Goal: Communication & Community: Answer question/provide support

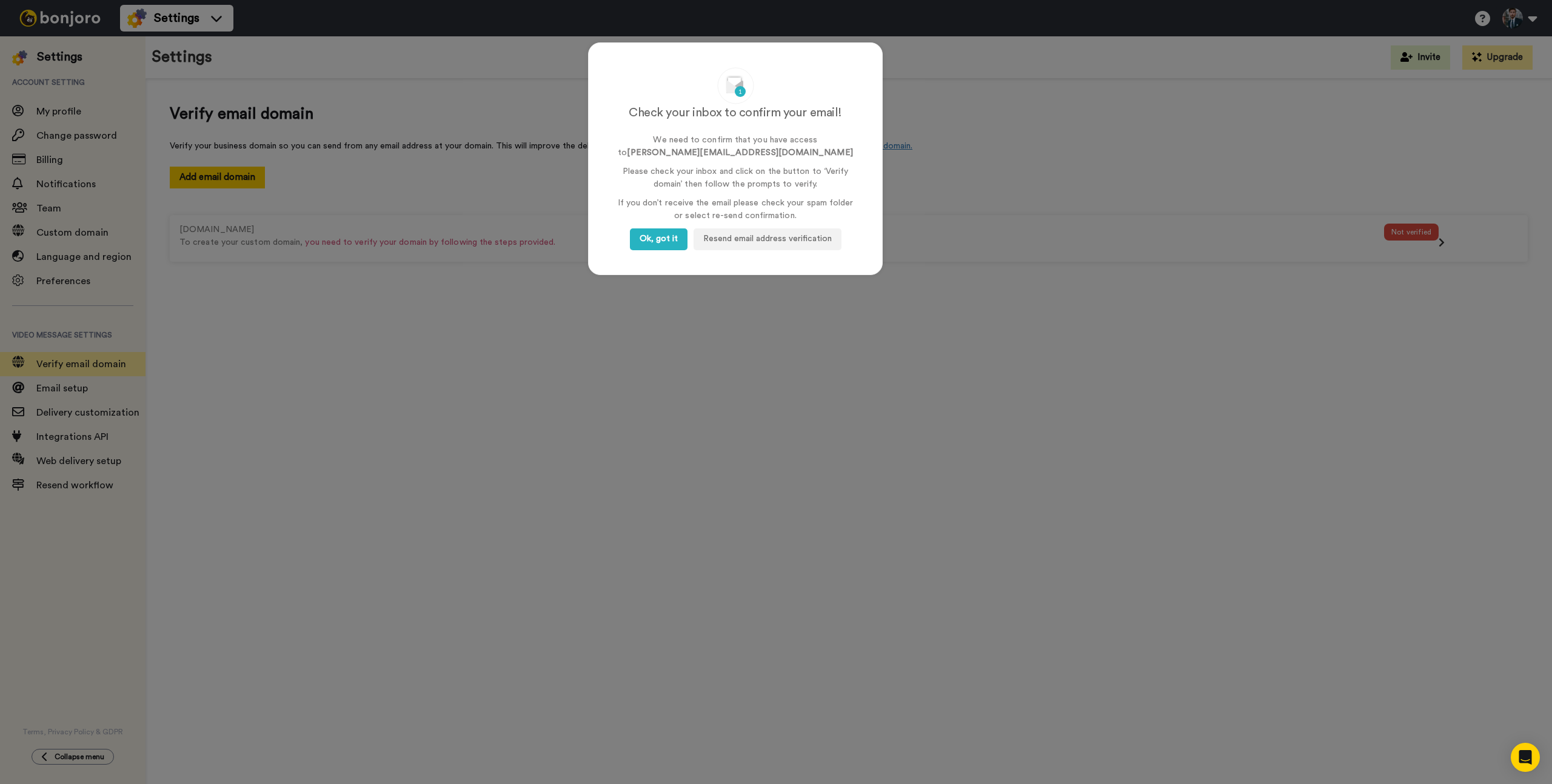
drag, startPoint x: 662, startPoint y: 252, endPoint x: 657, endPoint y: 329, distance: 77.2
click at [662, 259] on div "Check your inbox to confirm your email! We need to confirm that you have access…" at bounding box center [735, 158] width 295 height 233
click at [657, 329] on div "Check your inbox to confirm your email! We need to confirm that you have access…" at bounding box center [776, 392] width 1552 height 784
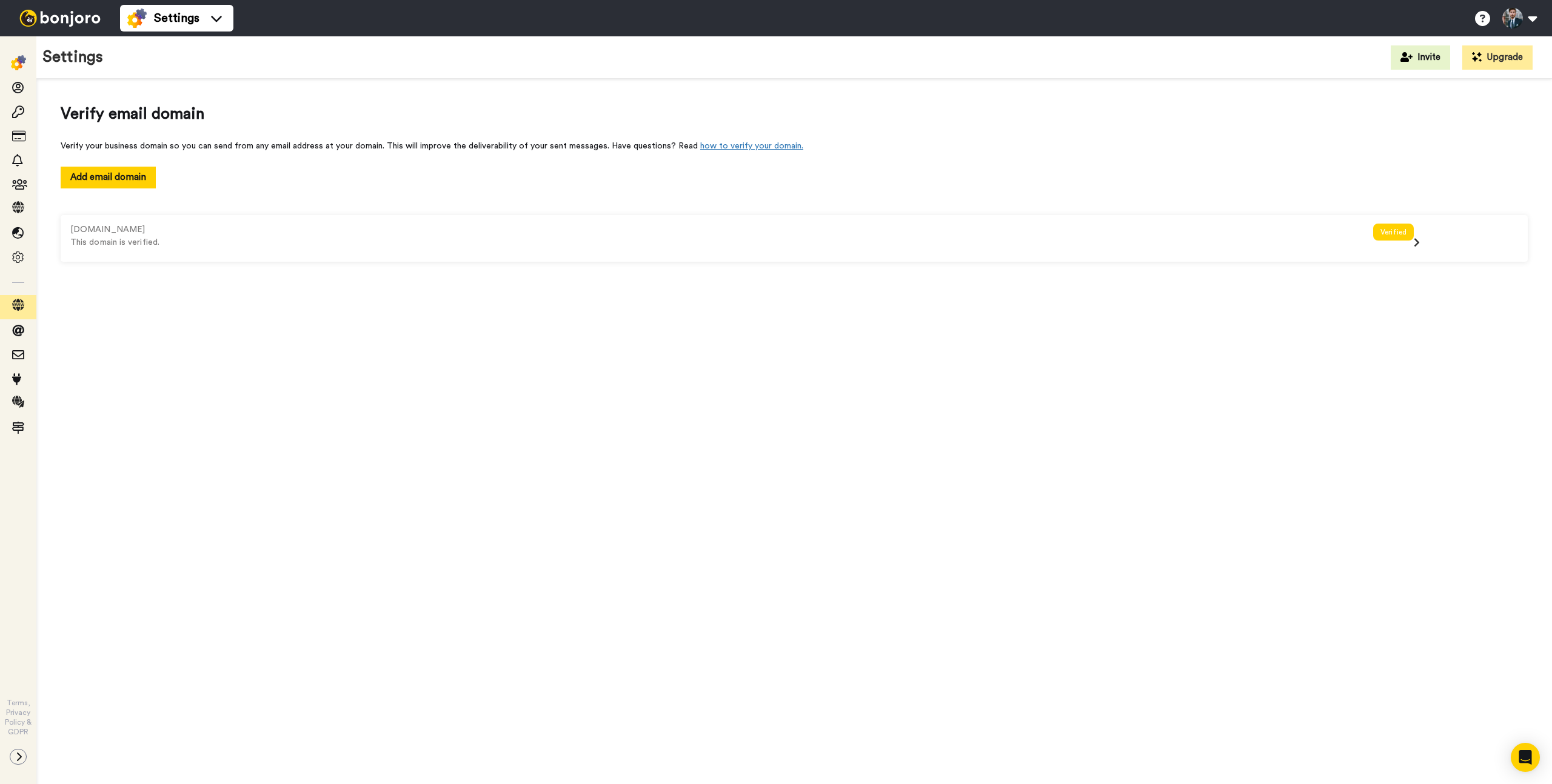
drag, startPoint x: 324, startPoint y: 116, endPoint x: 77, endPoint y: 98, distance: 247.7
click at [308, 115] on span "Verify email domain" at bounding box center [794, 114] width 1467 height 22
click at [172, 25] on span "Settings" at bounding box center [177, 18] width 45 height 17
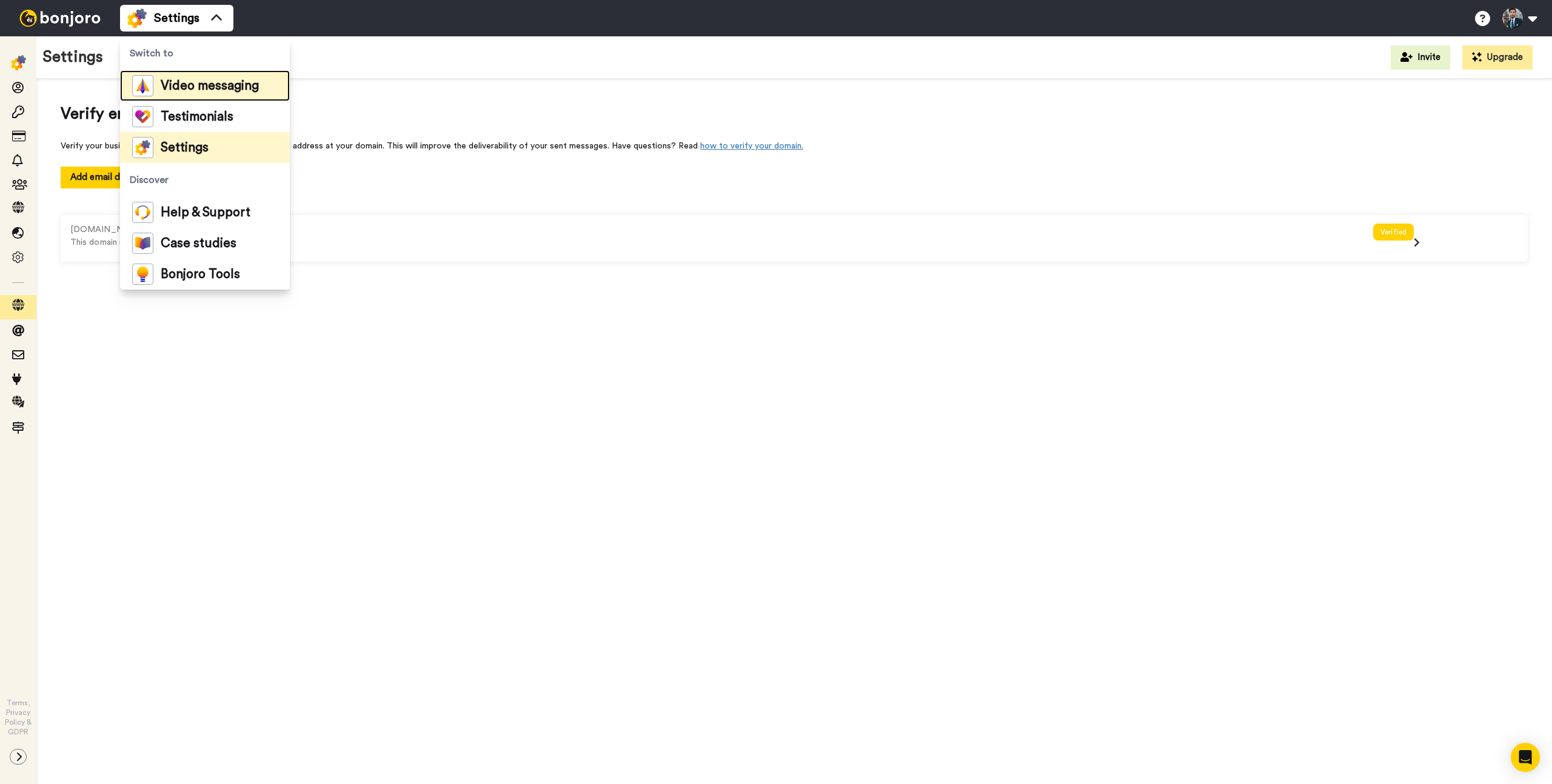
click at [191, 92] on span "Video messaging" at bounding box center [210, 86] width 98 height 12
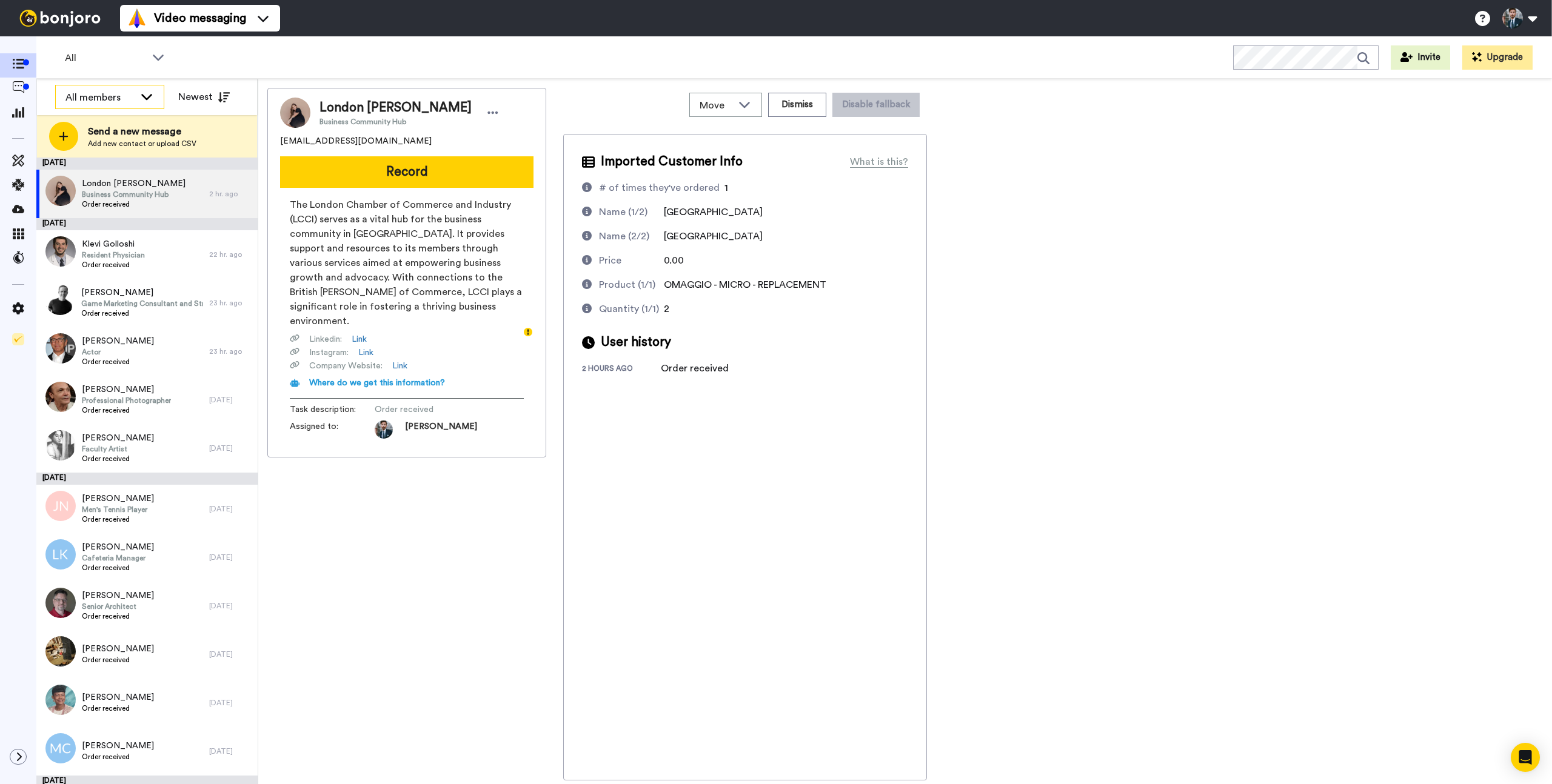
click at [144, 93] on icon at bounding box center [146, 96] width 14 height 12
click at [208, 91] on button "Newest" at bounding box center [204, 97] width 70 height 24
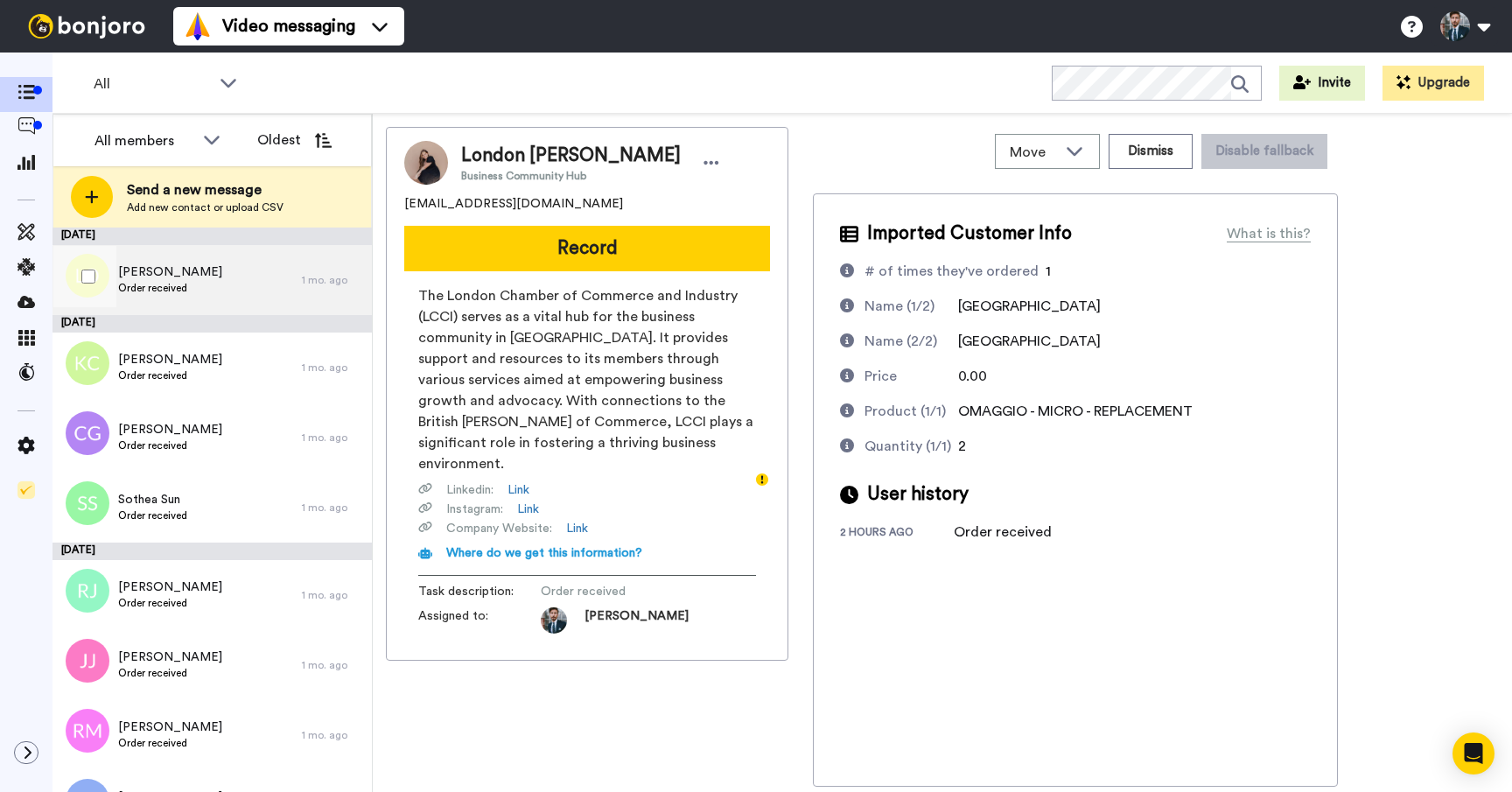
click at [222, 273] on div "Liam Ollett Order received" at bounding box center [177, 279] width 249 height 70
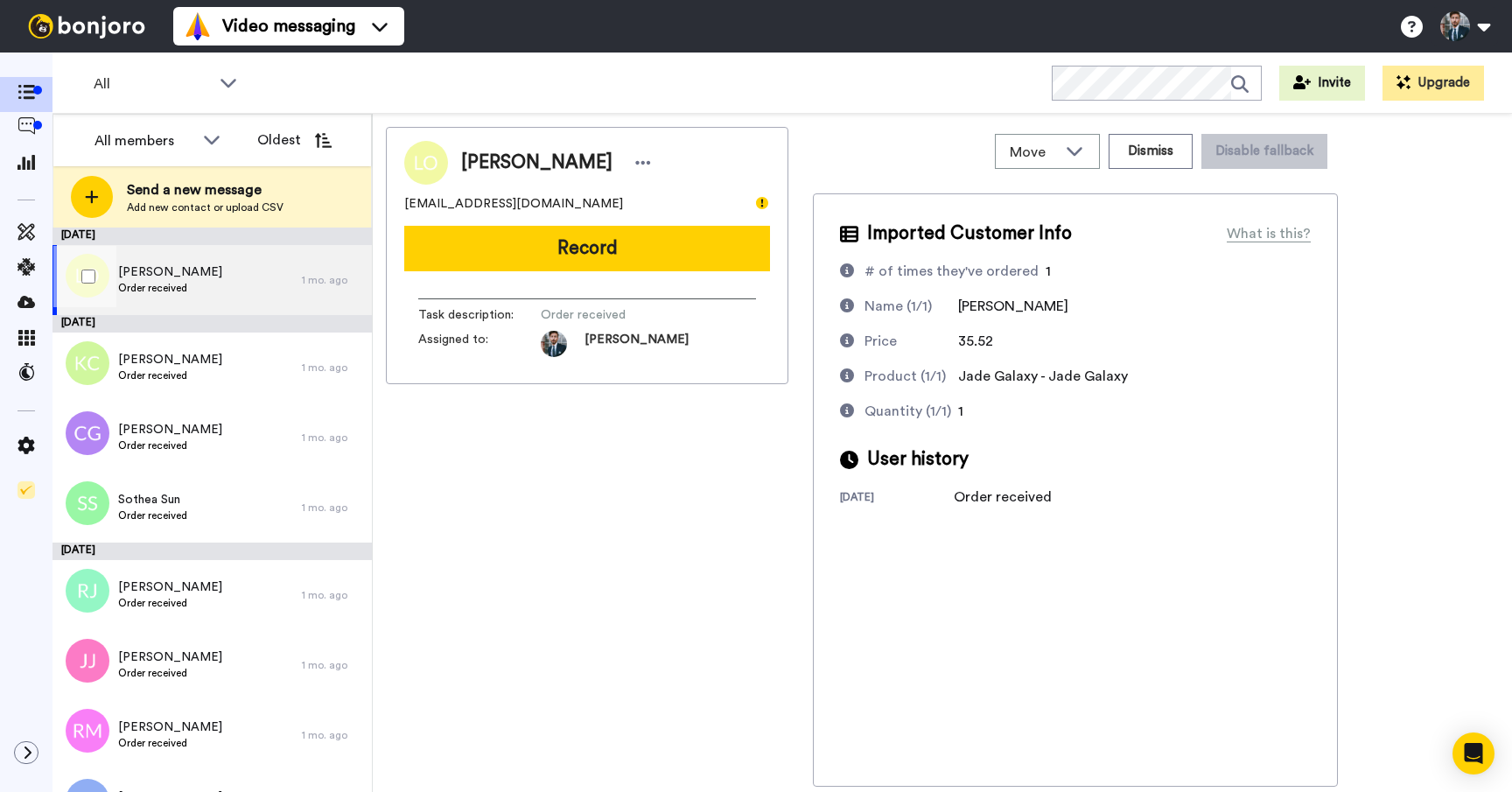
click at [206, 284] on div "Liam Ollett Order received" at bounding box center [177, 279] width 249 height 70
drag, startPoint x: 536, startPoint y: 204, endPoint x: 403, endPoint y: 198, distance: 133.1
click at [403, 198] on div "Liam Ollett leppage@live.co.uk Record Task description : Order received Assigne…" at bounding box center [587, 255] width 403 height 257
copy span "leppage@live.co.uk"
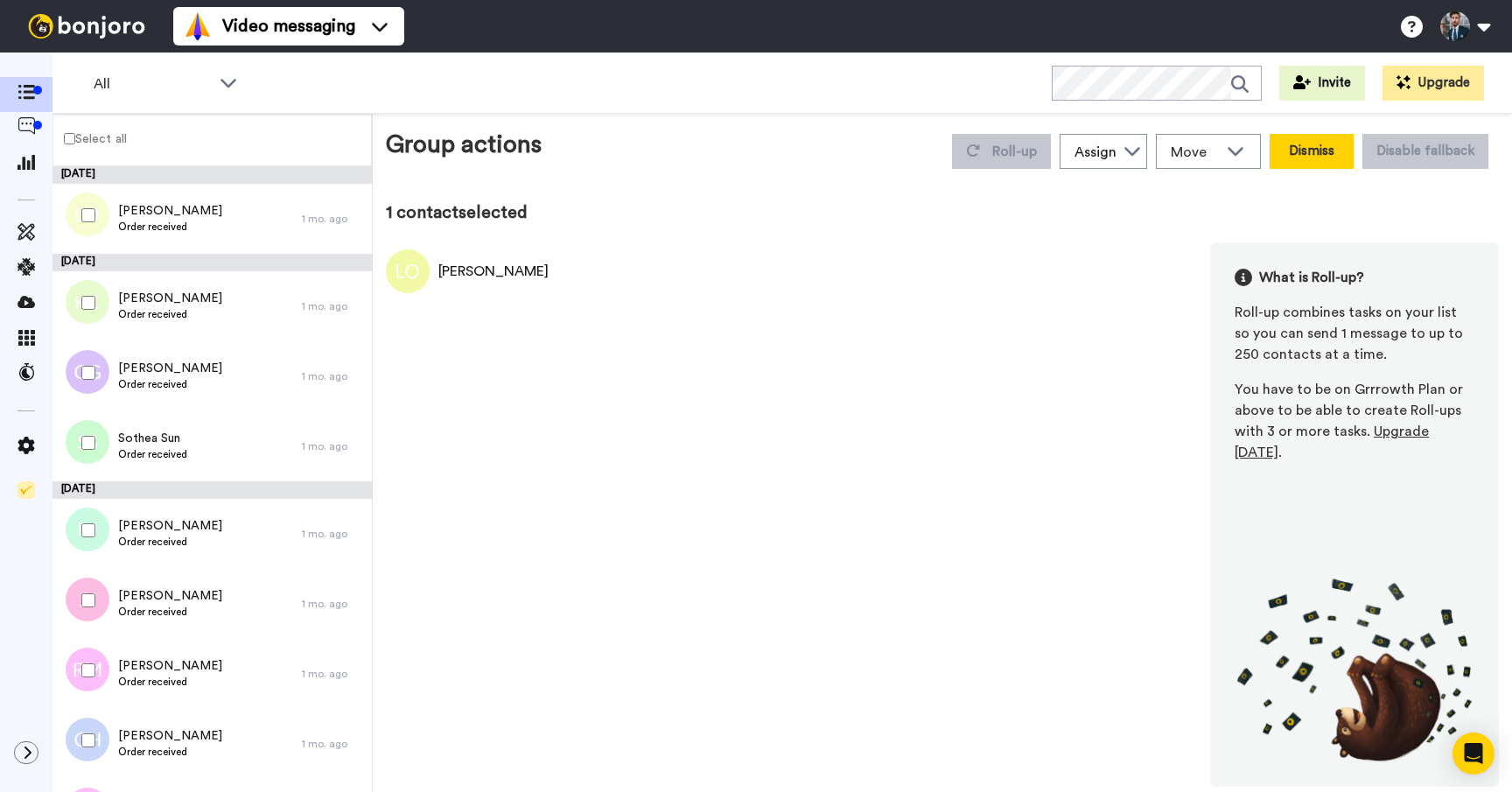
click at [1307, 152] on button "Dismiss" at bounding box center [1311, 152] width 84 height 35
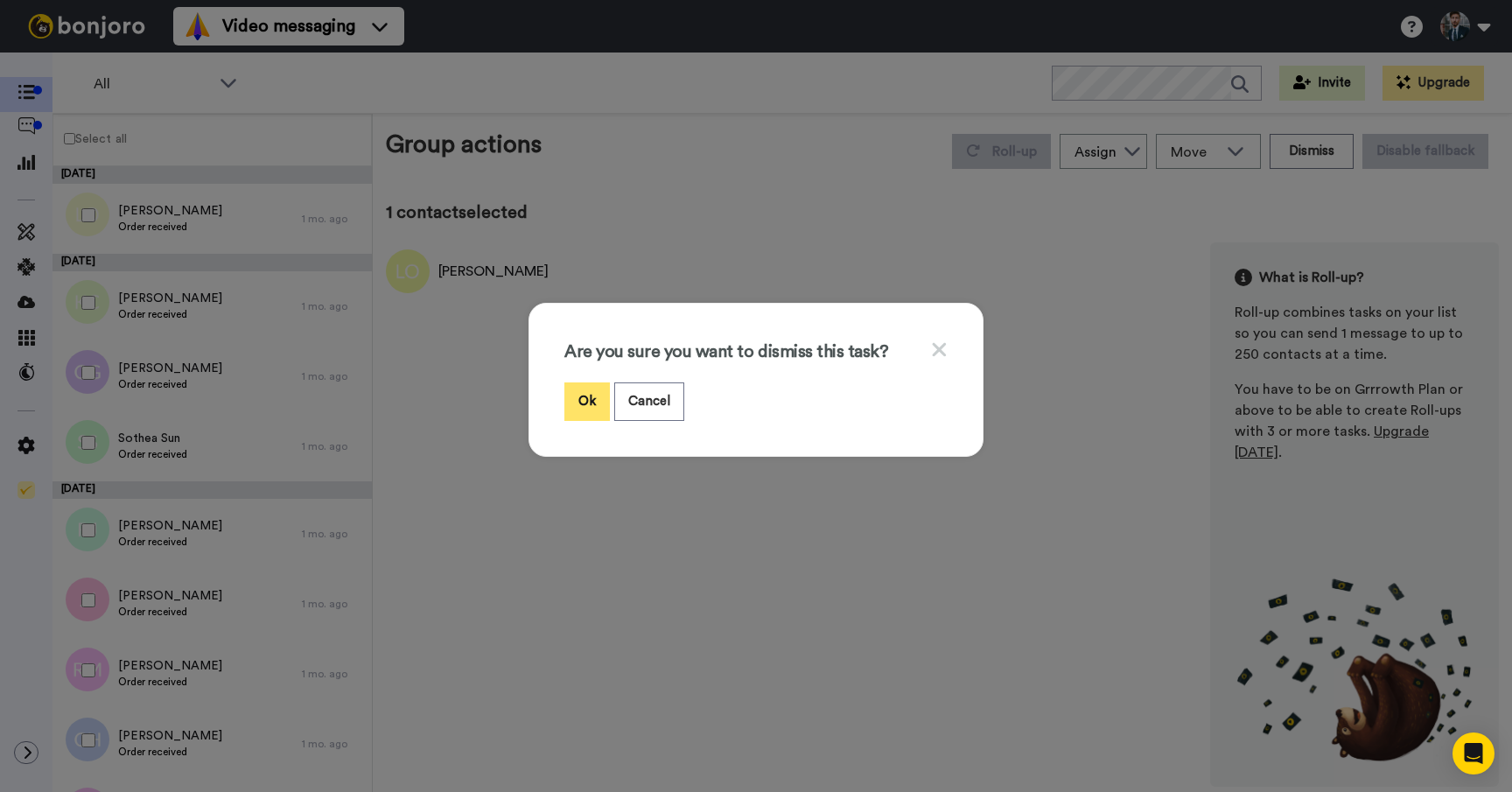
click at [583, 388] on button "Ok" at bounding box center [587, 401] width 45 height 37
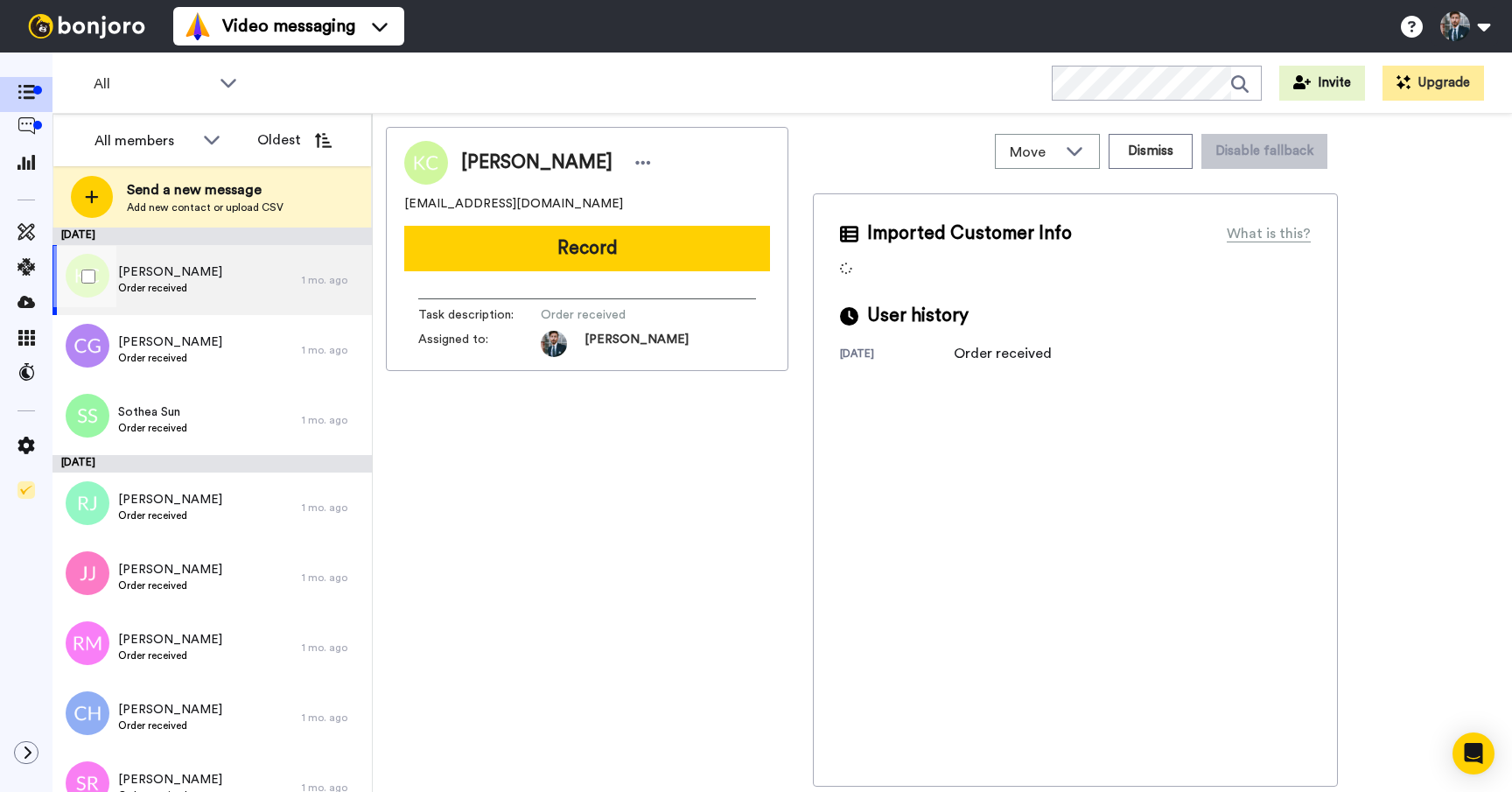
click at [248, 281] on div "Kevin Chiu Order received" at bounding box center [177, 279] width 249 height 70
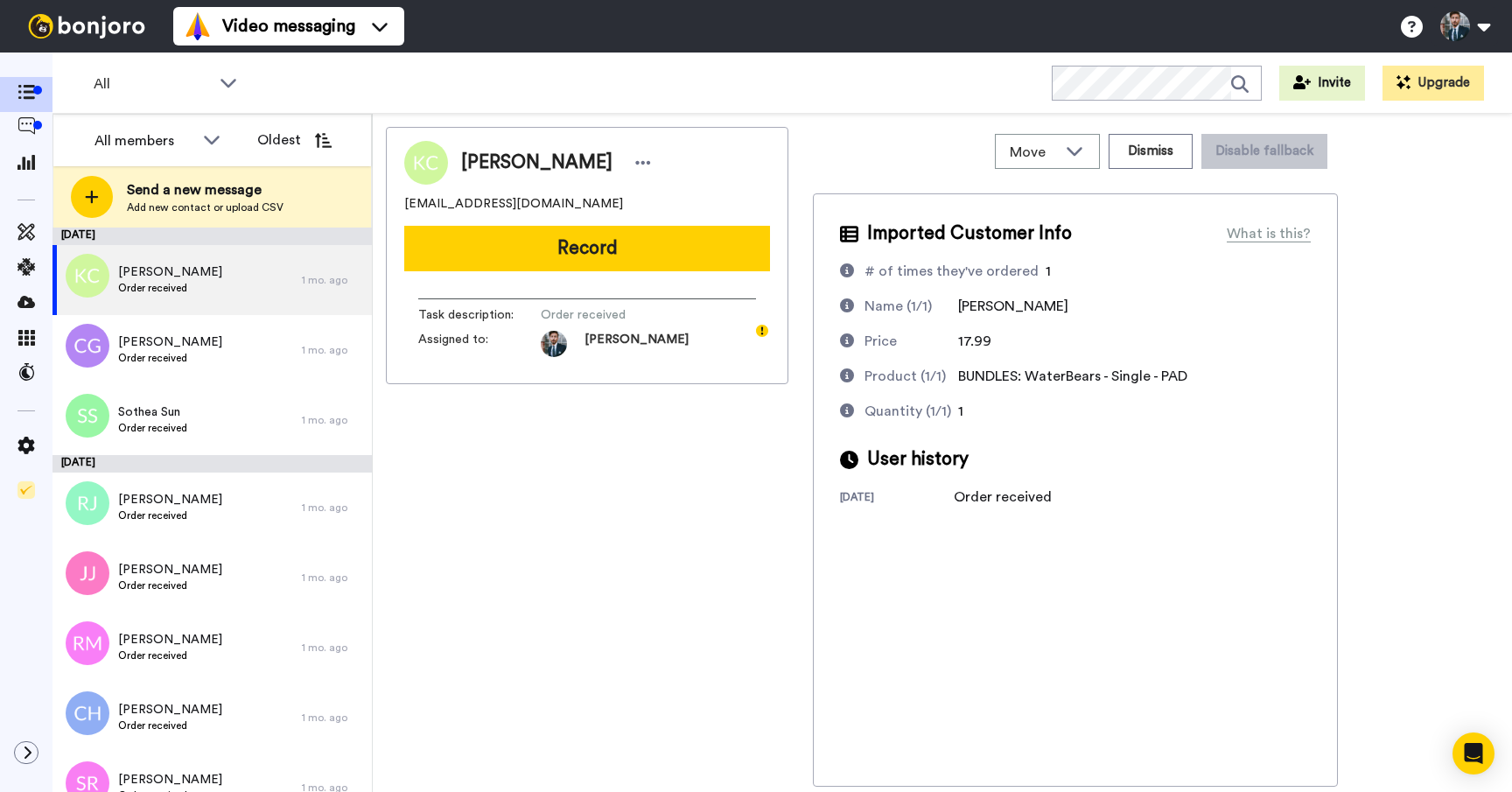
click at [580, 584] on div "Kevin Chiu kevinchiu017@gmail.com Record Task description : Order received Assi…" at bounding box center [587, 456] width 403 height 660
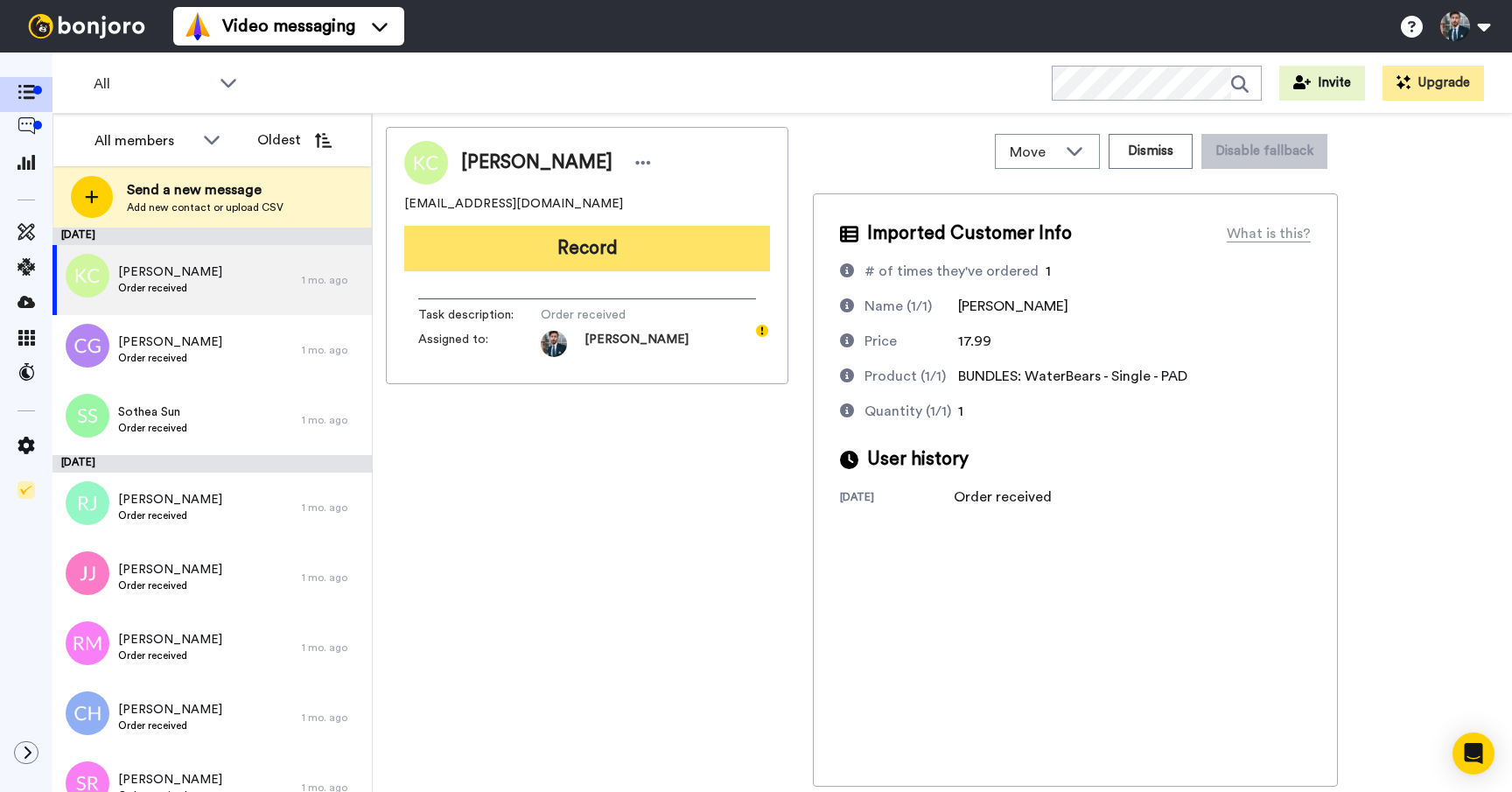
click at [589, 250] on button "Record" at bounding box center [586, 248] width 366 height 45
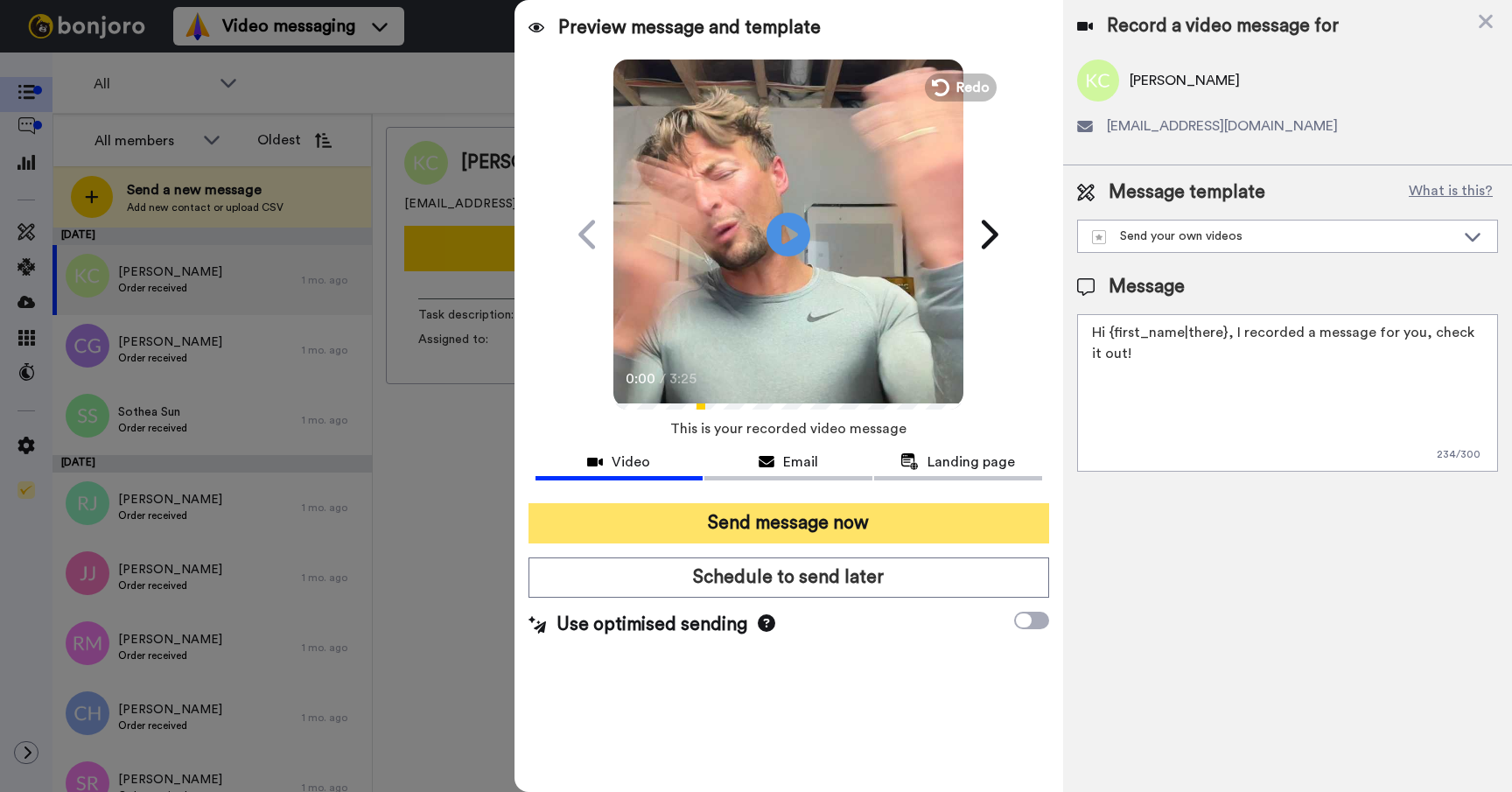
click at [803, 522] on button "Send message now" at bounding box center [788, 522] width 520 height 40
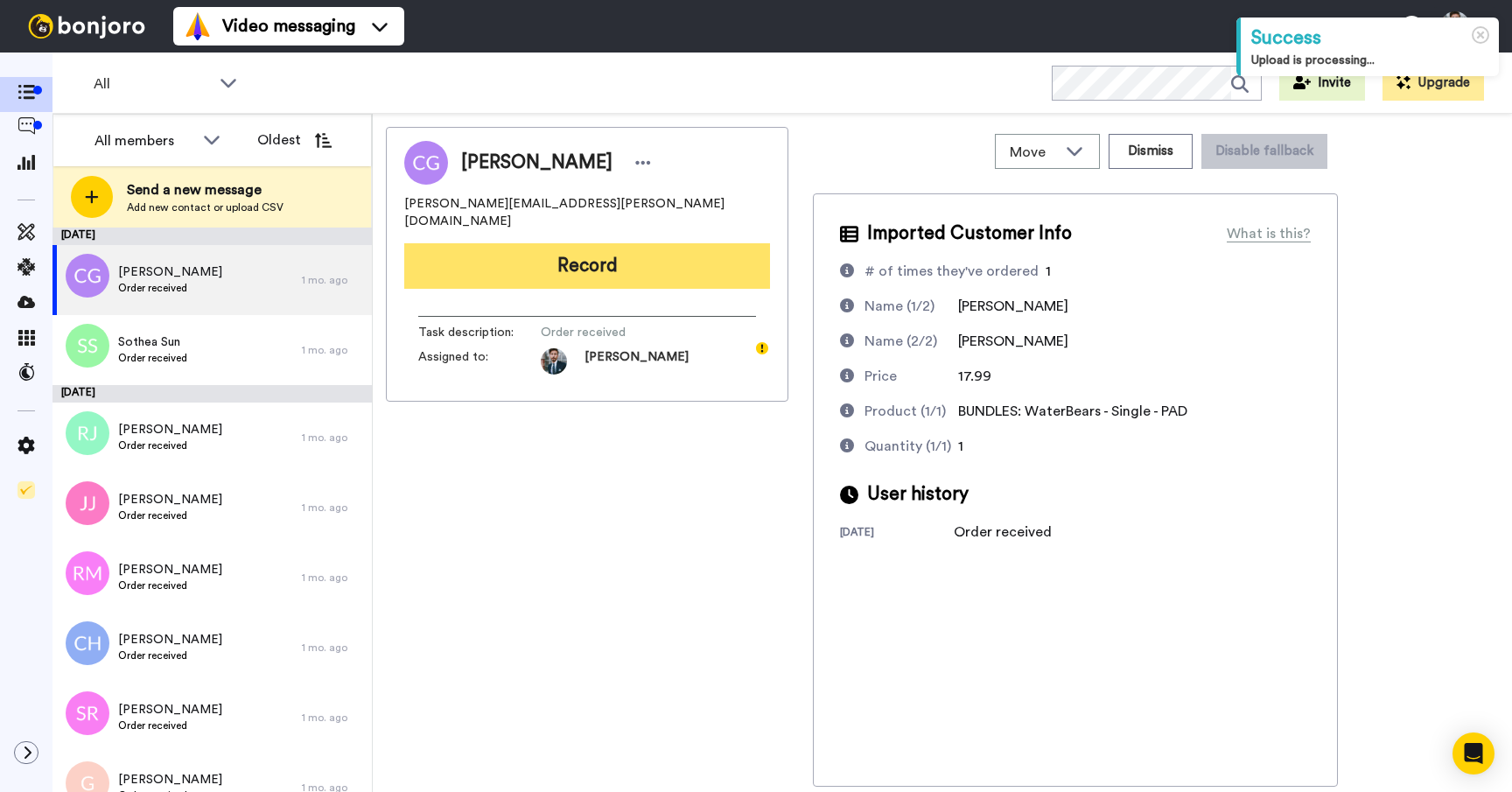
click at [560, 252] on button "Record" at bounding box center [586, 266] width 366 height 45
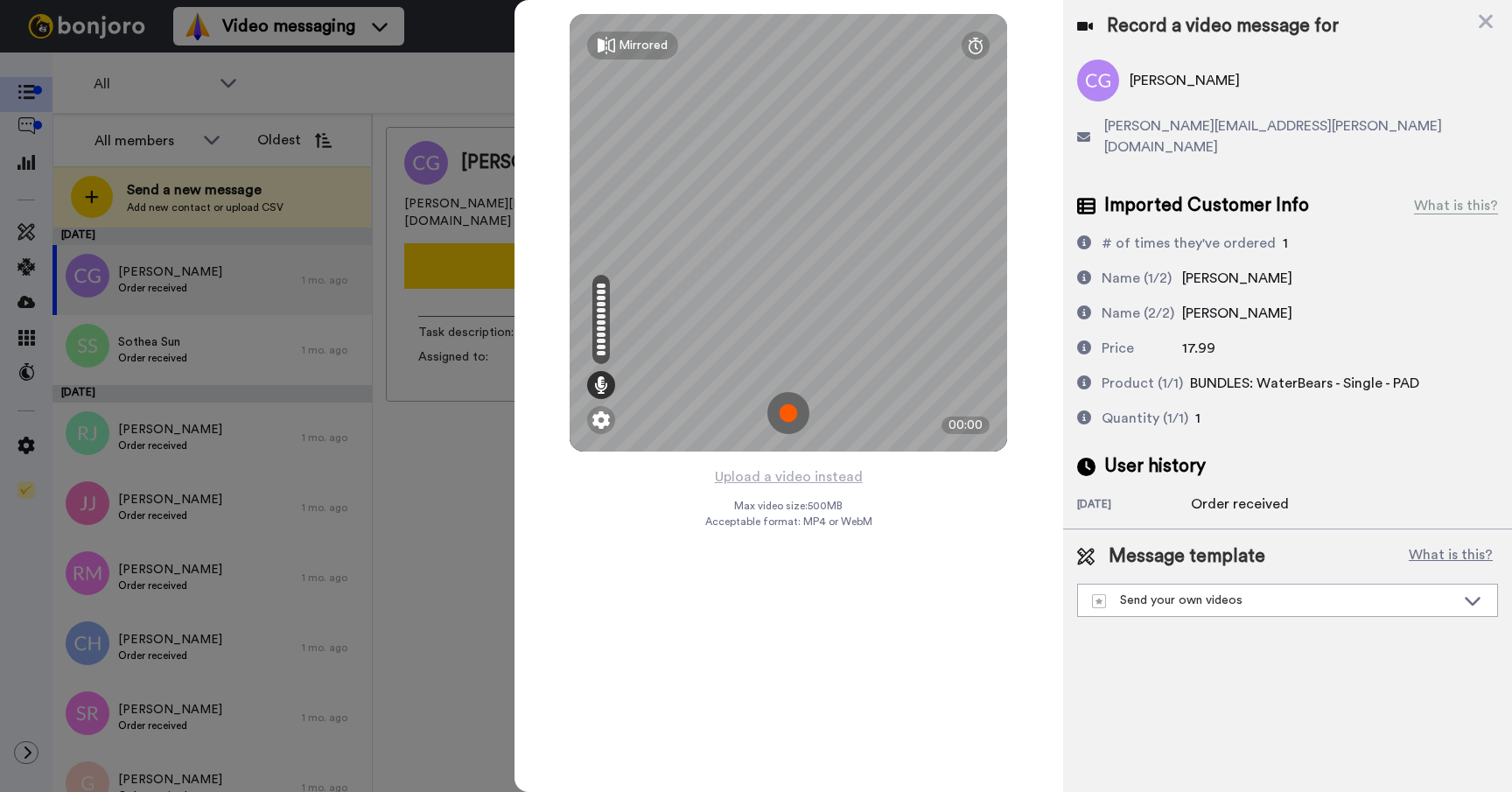
click at [232, 349] on div at bounding box center [756, 396] width 1512 height 792
click at [255, 363] on div at bounding box center [756, 396] width 1512 height 792
click at [1488, 21] on icon at bounding box center [1486, 22] width 18 height 22
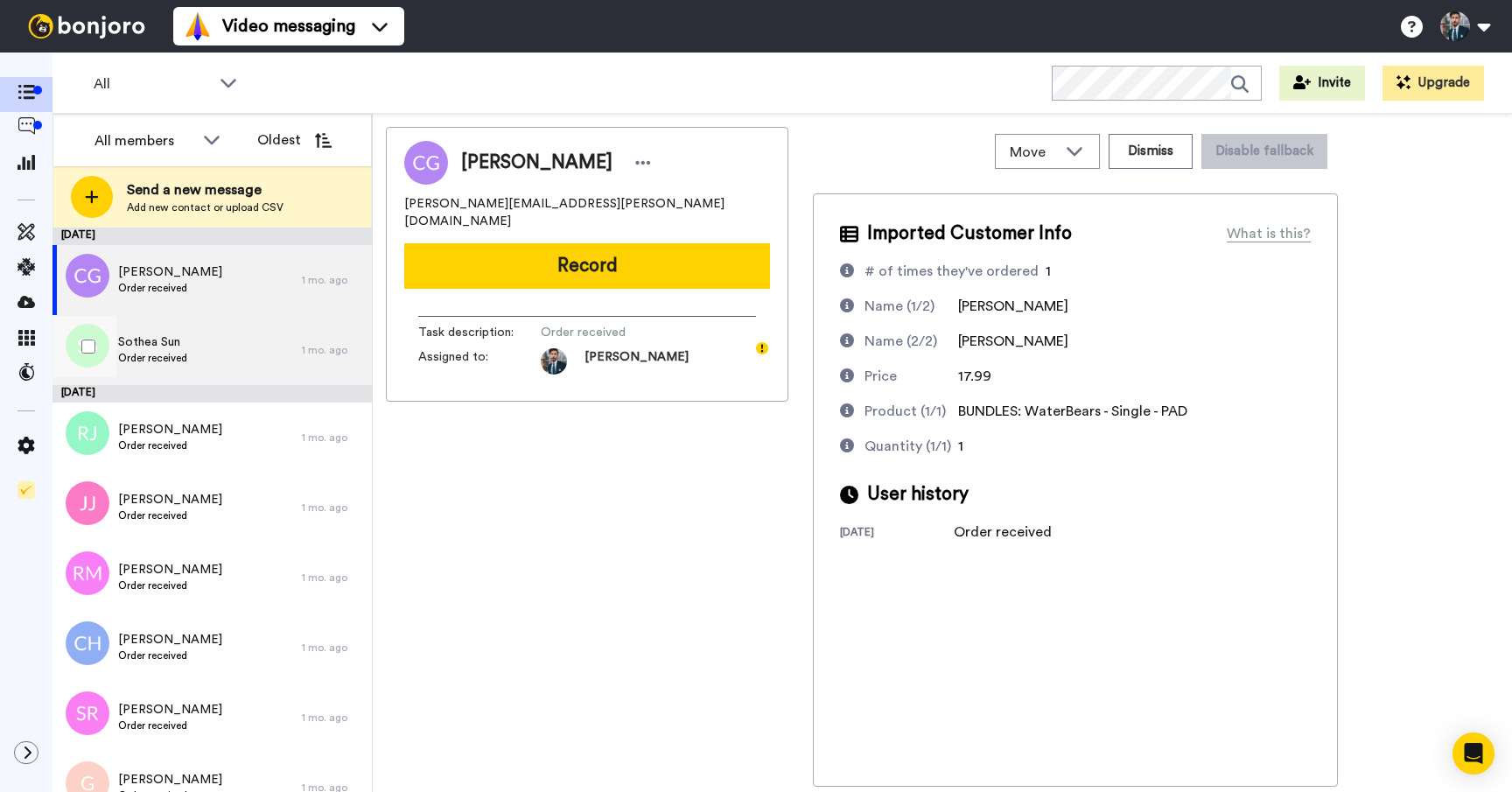
click at [197, 370] on div "Sothea Sun Order received" at bounding box center [177, 349] width 249 height 70
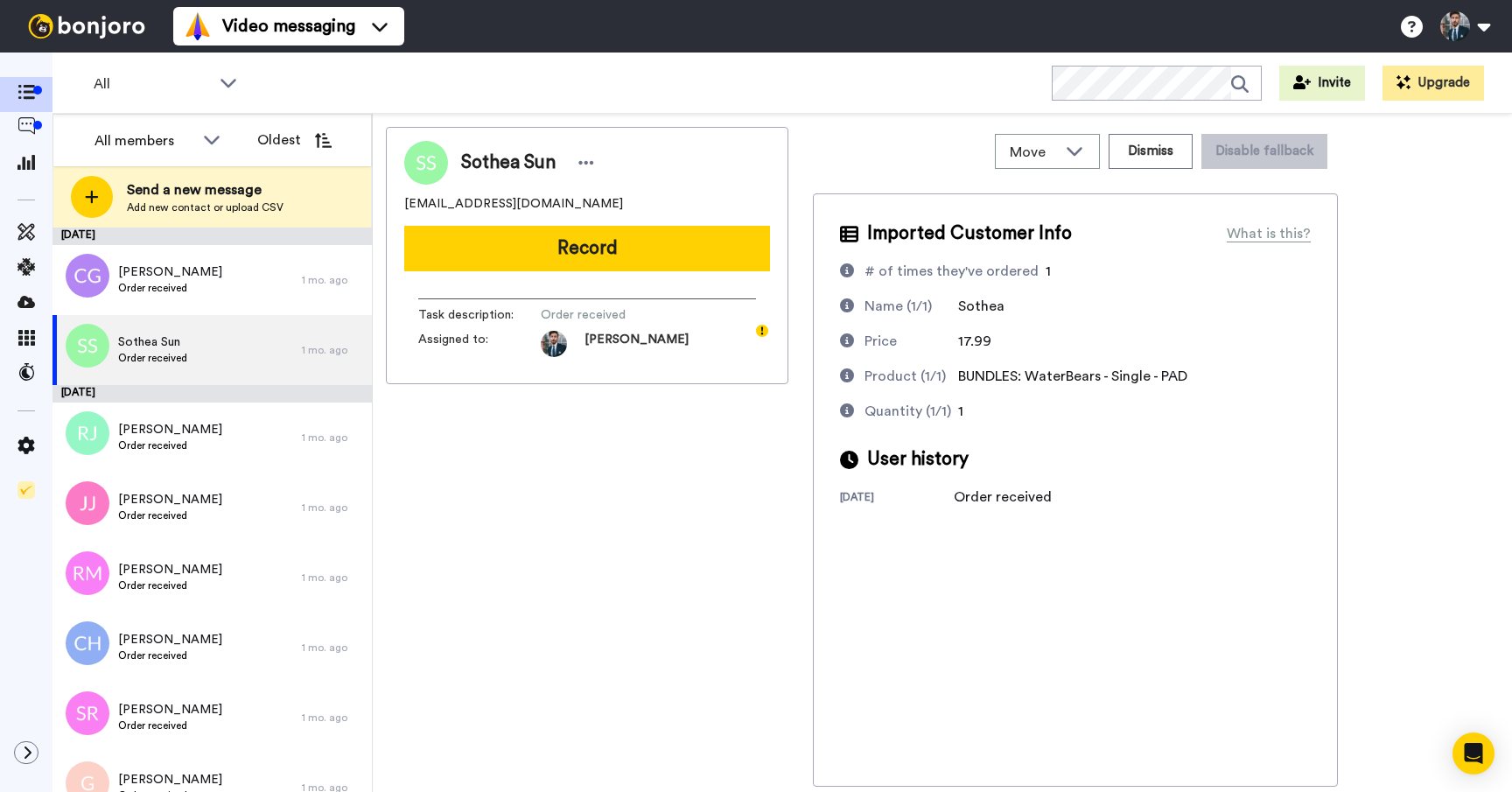
click at [536, 535] on div "Sothea Sun sothea.sun@gmail.com Record Task description : Order received Assign…" at bounding box center [587, 456] width 403 height 660
click at [715, 693] on div "Sothea Sun sothea.sun@gmail.com Record Task description : Order received Assign…" at bounding box center [587, 456] width 403 height 660
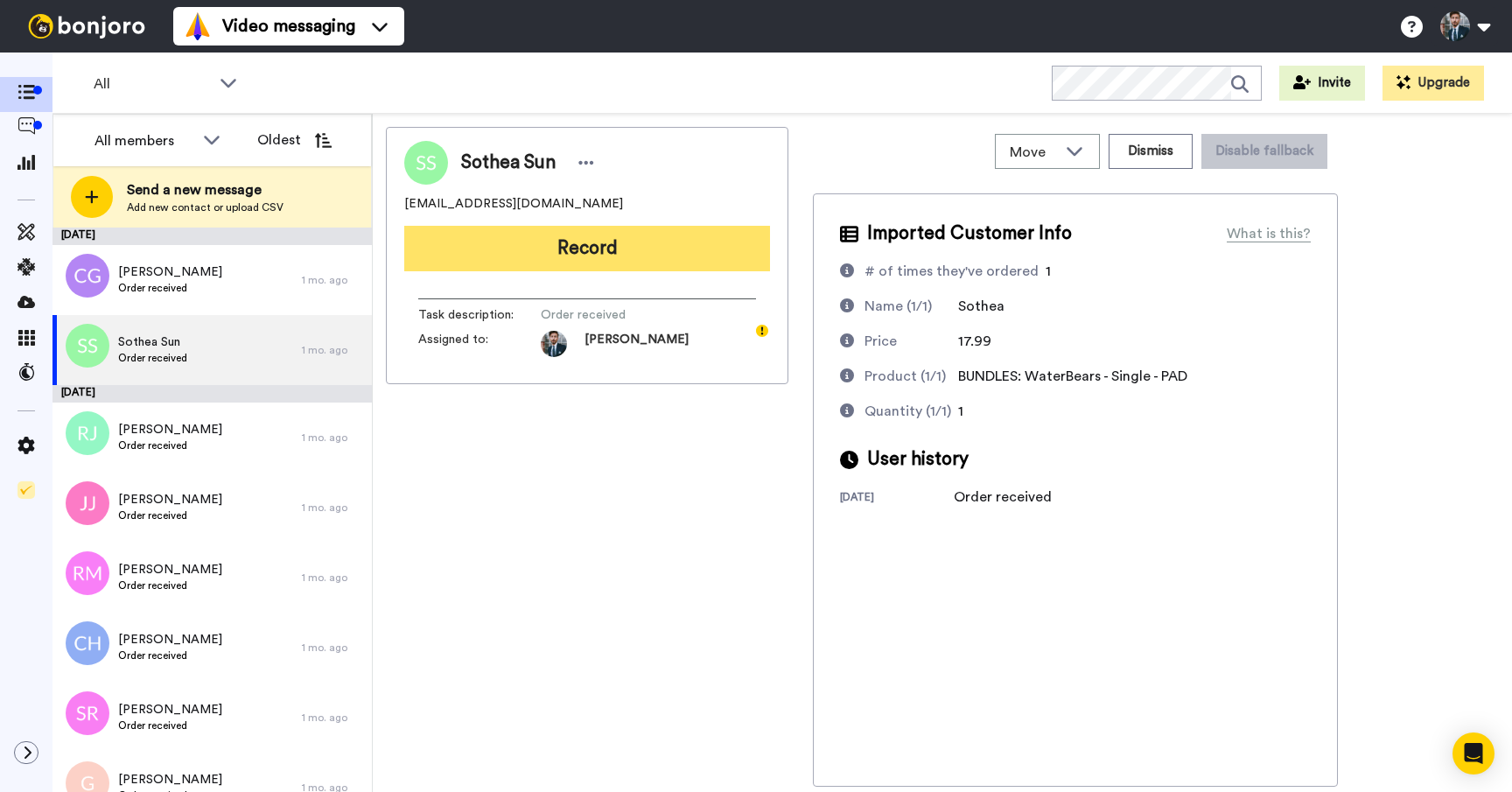
click at [614, 253] on button "Record" at bounding box center [586, 248] width 366 height 45
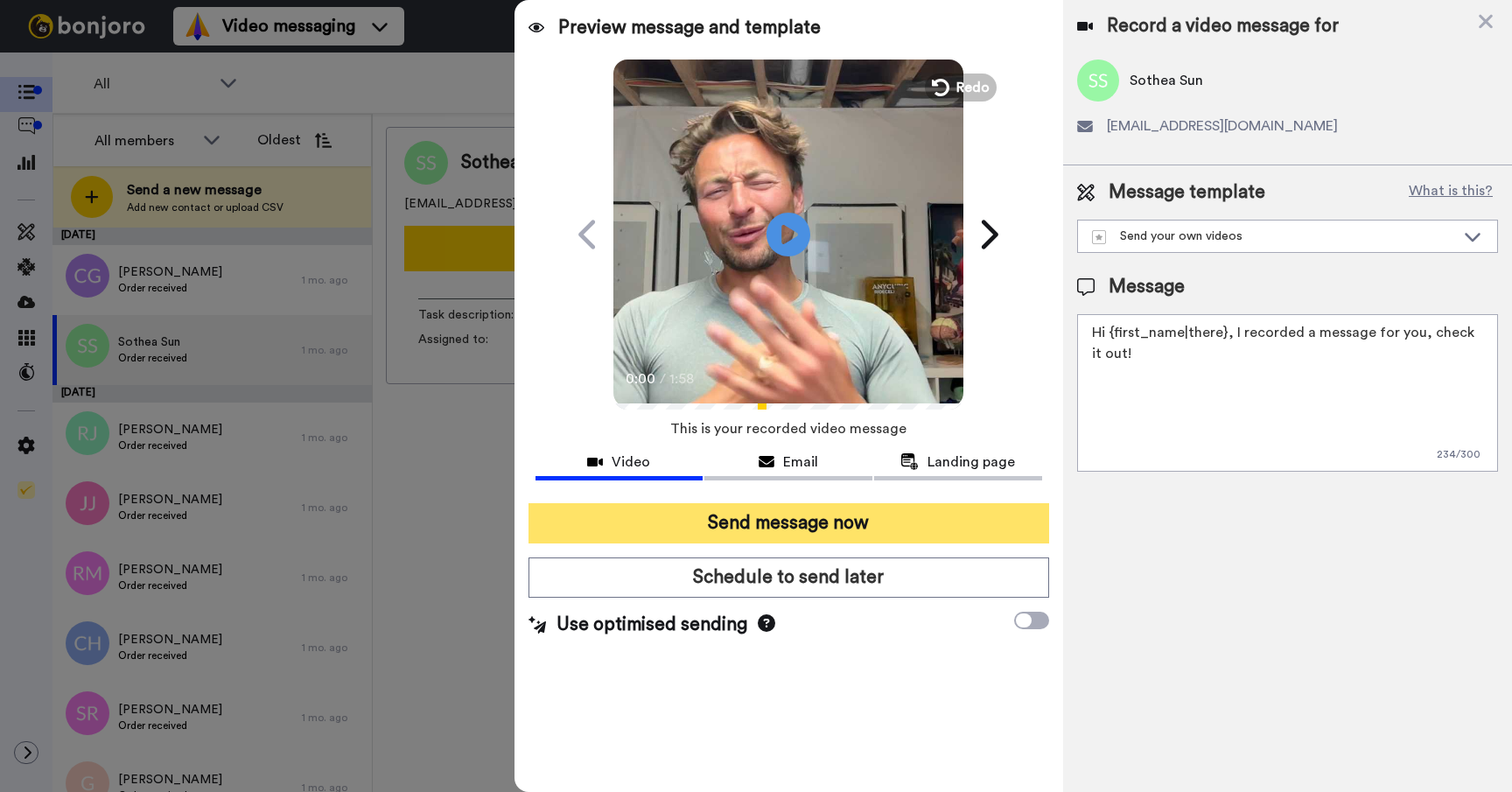
click at [805, 523] on button "Send message now" at bounding box center [788, 522] width 520 height 40
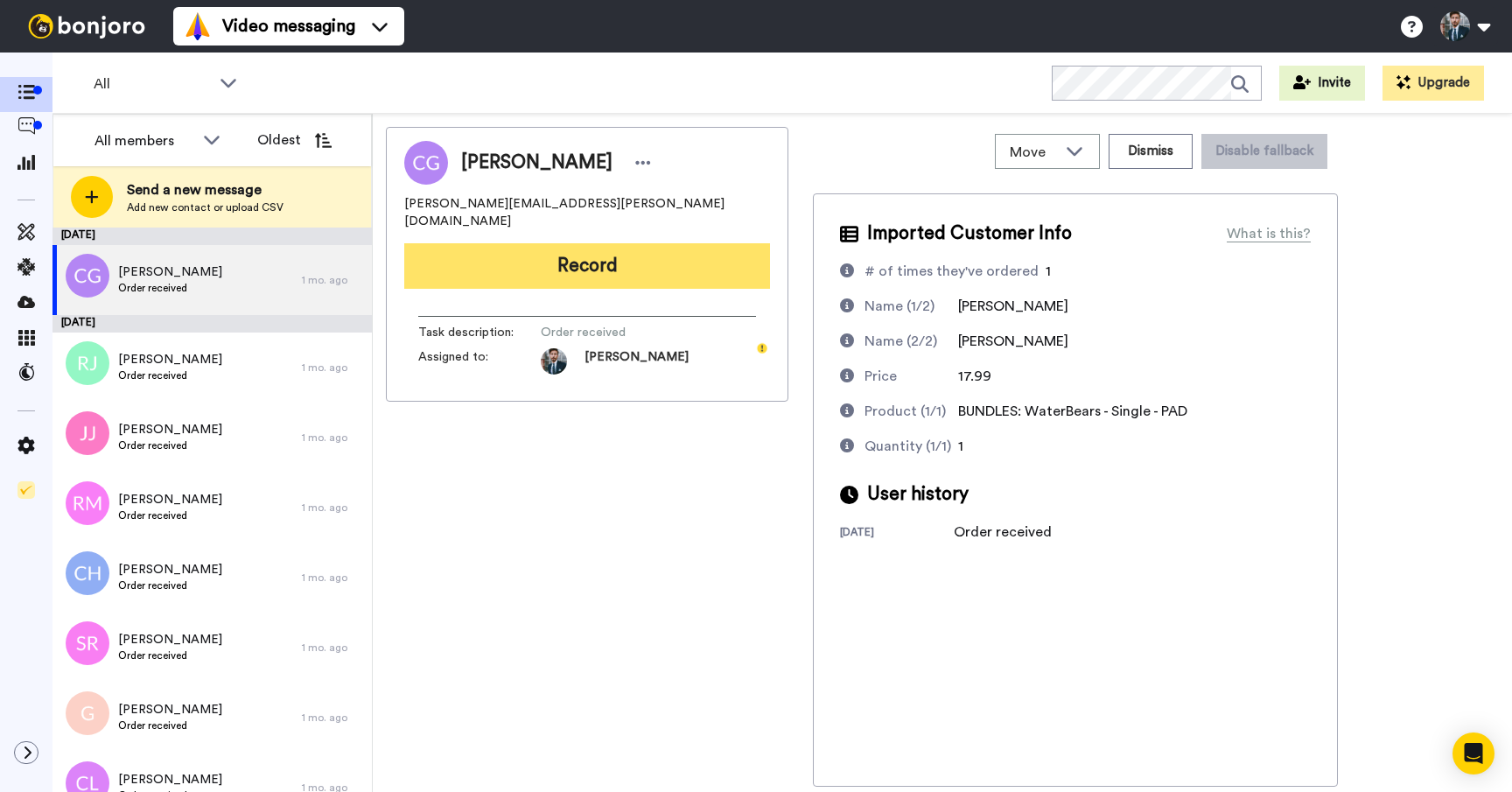
click at [642, 249] on button "Record" at bounding box center [586, 266] width 366 height 45
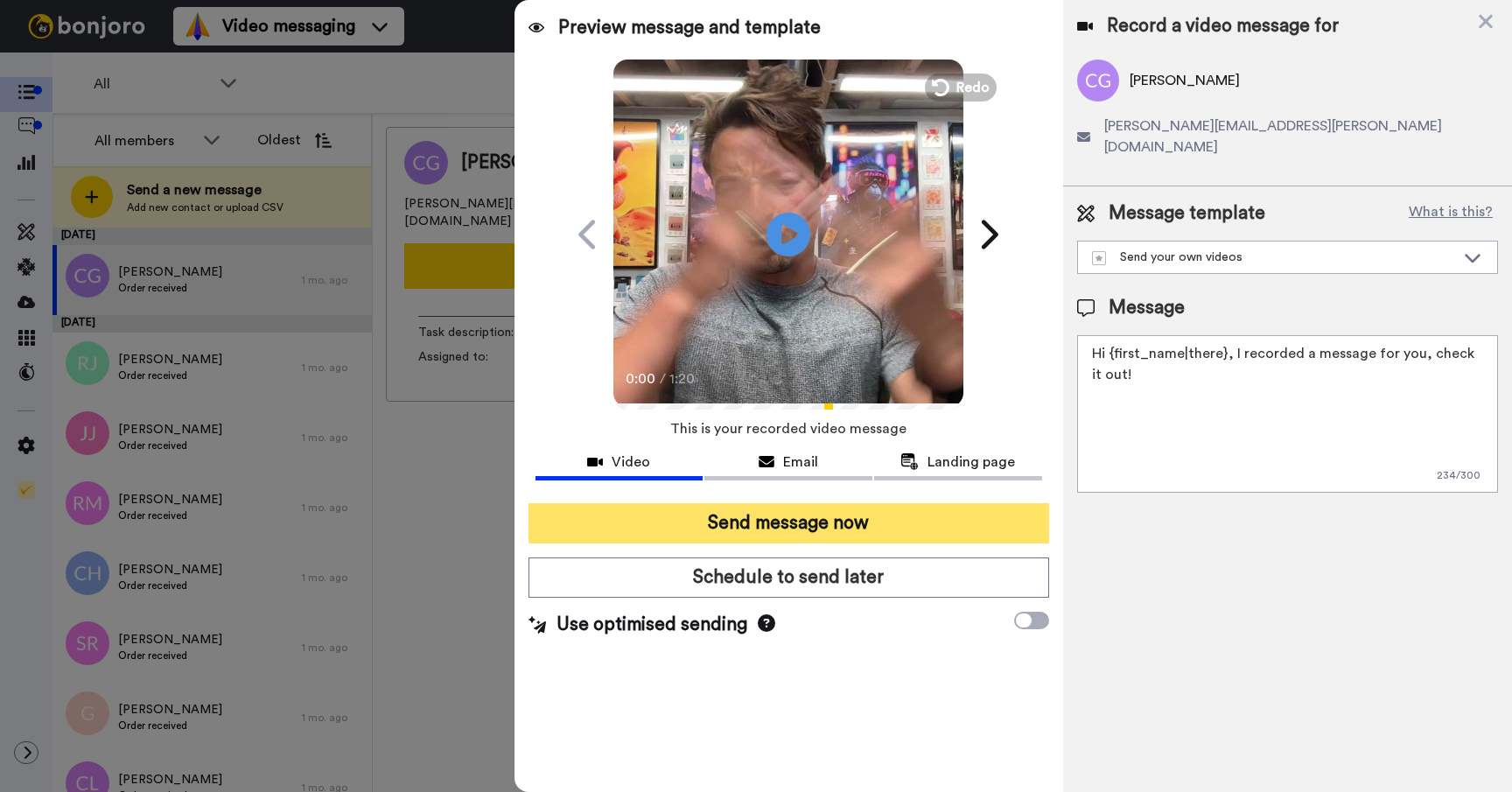
click at [802, 520] on button "Send message now" at bounding box center [788, 522] width 520 height 40
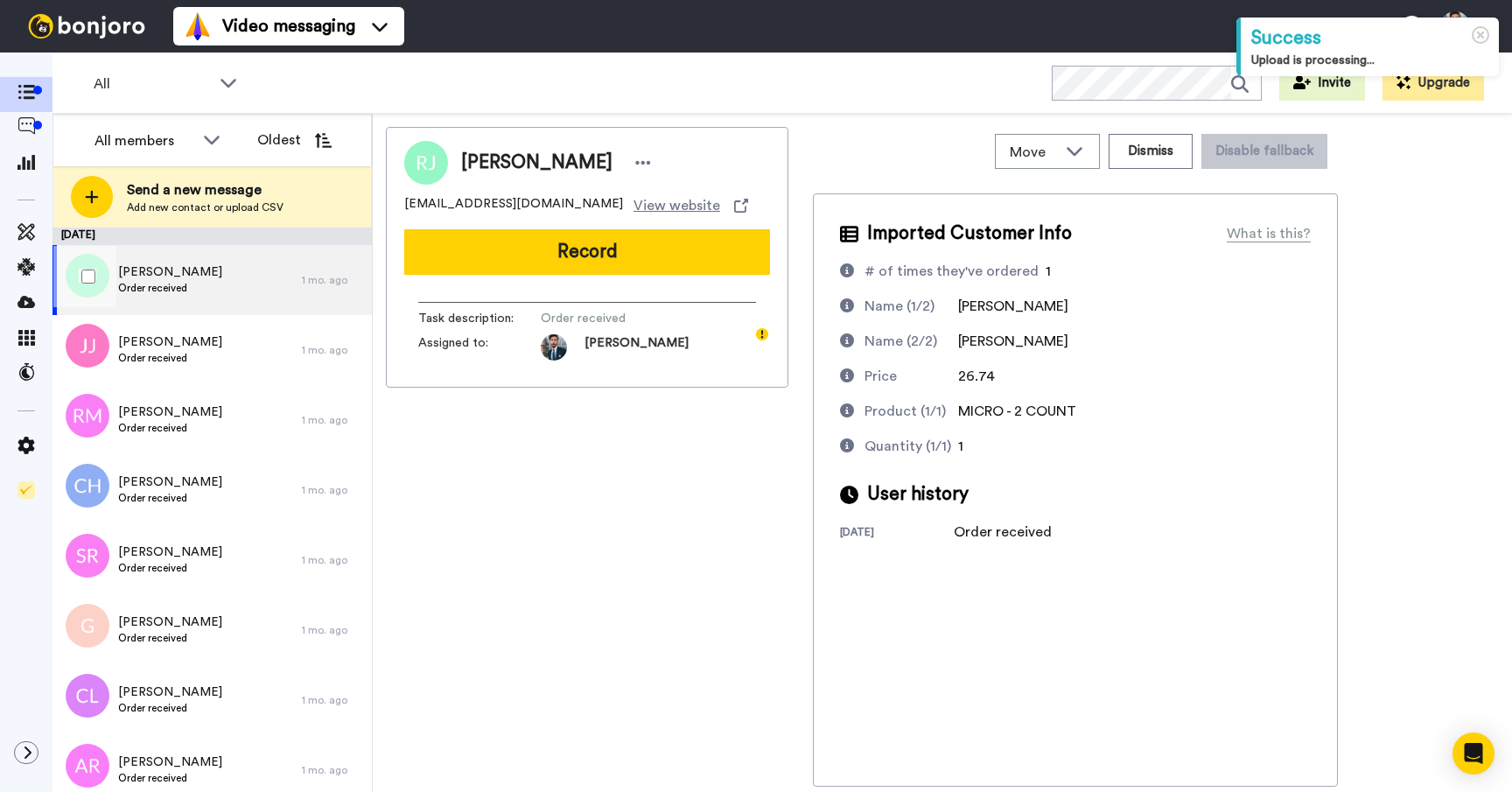
click at [211, 288] on div "[PERSON_NAME] Order received" at bounding box center [177, 279] width 249 height 70
click at [575, 564] on div "[PERSON_NAME] [PERSON_NAME][EMAIL_ADDRESS][DOMAIN_NAME] View website Record Tas…" at bounding box center [587, 456] width 403 height 660
click at [78, 274] on div "Integrations" at bounding box center [99, 271] width 81 height 28
drag, startPoint x: 604, startPoint y: 476, endPoint x: 106, endPoint y: 290, distance: 531.6
click at [551, 462] on div "Robert Janke rob@rj-capital.com View website Record Task description : Order re…" at bounding box center [587, 456] width 403 height 660
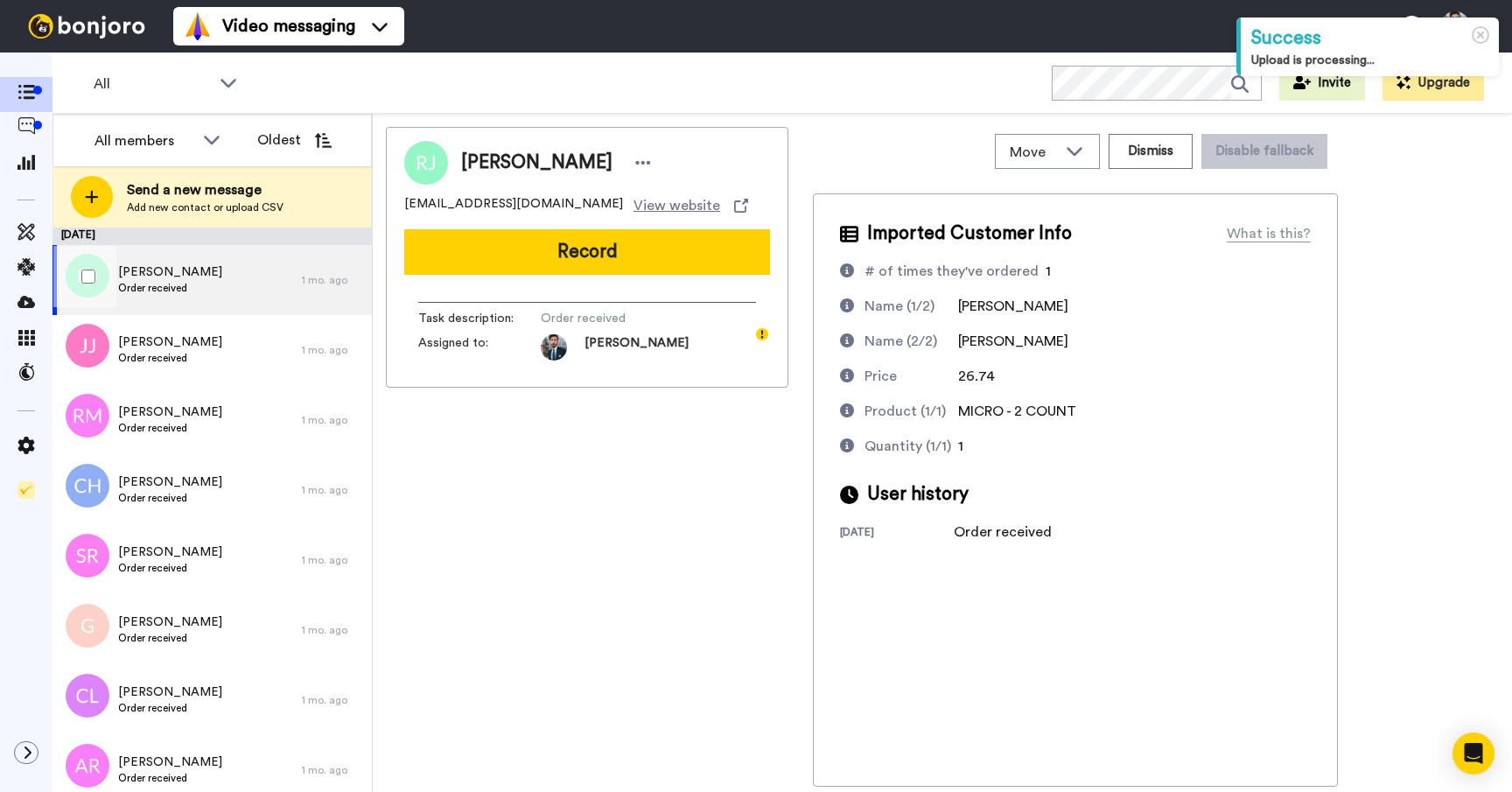
click at [99, 280] on div at bounding box center [84, 276] width 63 height 61
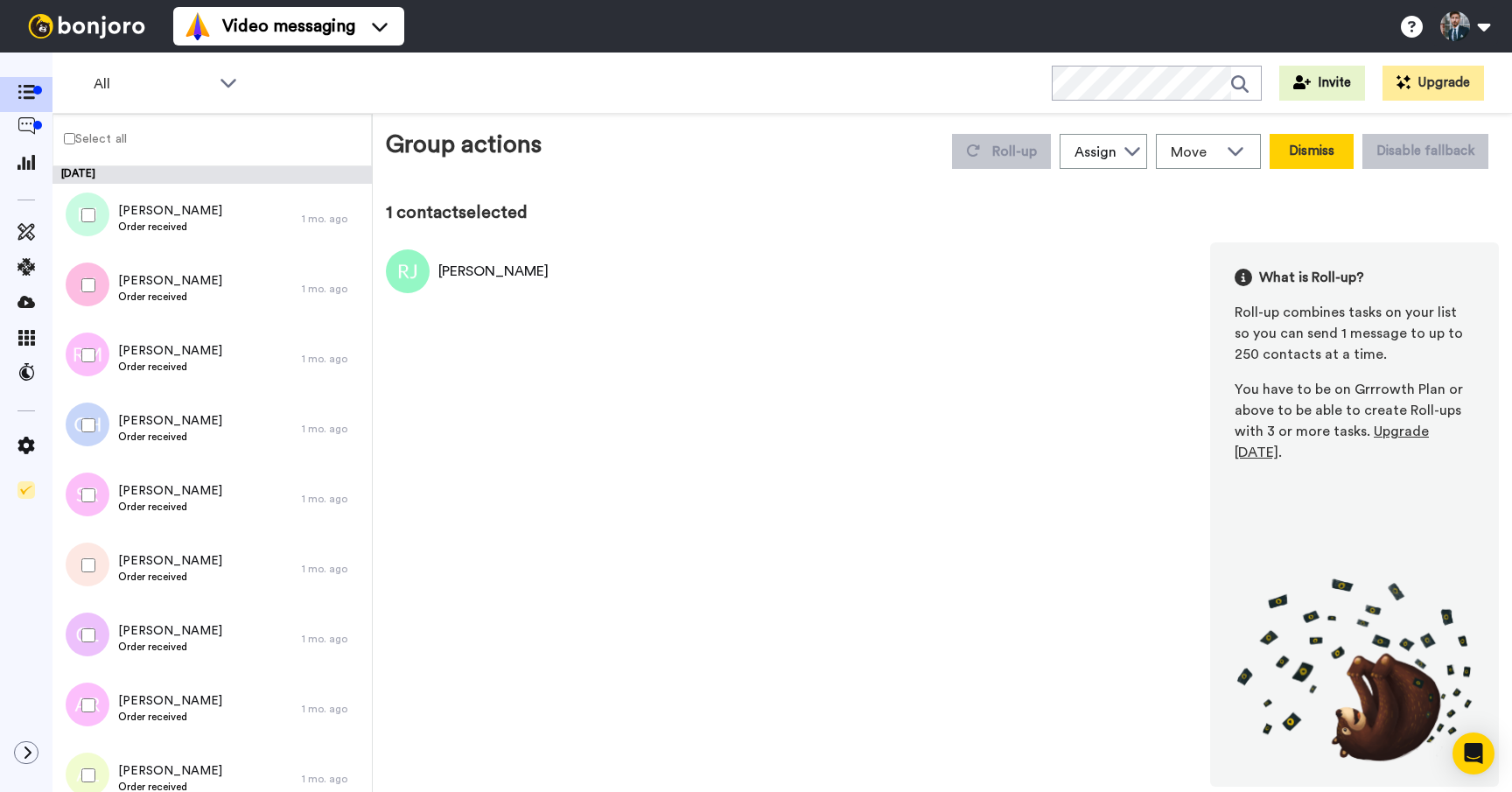
click at [1305, 152] on button "Dismiss" at bounding box center [1311, 152] width 84 height 35
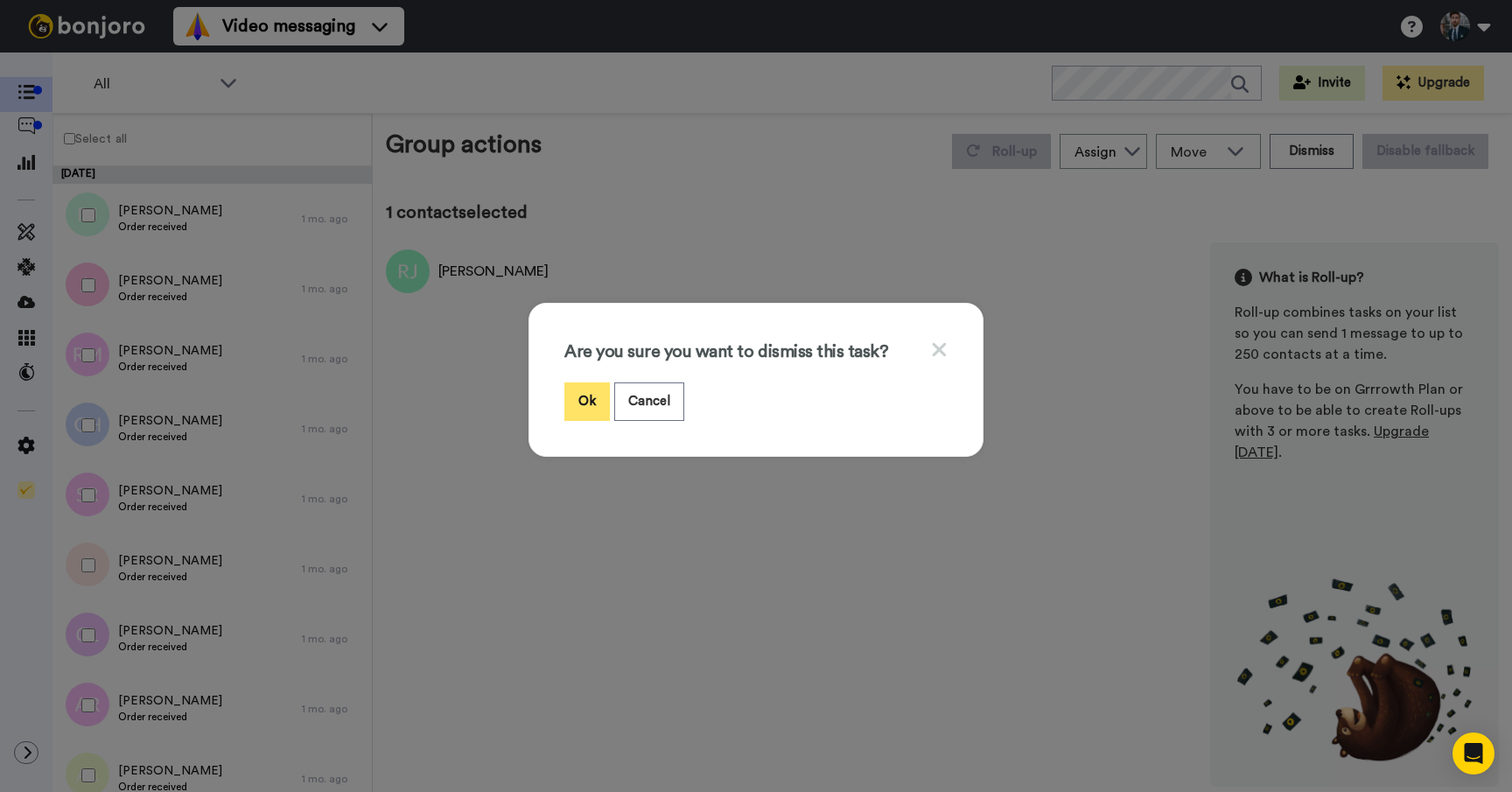
click at [588, 397] on button "Ok" at bounding box center [587, 401] width 45 height 37
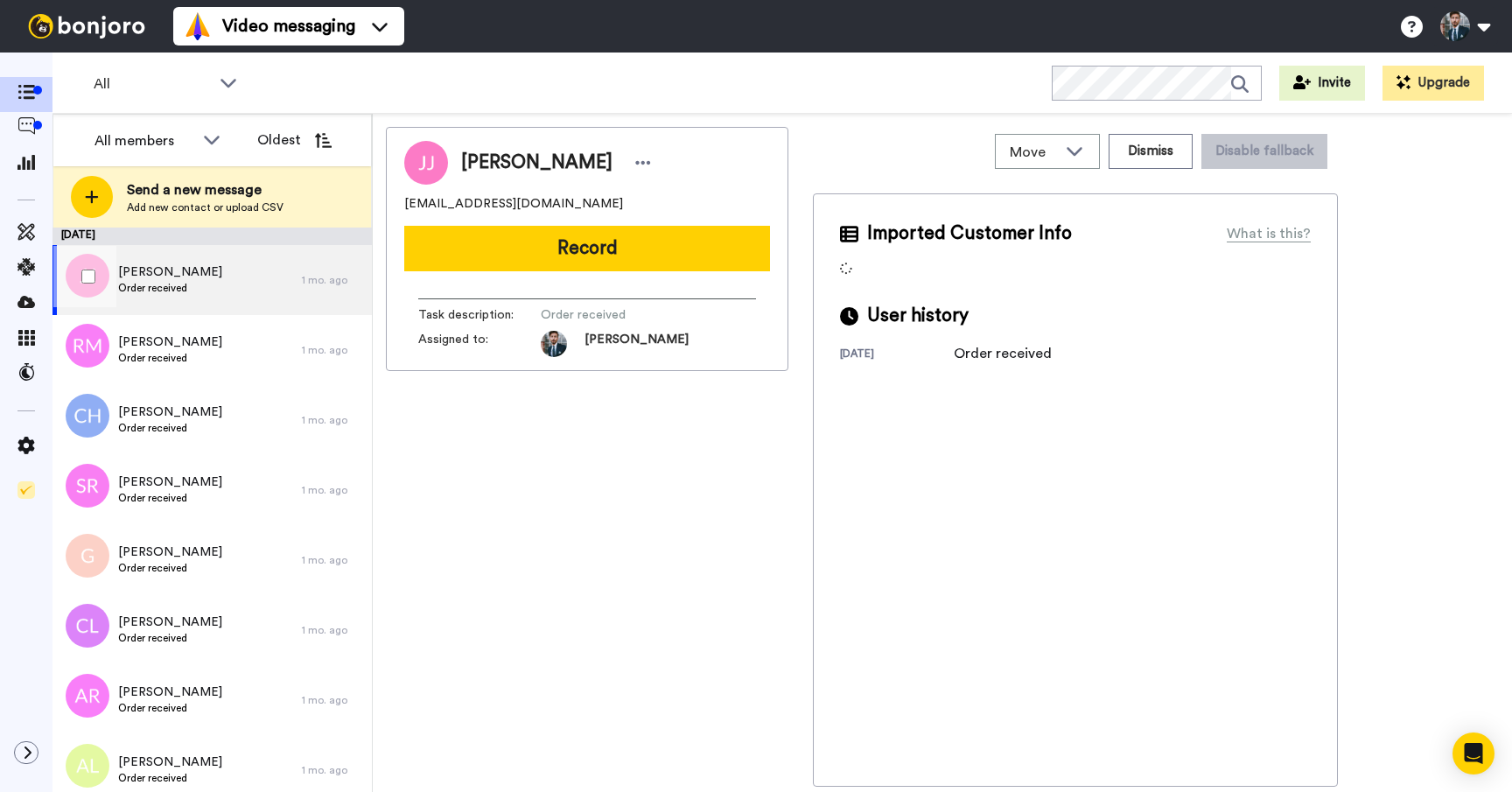
click at [218, 282] on div "Jan Jenisch Order received" at bounding box center [177, 279] width 249 height 70
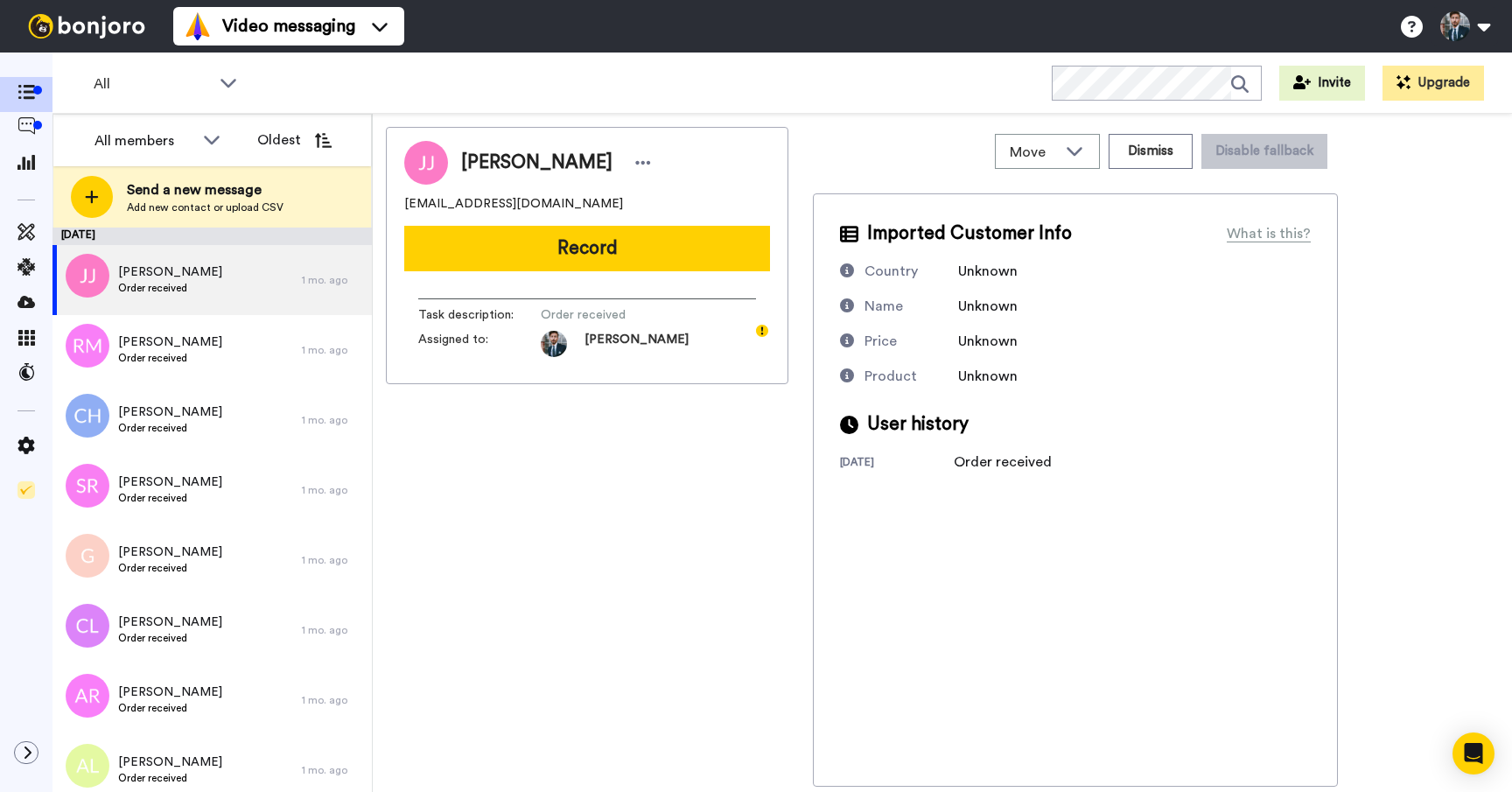
click at [610, 479] on div "Jan Jenisch jjenisch2000@yahoo.com Record Task description : Order received Ass…" at bounding box center [587, 456] width 403 height 660
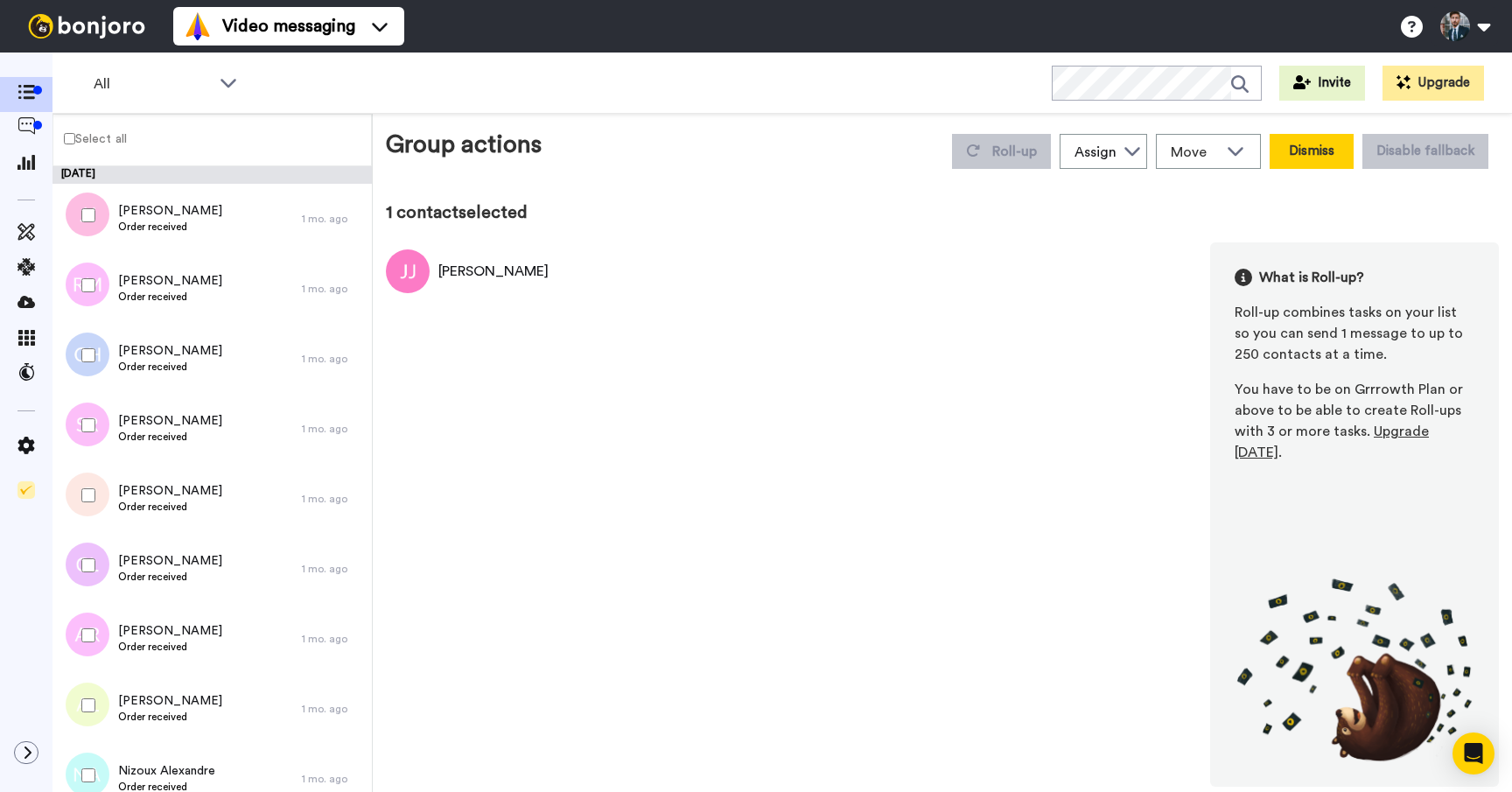
click at [1293, 152] on button "Dismiss" at bounding box center [1311, 152] width 84 height 35
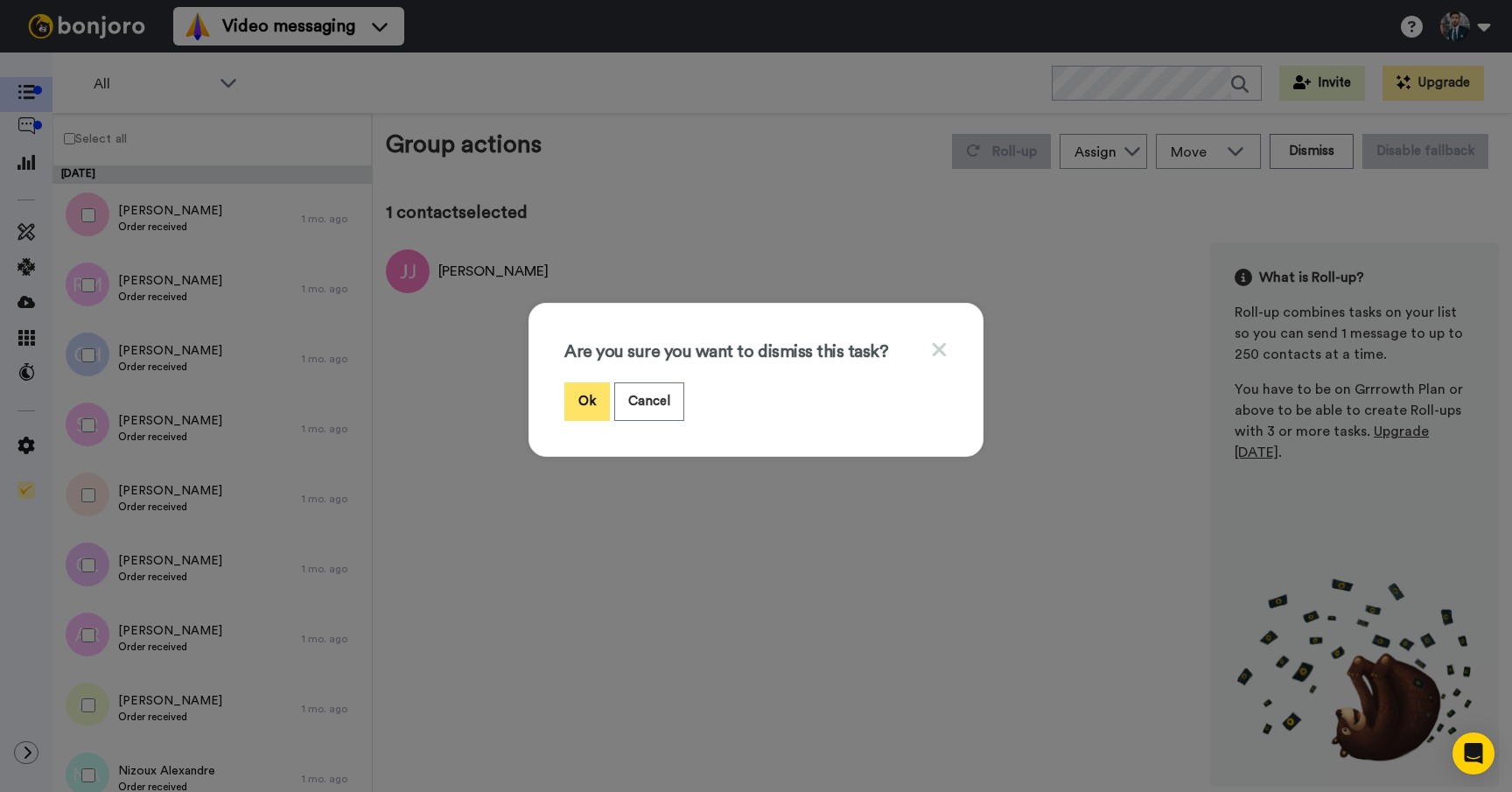
click at [605, 396] on button "Ok" at bounding box center [587, 401] width 45 height 37
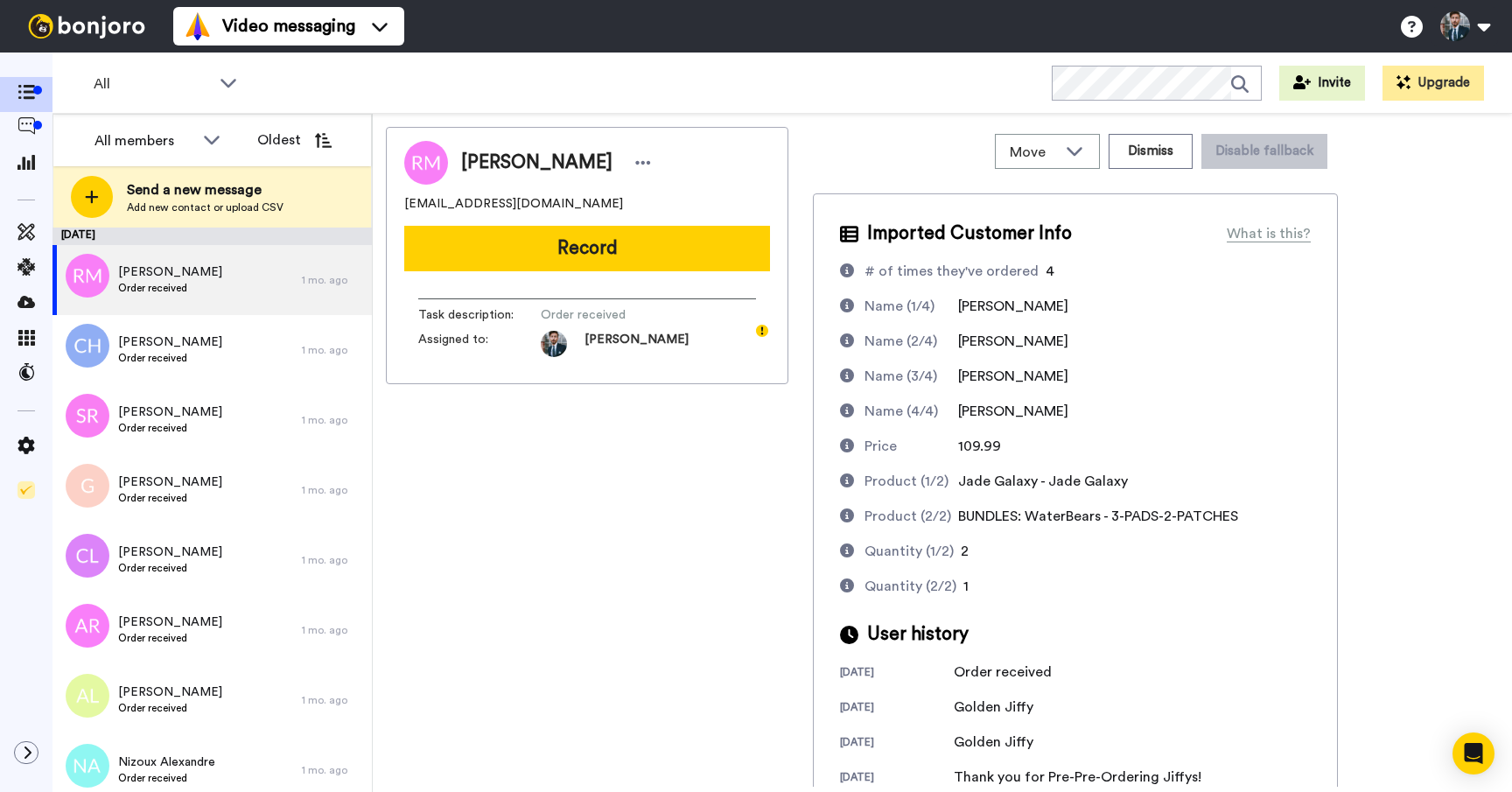
click at [654, 460] on div "Robert McCollum robert_m_73115@yahoo.com Record Task description : Order receiv…" at bounding box center [587, 456] width 403 height 660
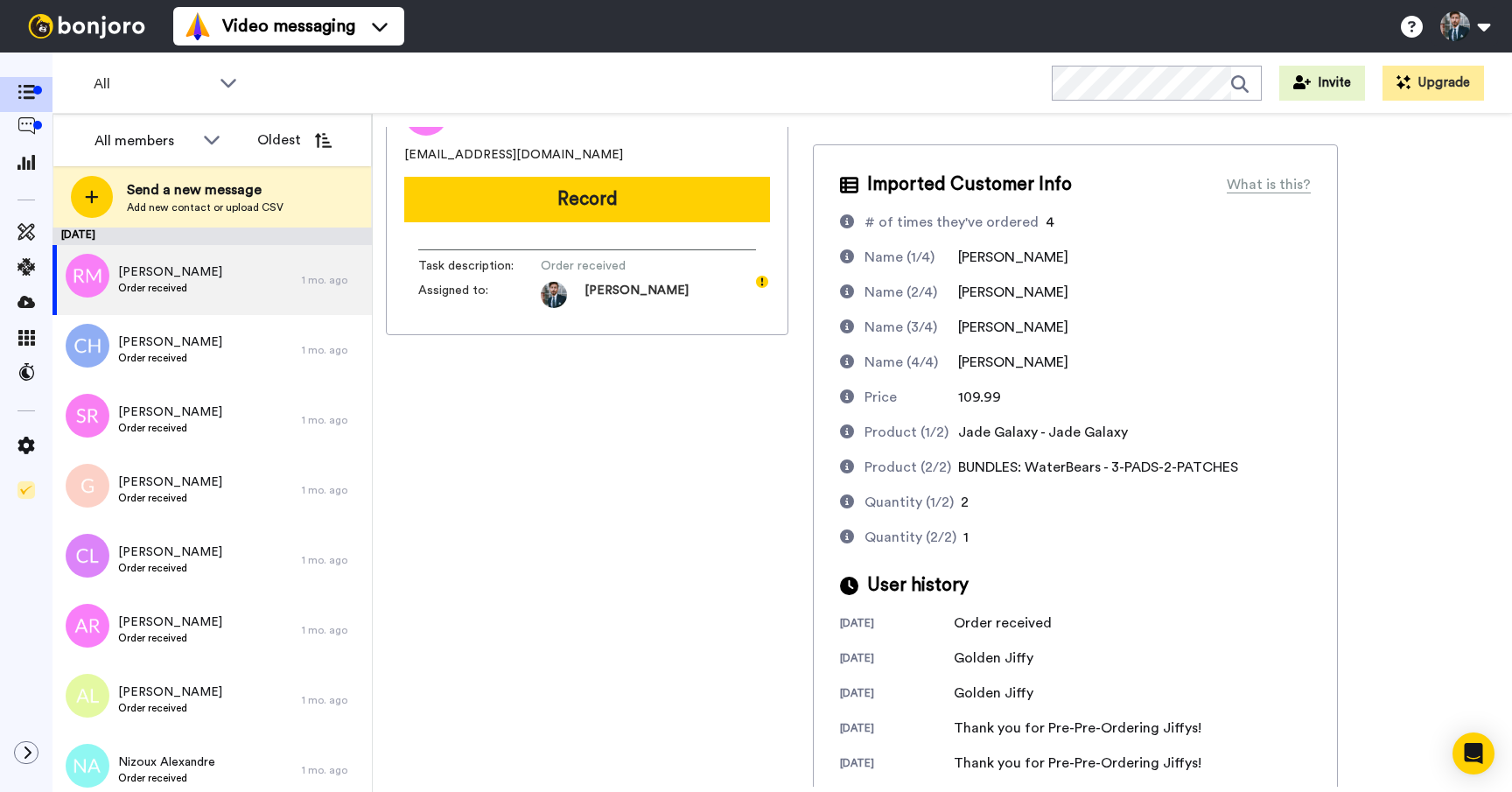
click at [1122, 510] on div "Quantity (1/2) 2" at bounding box center [1075, 502] width 470 height 21
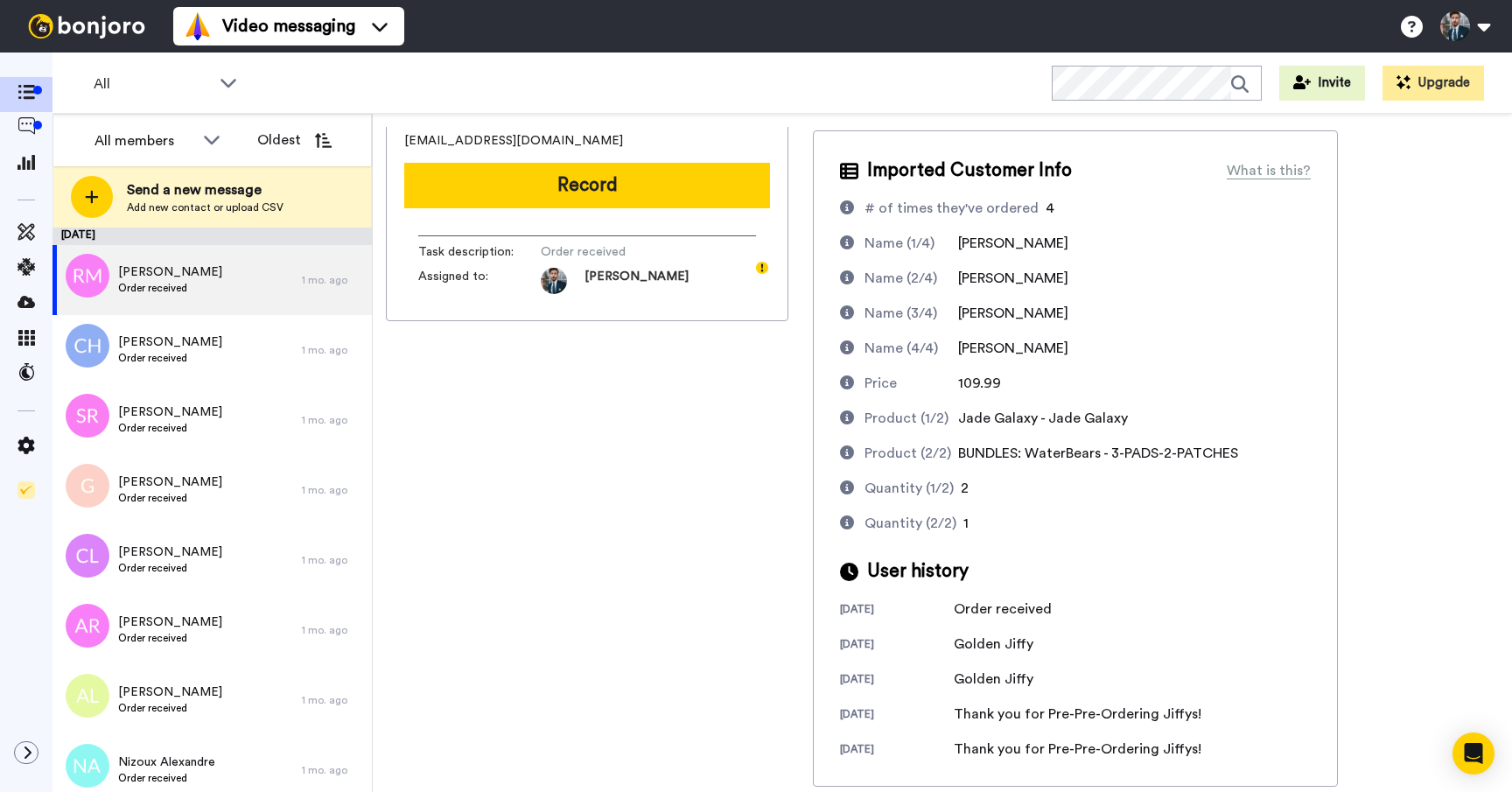
click at [687, 498] on div "Robert McCollum robert_m_73115@yahoo.com Record Task description : Order receiv…" at bounding box center [587, 393] width 403 height 660
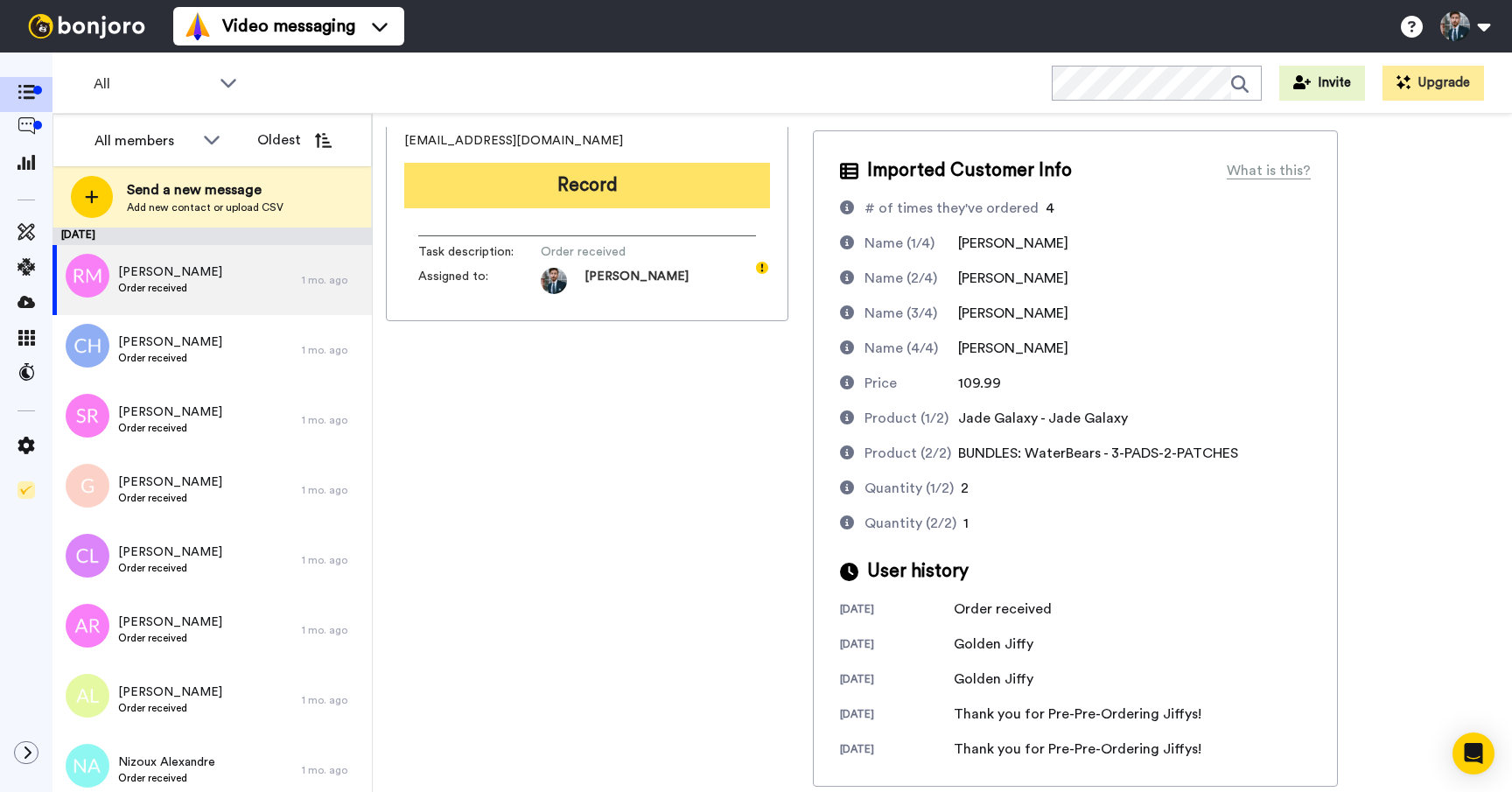
click at [619, 198] on button "Record" at bounding box center [586, 185] width 366 height 45
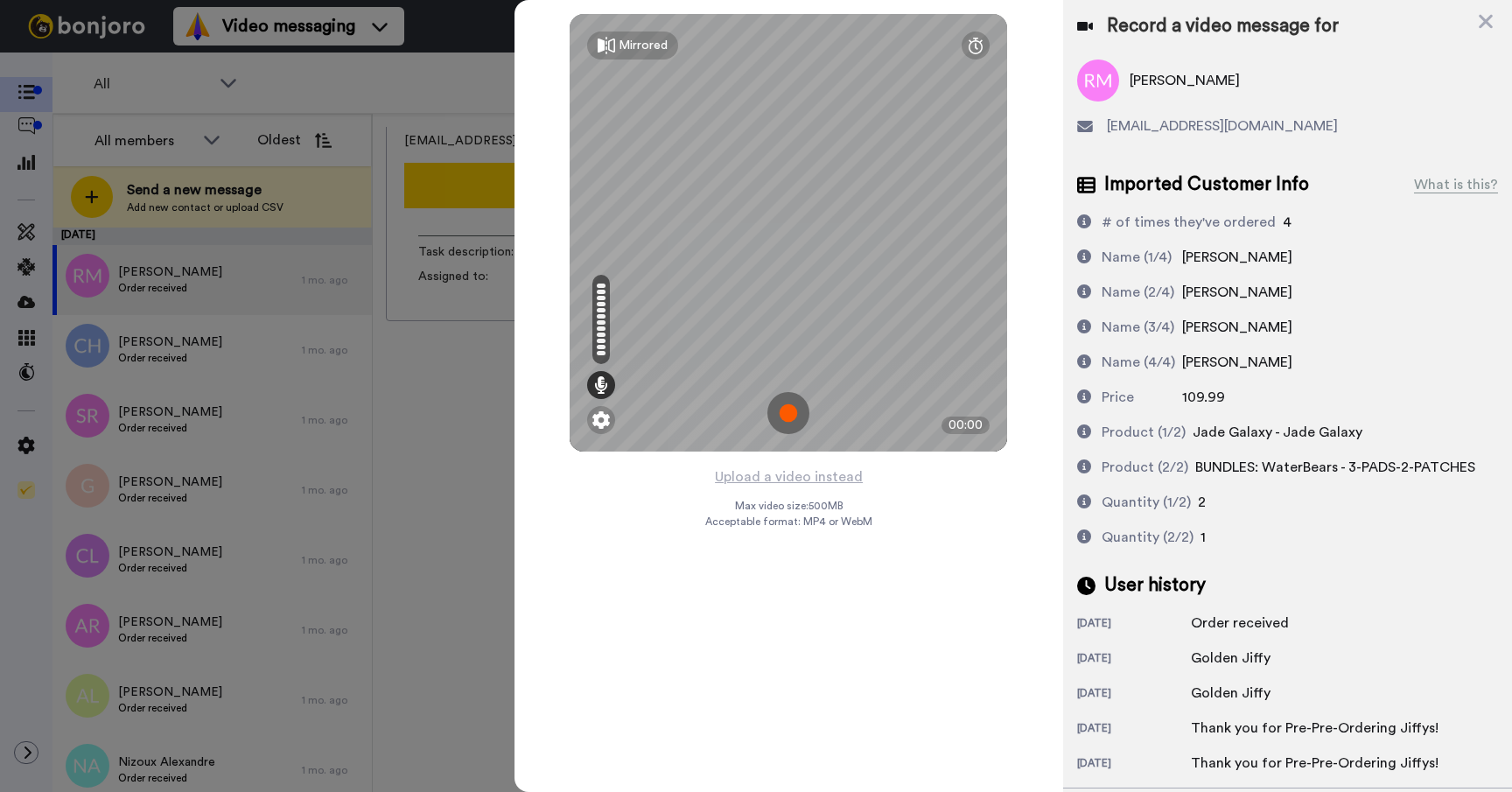
scroll to position [98, 0]
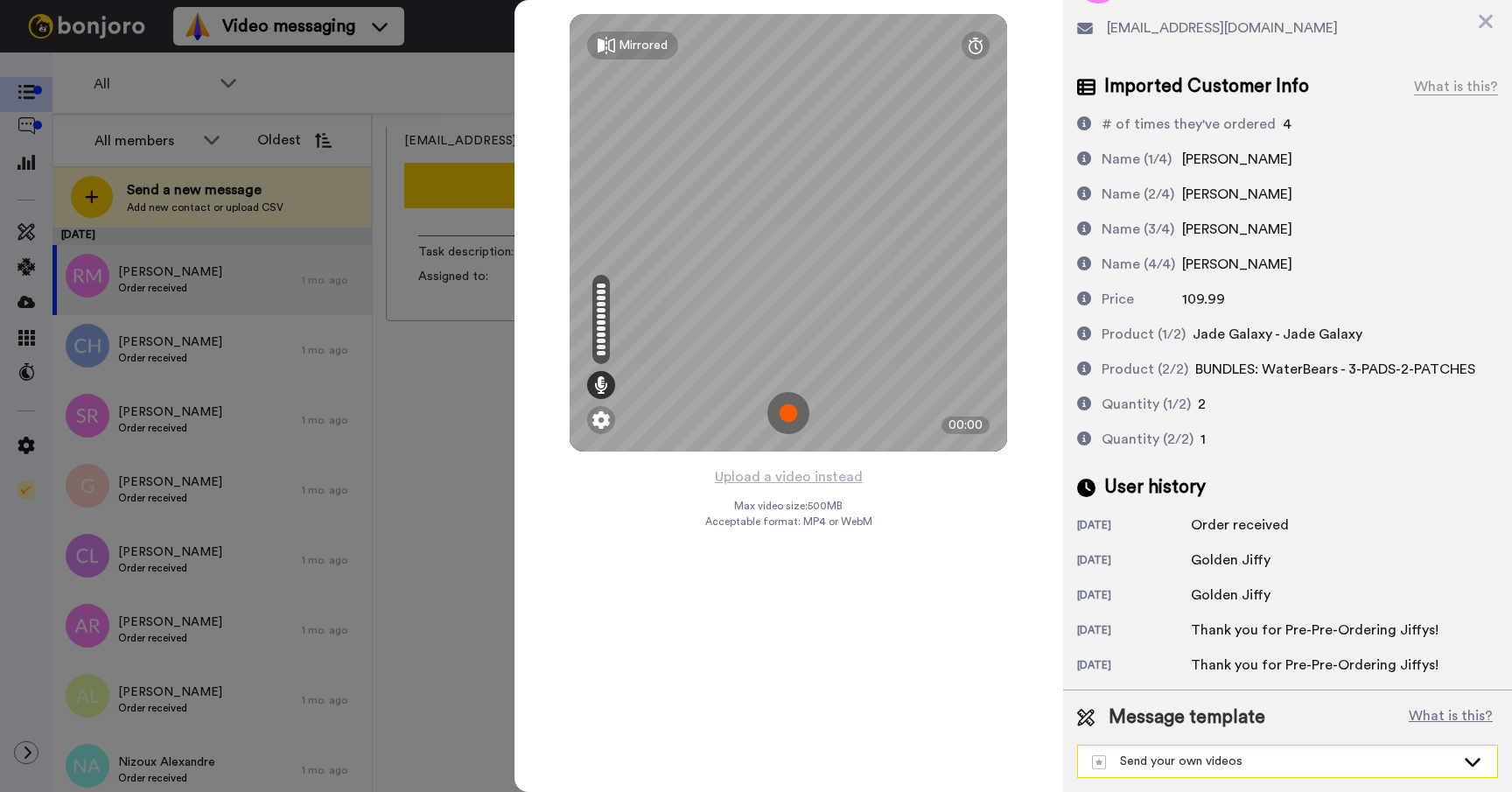
click at [1302, 762] on div "Send your own videos" at bounding box center [1273, 762] width 364 height 18
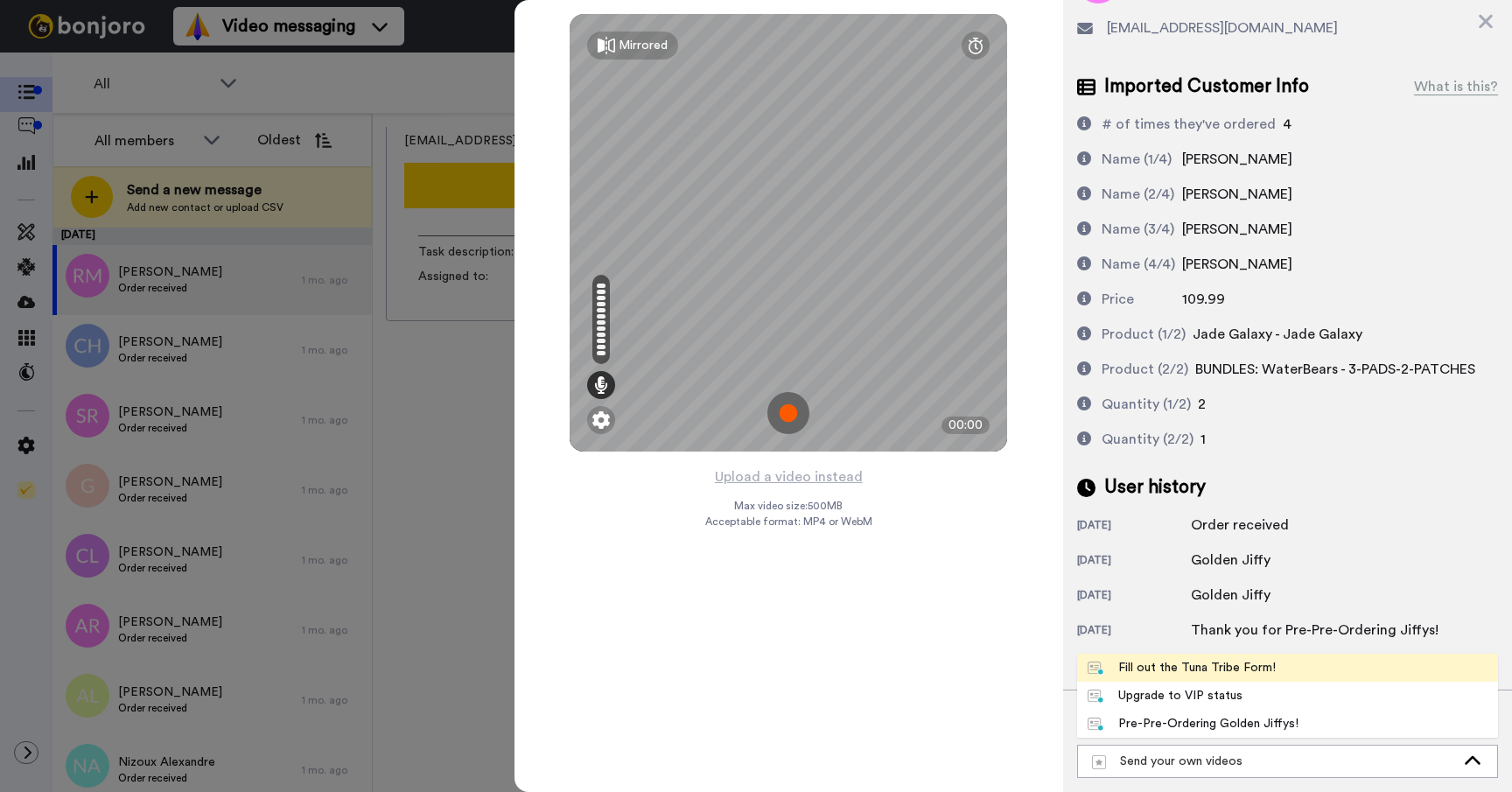
click at [1281, 669] on span "Fill out the Tuna Tribe Form!" at bounding box center [1181, 668] width 209 height 18
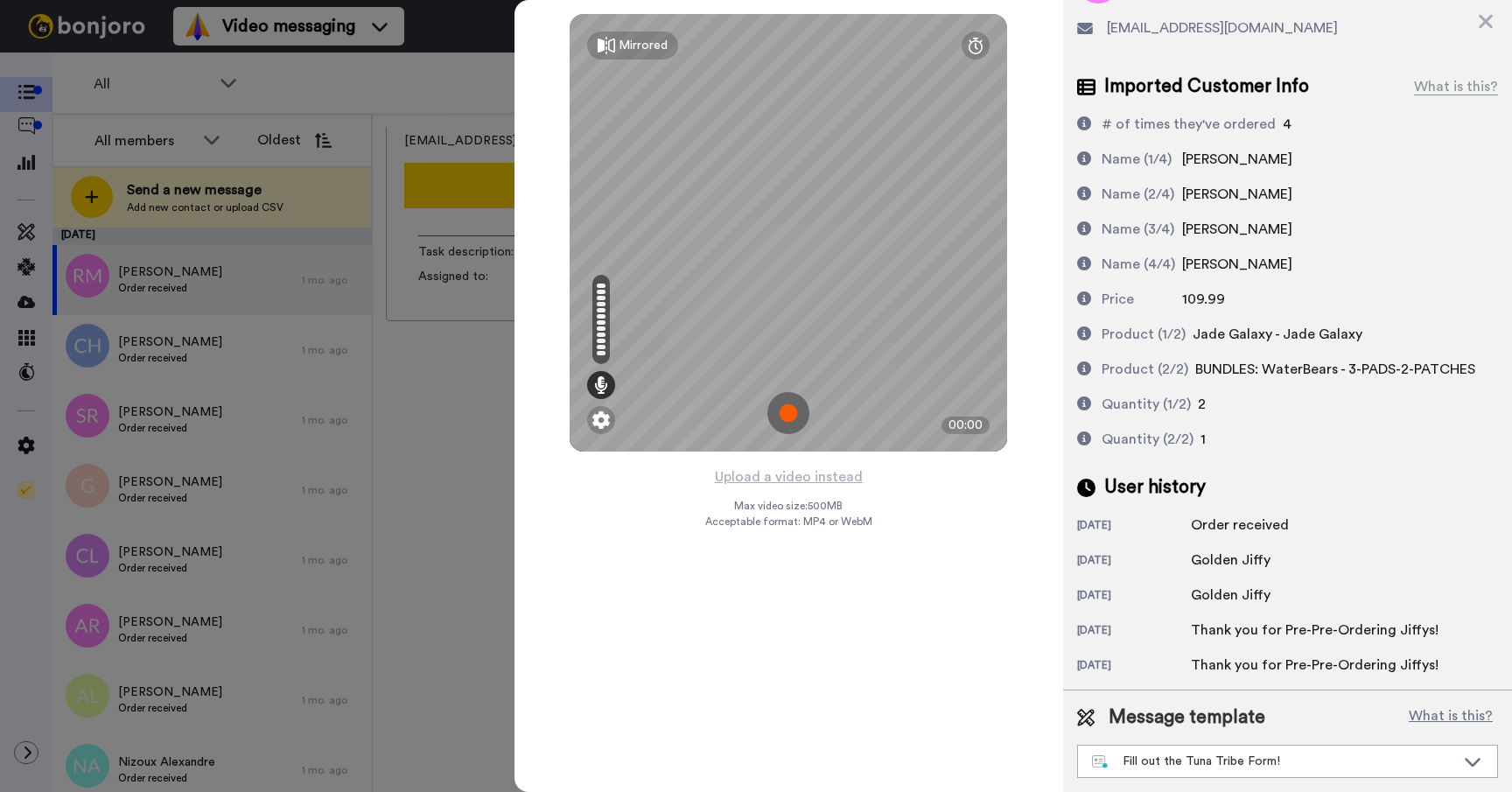
click at [441, 455] on div at bounding box center [756, 396] width 1512 height 792
click at [1491, 24] on icon at bounding box center [1486, 22] width 18 height 22
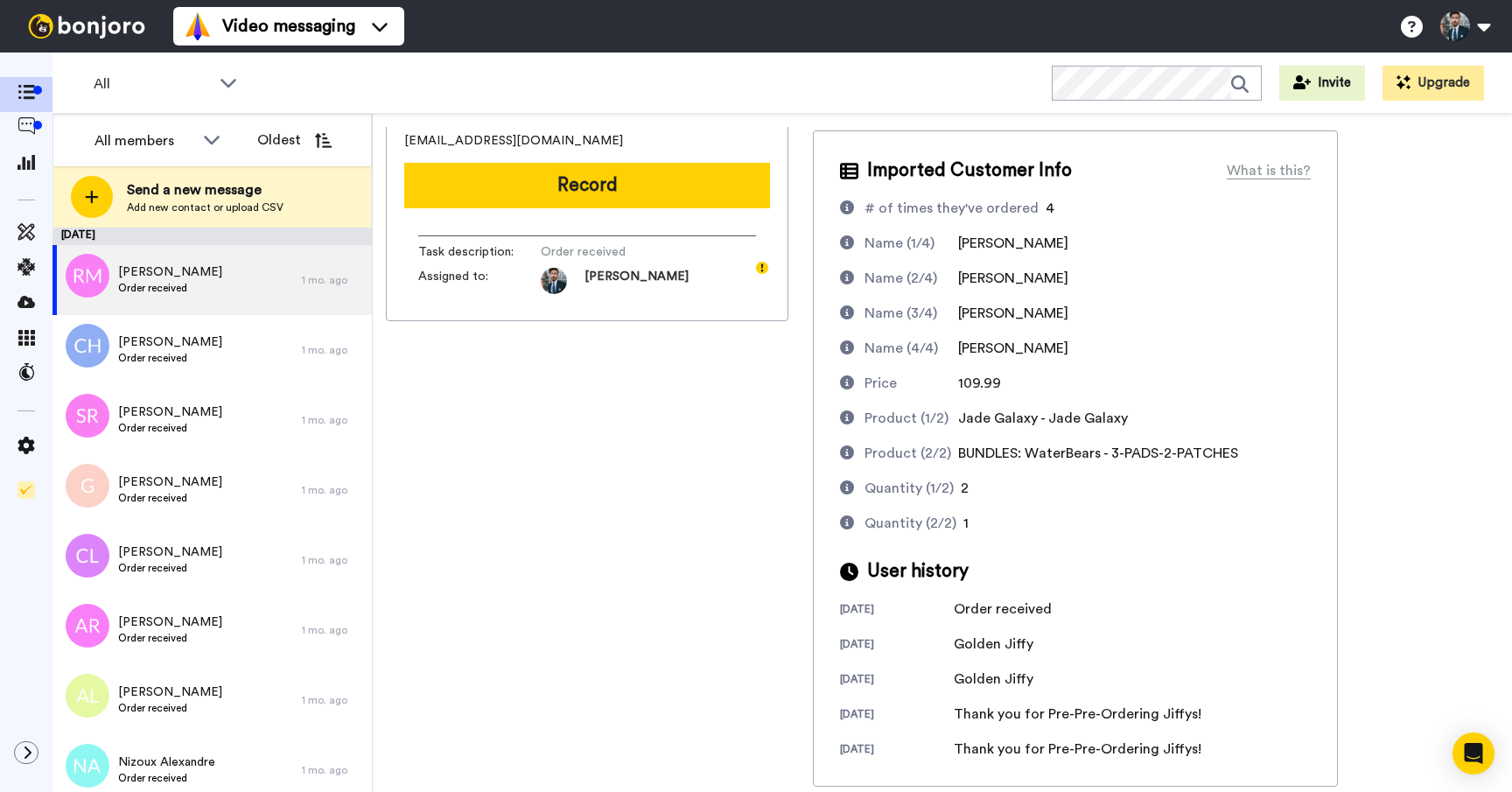
click at [771, 547] on div "Robert McCollum robert_m_73115@yahoo.com Record Task description : Order receiv…" at bounding box center [587, 393] width 403 height 660
click at [770, 551] on div "Robert McCollum robert_m_73115@yahoo.com Record Task description : Order receiv…" at bounding box center [587, 393] width 403 height 660
click at [26, 238] on icon at bounding box center [26, 232] width 18 height 18
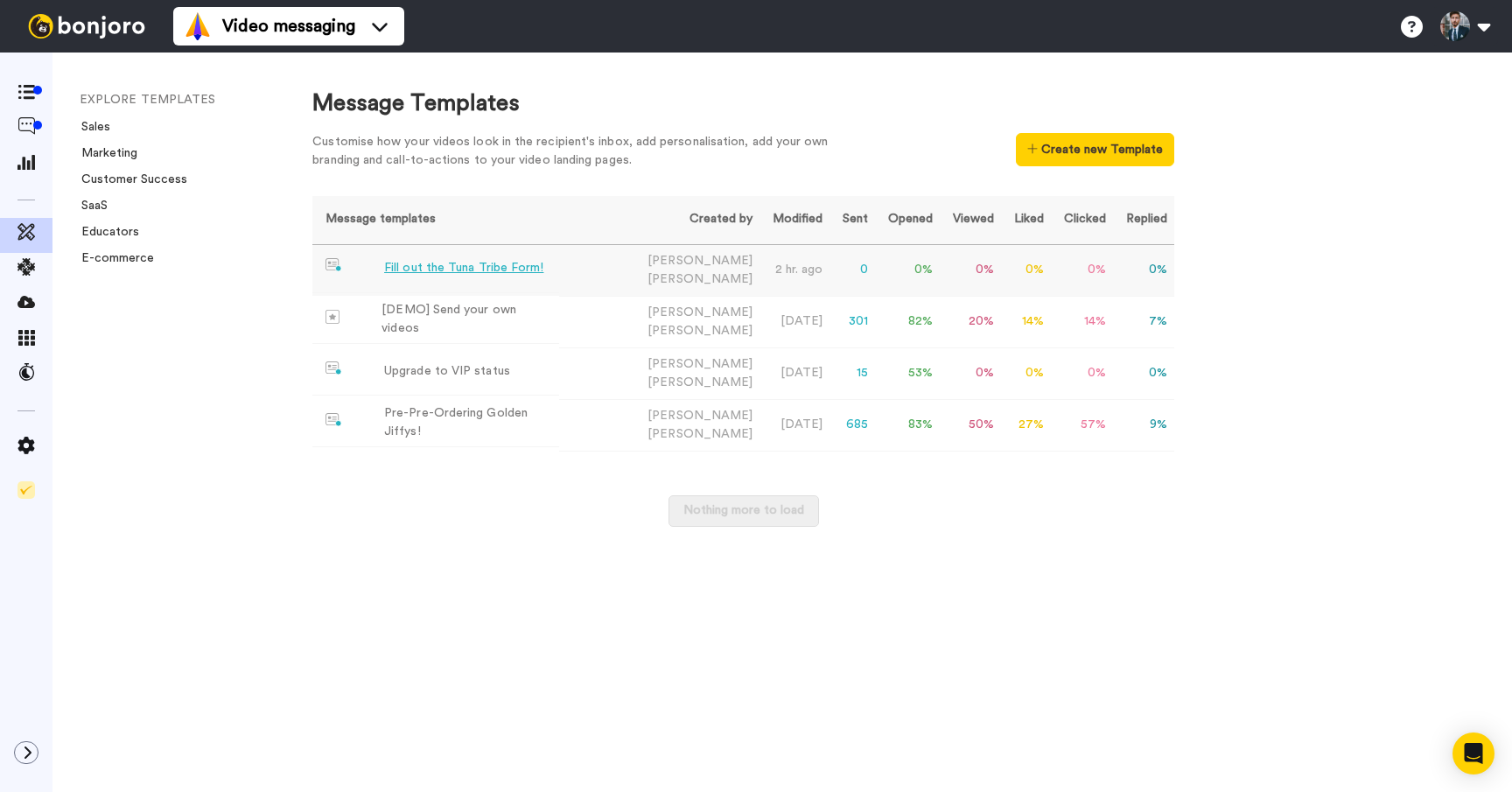
click at [521, 272] on div "Fill out the Tuna Tribe Form!" at bounding box center [463, 268] width 159 height 19
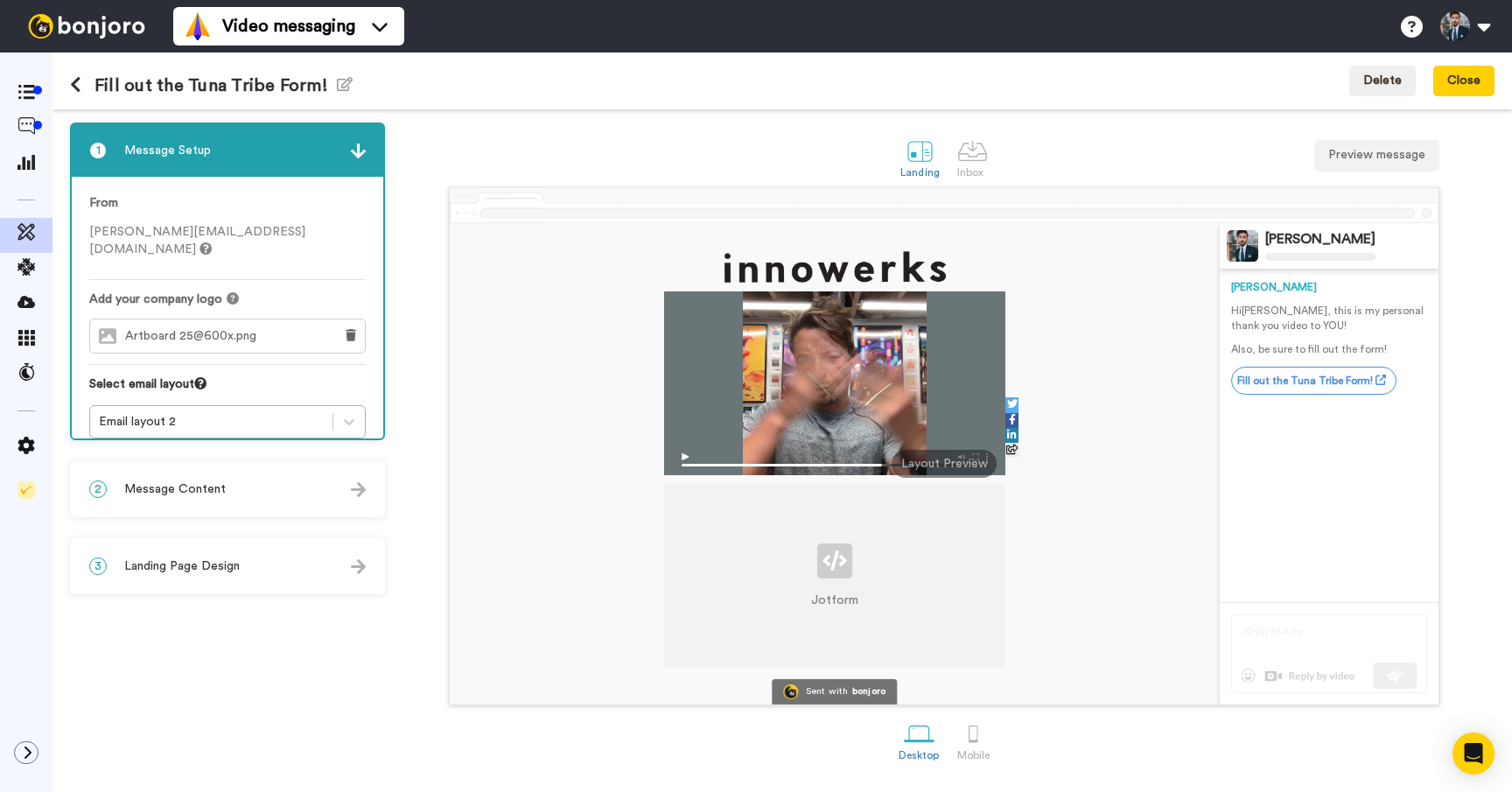
click at [812, 373] on div at bounding box center [835, 382] width 341 height 183
click at [838, 551] on img at bounding box center [834, 561] width 24 height 20
click at [955, 739] on link "Mobile" at bounding box center [973, 740] width 50 height 61
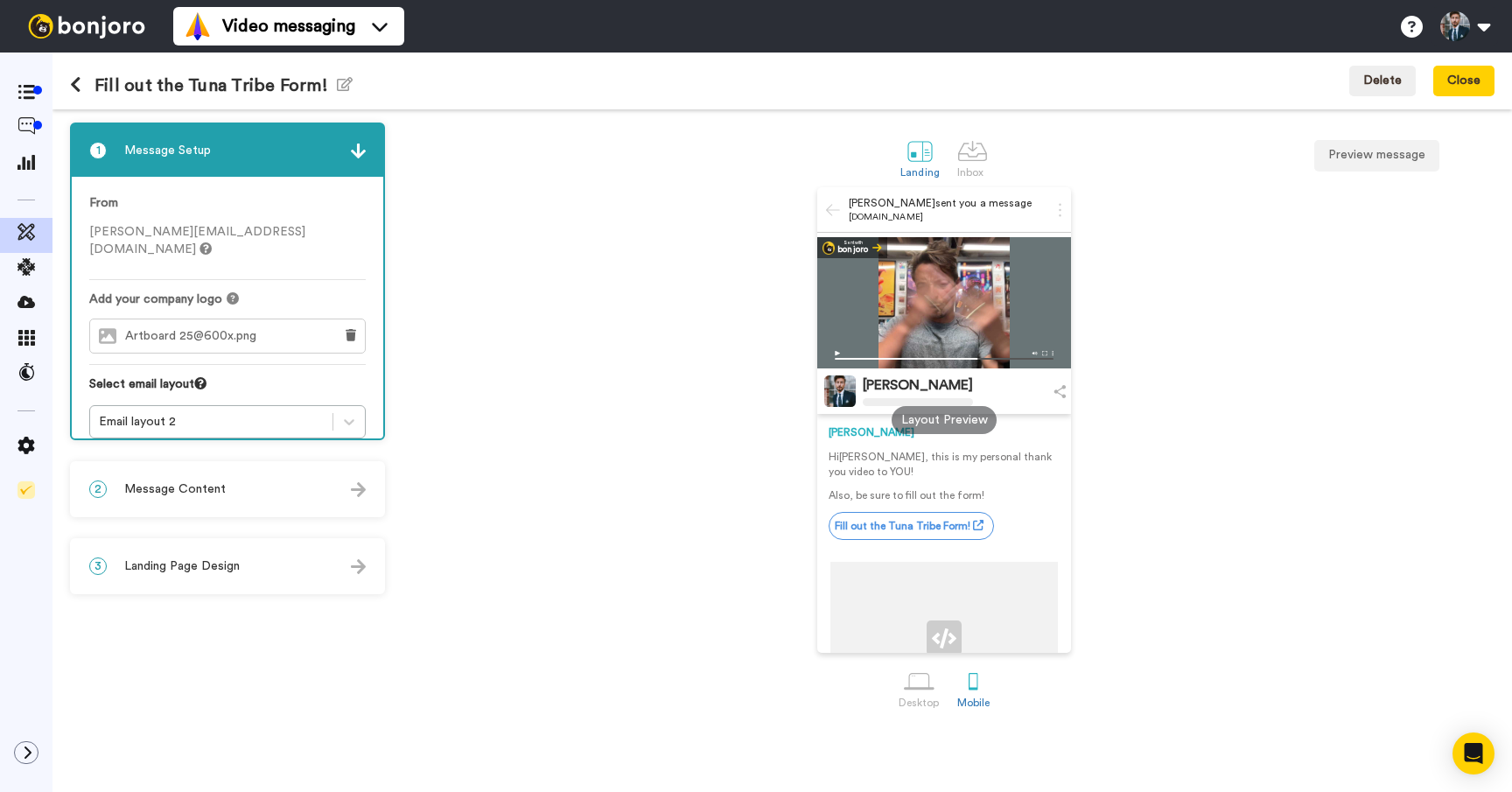
click at [914, 738] on div "Landing Inbox Preview message Cary Decker sent you a message bonjoro.com Sent w…" at bounding box center [944, 451] width 1100 height 657
click at [913, 698] on div "Desktop" at bounding box center [919, 703] width 41 height 12
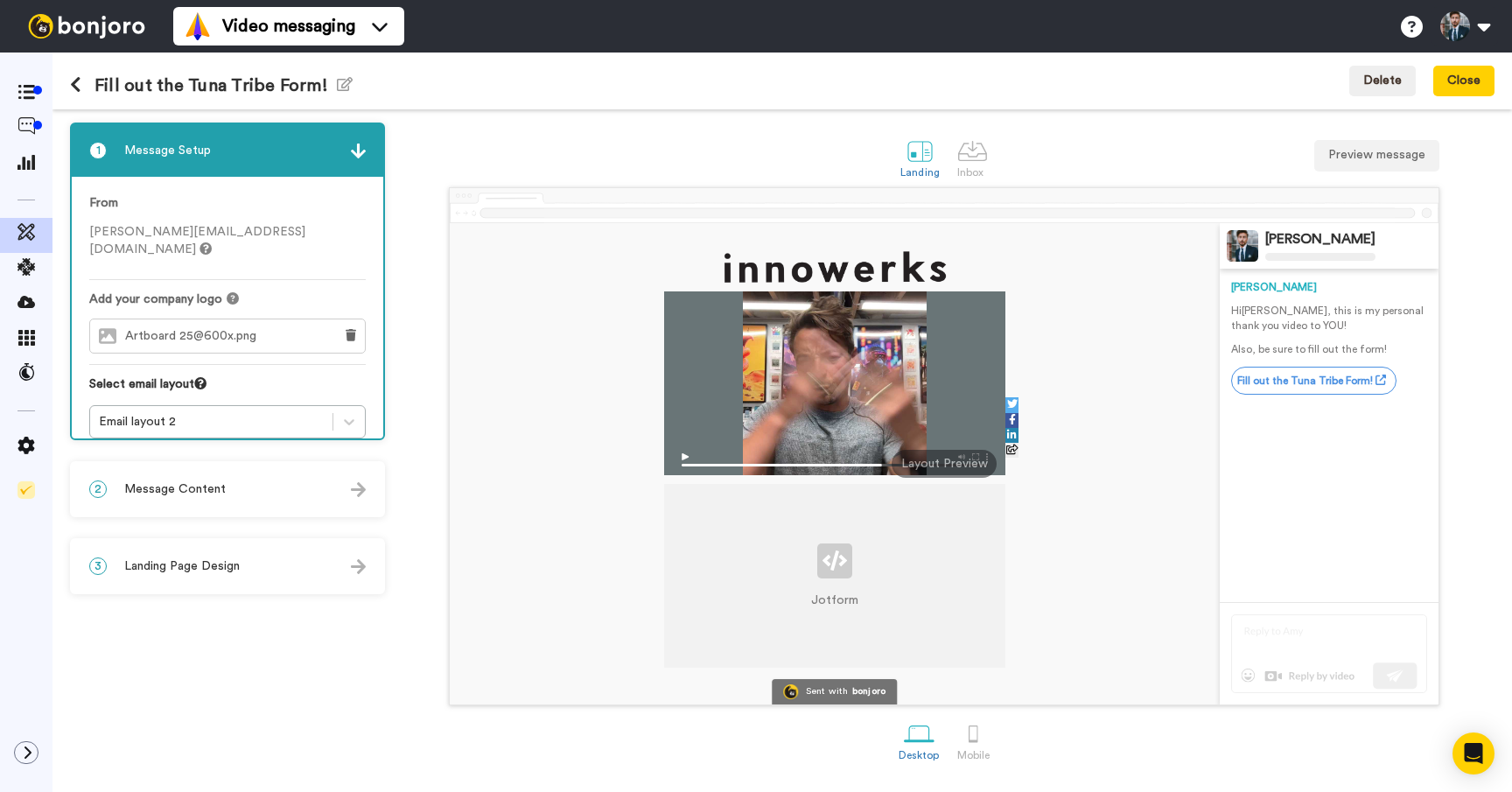
click at [851, 596] on p "Jotform" at bounding box center [835, 601] width 47 height 18
click at [849, 592] on p "Jotform" at bounding box center [835, 601] width 47 height 18
click at [973, 738] on div at bounding box center [973, 733] width 30 height 30
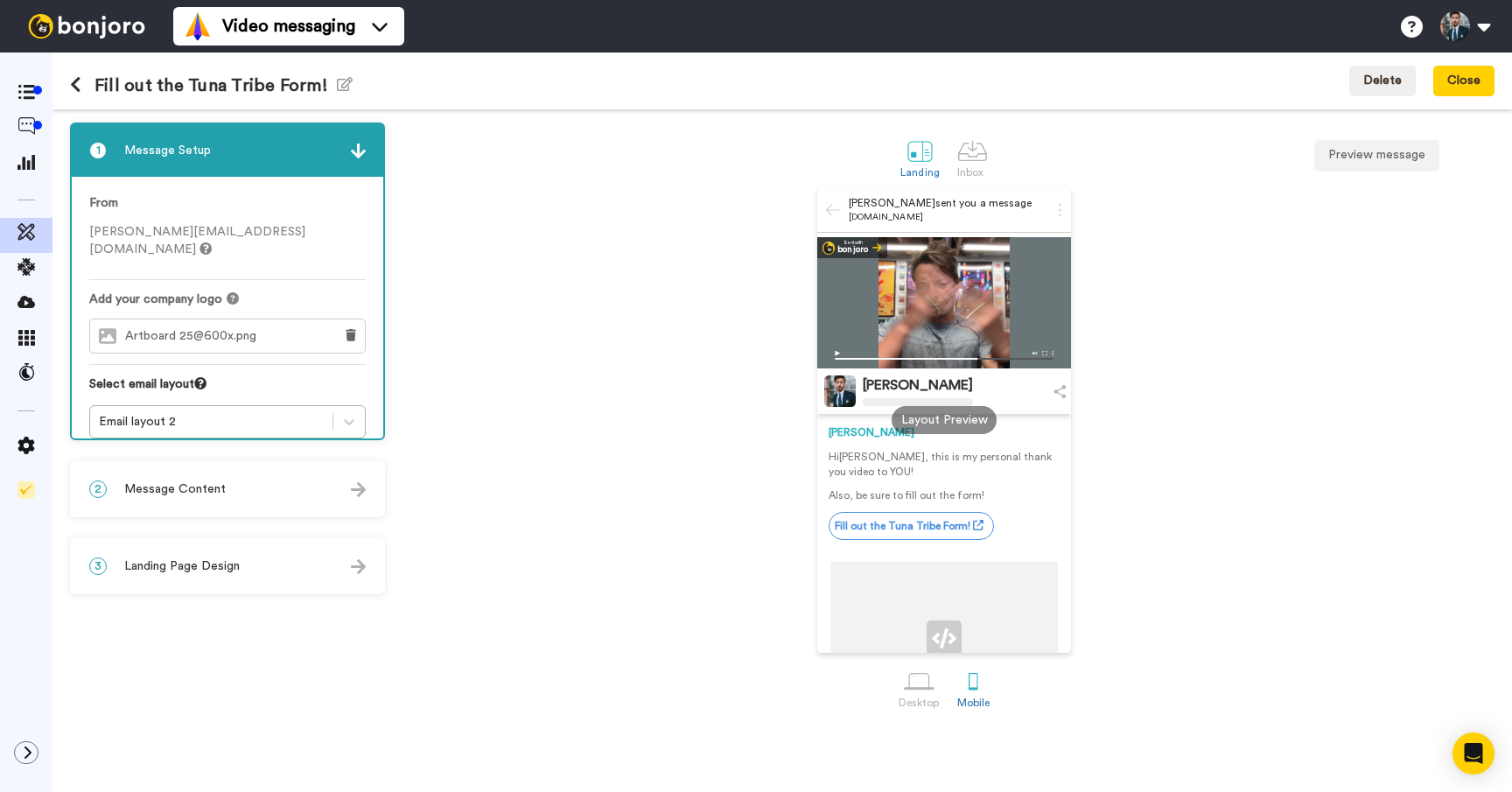
drag, startPoint x: 1234, startPoint y: 543, endPoint x: 1005, endPoint y: 634, distance: 246.4
click at [1220, 548] on div "Cary Decker sent you a message bonjoro.com Sent with bonjoro Cary Decker Cary H…" at bounding box center [944, 420] width 1100 height 466
click at [919, 693] on div at bounding box center [918, 680] width 30 height 30
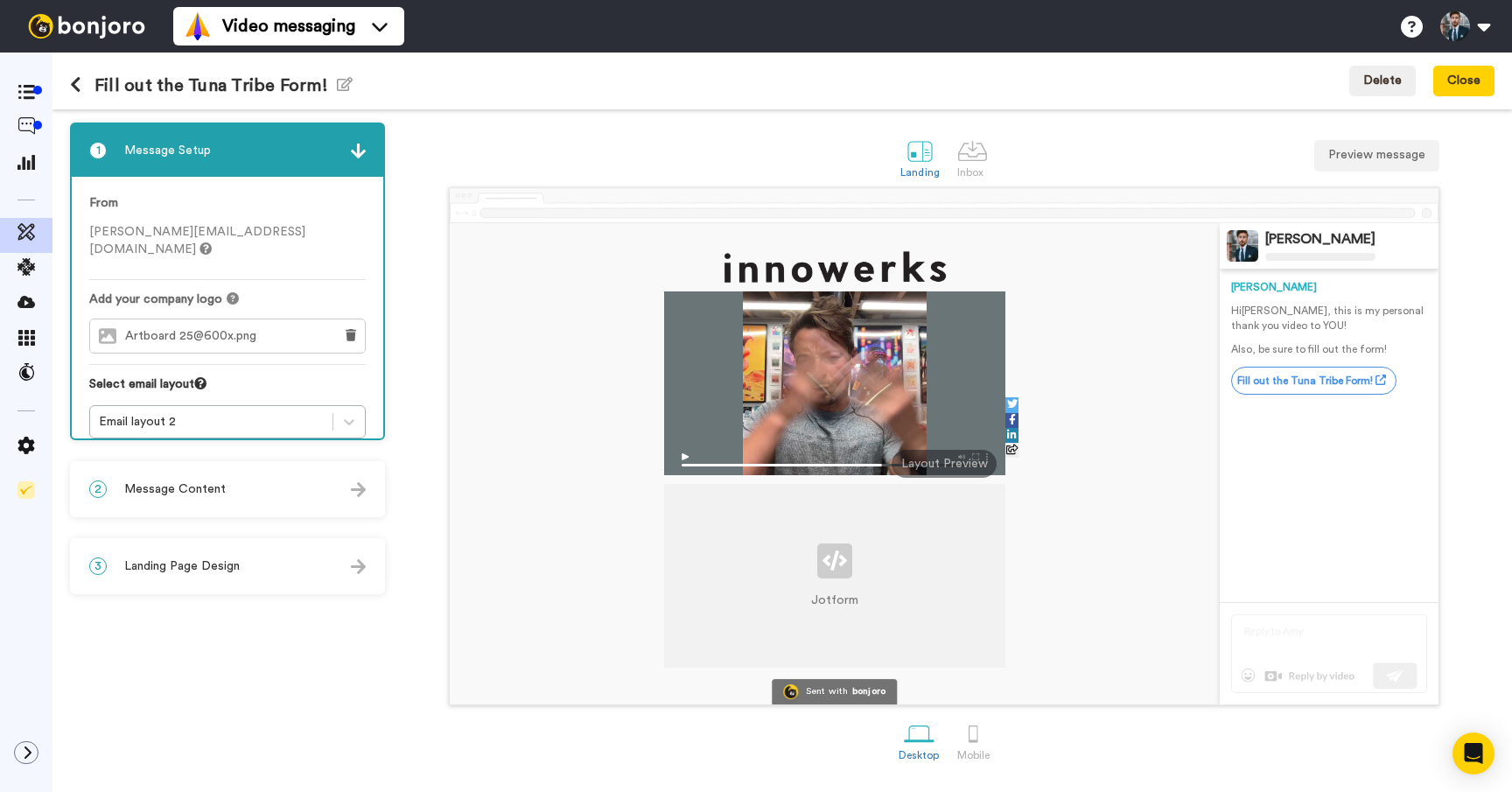
click at [249, 488] on div "2 Message Content" at bounding box center [227, 489] width 312 height 53
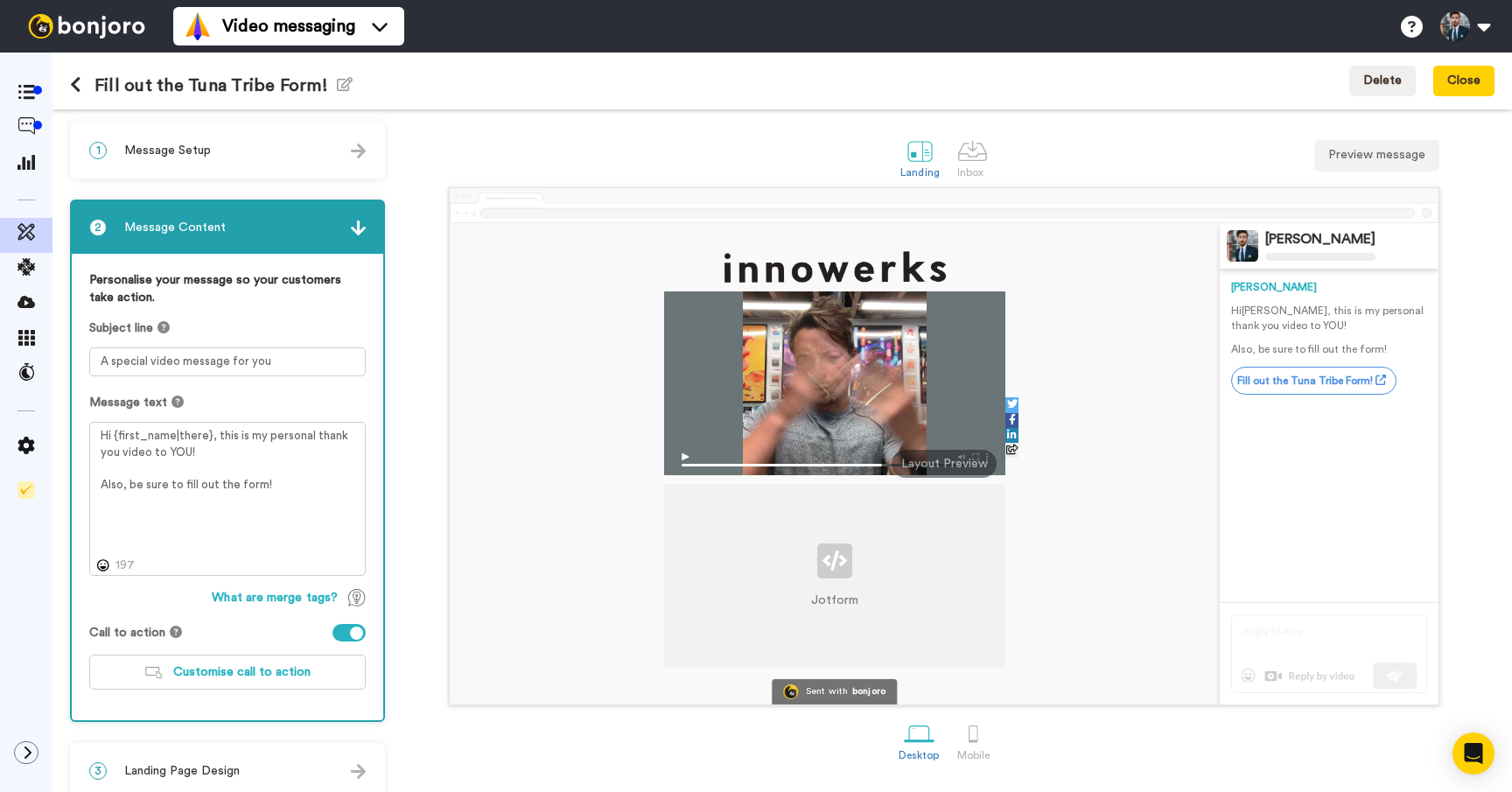
click at [370, 222] on div "2 Message Content" at bounding box center [227, 227] width 312 height 53
click at [366, 227] on div "2 Message Content" at bounding box center [227, 227] width 312 height 53
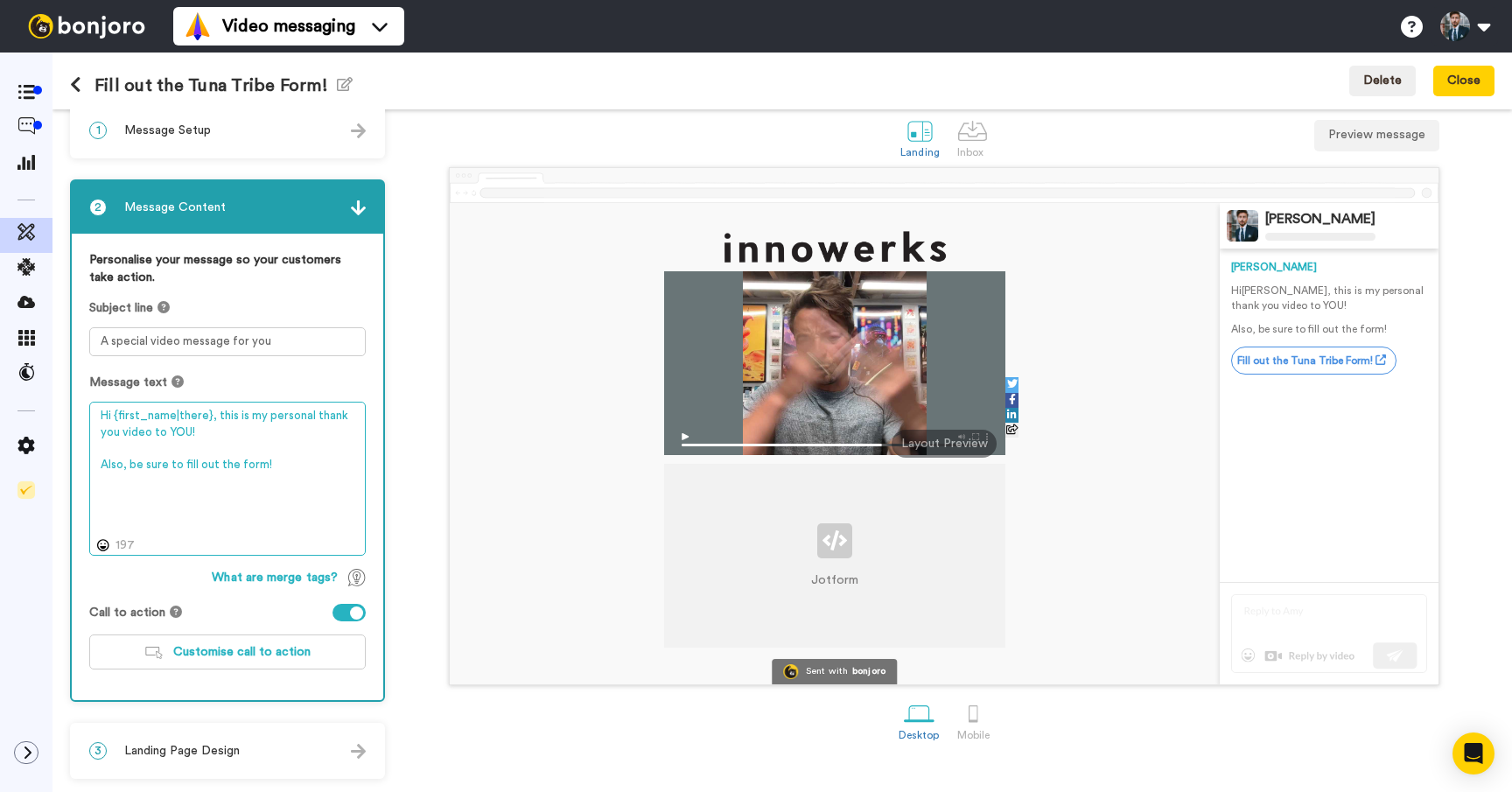
click at [292, 461] on textarea "Hi {first_name|there}, this is my personal thank you video to YOU! Also, be sur…" at bounding box center [227, 478] width 276 height 154
click at [288, 461] on textarea "Hi {first_name|there}, this is my personal thank you video to YOU! Also, be sur…" at bounding box center [227, 478] width 276 height 154
click at [307, 459] on textarea "Hi {first_name|there}, this is my personal thank you video to YOU! Also, be sur…" at bounding box center [227, 478] width 276 height 154
click at [296, 453] on textarea "Hi {first_name|there}, this is my personal thank you video to YOU! Also, be sur…" at bounding box center [227, 478] width 276 height 154
click at [300, 462] on textarea "Hi {first_name|there}, this is my personal thank you video to YOU! Also, be sur…" at bounding box center [227, 478] width 276 height 154
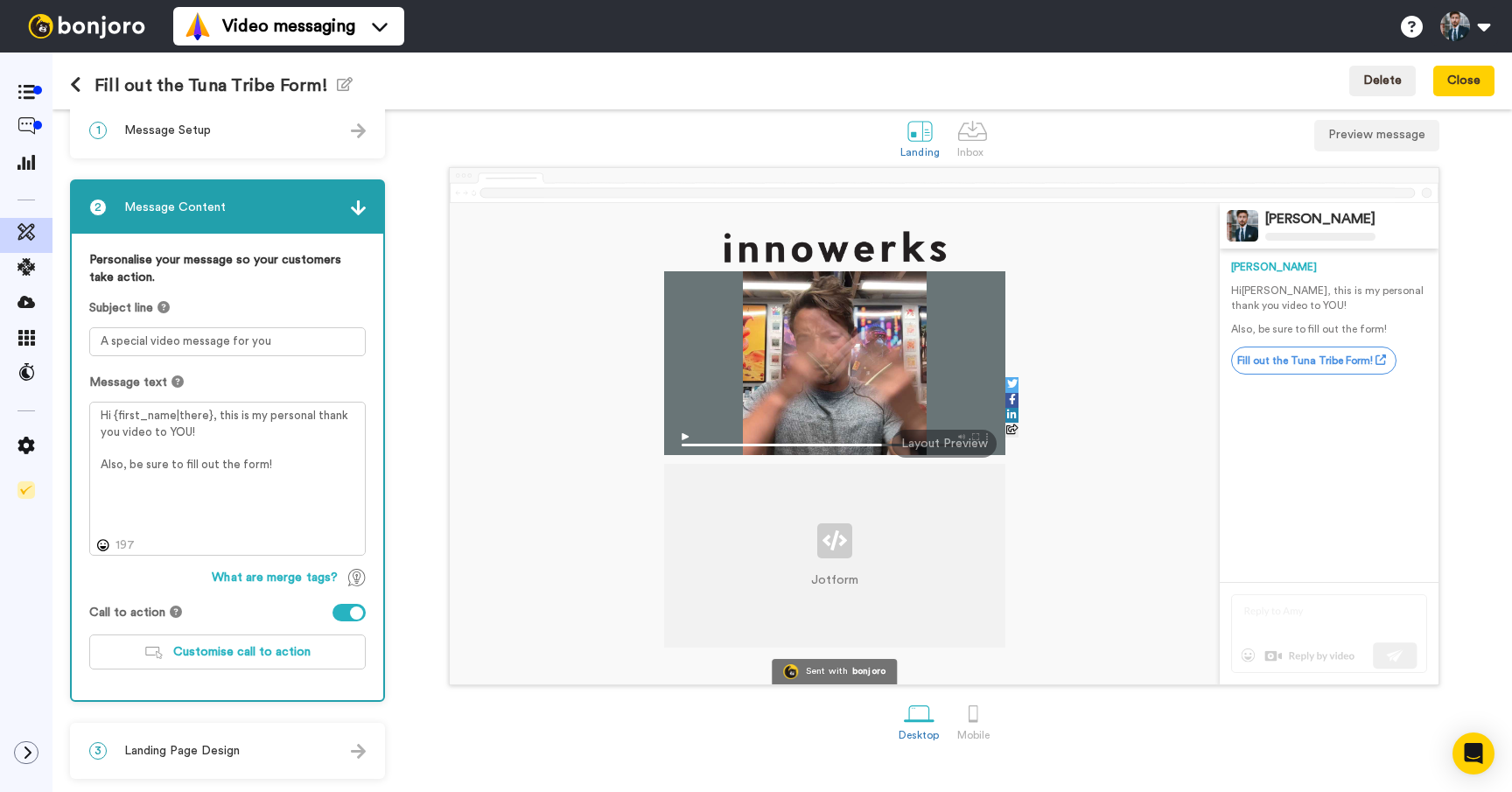
click at [406, 466] on div "Jotform Sent with bonjoro Cary Decker Cary Hi Tom , this is my personal thank y…" at bounding box center [944, 426] width 1100 height 519
click at [362, 199] on div at bounding box center [358, 208] width 15 height 18
click at [357, 212] on img at bounding box center [358, 207] width 15 height 15
click at [192, 747] on span "Landing Page Design" at bounding box center [182, 751] width 116 height 18
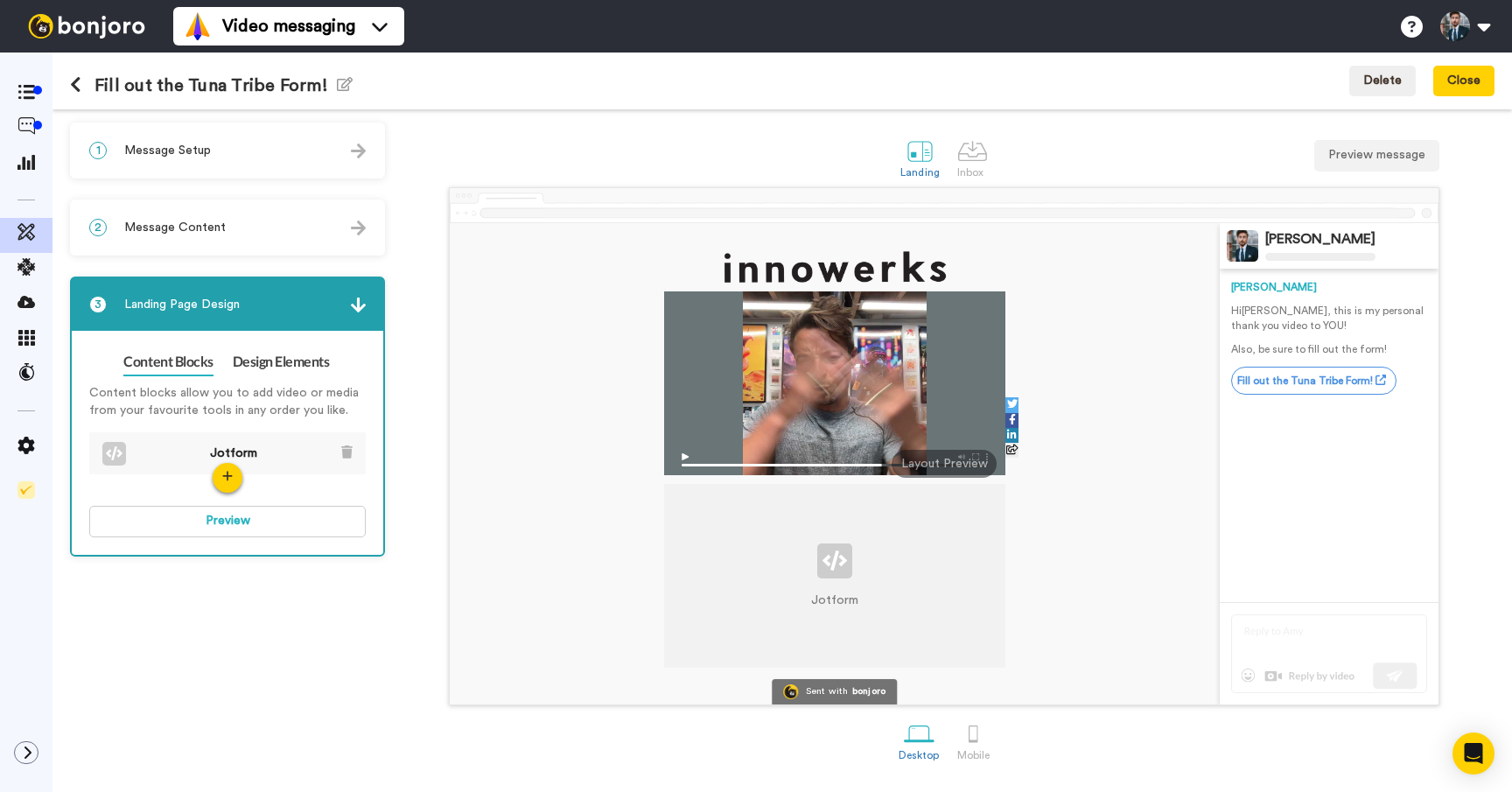
scroll to position [0, 0]
click at [272, 453] on li "Jotform" at bounding box center [227, 454] width 276 height 44
click at [275, 374] on link "Design Elements" at bounding box center [280, 362] width 97 height 28
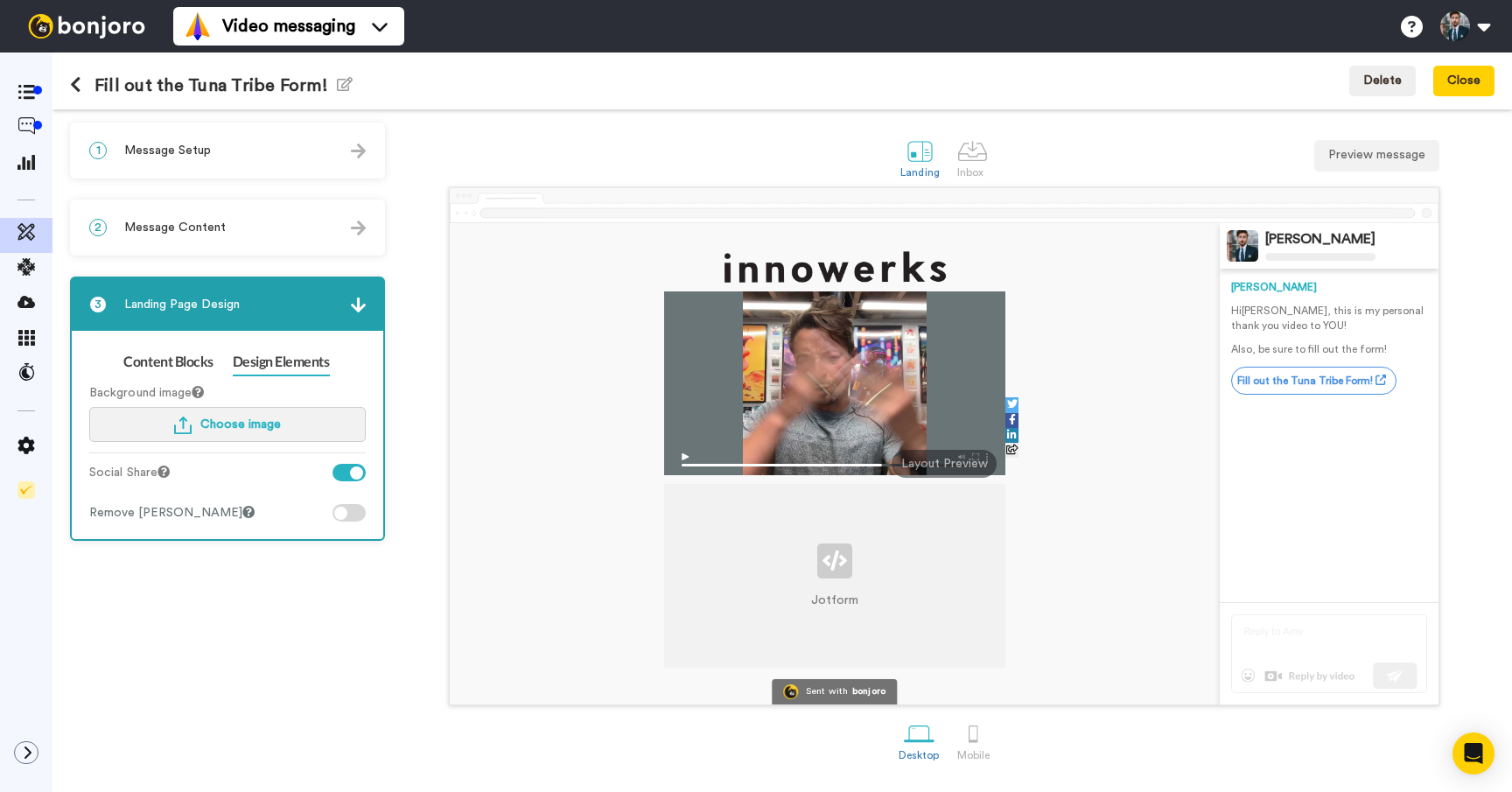
click at [236, 421] on span "Choose image" at bounding box center [240, 424] width 80 height 12
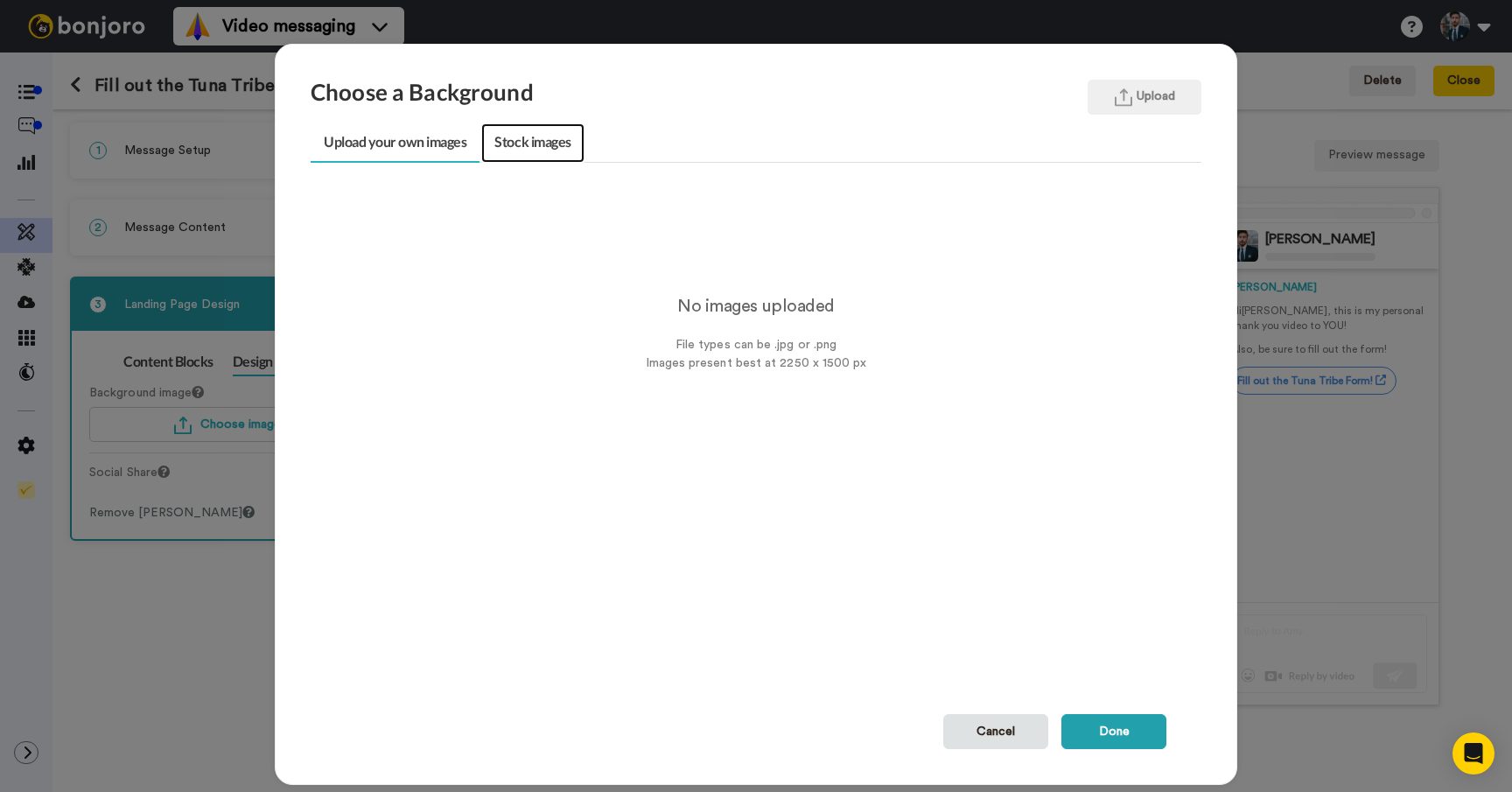
click at [529, 147] on link "Stock images" at bounding box center [532, 143] width 102 height 39
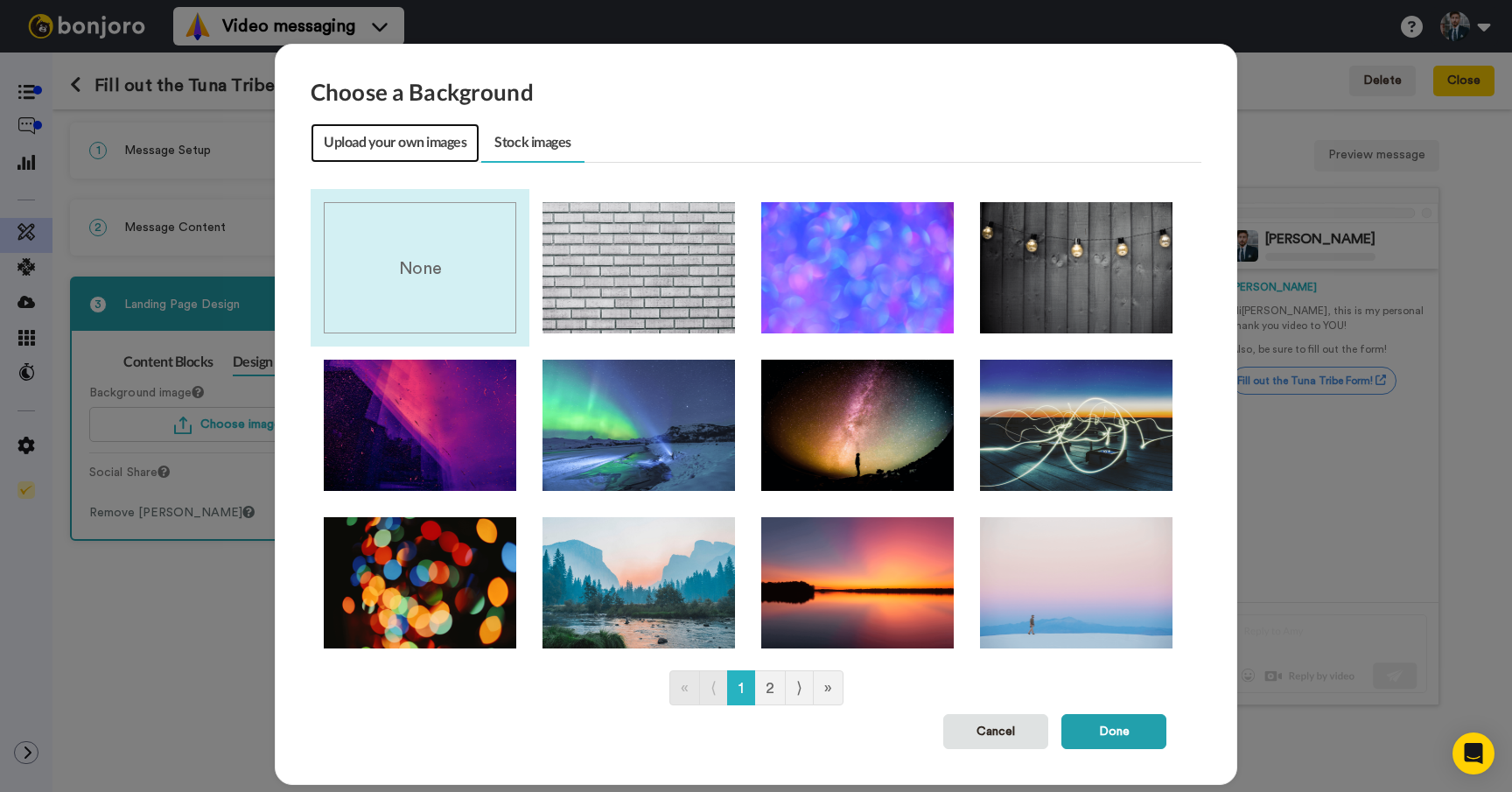
click at [463, 147] on link "Upload your own images" at bounding box center [395, 143] width 169 height 39
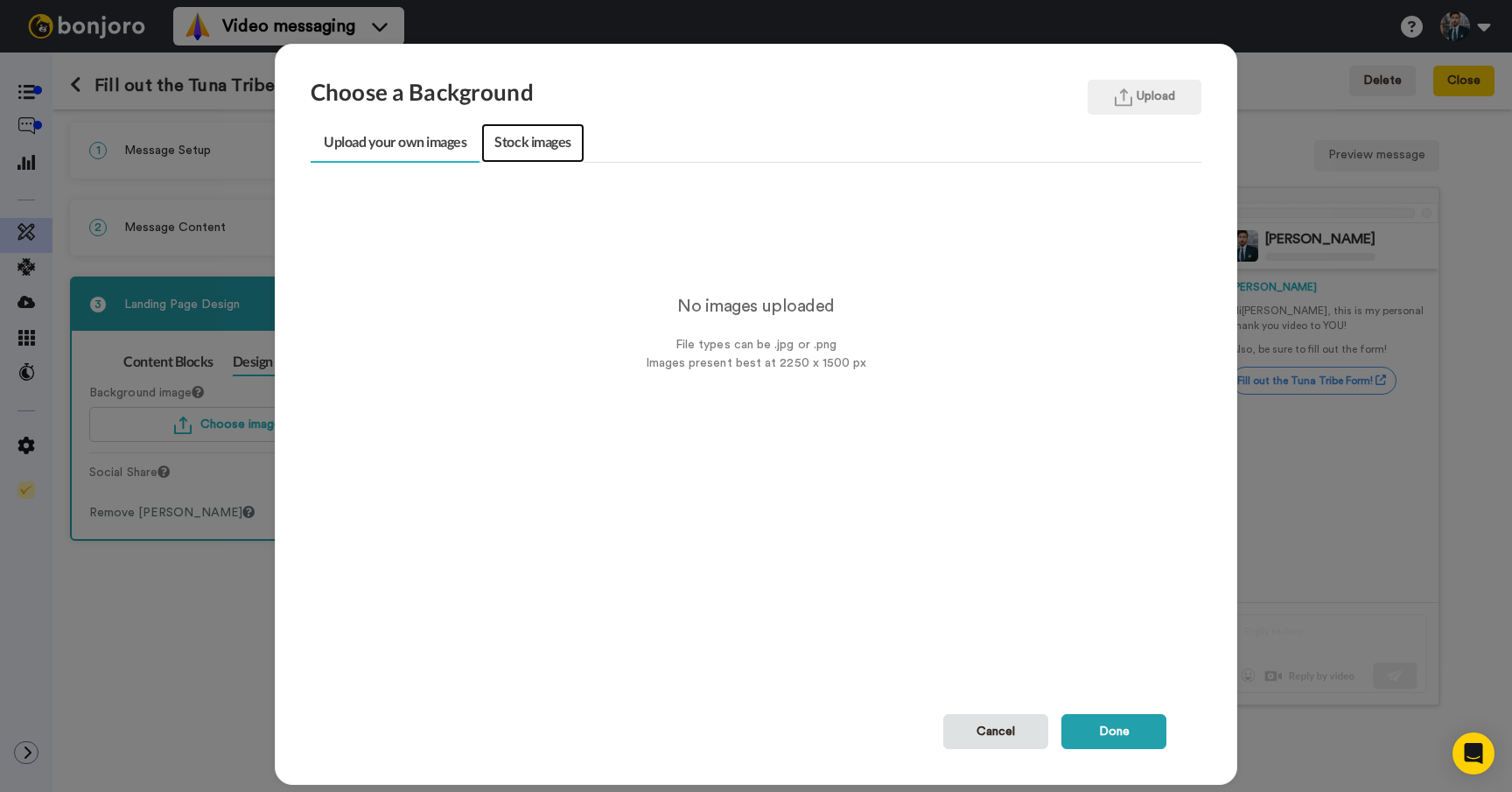
click at [512, 147] on link "Stock images" at bounding box center [532, 143] width 102 height 39
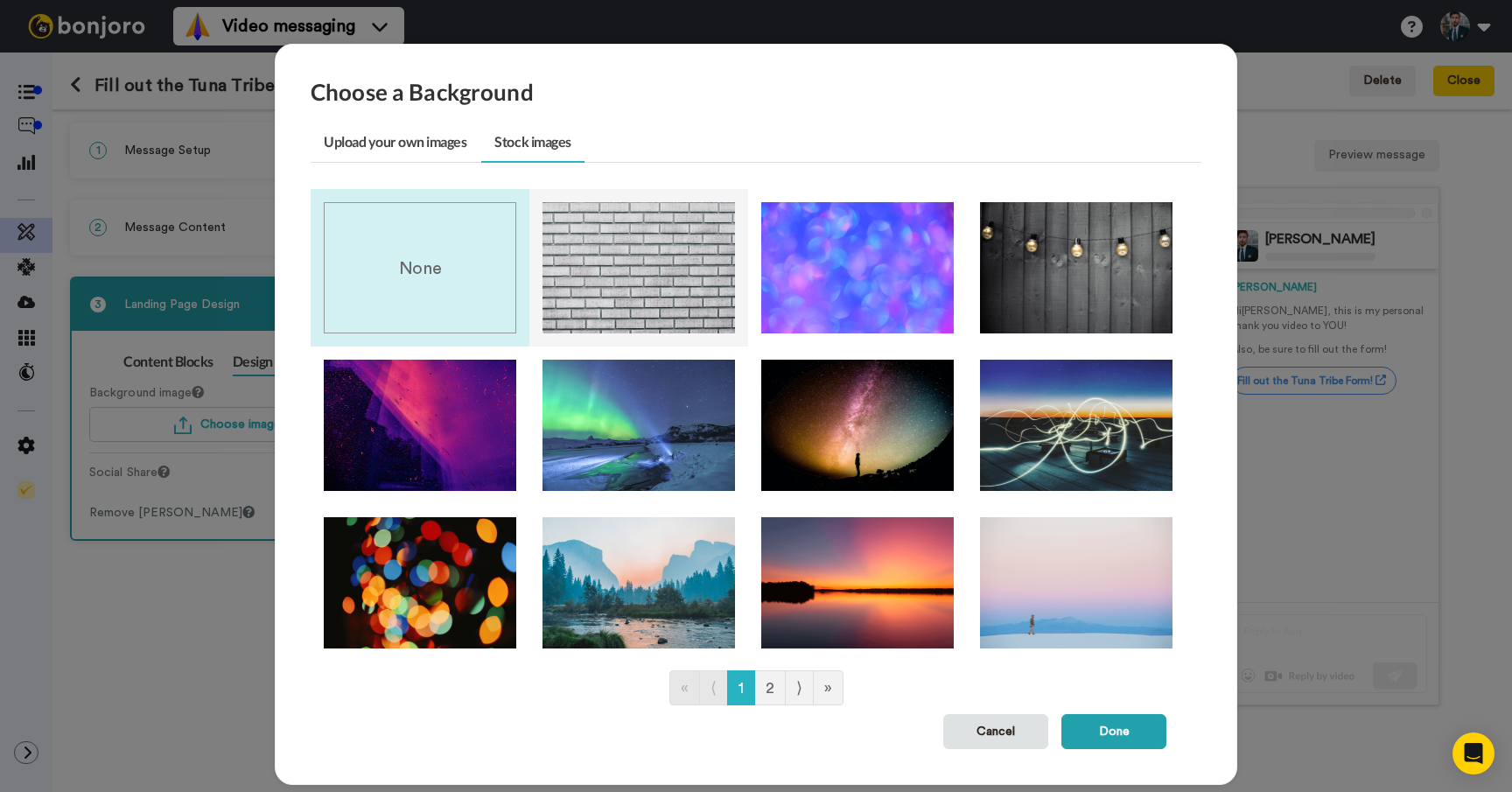
click at [580, 220] on img at bounding box center [639, 268] width 192 height 131
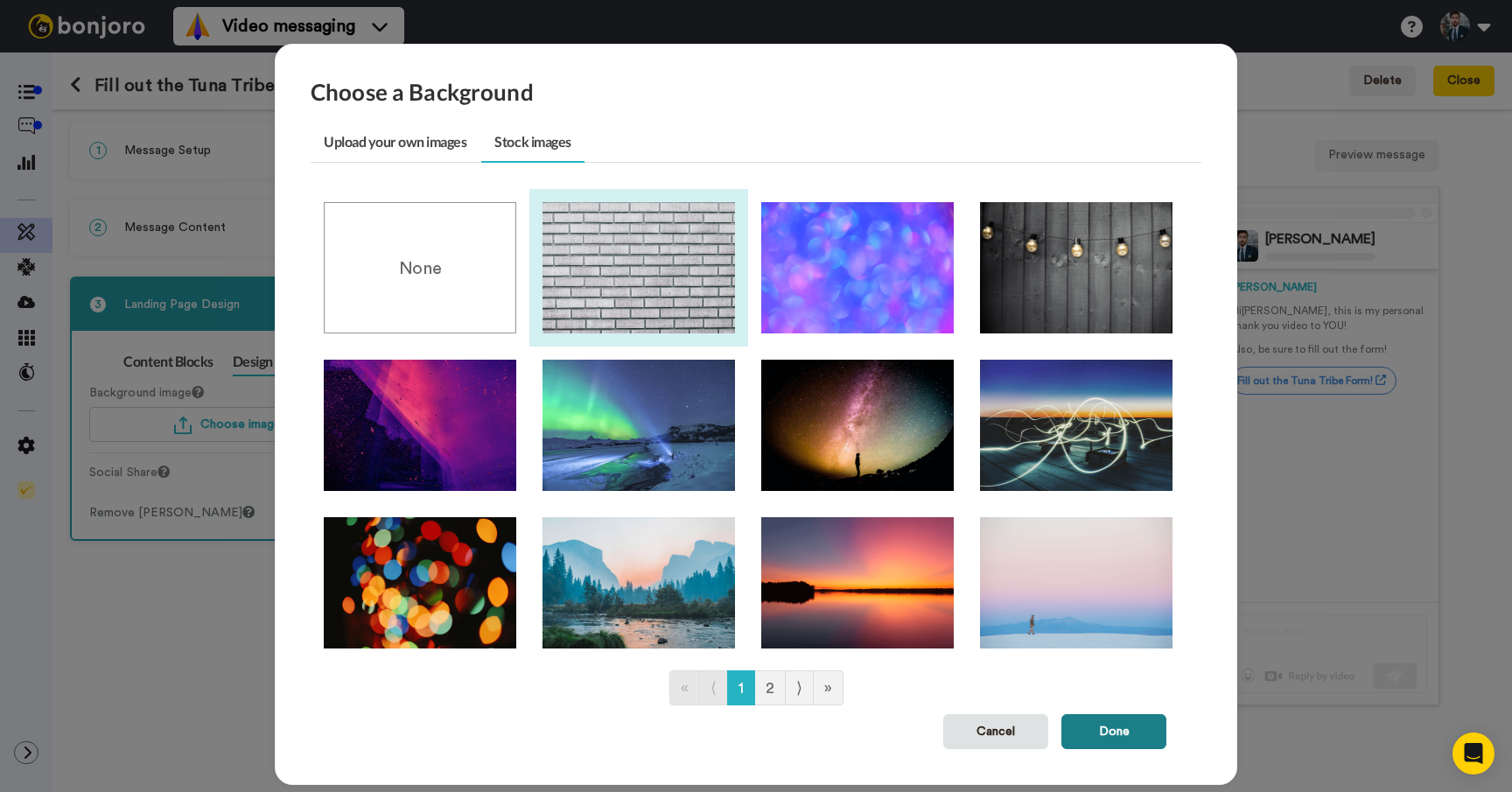
click at [1127, 735] on button "Done" at bounding box center [1113, 732] width 105 height 35
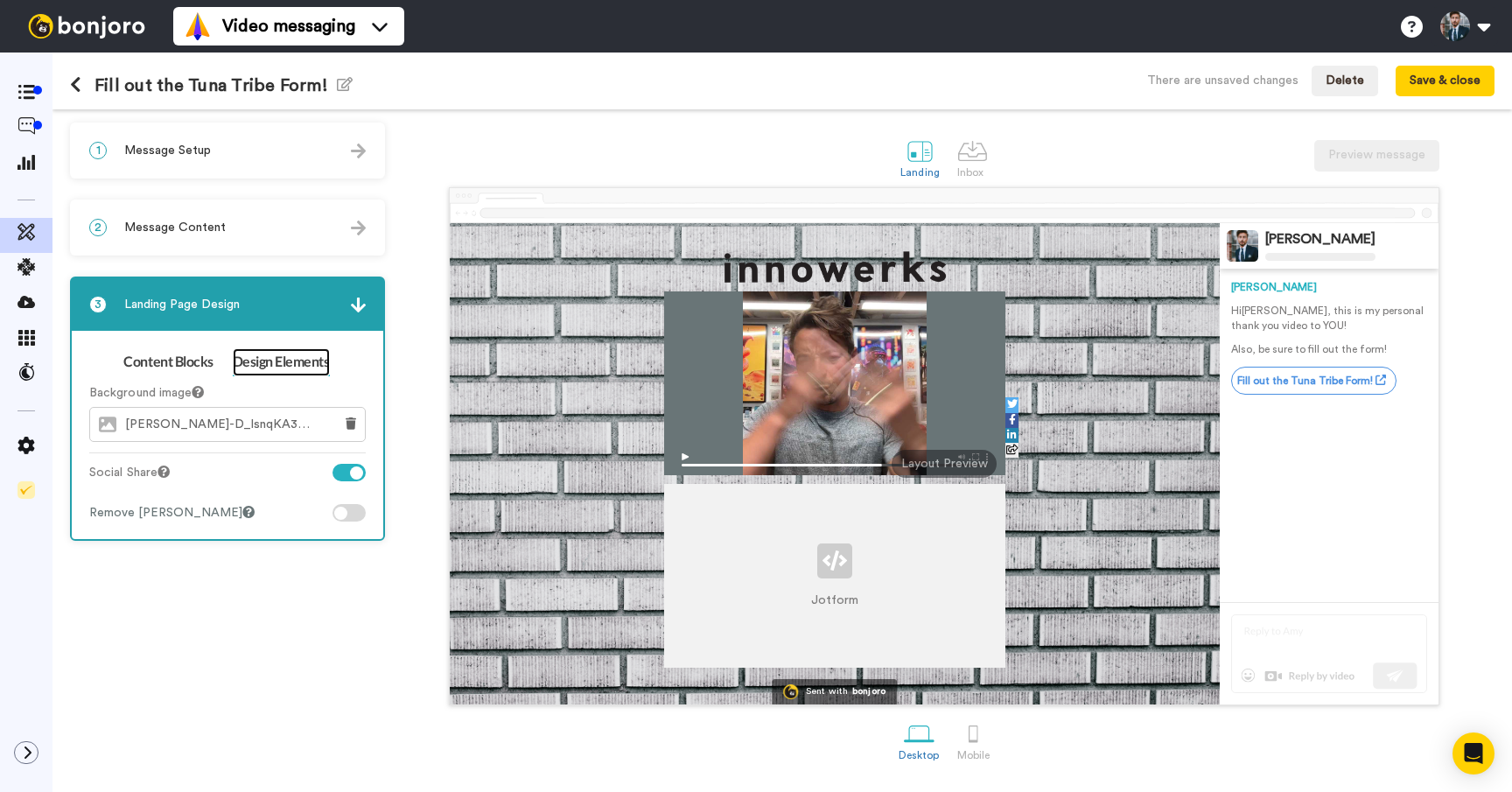
click at [268, 365] on link "Design Elements" at bounding box center [280, 362] width 97 height 28
click at [352, 421] on icon at bounding box center [351, 423] width 11 height 12
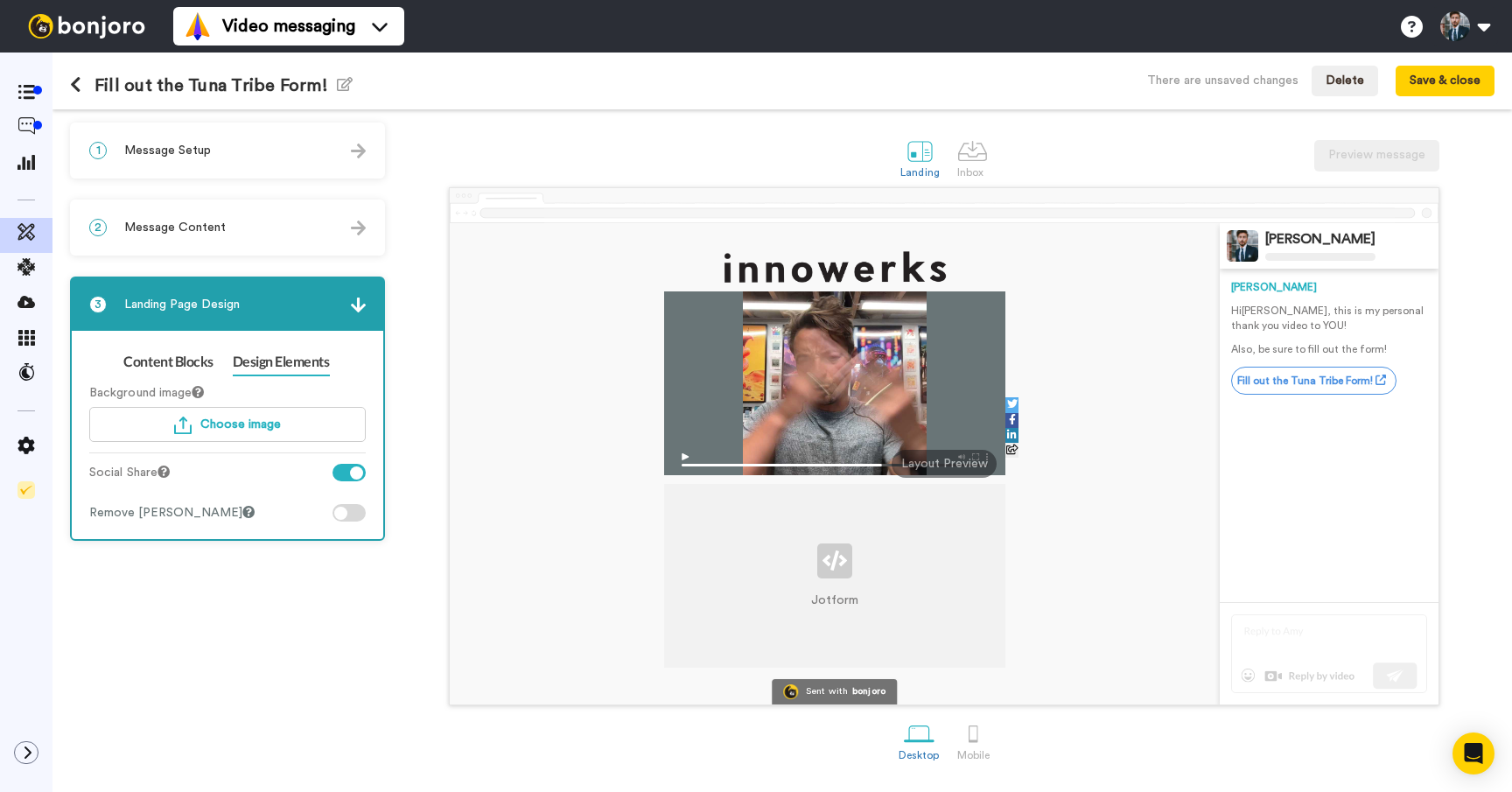
click at [354, 515] on div at bounding box center [349, 513] width 33 height 18
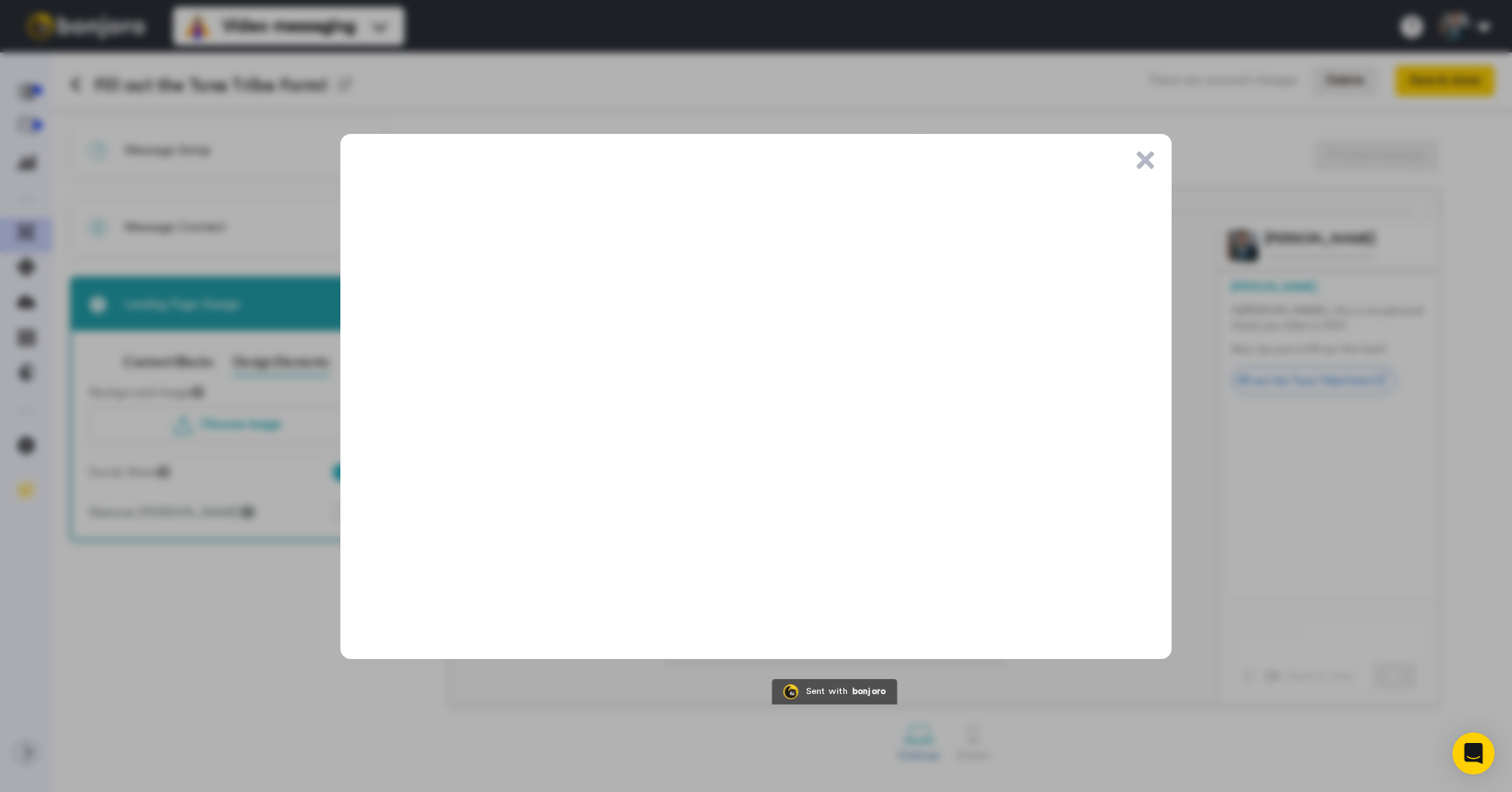
click at [1139, 163] on button ".cls-1{stroke-width:0px;}" at bounding box center [1146, 160] width 18 height 18
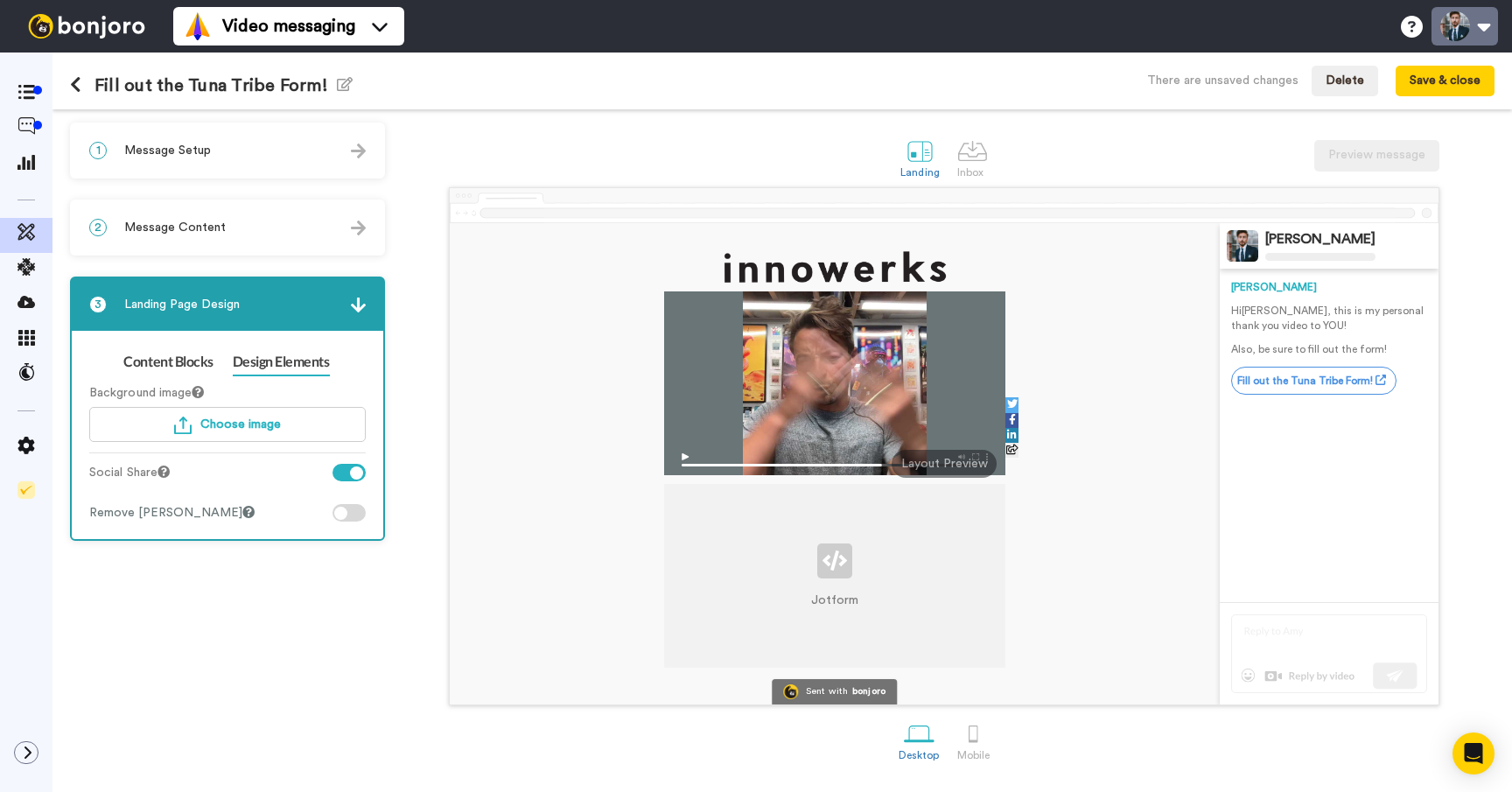
click at [1474, 23] on button at bounding box center [1465, 25] width 67 height 38
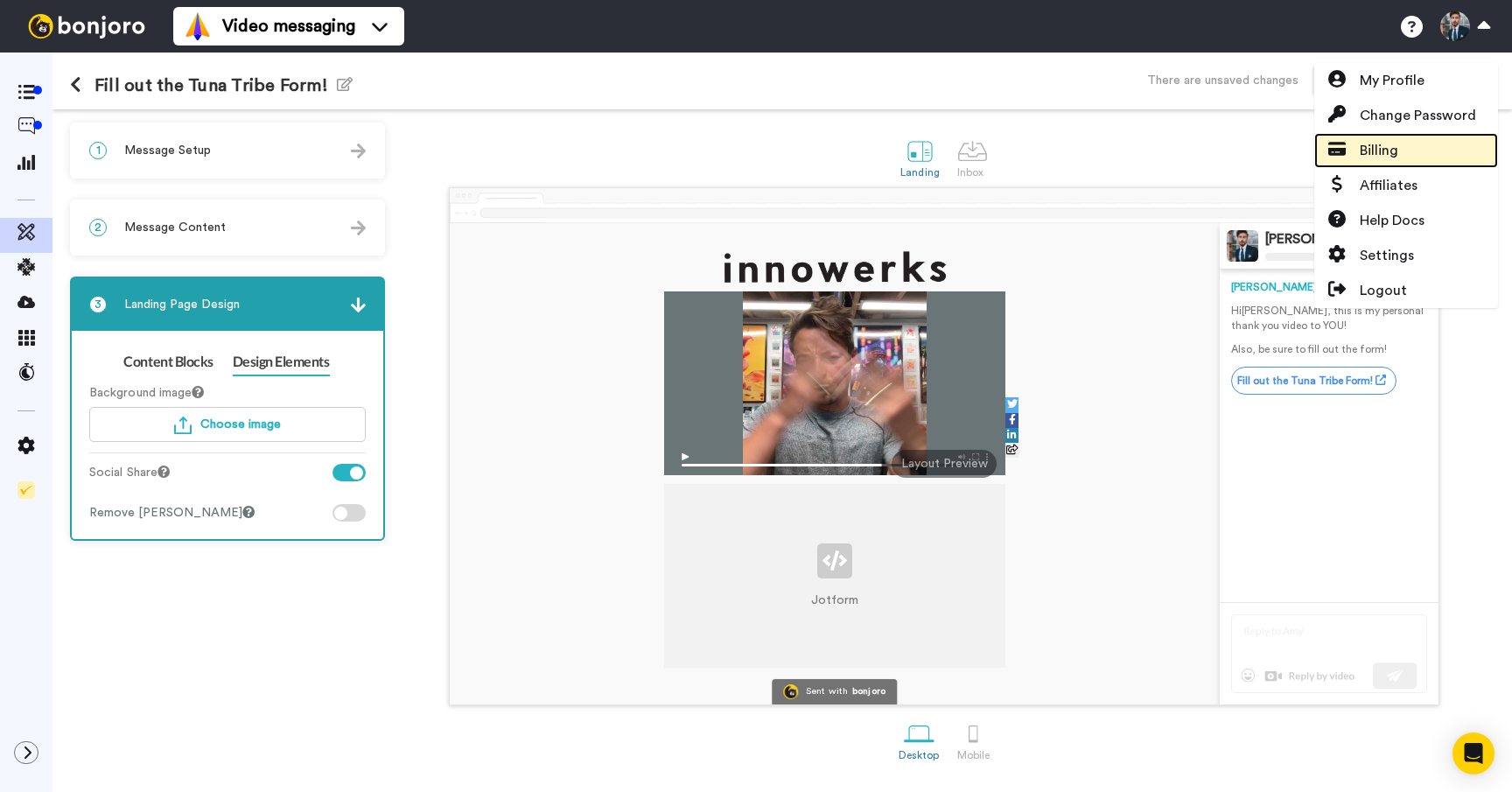
click at [1381, 147] on span "Billing" at bounding box center [1378, 150] width 38 height 21
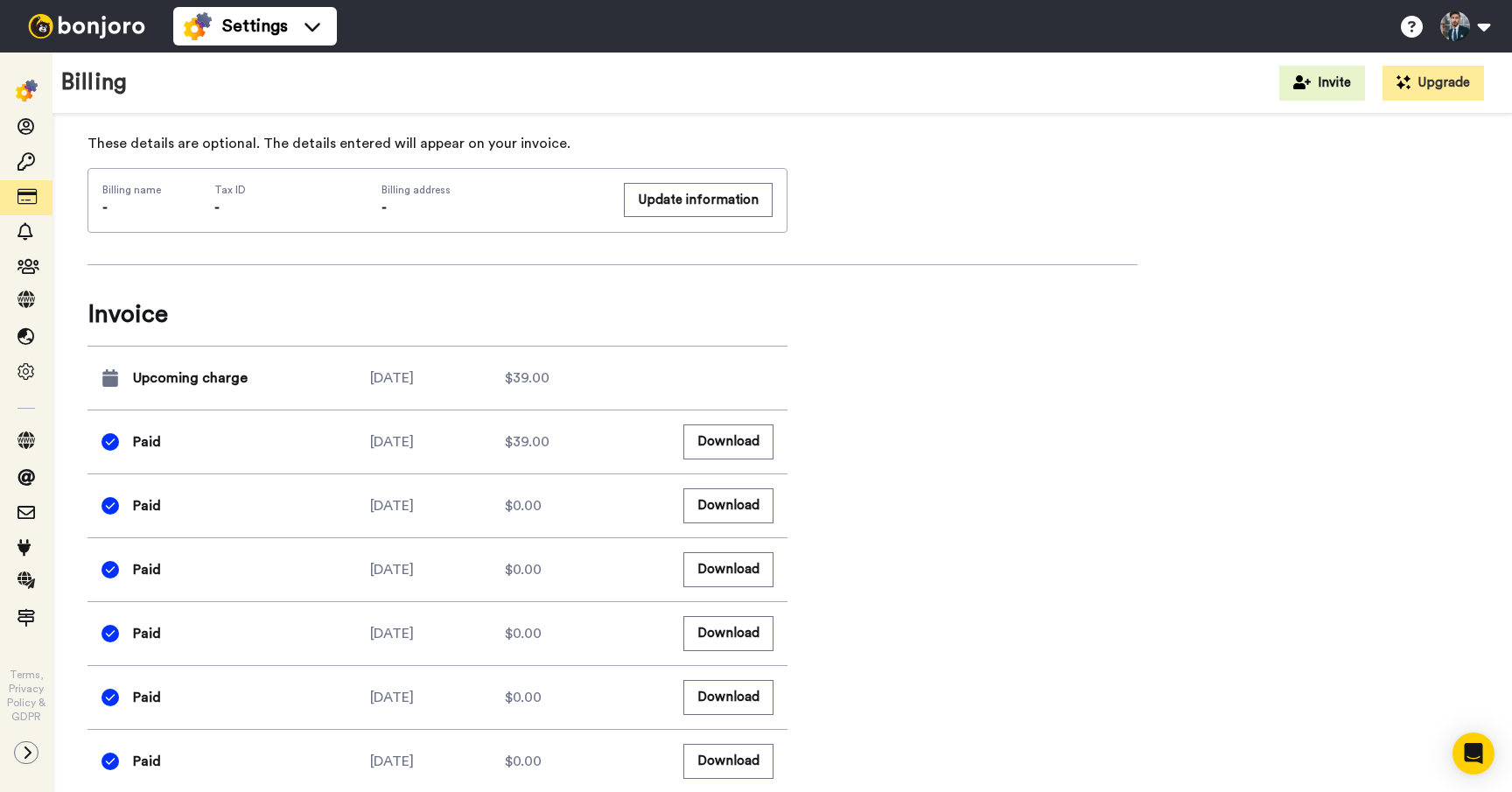
scroll to position [703, 0]
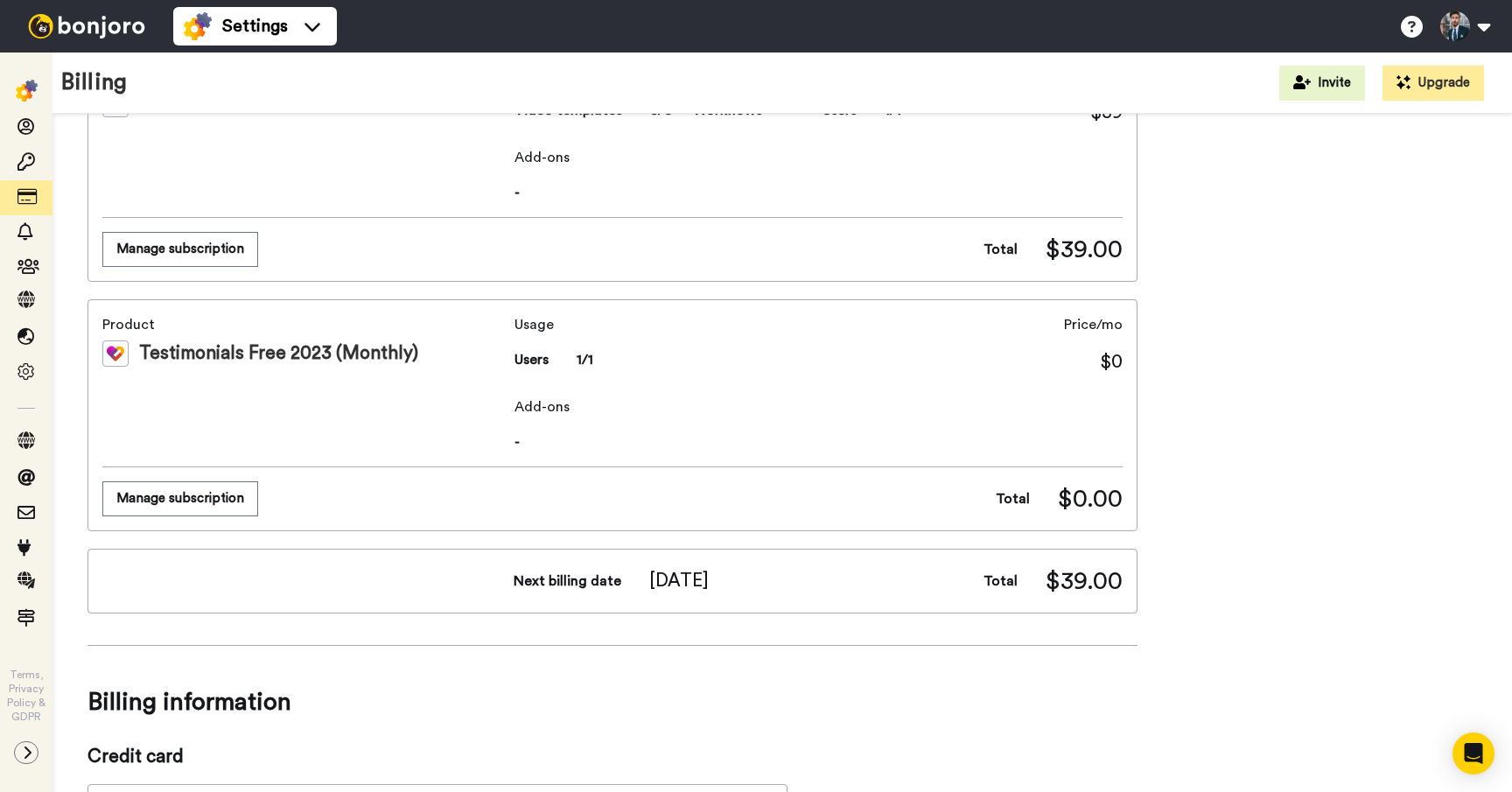
scroll to position [0, 0]
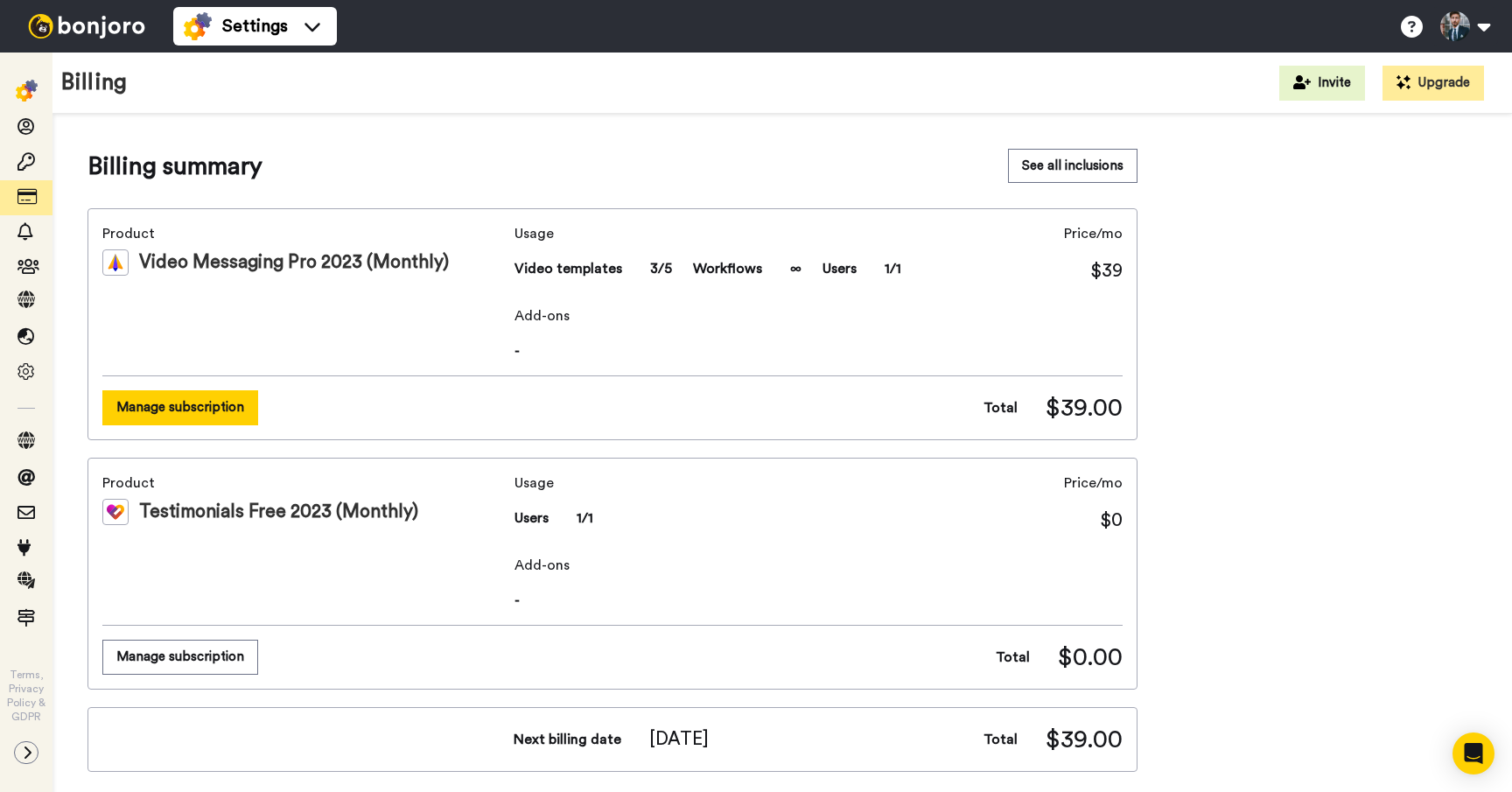
click at [151, 409] on button "Manage subscription" at bounding box center [179, 407] width 156 height 34
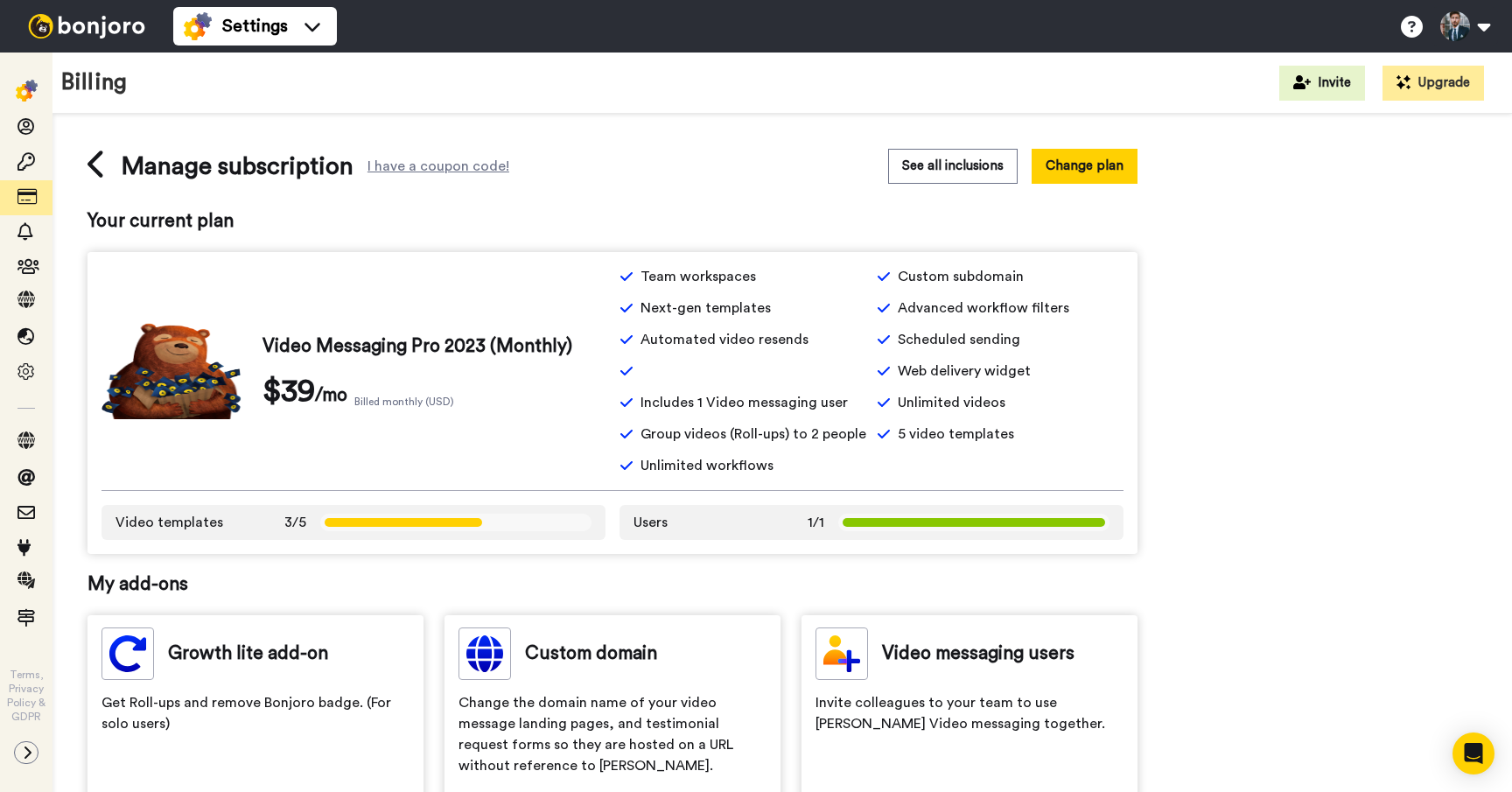
click at [707, 370] on div at bounding box center [743, 371] width 247 height 21
drag, startPoint x: 635, startPoint y: 371, endPoint x: 771, endPoint y: 371, distance: 136.0
click at [771, 371] on div at bounding box center [743, 371] width 247 height 21
drag, startPoint x: 771, startPoint y: 371, endPoint x: 804, endPoint y: 371, distance: 33.0
click at [776, 371] on div at bounding box center [743, 371] width 247 height 21
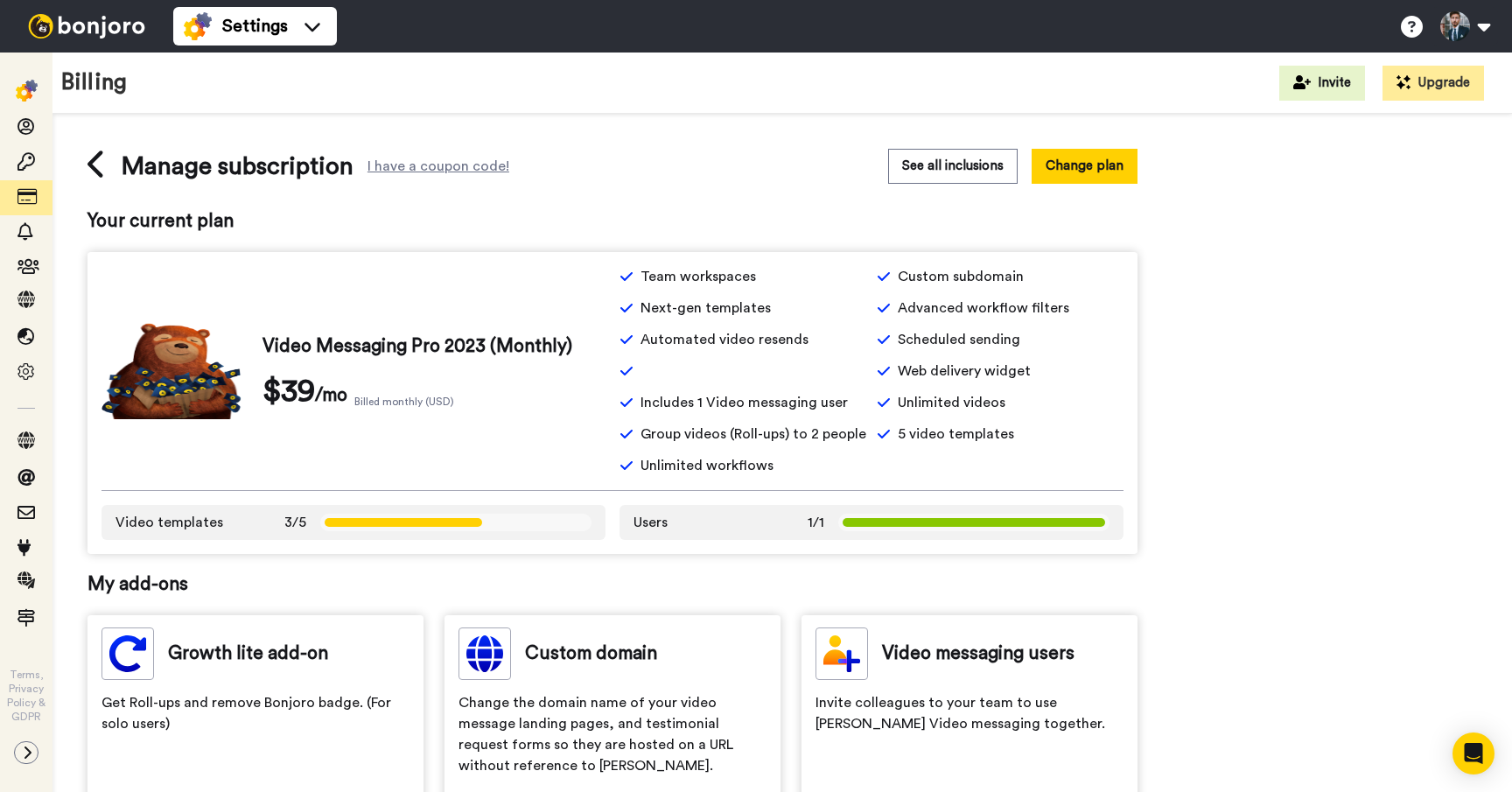
drag, startPoint x: 683, startPoint y: 373, endPoint x: 671, endPoint y: 373, distance: 12.0
click at [671, 373] on div at bounding box center [743, 371] width 247 height 21
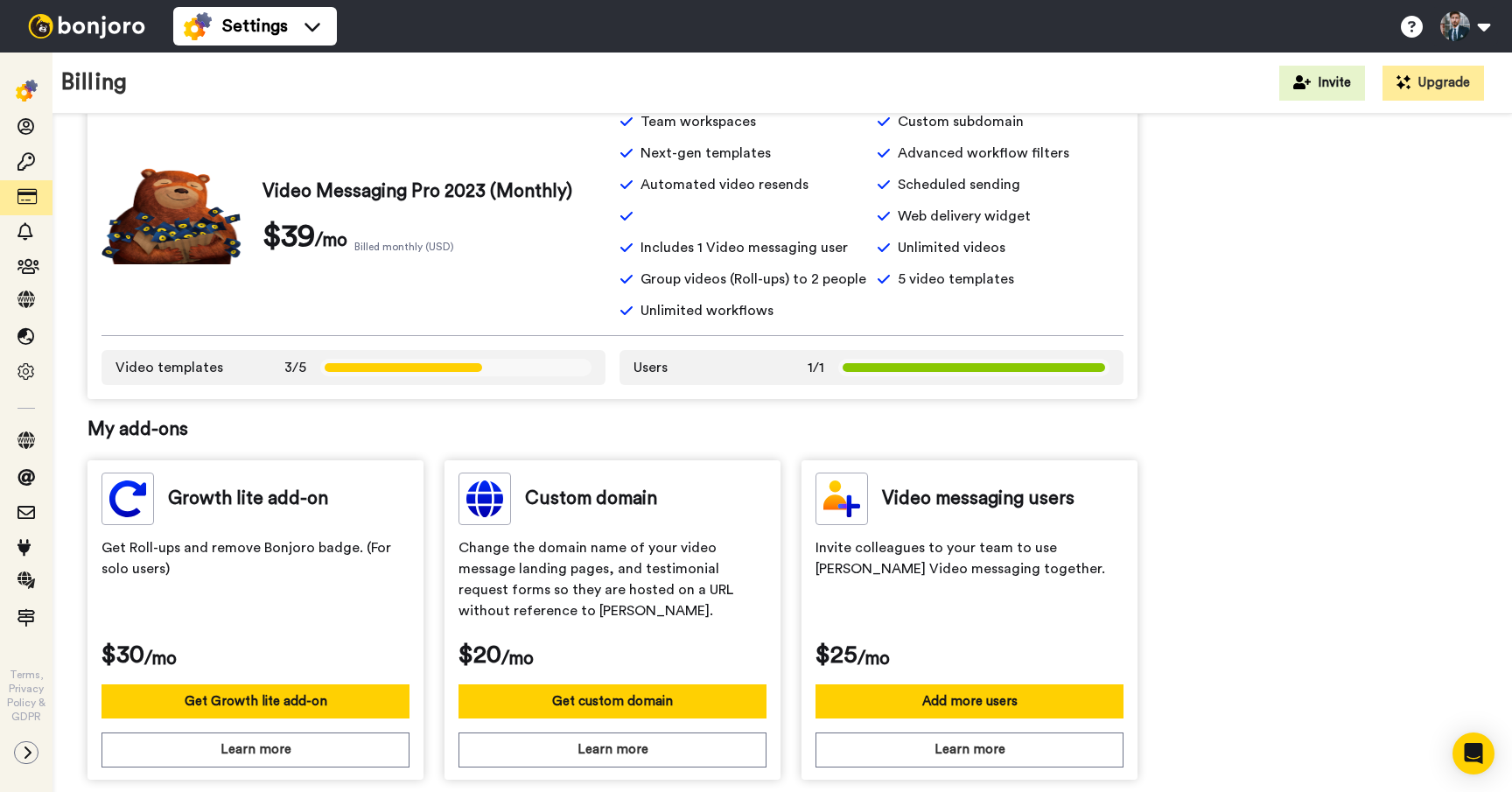
scroll to position [136, 0]
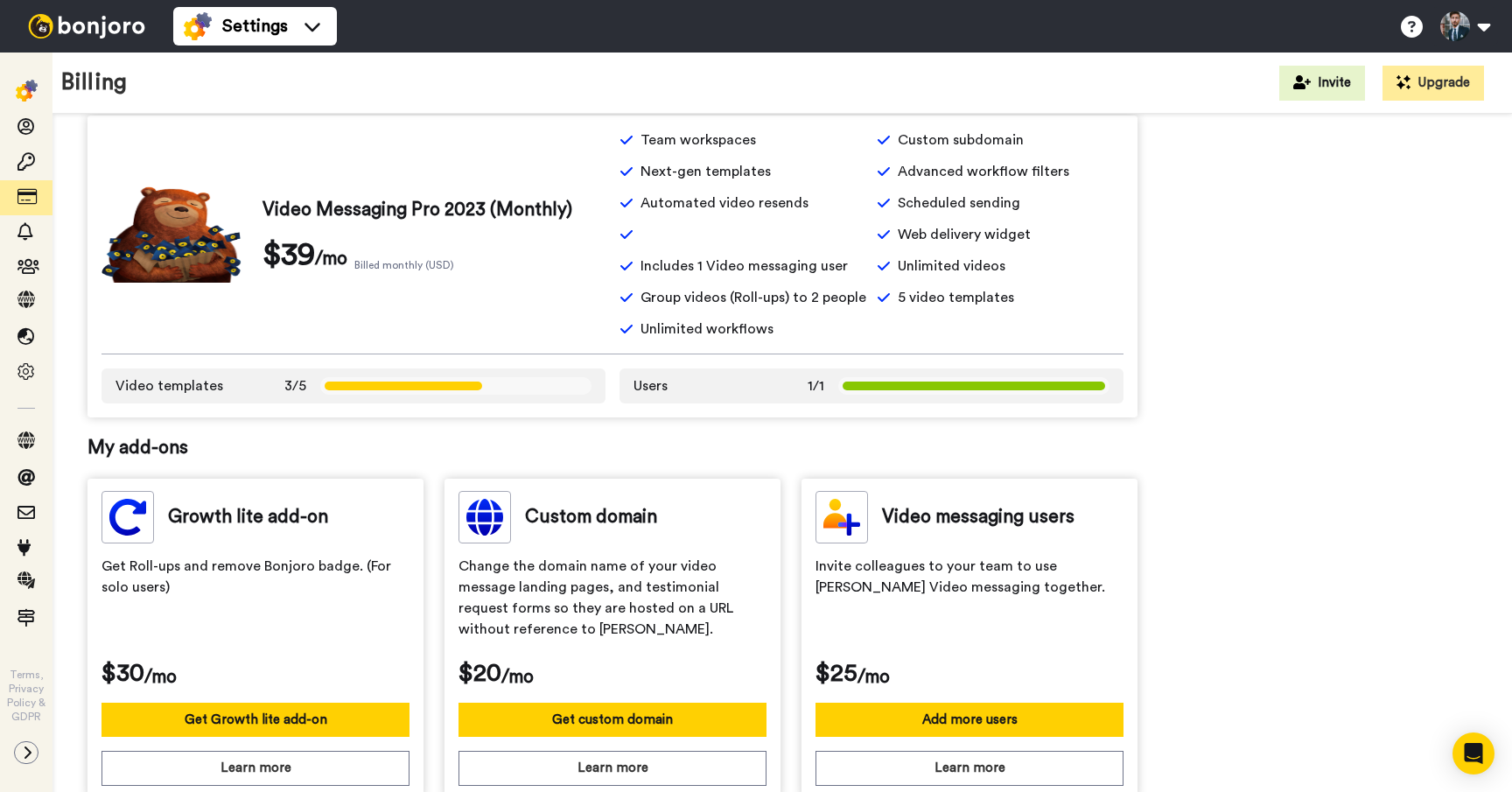
click at [360, 385] on span at bounding box center [456, 386] width 271 height 18
click at [360, 385] on icon at bounding box center [403, 385] width 158 height 9
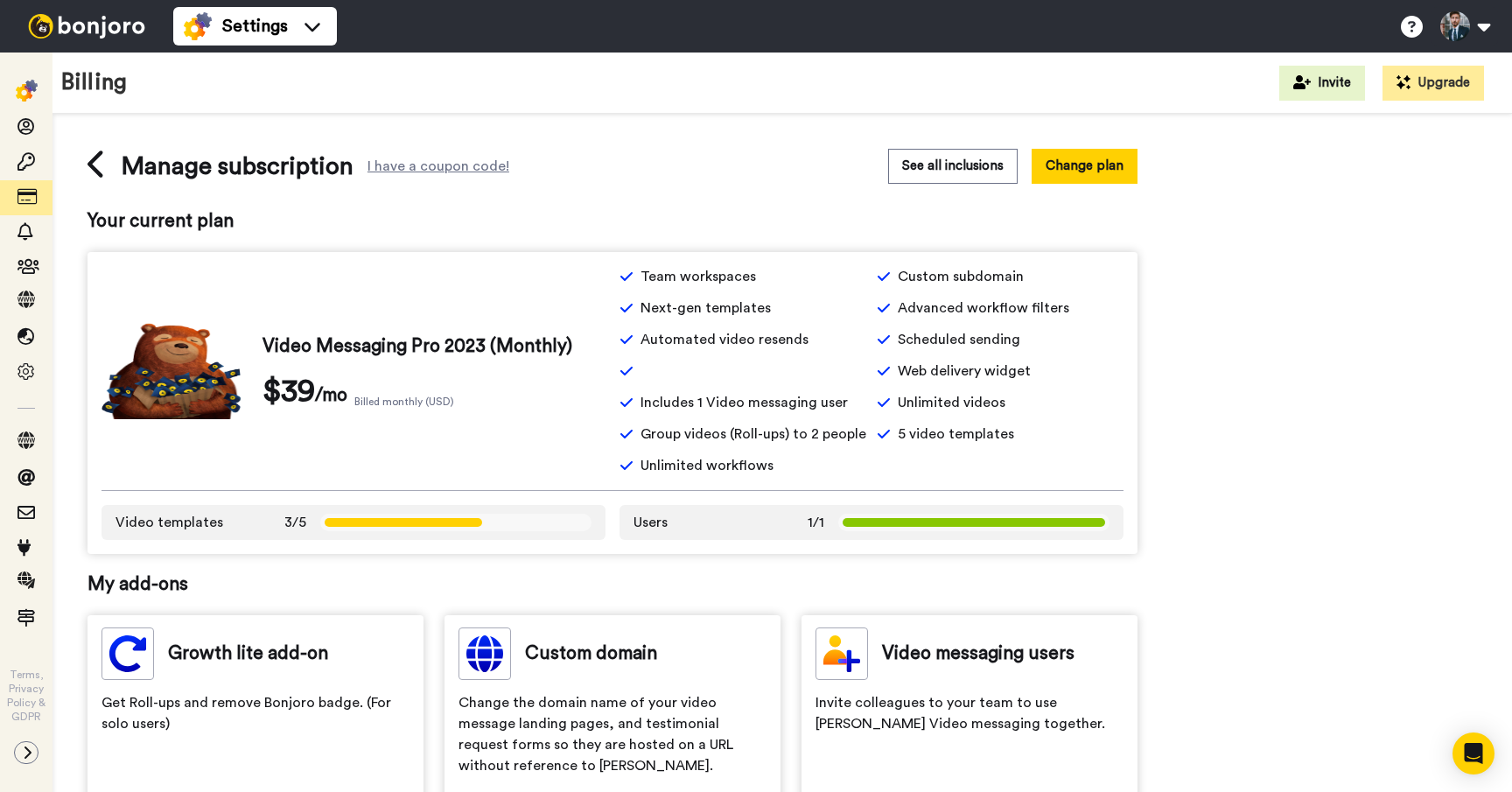
scroll to position [5, 0]
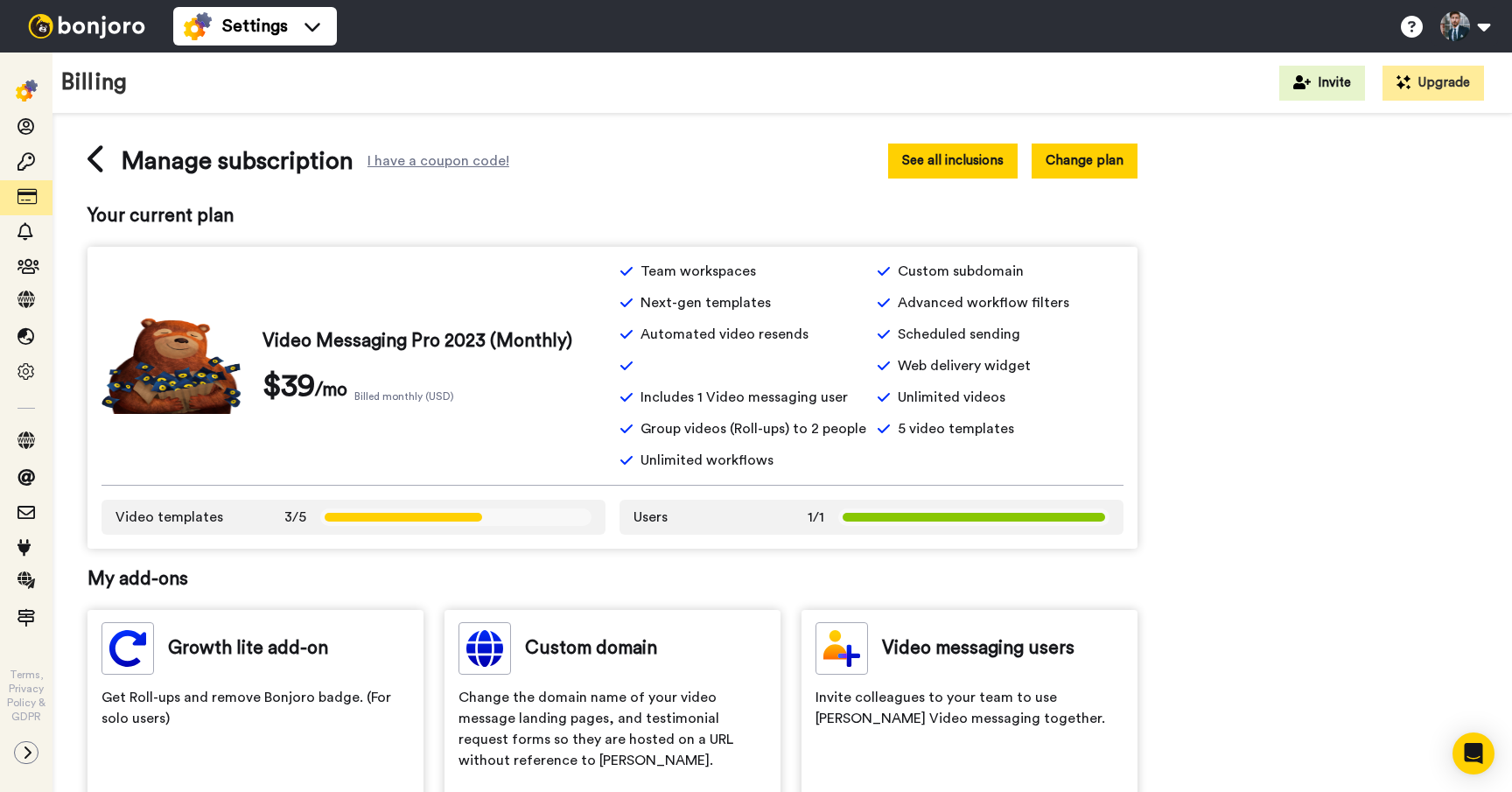
click at [961, 161] on button "See all inclusions" at bounding box center [952, 160] width 129 height 34
click at [964, 161] on button "See all inclusions" at bounding box center [952, 160] width 129 height 34
click at [1100, 163] on button "Change plan" at bounding box center [1085, 160] width 106 height 34
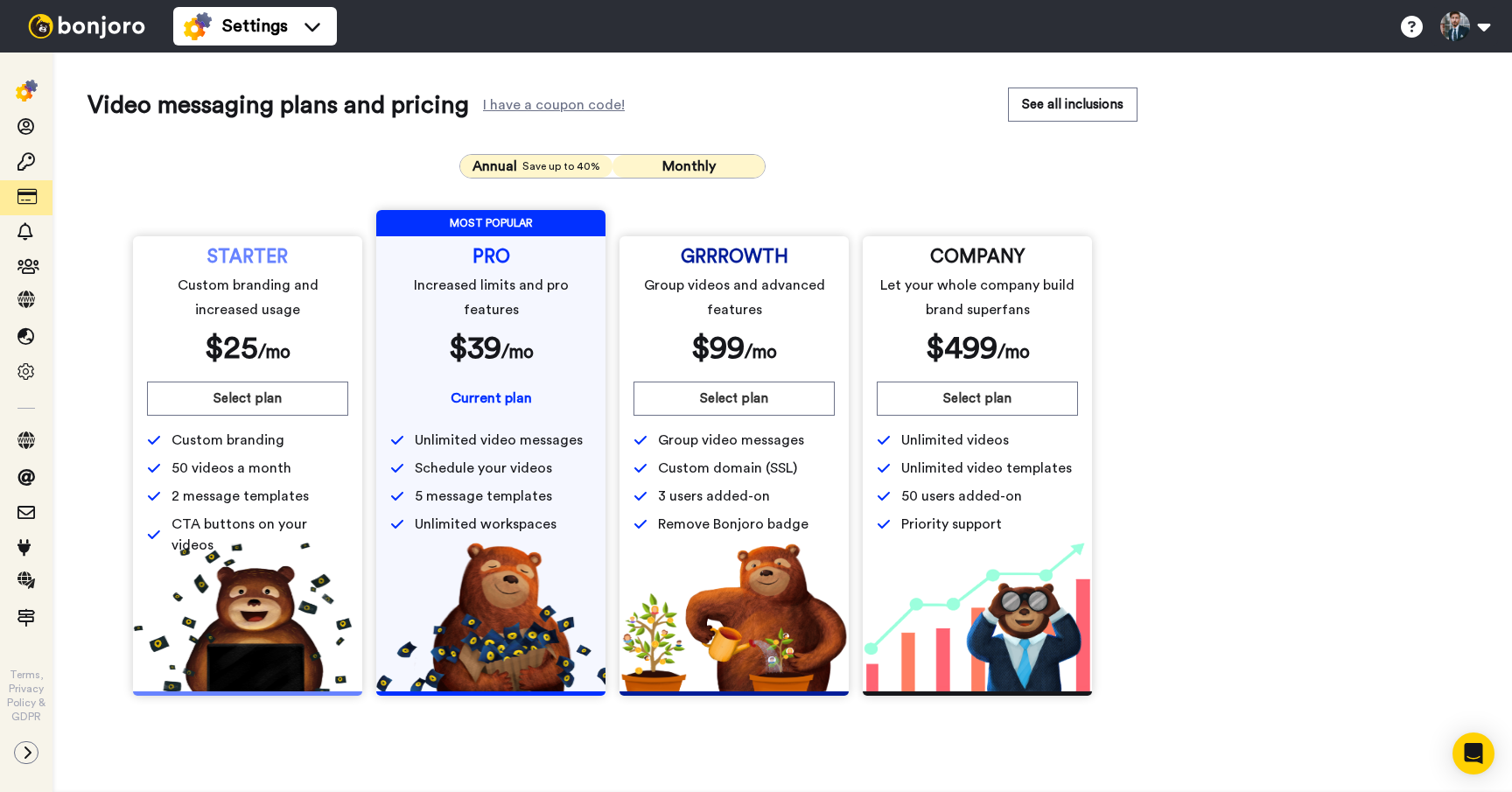
click at [501, 158] on span "Annual" at bounding box center [495, 166] width 45 height 21
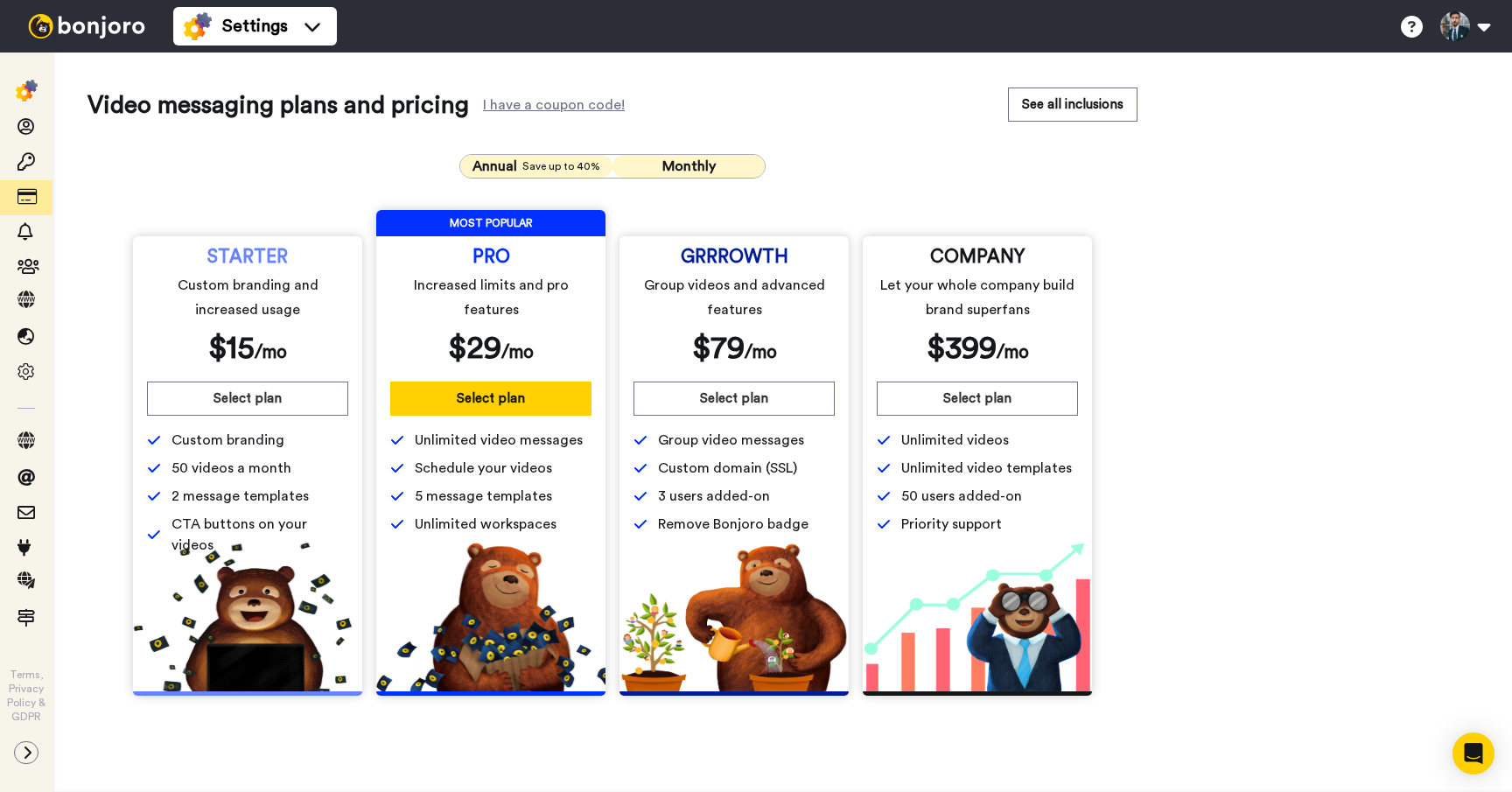
click at [679, 165] on span "Monthly" at bounding box center [689, 166] width 53 height 14
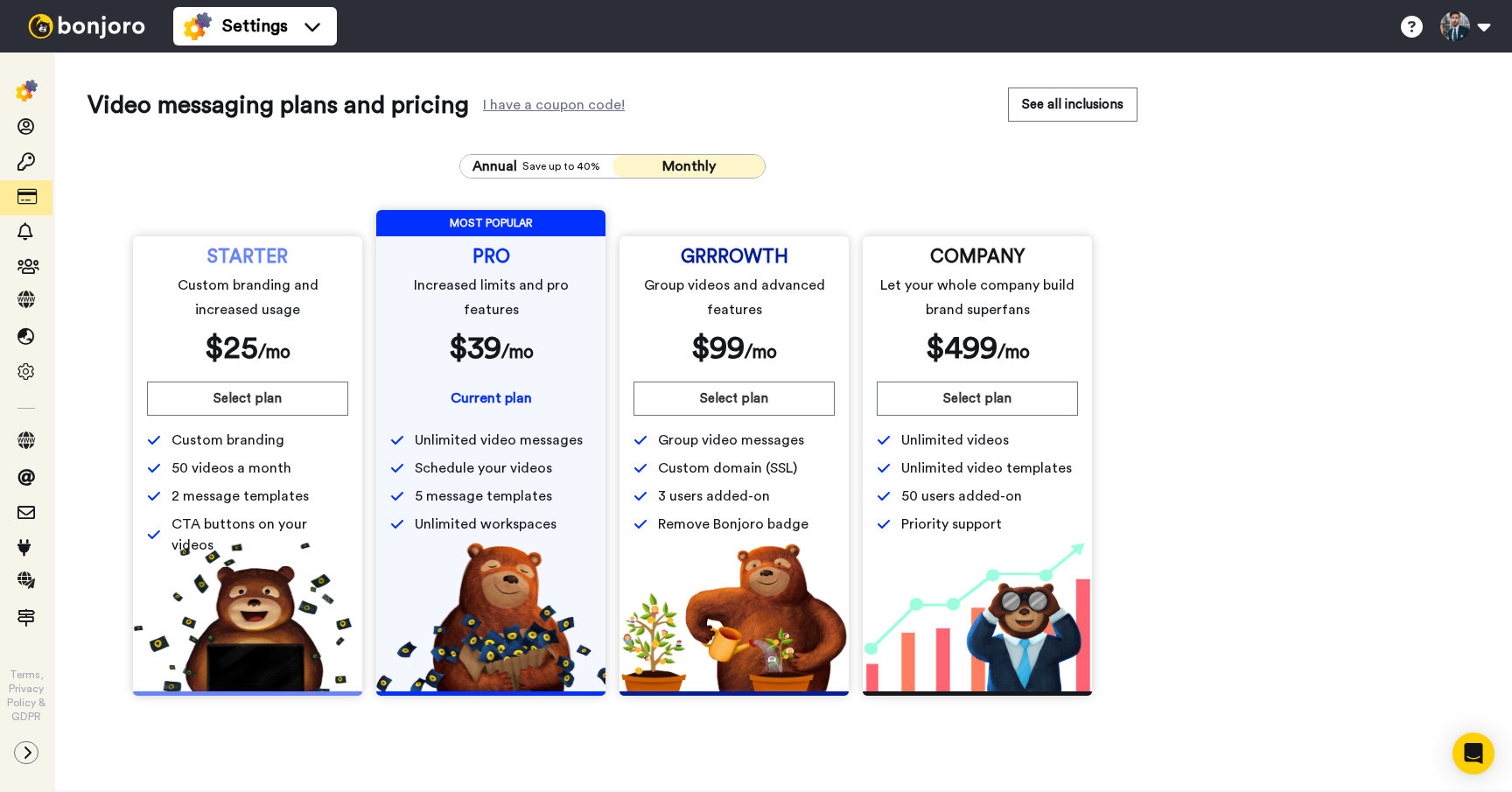
click at [818, 165] on div "Annual Save up to 40% Monthly STARTER Custom branding and increased usage $ 25 …" at bounding box center [611, 424] width 1049 height 569
click at [330, 127] on div "Video messaging plans and pricing I have a coupon code! See all inclusions Annu…" at bounding box center [611, 398] width 1049 height 622
drag, startPoint x: 318, startPoint y: 163, endPoint x: 46, endPoint y: 138, distance: 273.1
click at [302, 162] on div "Annual Save up to 40% Monthly STARTER Custom branding and increased usage $ 25 …" at bounding box center [611, 424] width 1049 height 569
click at [38, 158] on span at bounding box center [26, 163] width 53 height 18
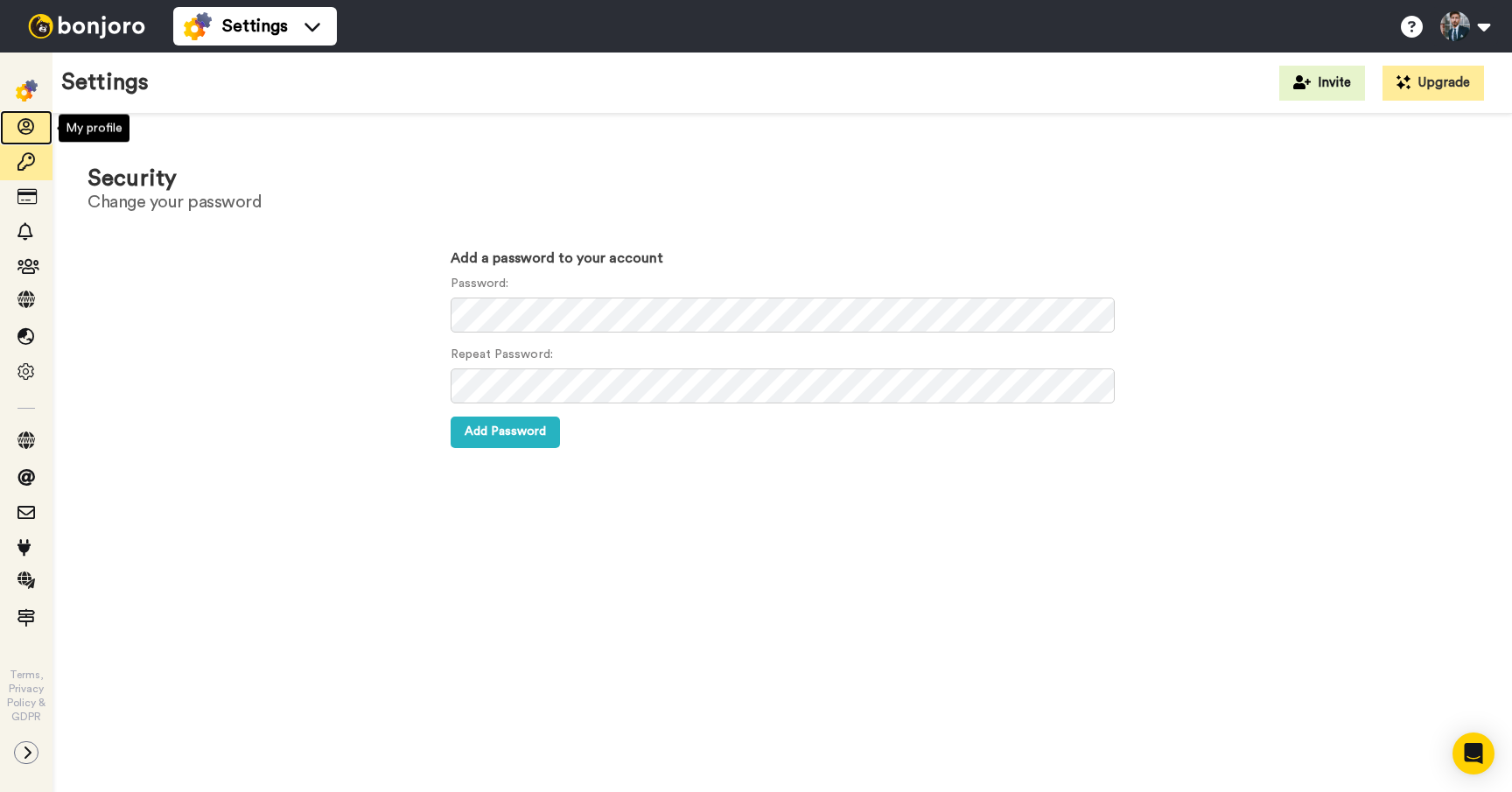
click at [29, 122] on icon at bounding box center [26, 127] width 18 height 18
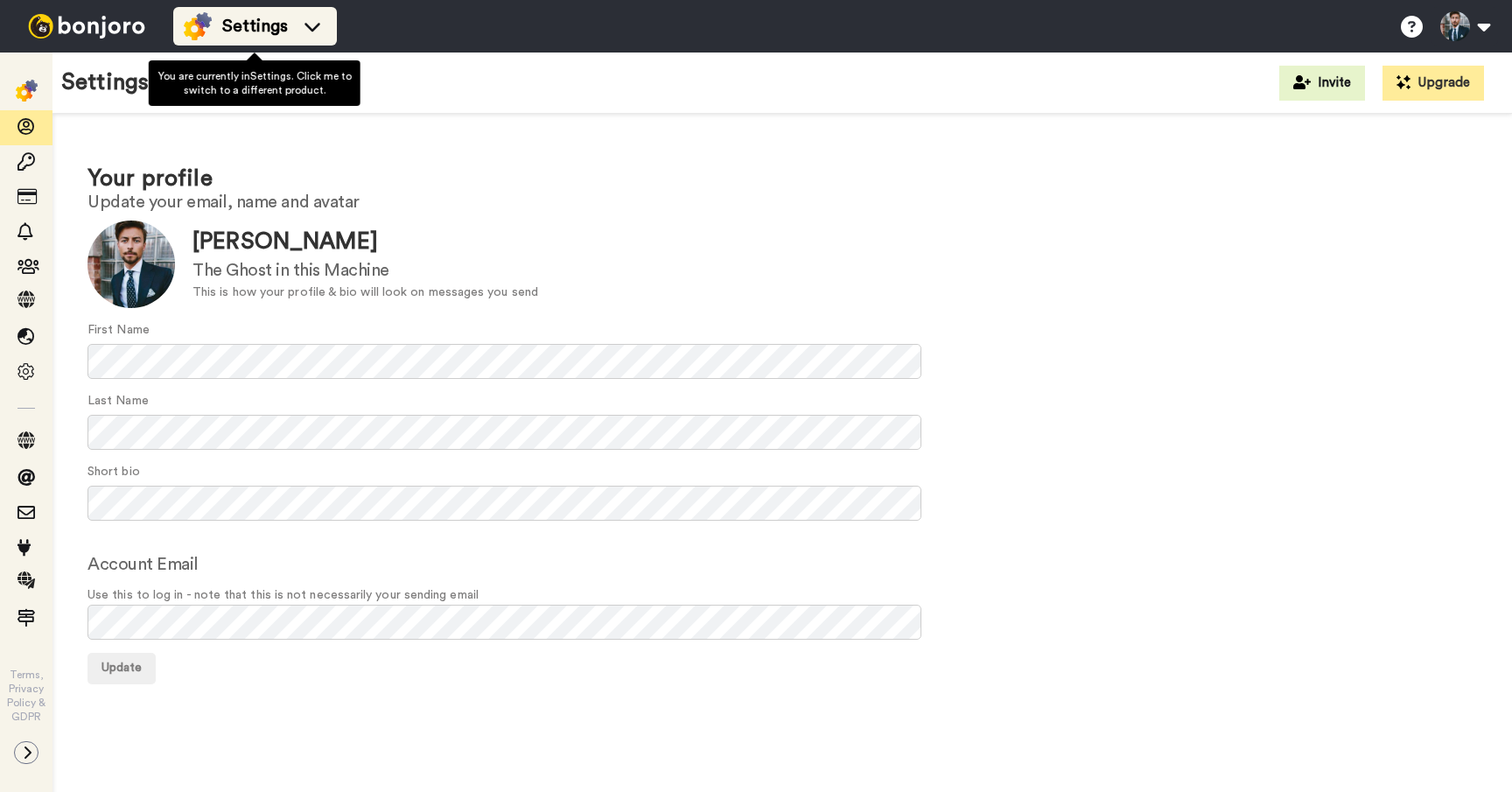
click at [251, 38] on div "Settings" at bounding box center [255, 25] width 143 height 28
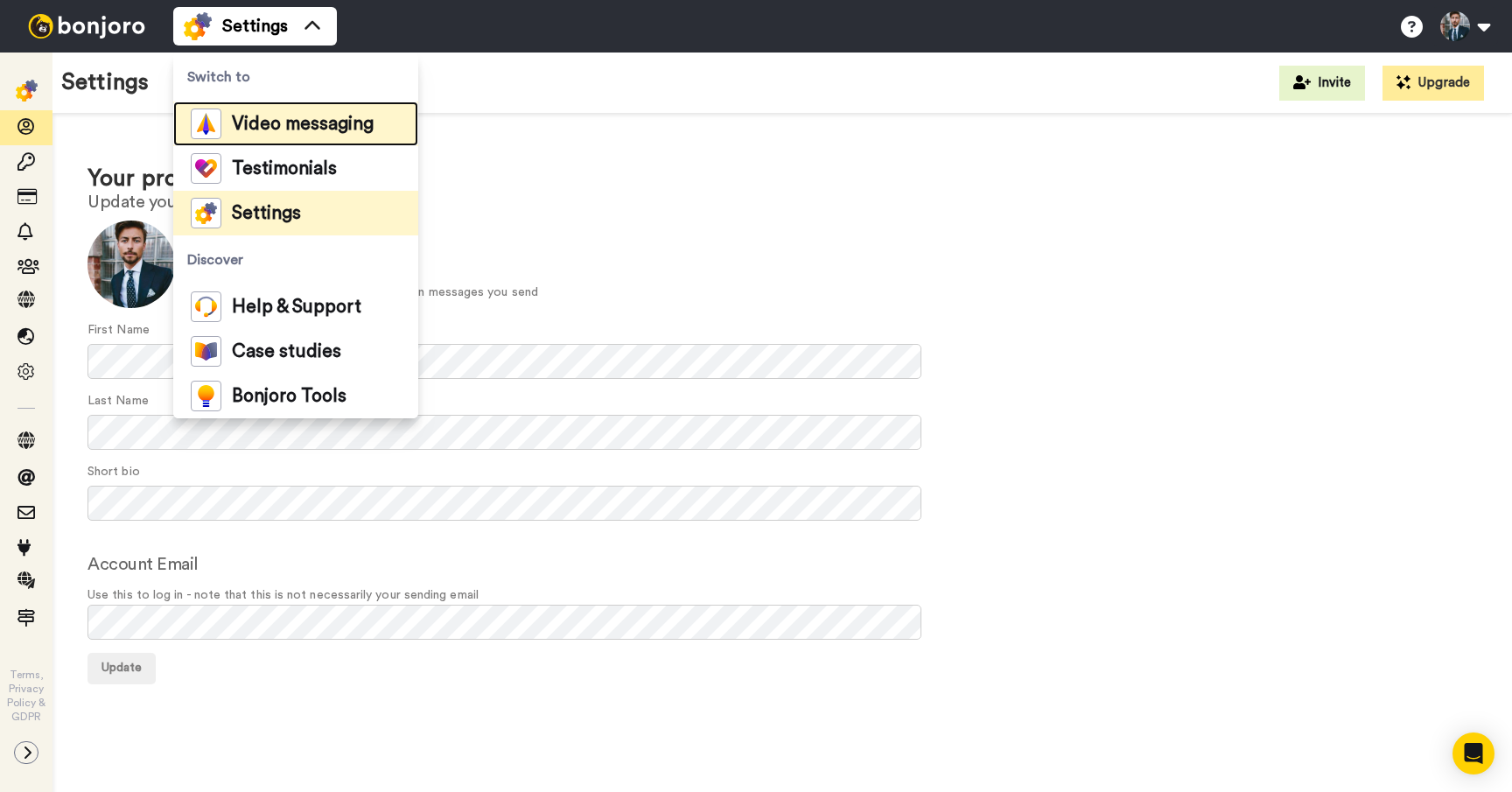
click at [295, 127] on span "Video messaging" at bounding box center [303, 124] width 142 height 18
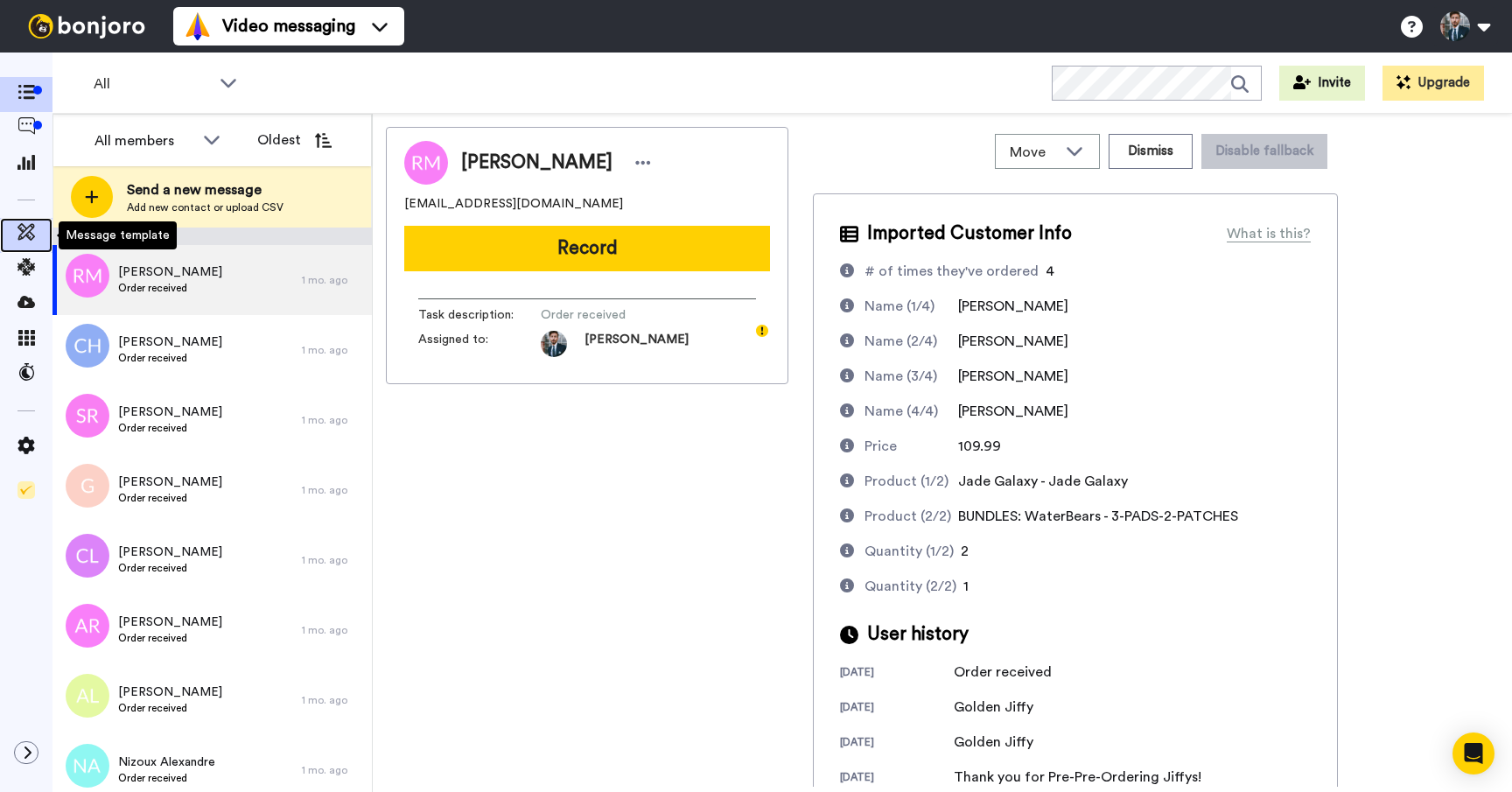
click at [24, 227] on icon at bounding box center [26, 232] width 18 height 18
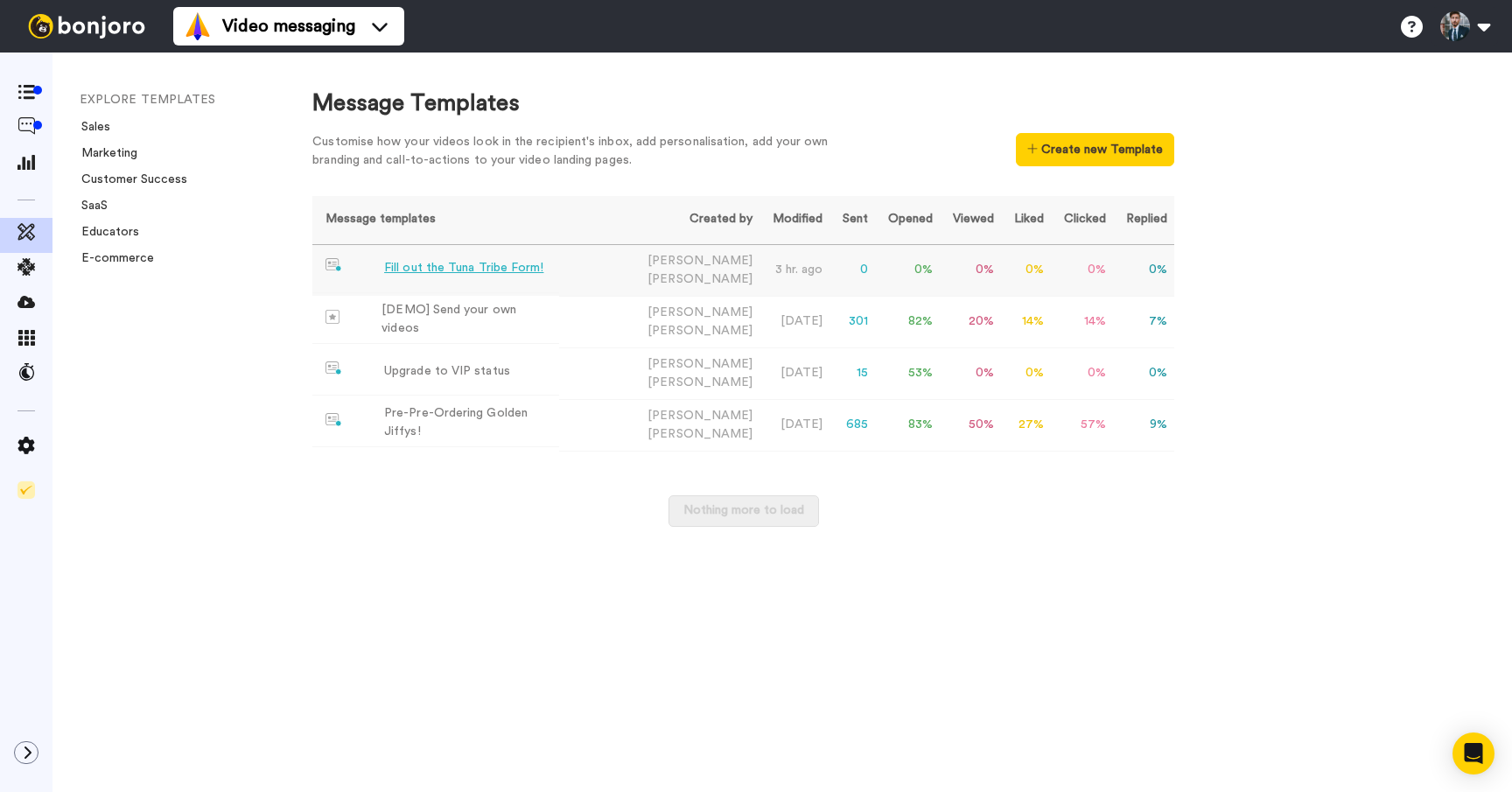
click at [462, 271] on div "Fill out the Tuna Tribe Form!" at bounding box center [463, 268] width 159 height 19
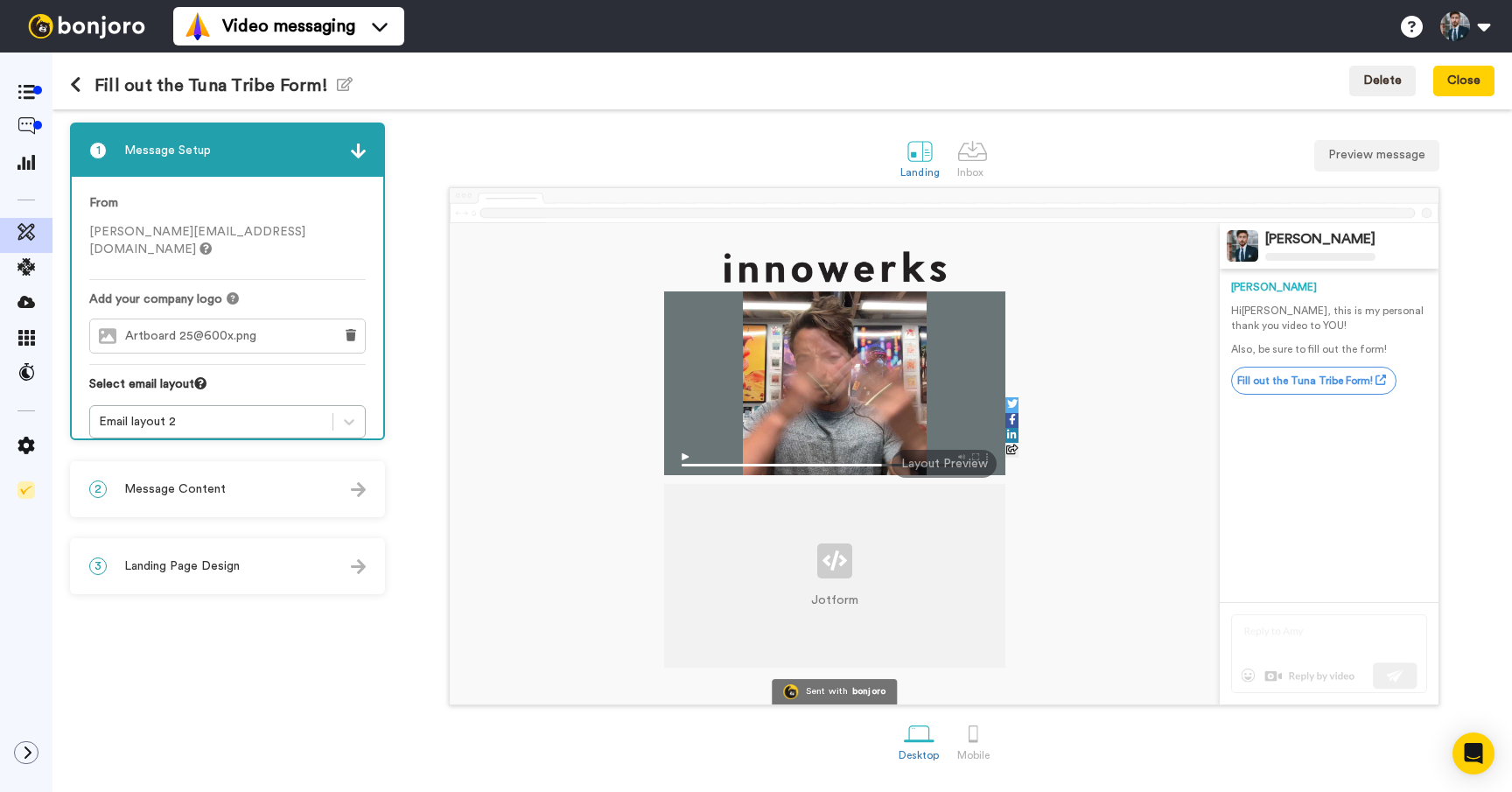
click at [935, 464] on div "Layout Preview" at bounding box center [944, 464] width 105 height 28
click at [871, 557] on div "Jotform" at bounding box center [835, 575] width 341 height 183
click at [307, 578] on div "3 Landing Page Design" at bounding box center [227, 567] width 312 height 53
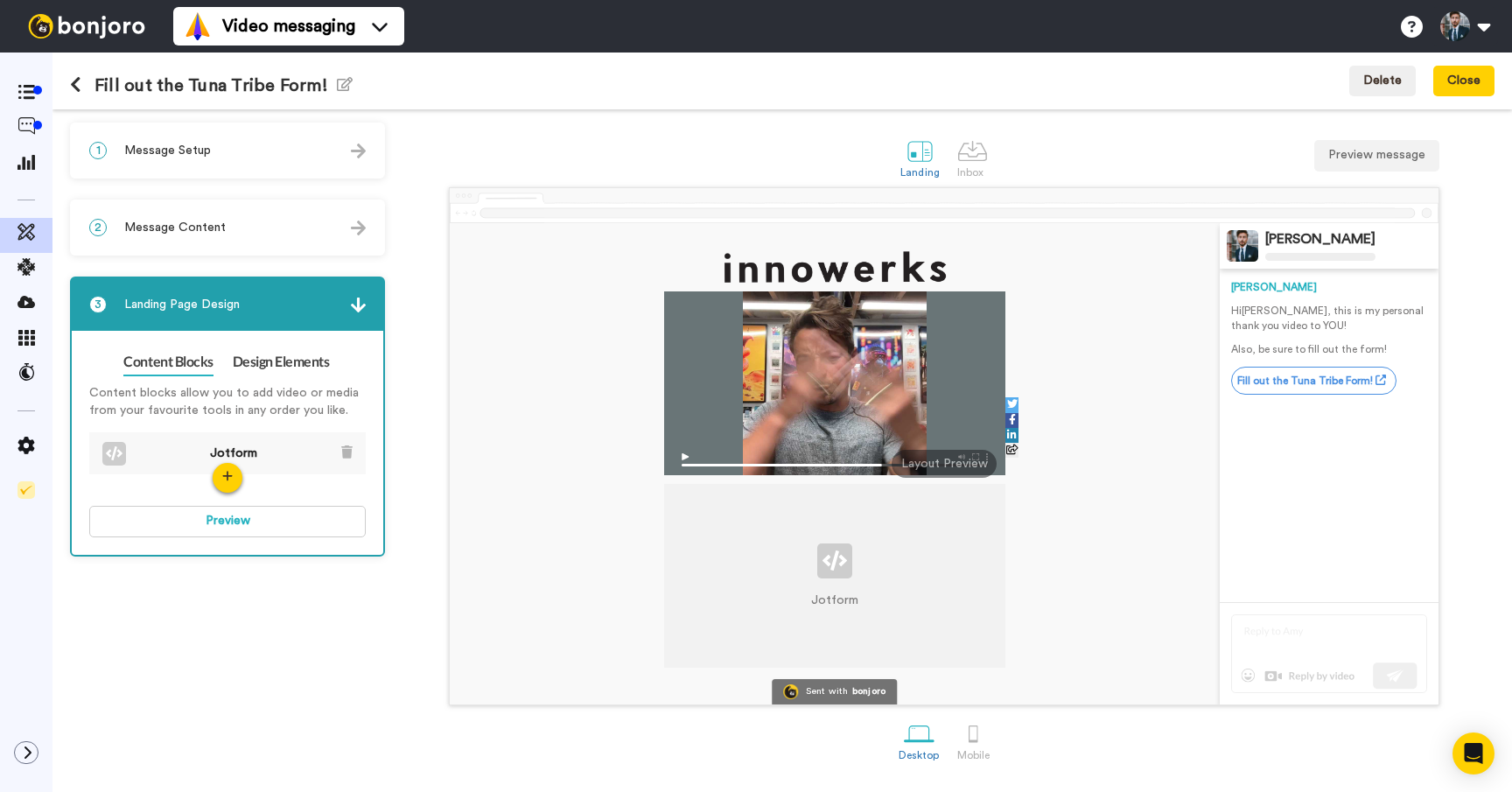
click at [353, 450] on li "Jotform" at bounding box center [227, 454] width 276 height 44
click at [342, 453] on icon at bounding box center [347, 451] width 12 height 13
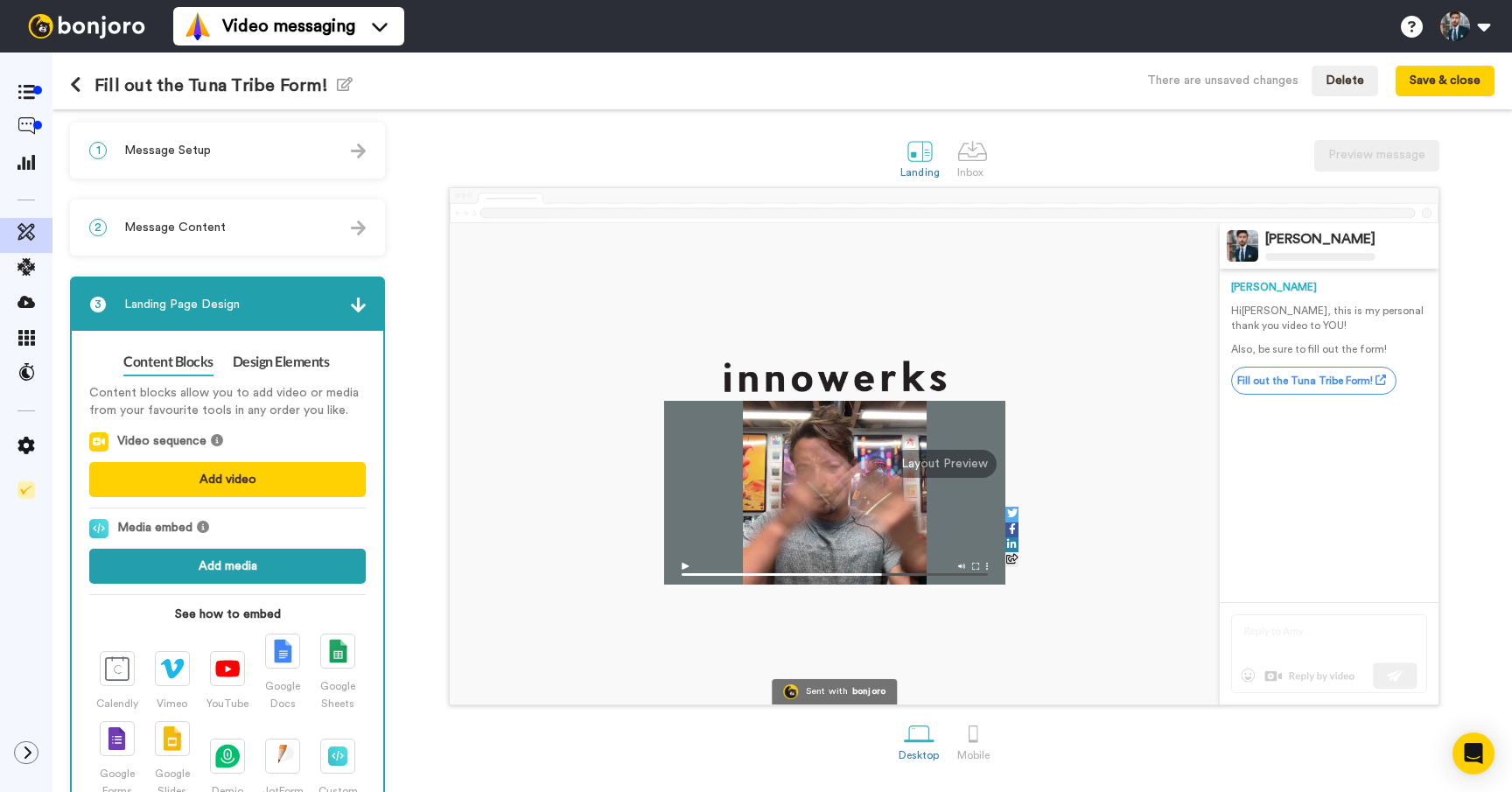
drag, startPoint x: 433, startPoint y: 526, endPoint x: 349, endPoint y: 583, distance: 101.5
click at [430, 528] on div "Sent with bonjoro Cary Decker Cary Hi Tom , this is my personal thank you video…" at bounding box center [944, 446] width 1100 height 519
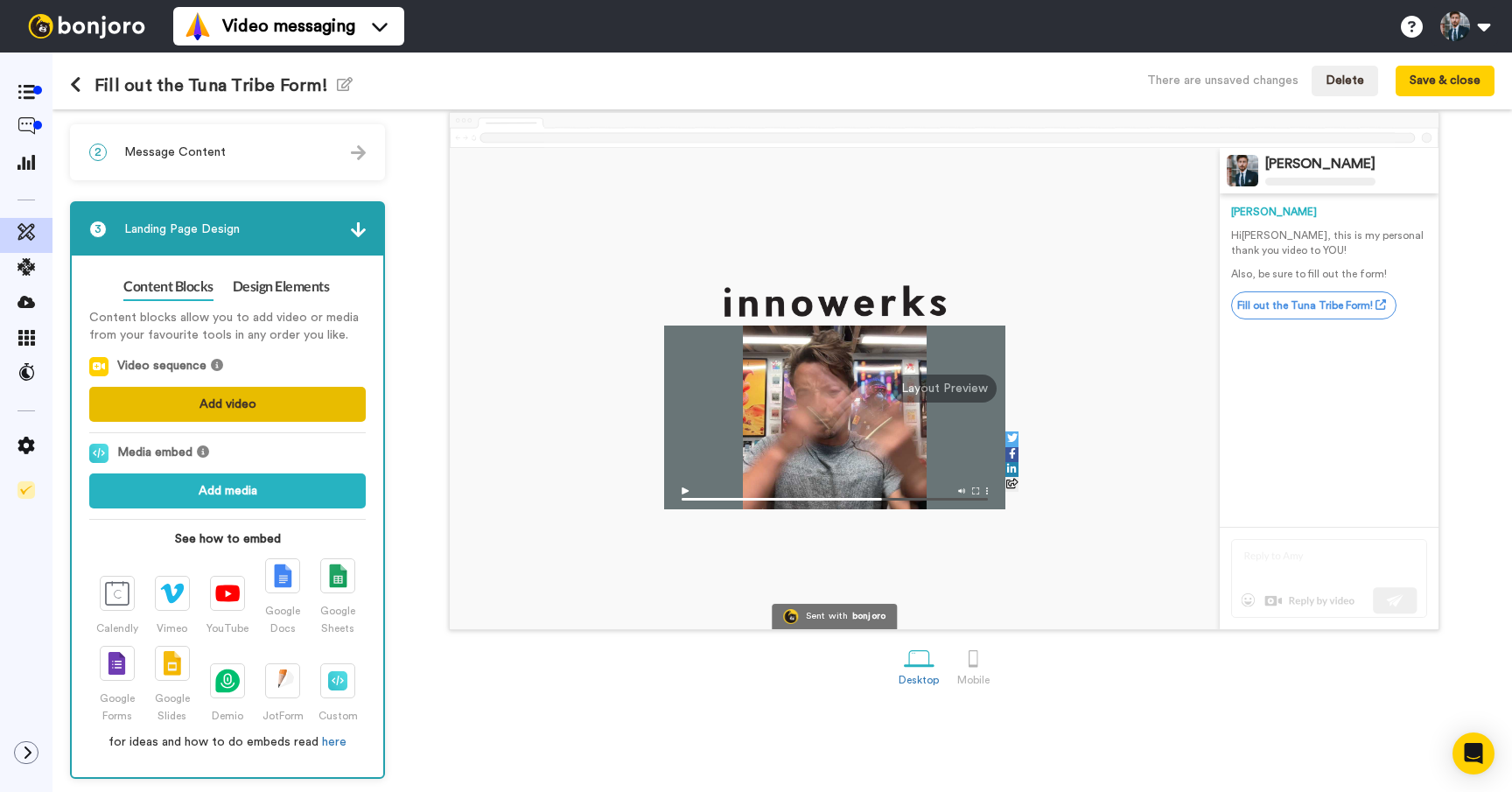
click at [224, 401] on button "Add video" at bounding box center [227, 405] width 276 height 35
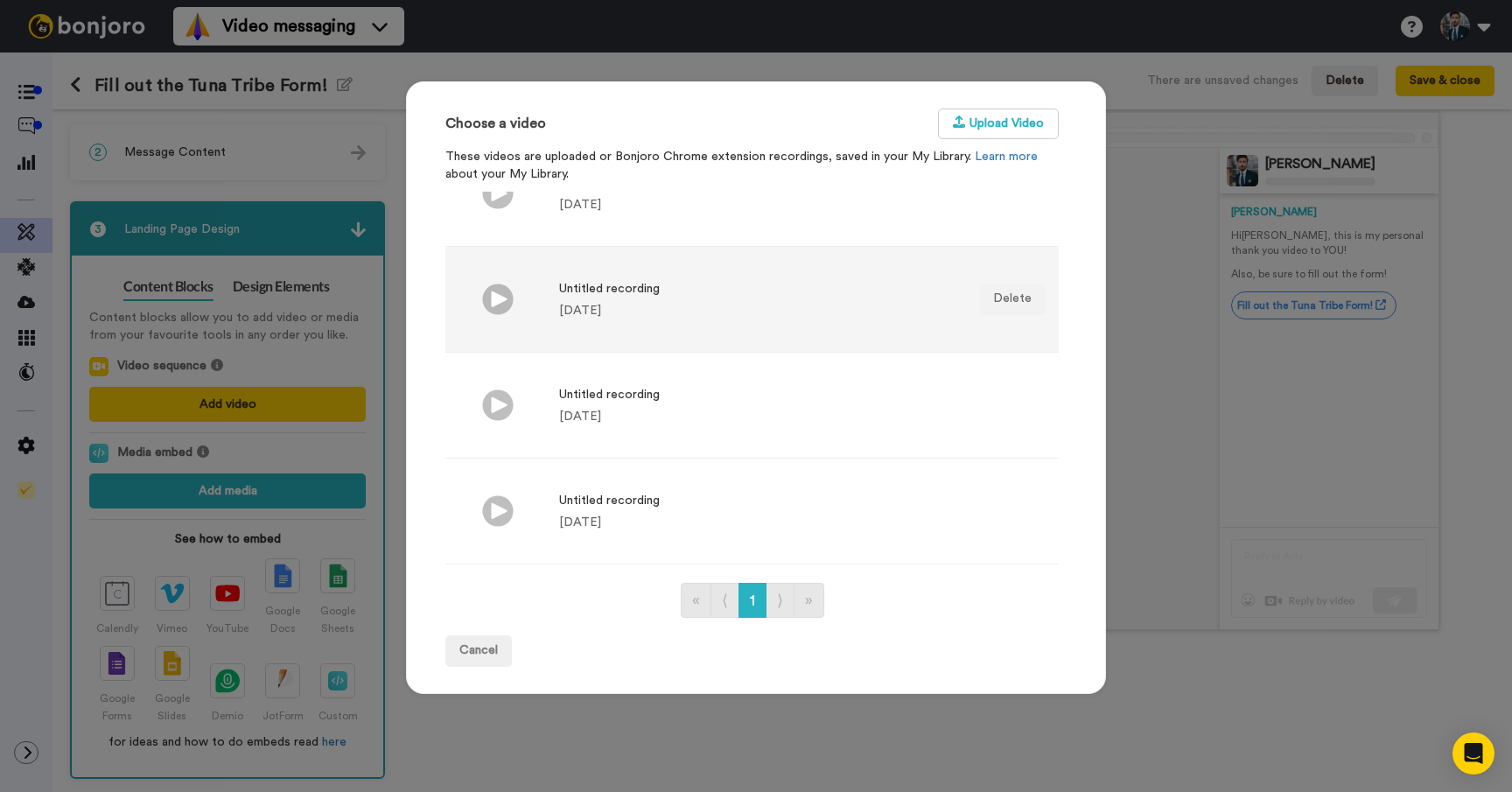
scroll to position [0, 0]
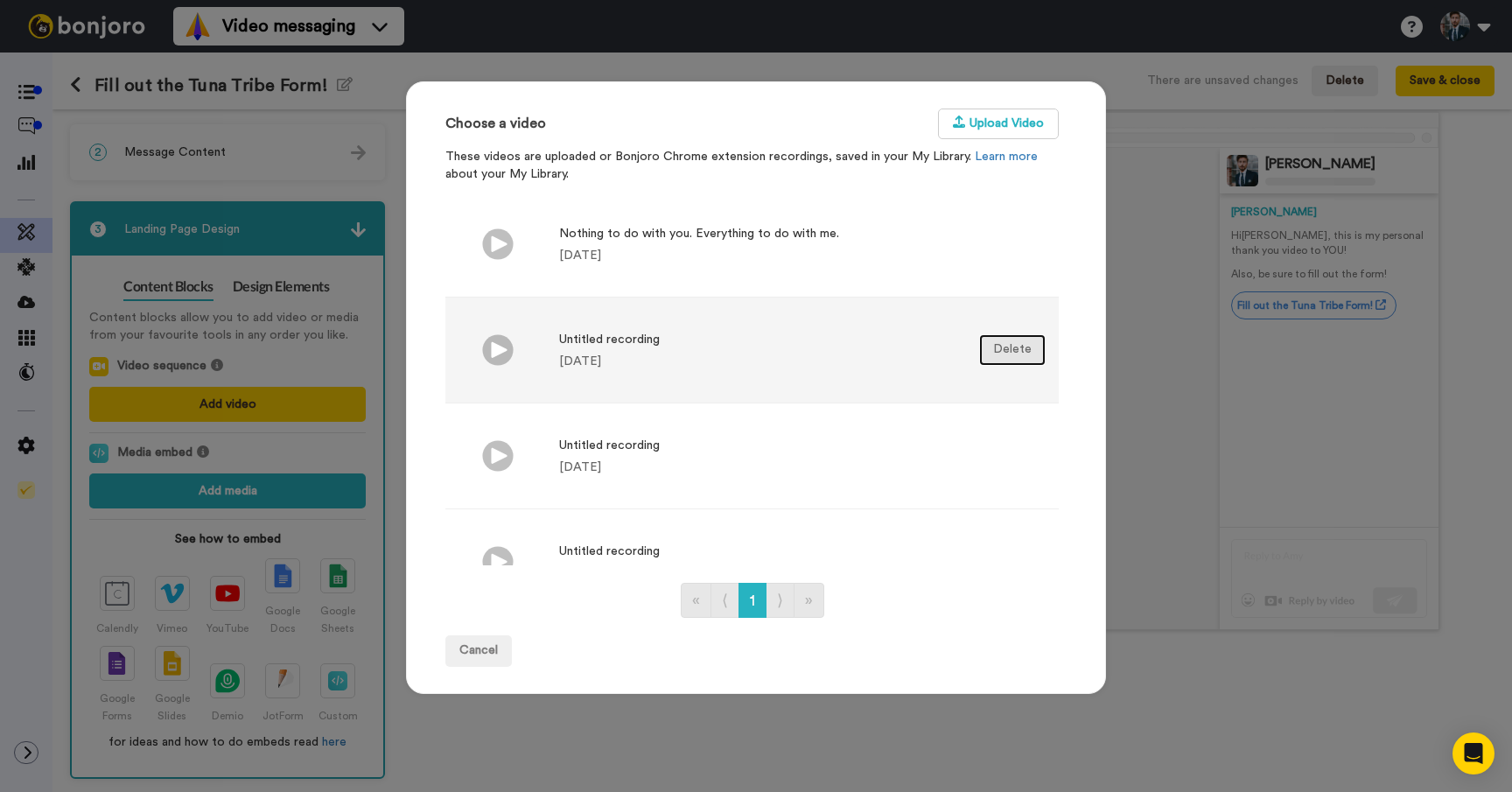
click at [1010, 347] on button "Delete" at bounding box center [1012, 350] width 67 height 31
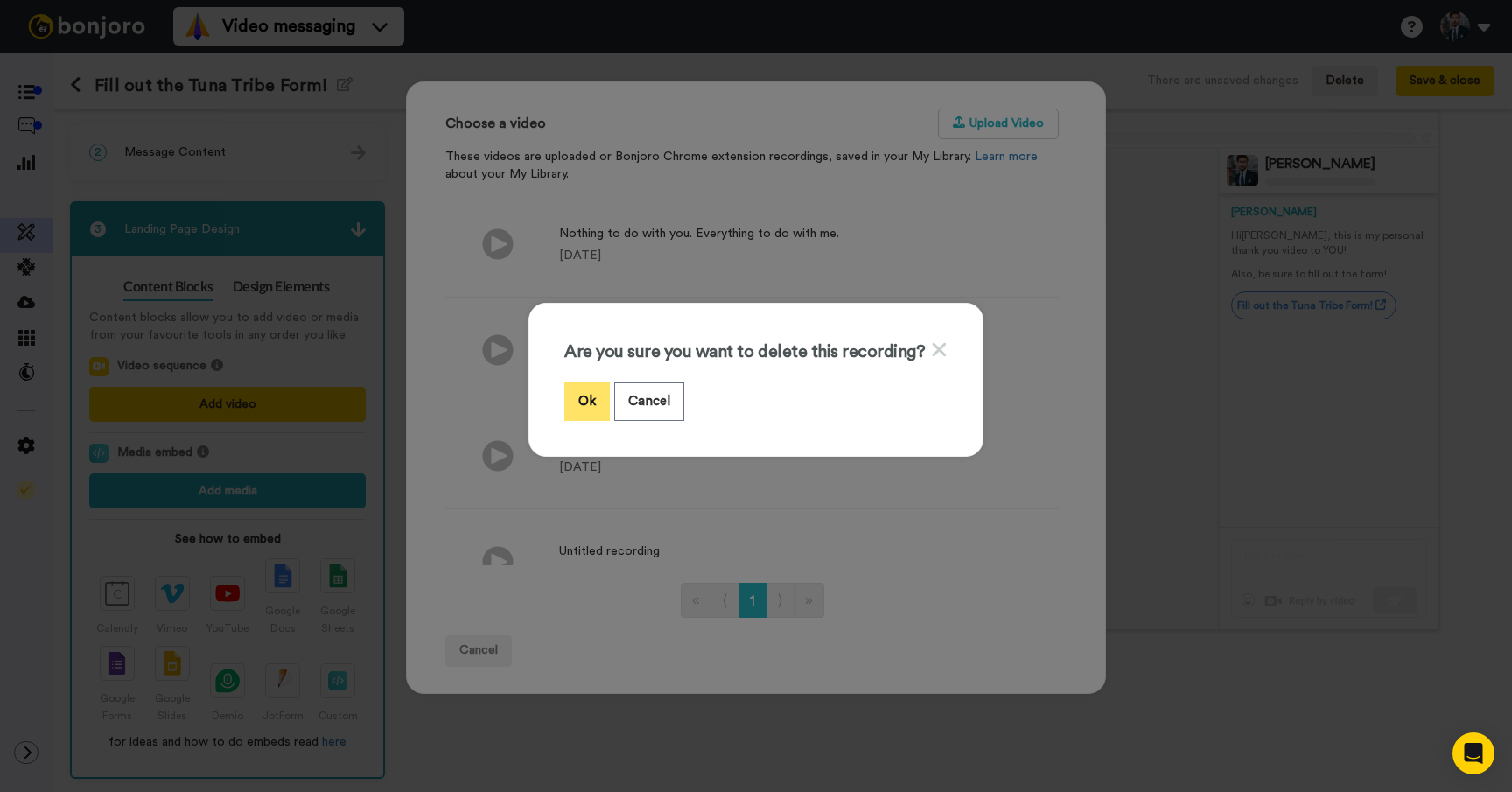
click at [597, 397] on button "Ok" at bounding box center [587, 401] width 45 height 37
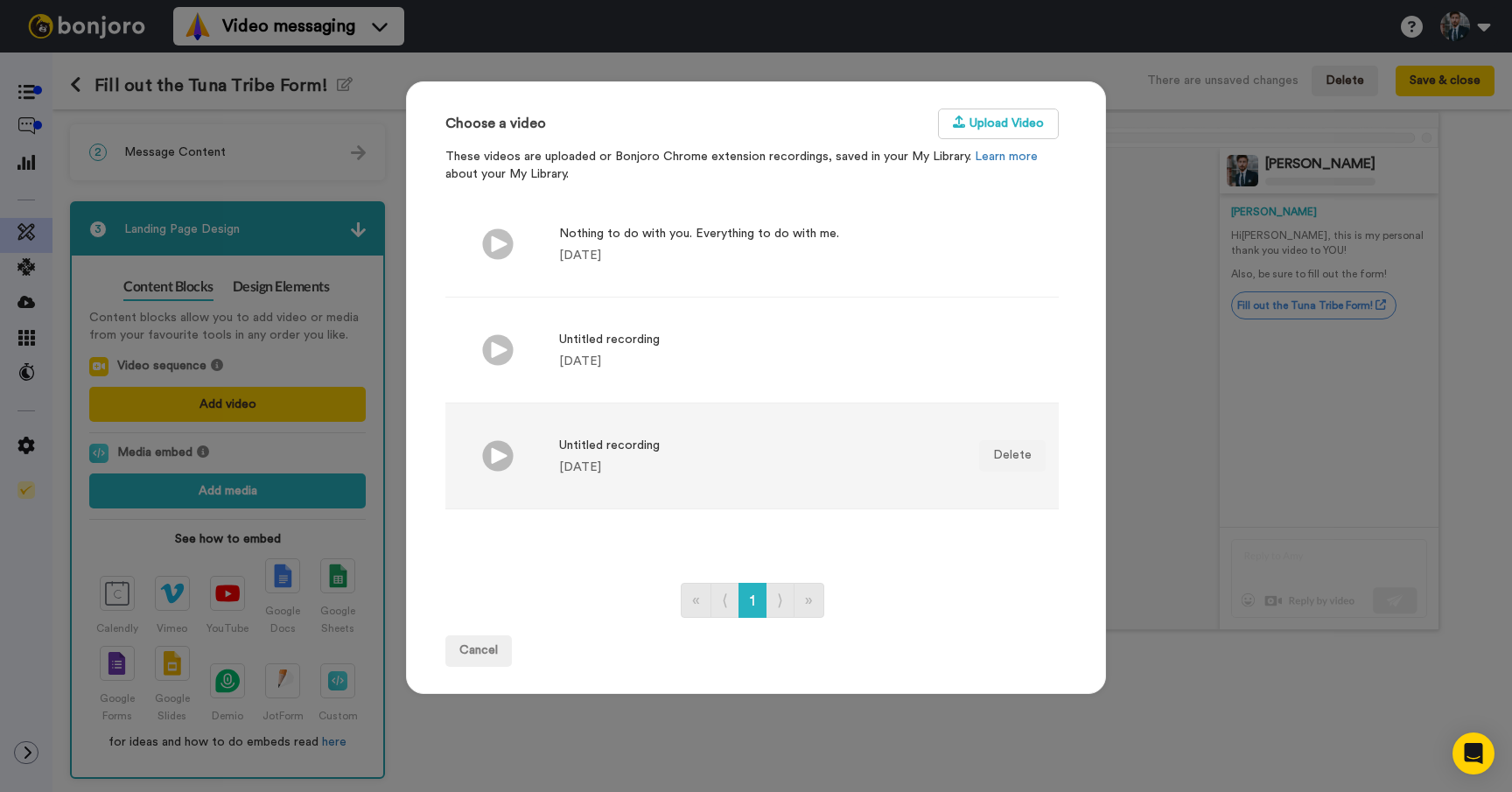
click at [1014, 428] on li "Untitled recording 2 yr. ago Delete" at bounding box center [752, 457] width 613 height 106
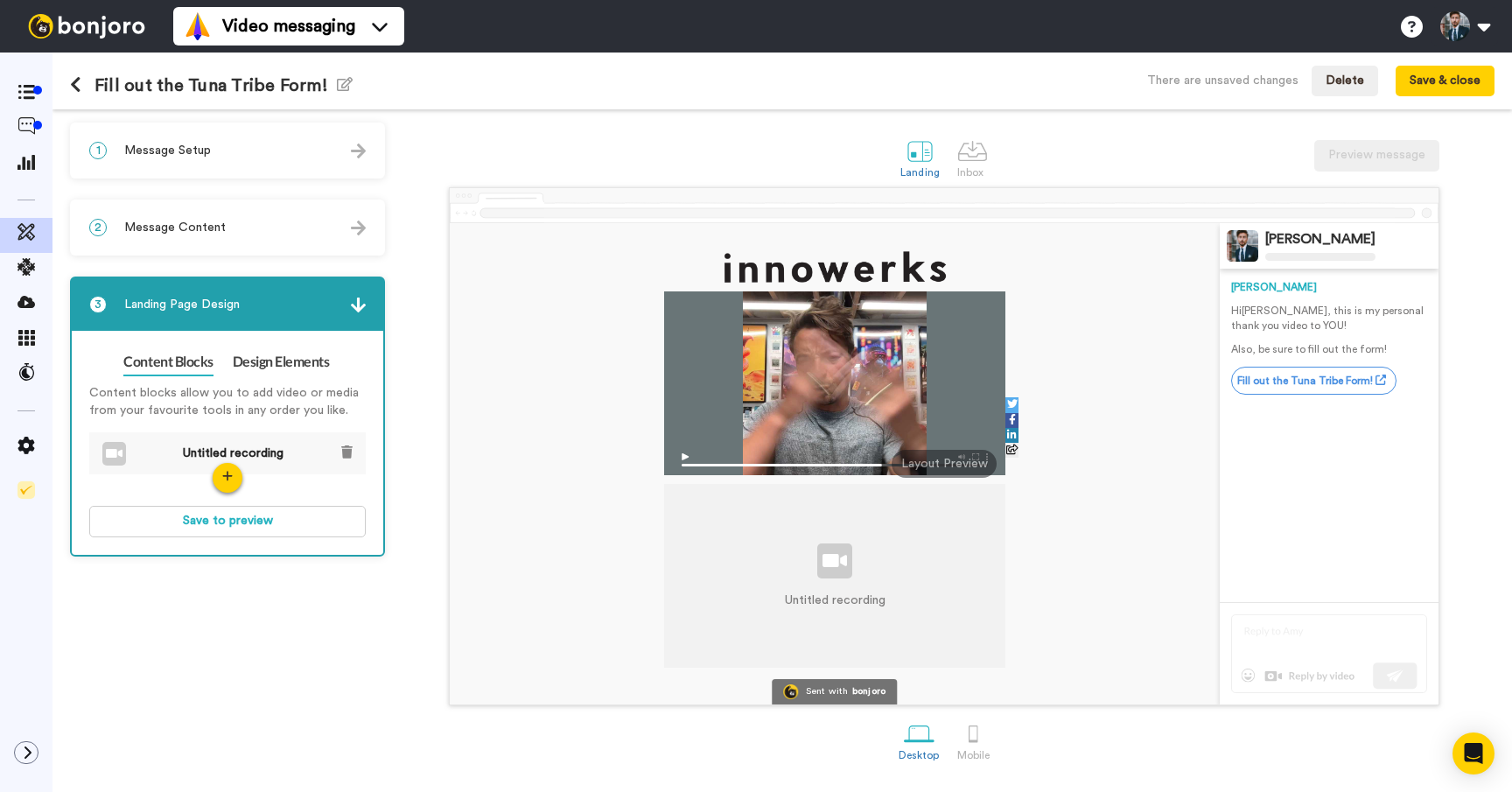
click at [353, 453] on li "Untitled recording" at bounding box center [227, 454] width 276 height 44
click at [341, 455] on icon at bounding box center [347, 451] width 12 height 13
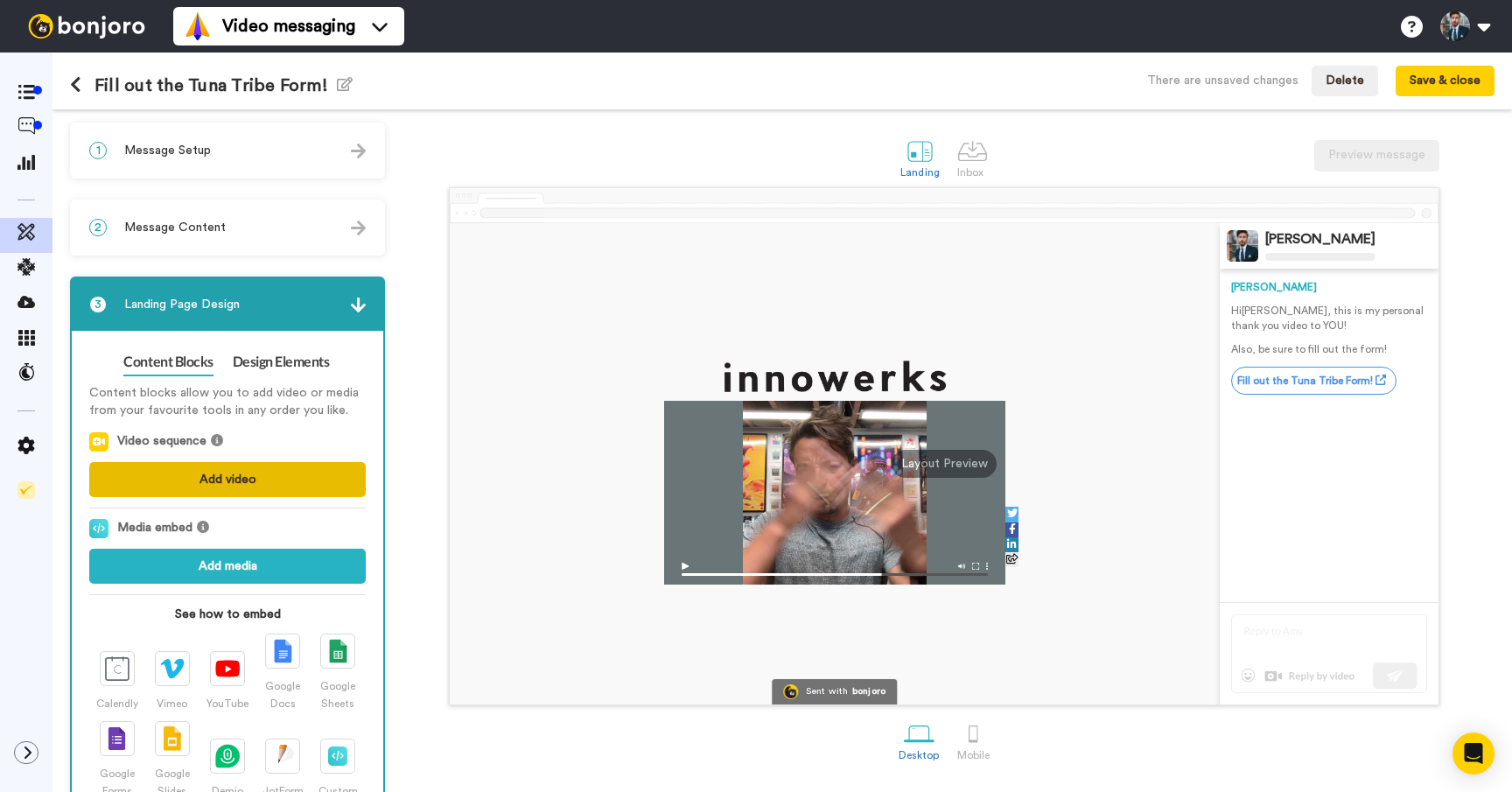
click at [230, 481] on button "Add video" at bounding box center [227, 479] width 276 height 35
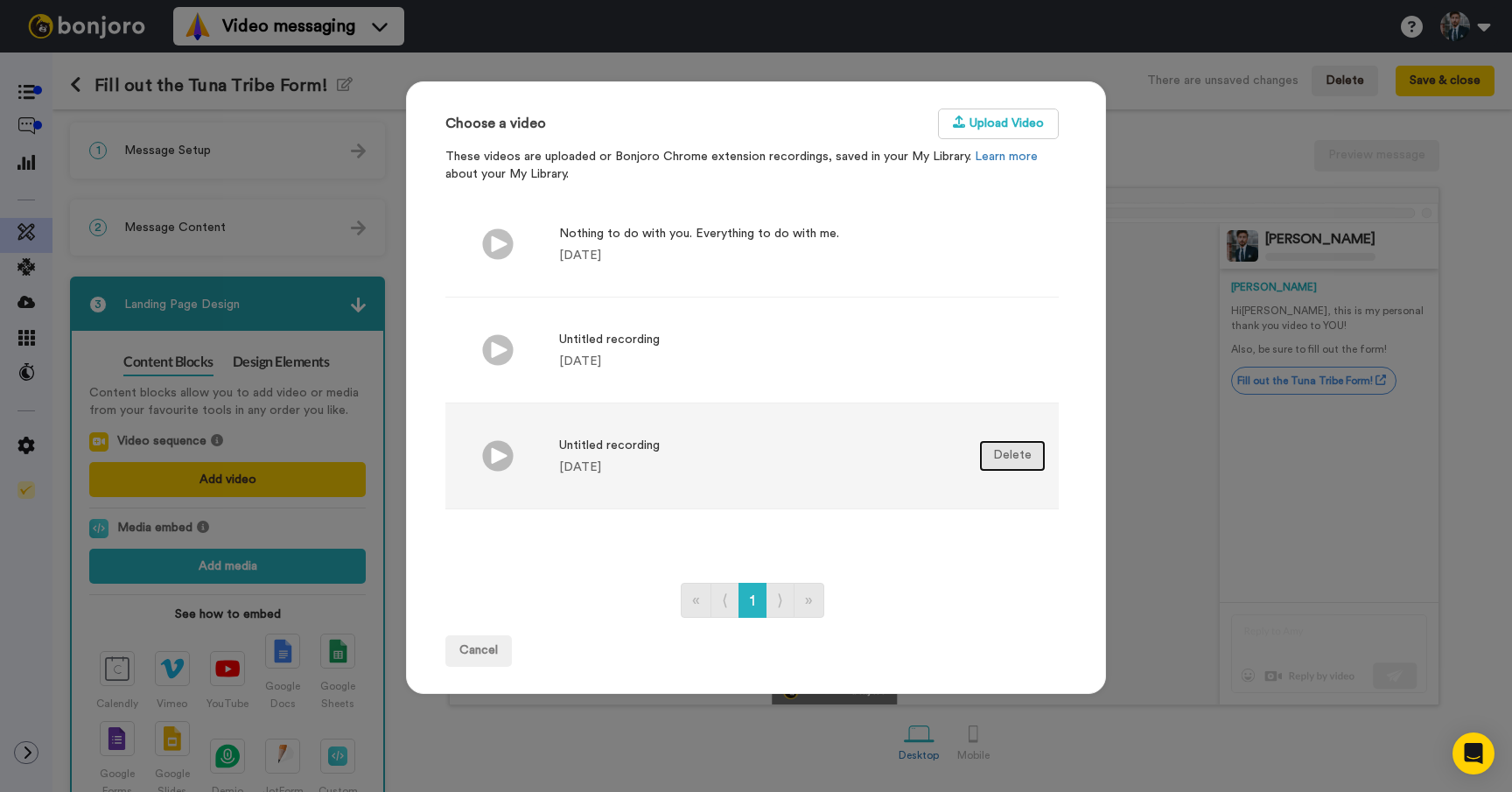
click at [1014, 453] on button "Delete" at bounding box center [1012, 456] width 67 height 31
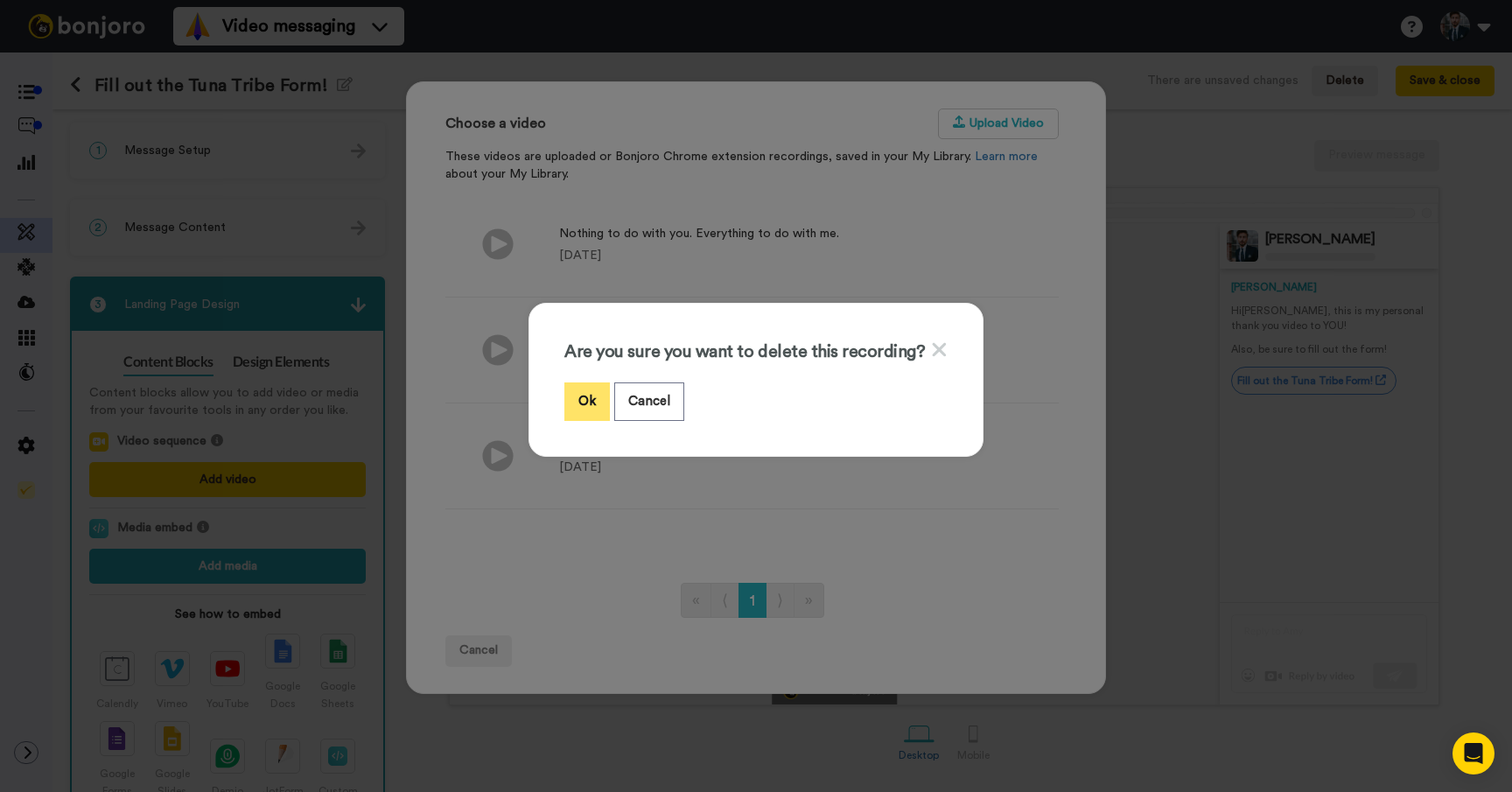
click at [592, 403] on button "Ok" at bounding box center [587, 401] width 45 height 37
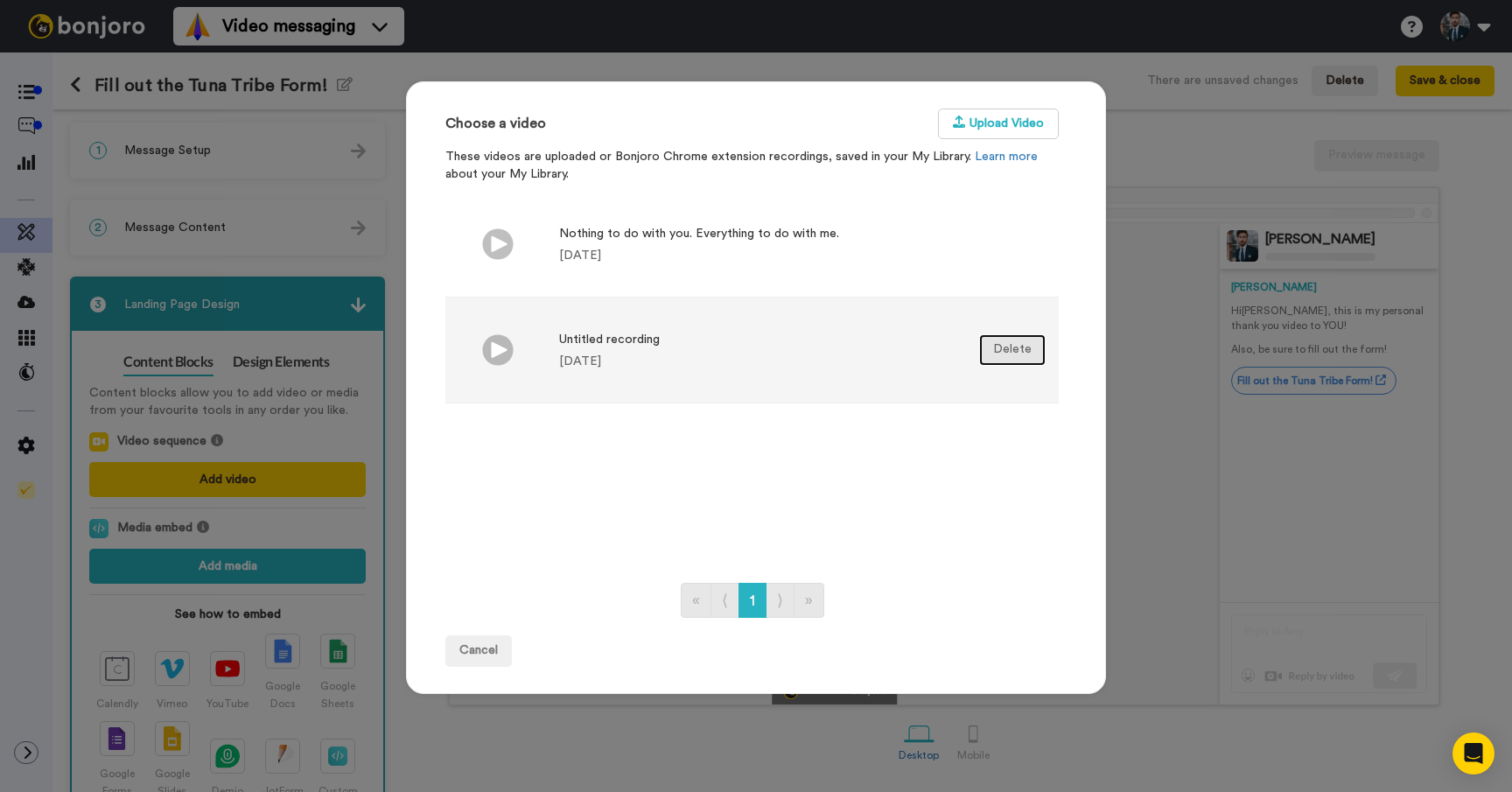
click at [1013, 354] on button "Delete" at bounding box center [1012, 350] width 67 height 31
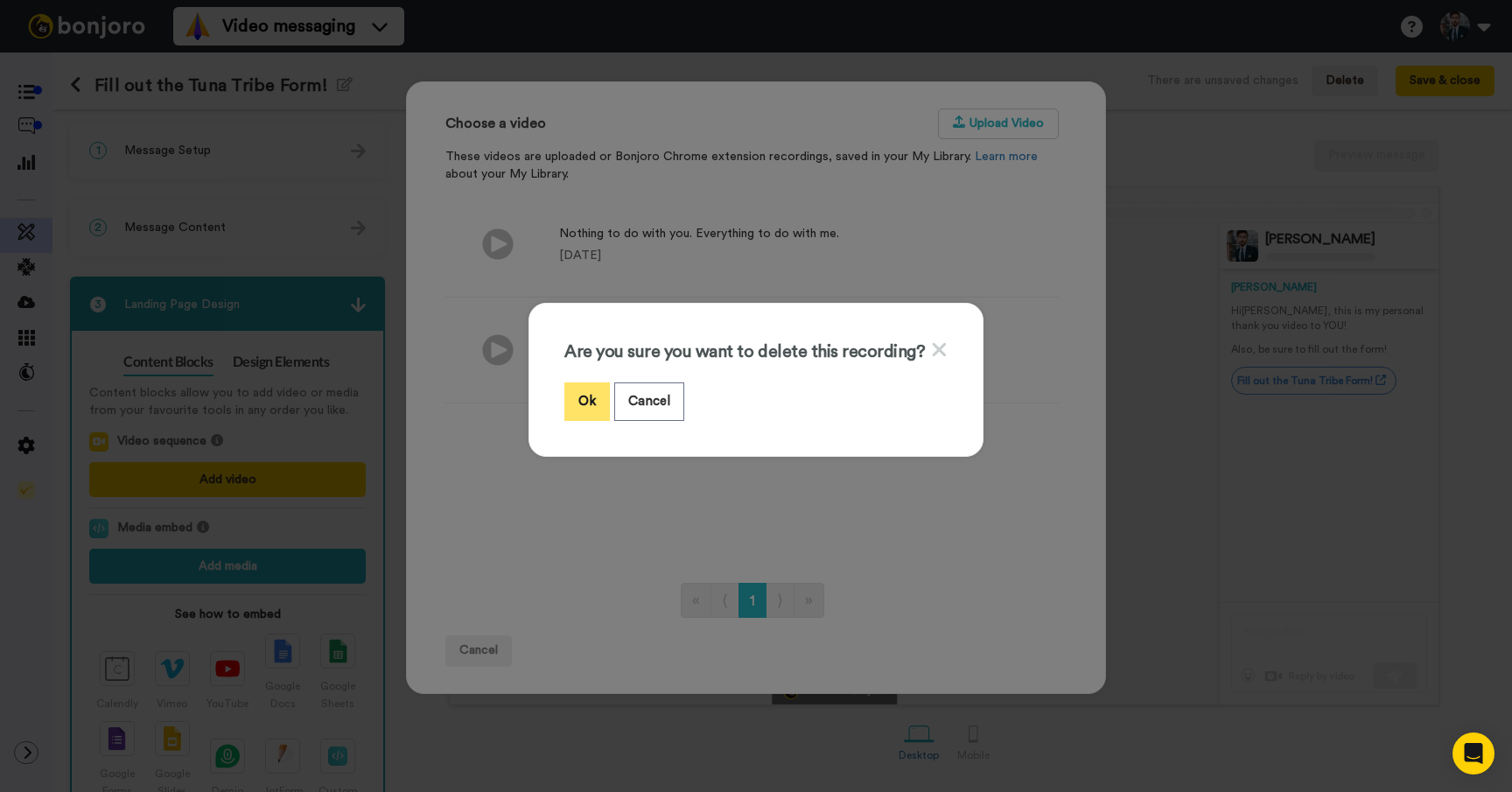
click at [588, 394] on button "Ok" at bounding box center [587, 401] width 45 height 37
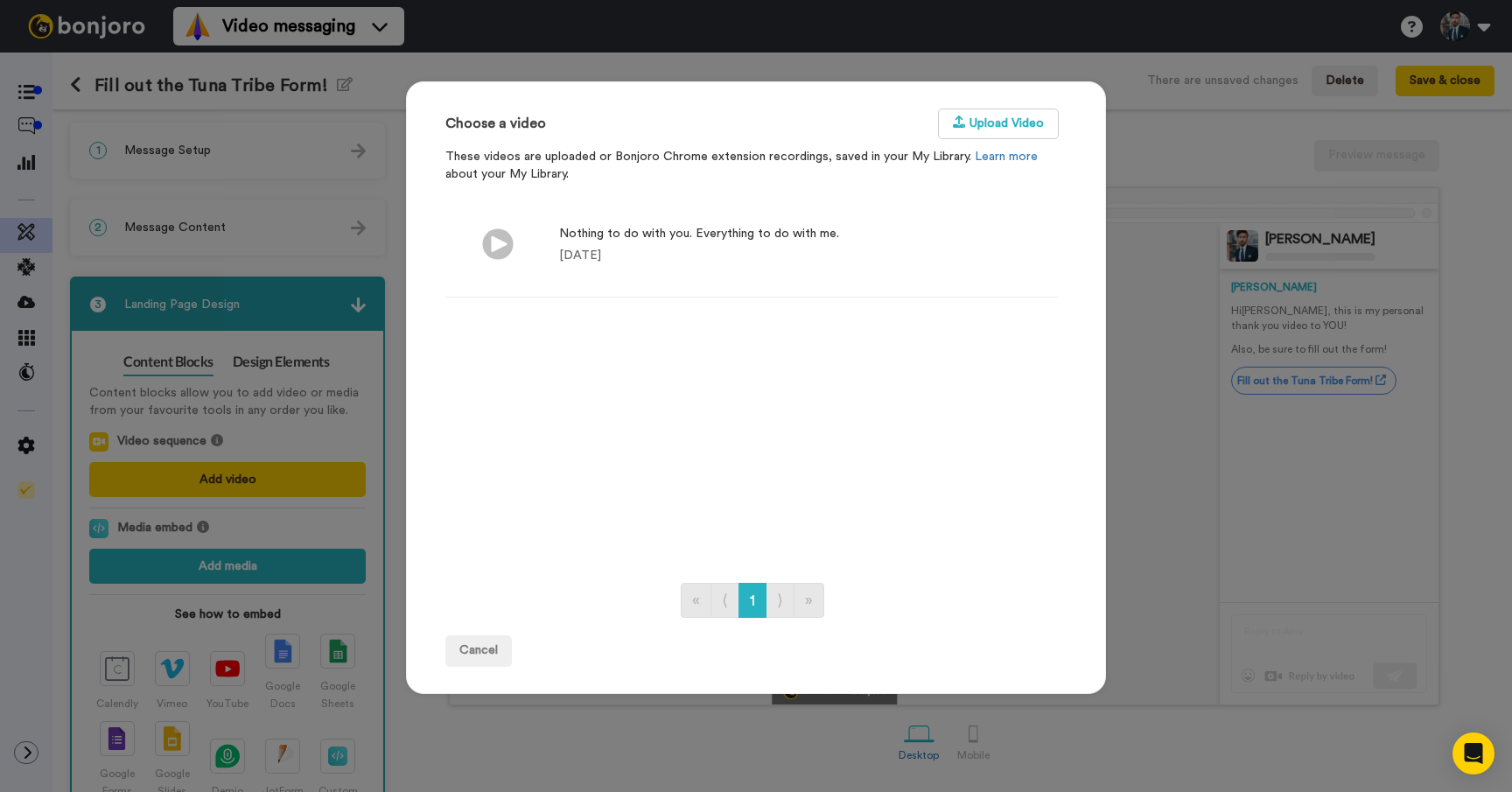
click at [234, 218] on div "Choose a video Upload Video These videos are uploaded or Bonjoro Chrome extensi…" at bounding box center [756, 396] width 1512 height 792
click at [298, 217] on div "Choose a video Upload Video These videos are uploaded or Bonjoro Chrome extensi…" at bounding box center [756, 396] width 1512 height 792
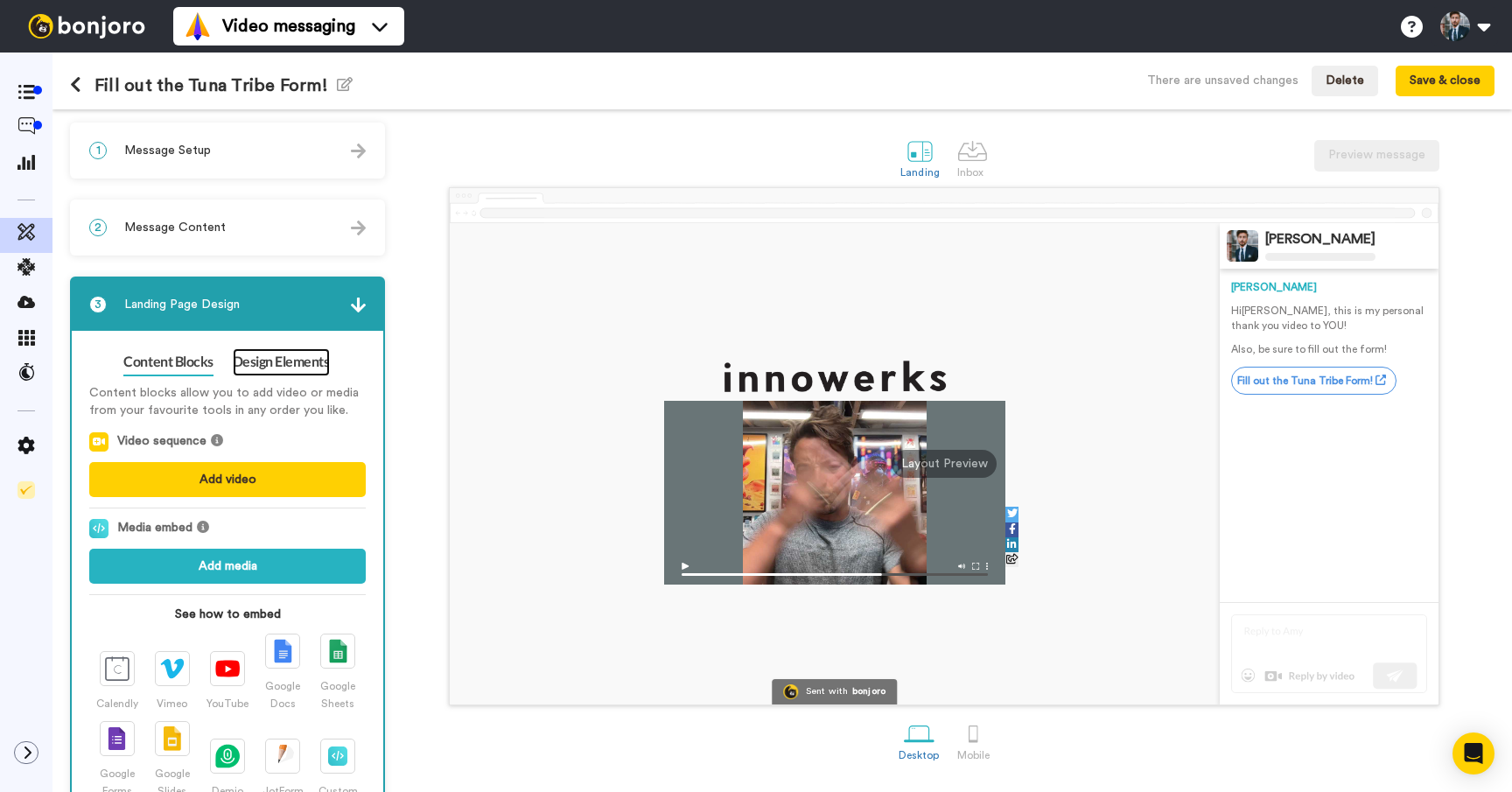
click at [289, 370] on link "Design Elements" at bounding box center [280, 362] width 97 height 28
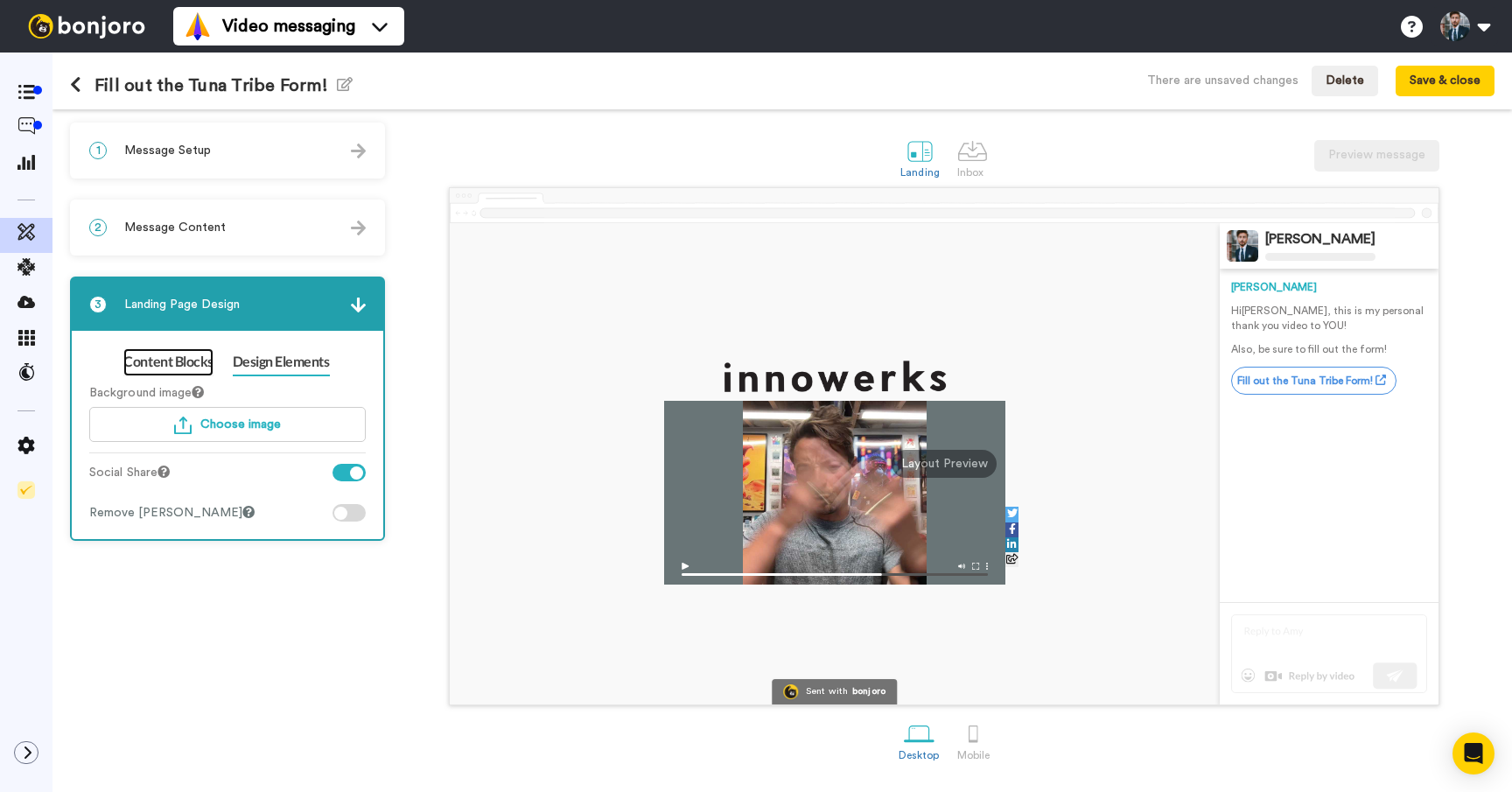
click at [151, 365] on link "Content Blocks" at bounding box center [168, 362] width 89 height 28
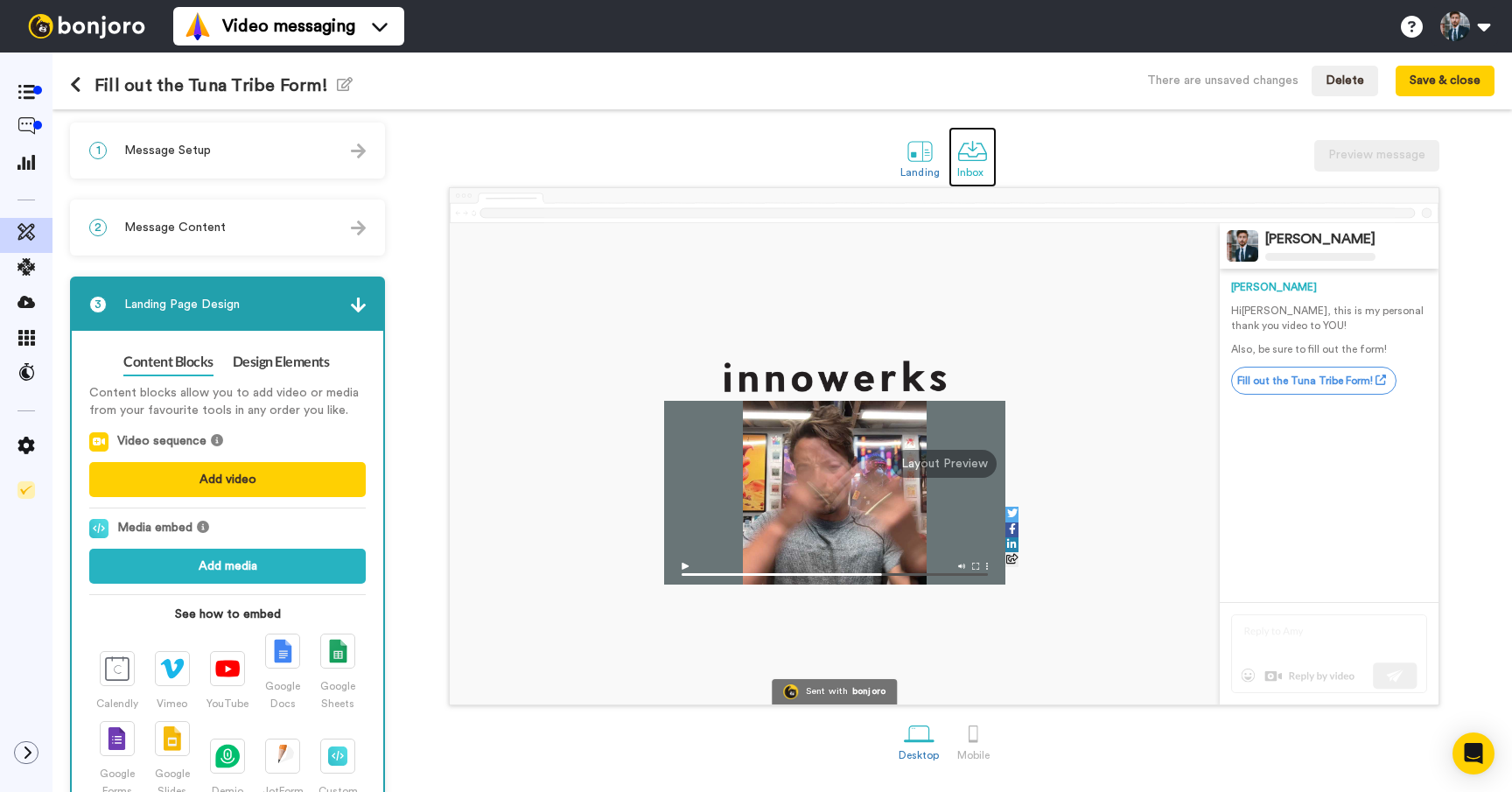
click at [967, 169] on div "Inbox" at bounding box center [972, 173] width 30 height 12
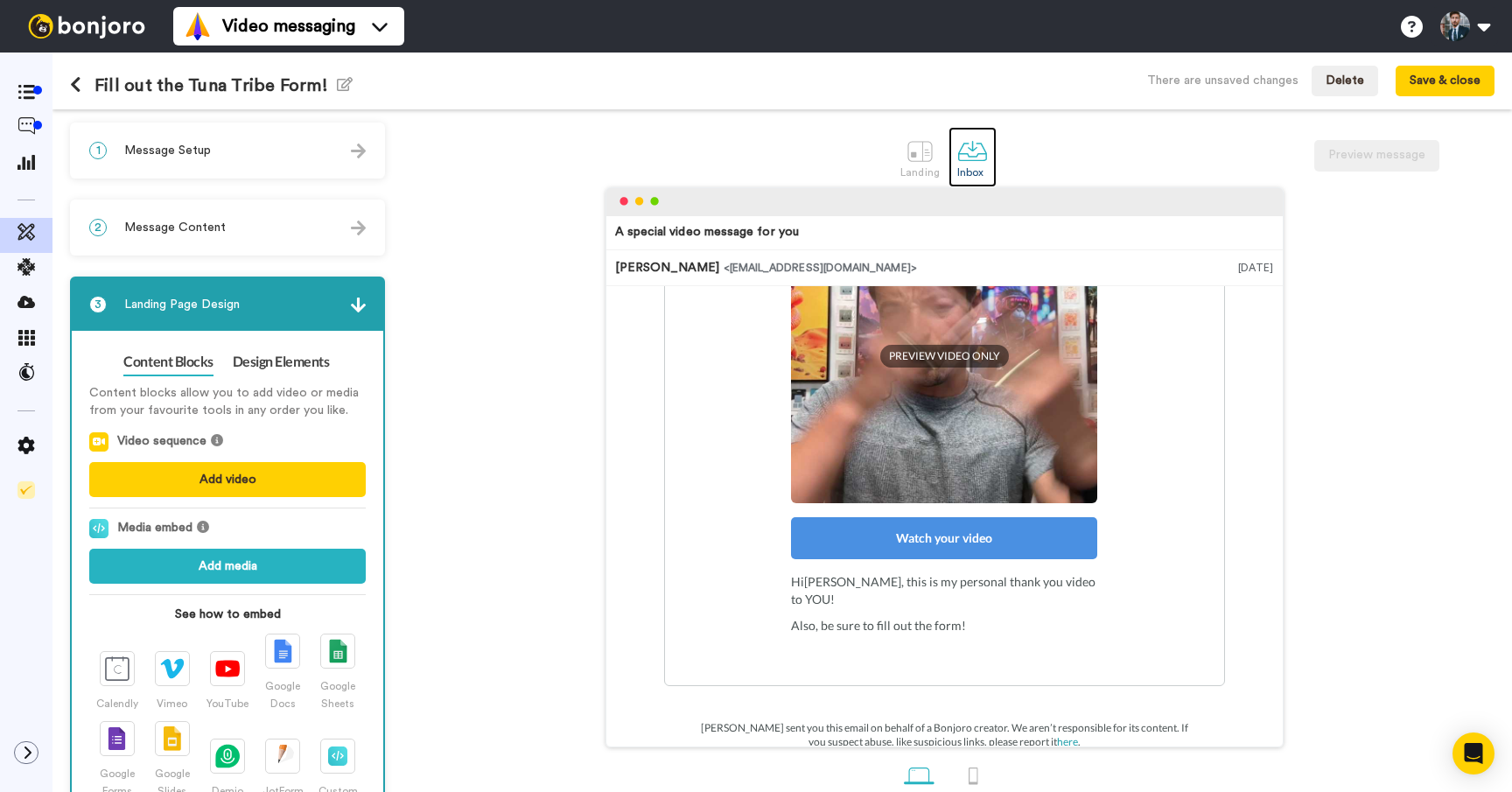
scroll to position [75, 0]
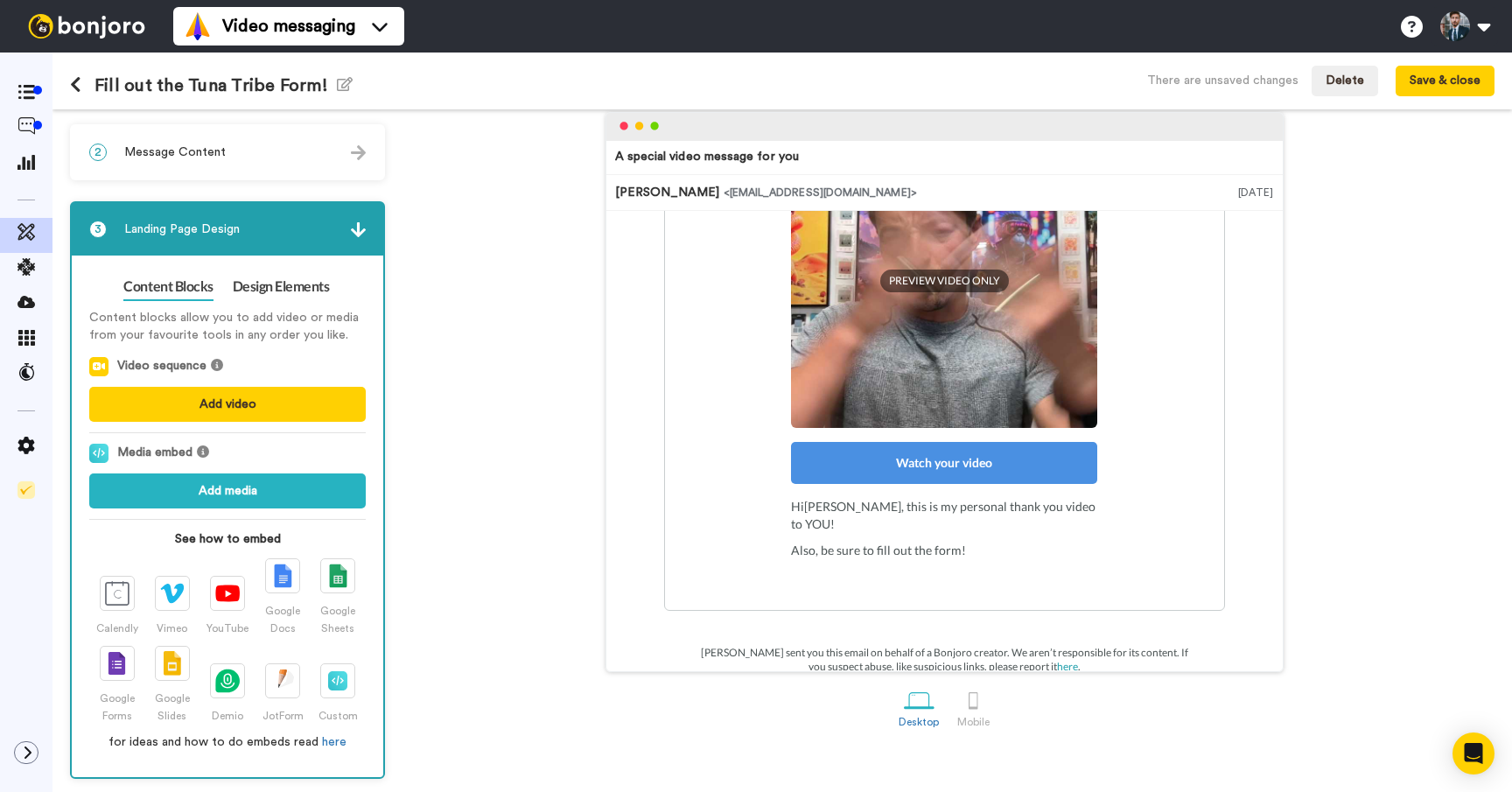
click at [969, 478] on div "Watch your video" at bounding box center [944, 463] width 306 height 42
drag, startPoint x: 952, startPoint y: 507, endPoint x: 987, endPoint y: 528, distance: 40.8
click at [960, 511] on p "Hi Tom , this is my personal thank you video to YOU!" at bounding box center [944, 516] width 306 height 35
click at [987, 542] on p "Also, be sure to fill out the form!" at bounding box center [944, 551] width 306 height 18
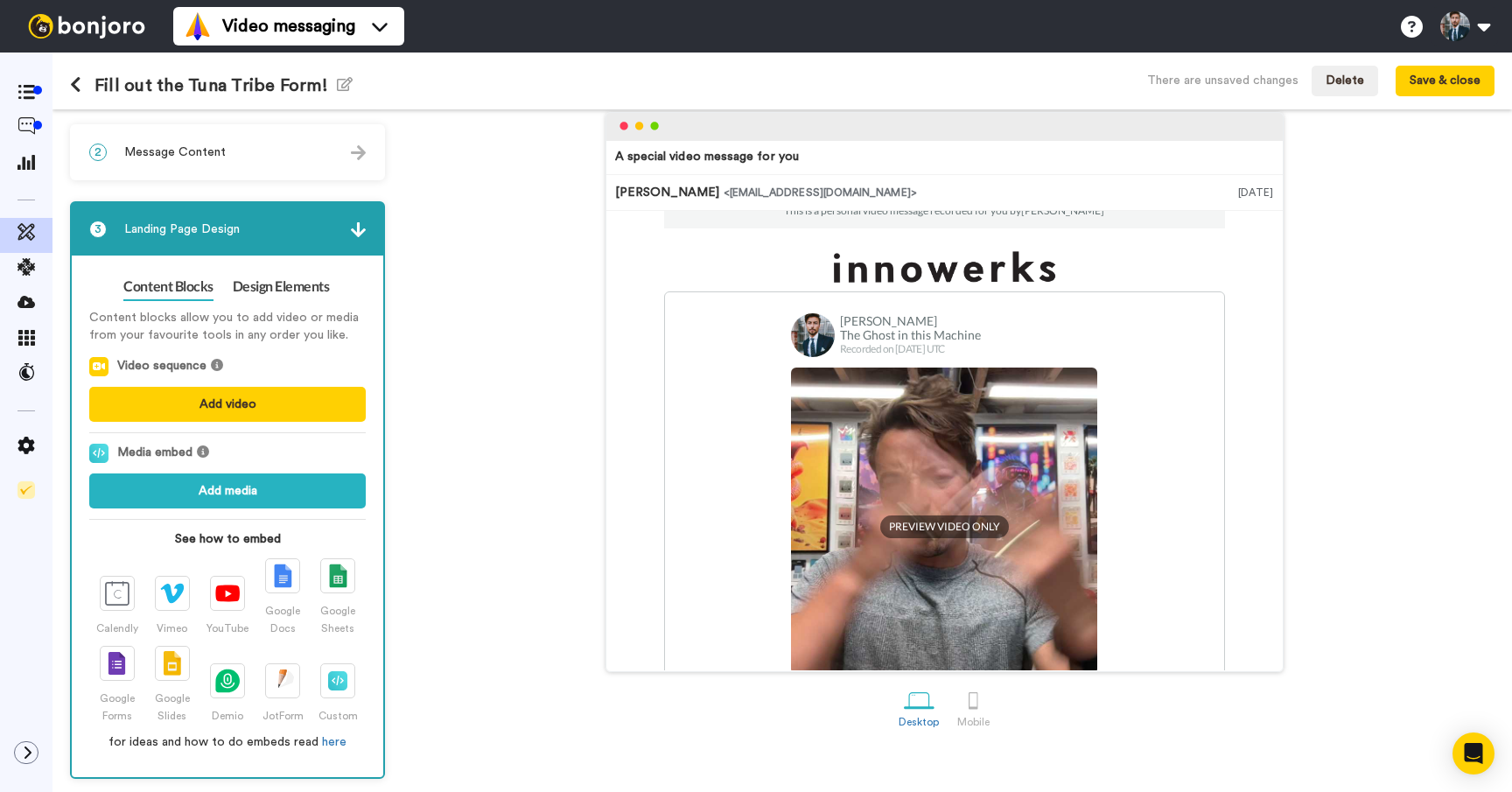
scroll to position [277, 0]
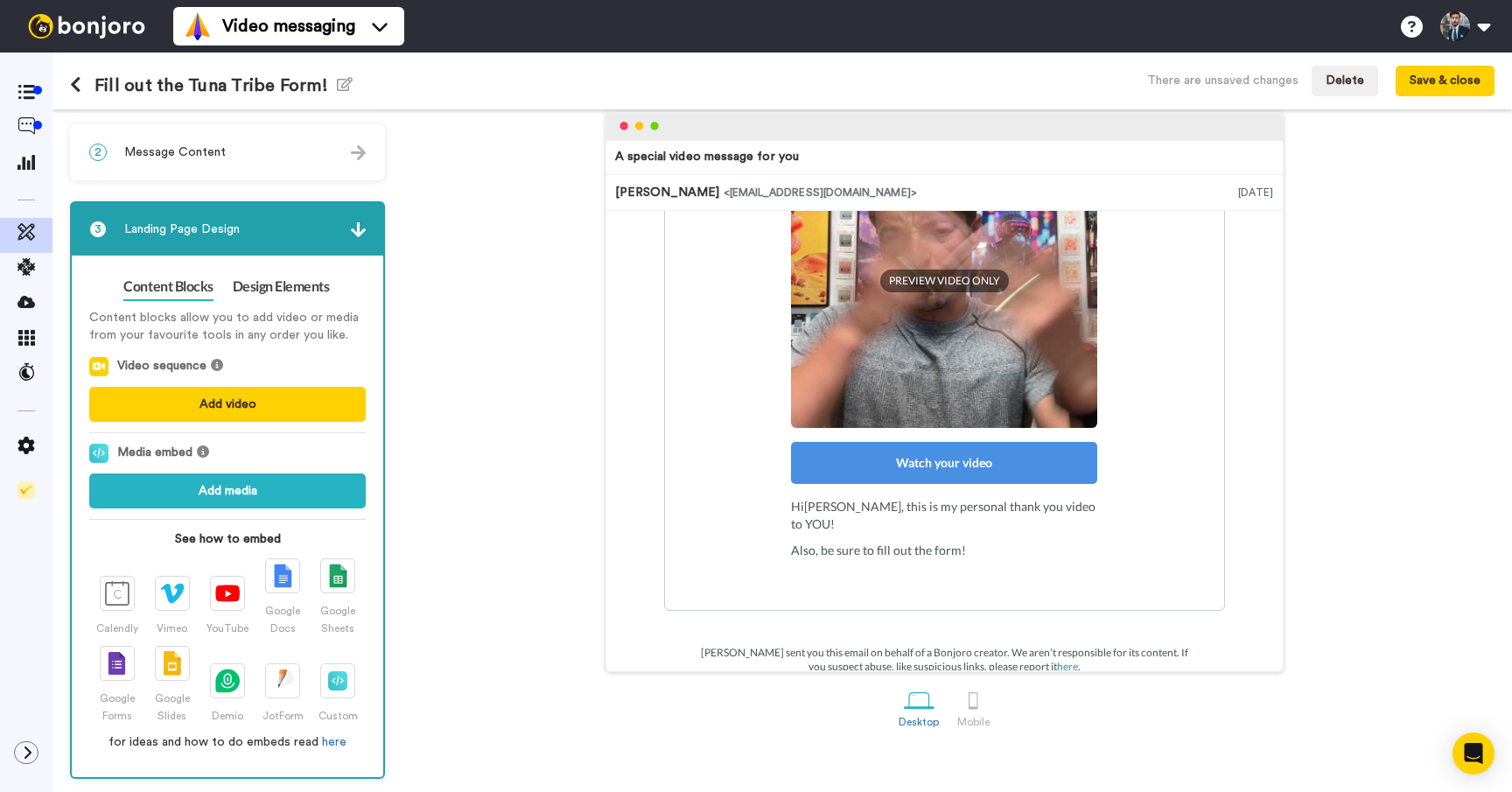
click at [953, 477] on div "Watch your video" at bounding box center [944, 463] width 306 height 42
click at [953, 469] on div "Watch your video" at bounding box center [944, 463] width 306 height 42
click at [957, 517] on div "Hi Tom , this is my personal thank you video to YOU! Also, be sure to fill out …" at bounding box center [944, 532] width 306 height 70
click at [207, 151] on span "Message Content" at bounding box center [175, 152] width 102 height 18
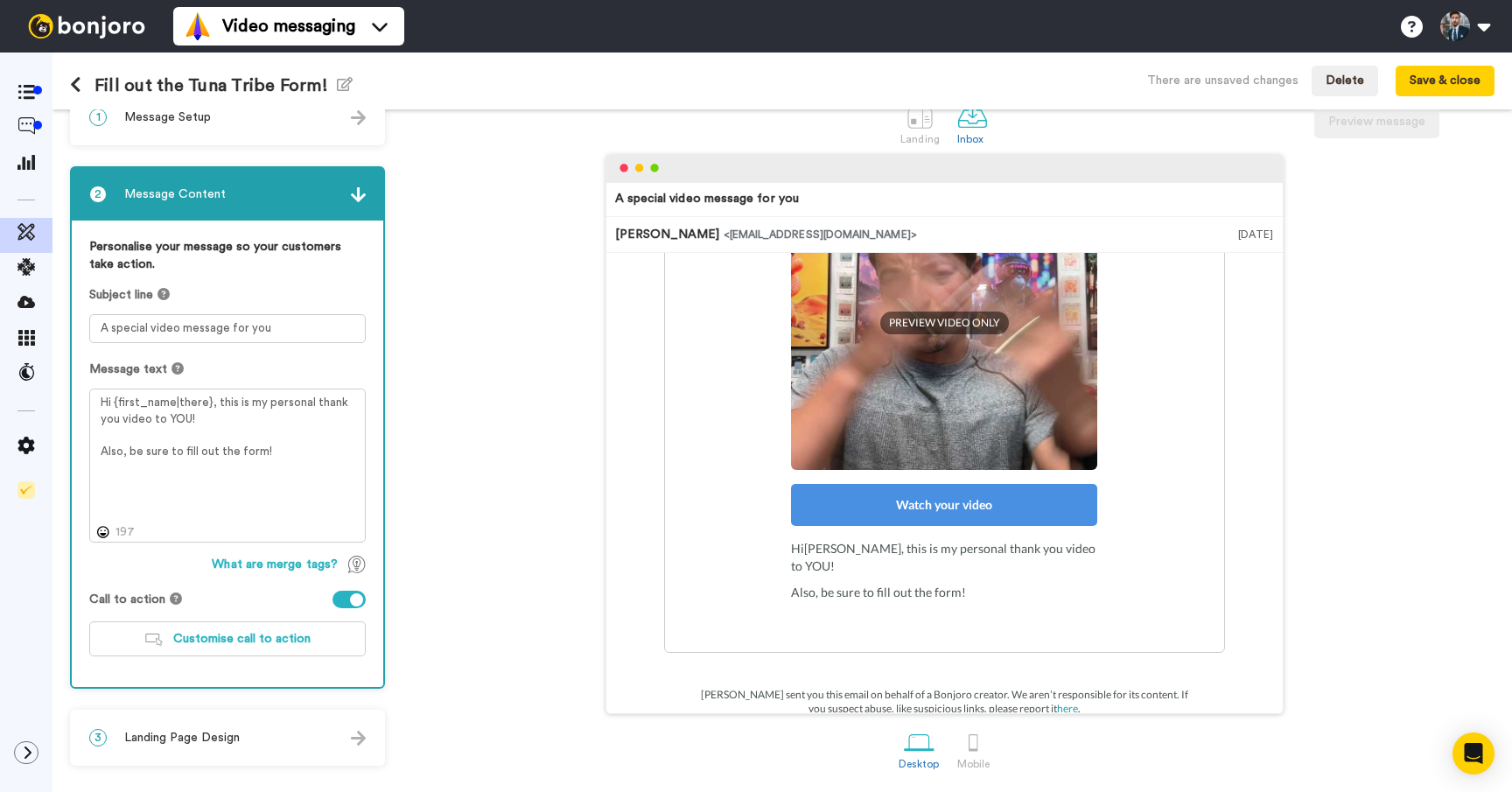
scroll to position [35, 0]
click at [313, 462] on textarea "Hi {first_name|there}, this is my personal thank you video to YOU! Also, be sur…" at bounding box center [227, 465] width 276 height 154
click at [253, 633] on span "Customise call to action" at bounding box center [242, 639] width 137 height 12
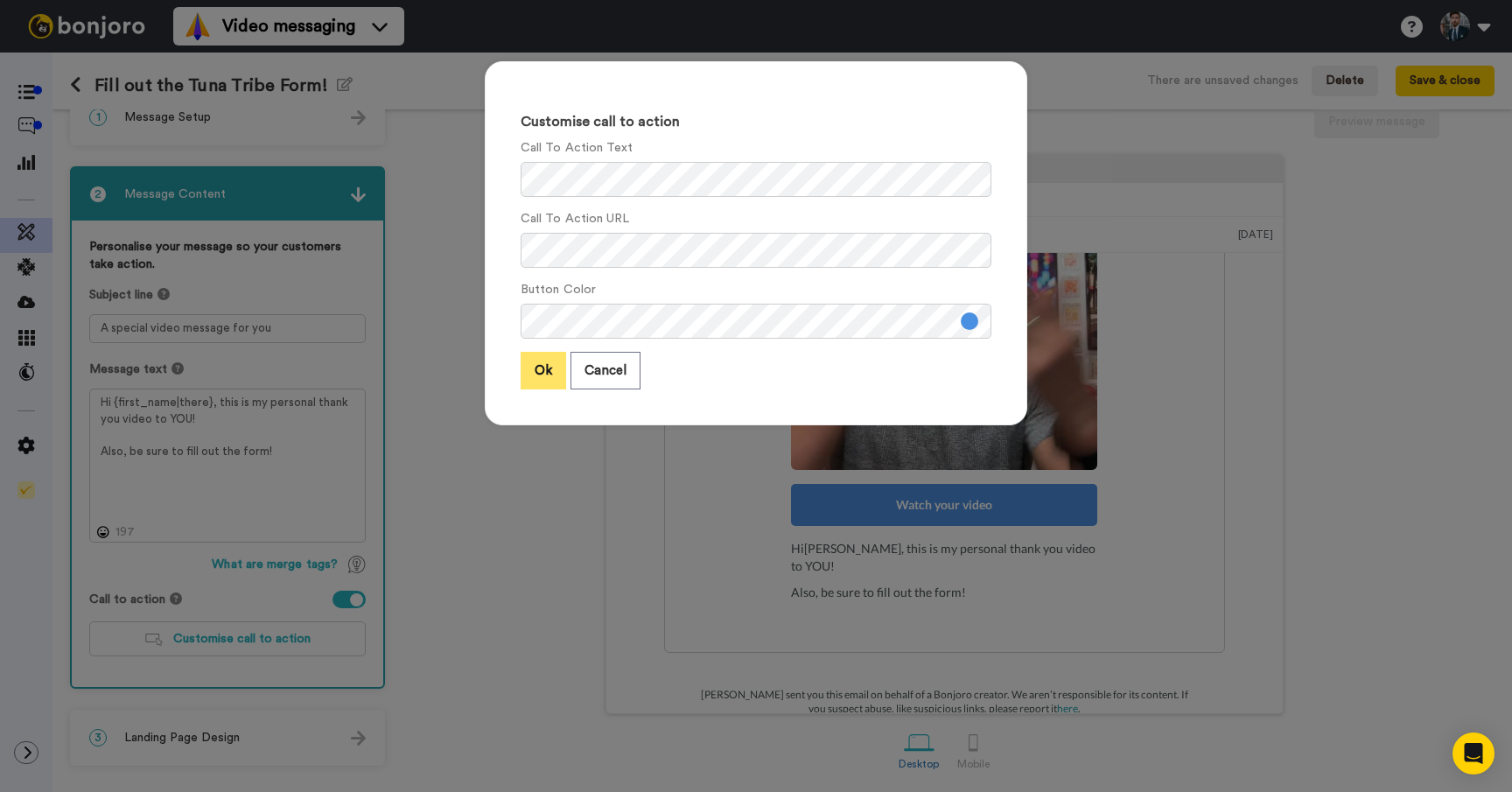
click at [542, 373] on button "Ok" at bounding box center [543, 371] width 45 height 37
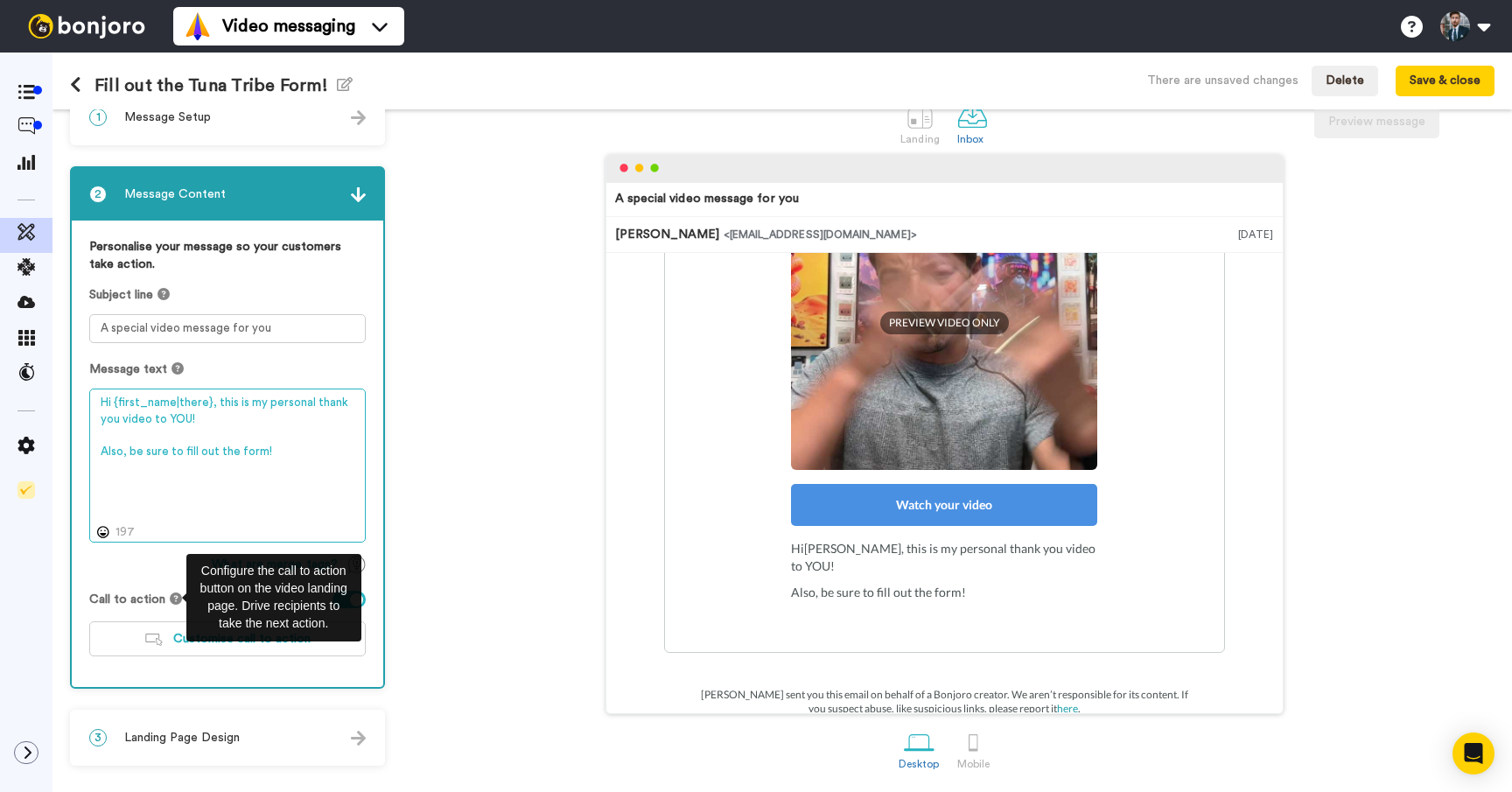
click at [187, 471] on textarea "Hi {first_name|there}, this is my personal thank you video to YOU! Also, be sur…" at bounding box center [227, 465] width 276 height 154
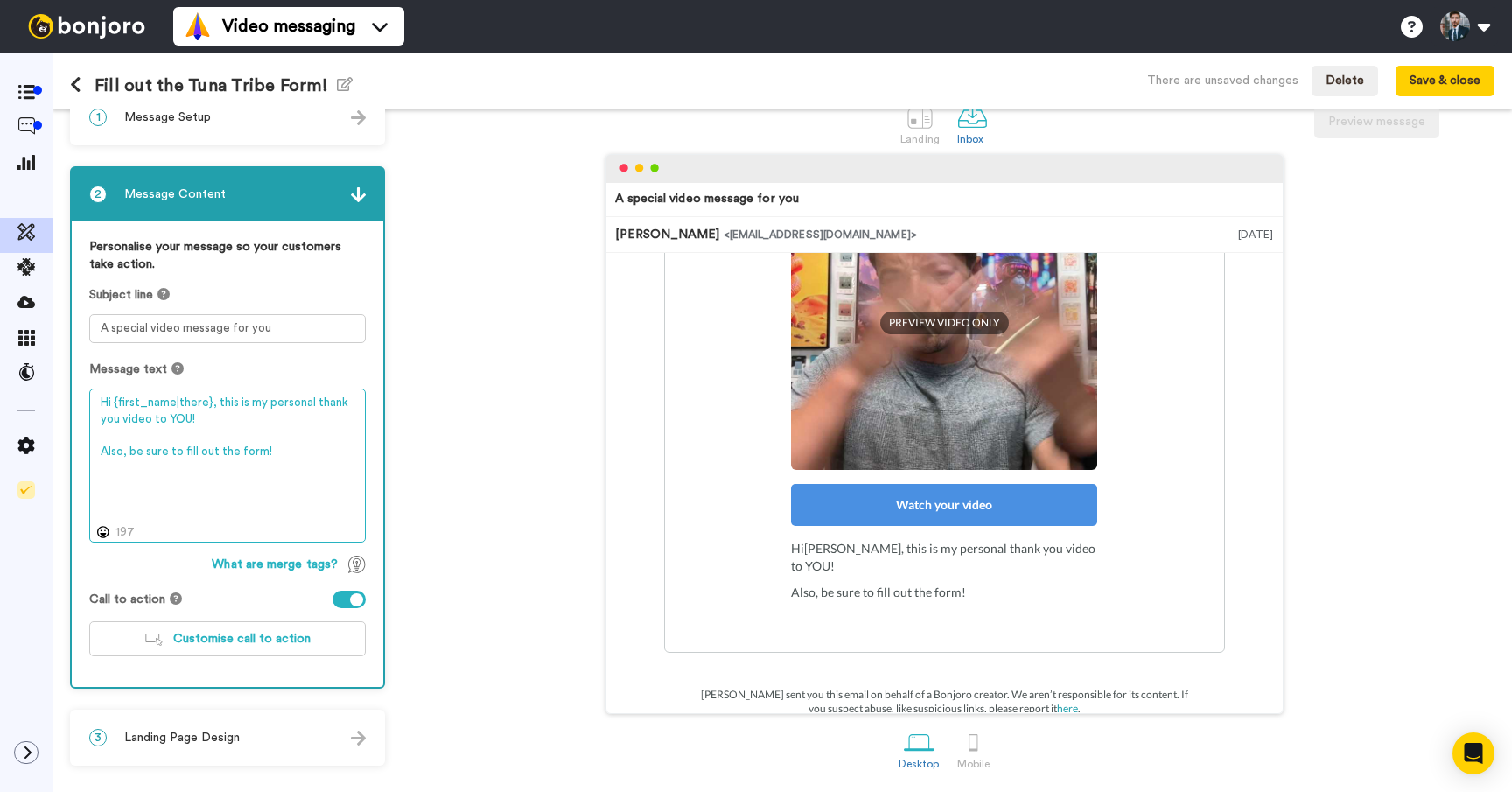
click at [266, 445] on textarea "Hi {first_name|there}, this is my personal thank you video to YOU! Also, be sur…" at bounding box center [227, 465] width 276 height 154
click at [474, 437] on div "A special video message for you Cary Decker <senderfrom@email.com> Aug 12, 2025…" at bounding box center [944, 433] width 1100 height 560
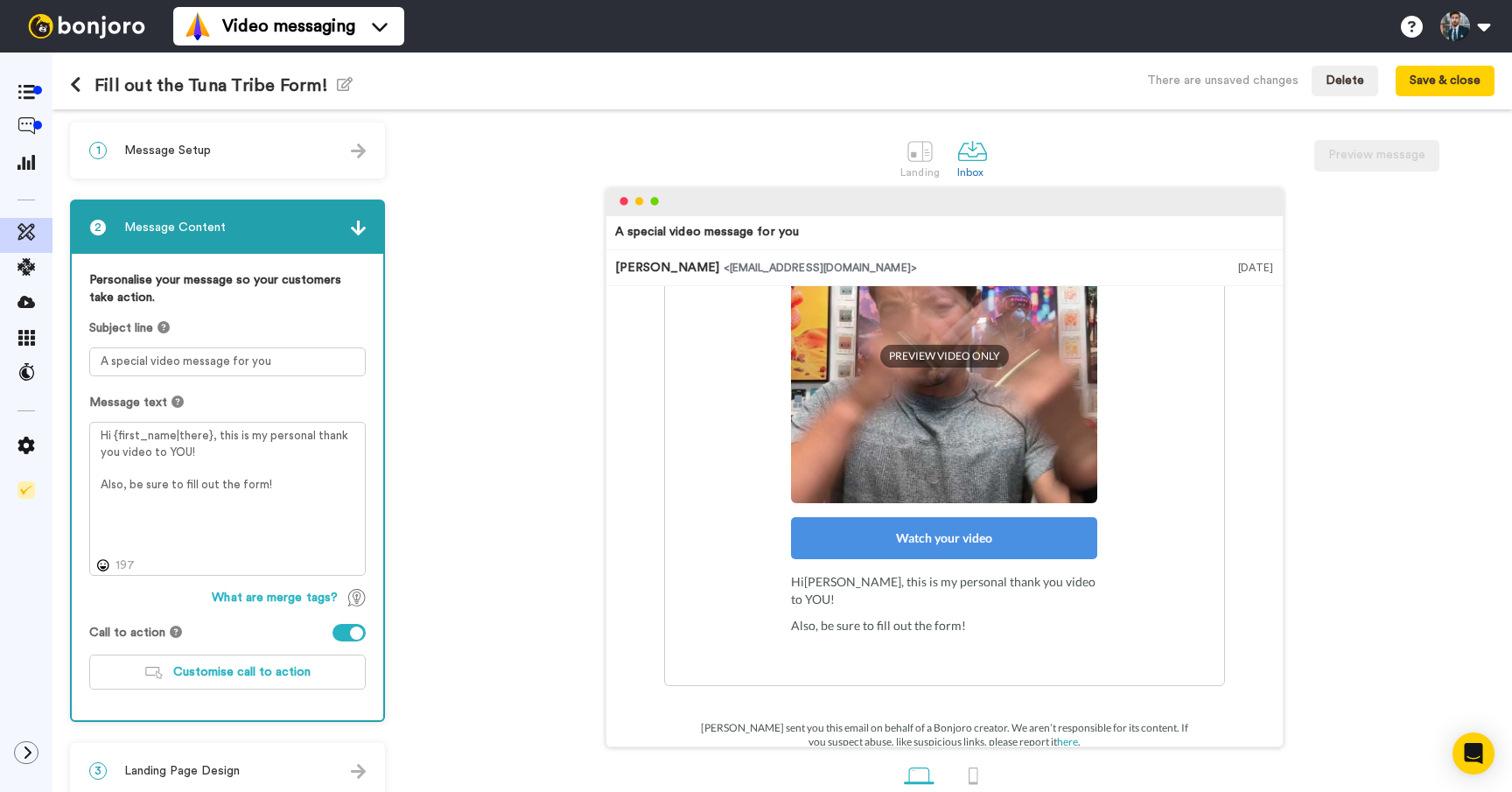
click at [499, 516] on div "A special video message for you Cary Decker <senderfrom@email.com> Aug 12, 2025…" at bounding box center [944, 467] width 1100 height 560
click at [1456, 87] on button "Save & close" at bounding box center [1444, 81] width 99 height 31
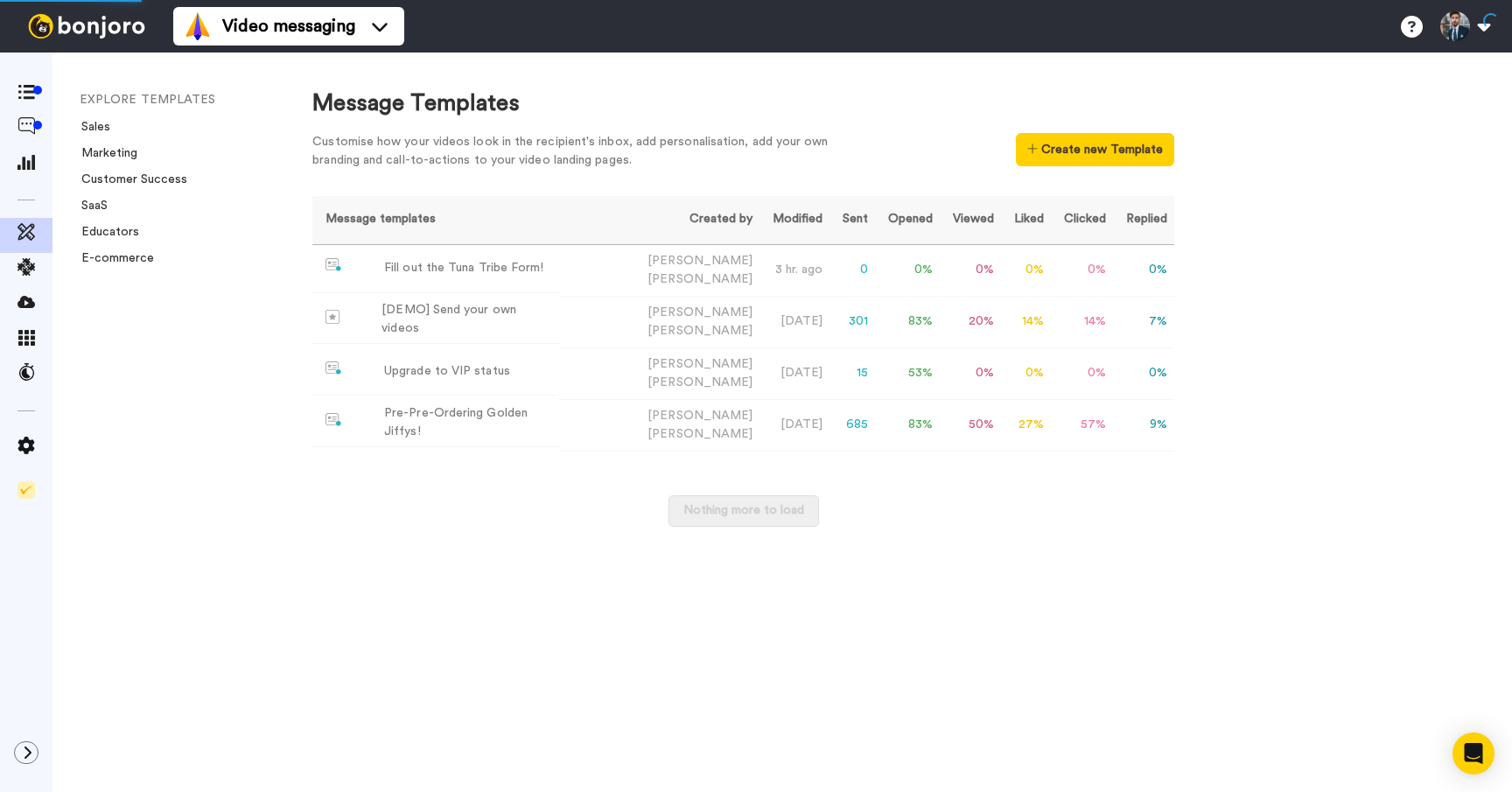
click at [837, 90] on div "Message Templates" at bounding box center [743, 103] width 861 height 32
click at [28, 85] on icon at bounding box center [26, 92] width 18 height 15
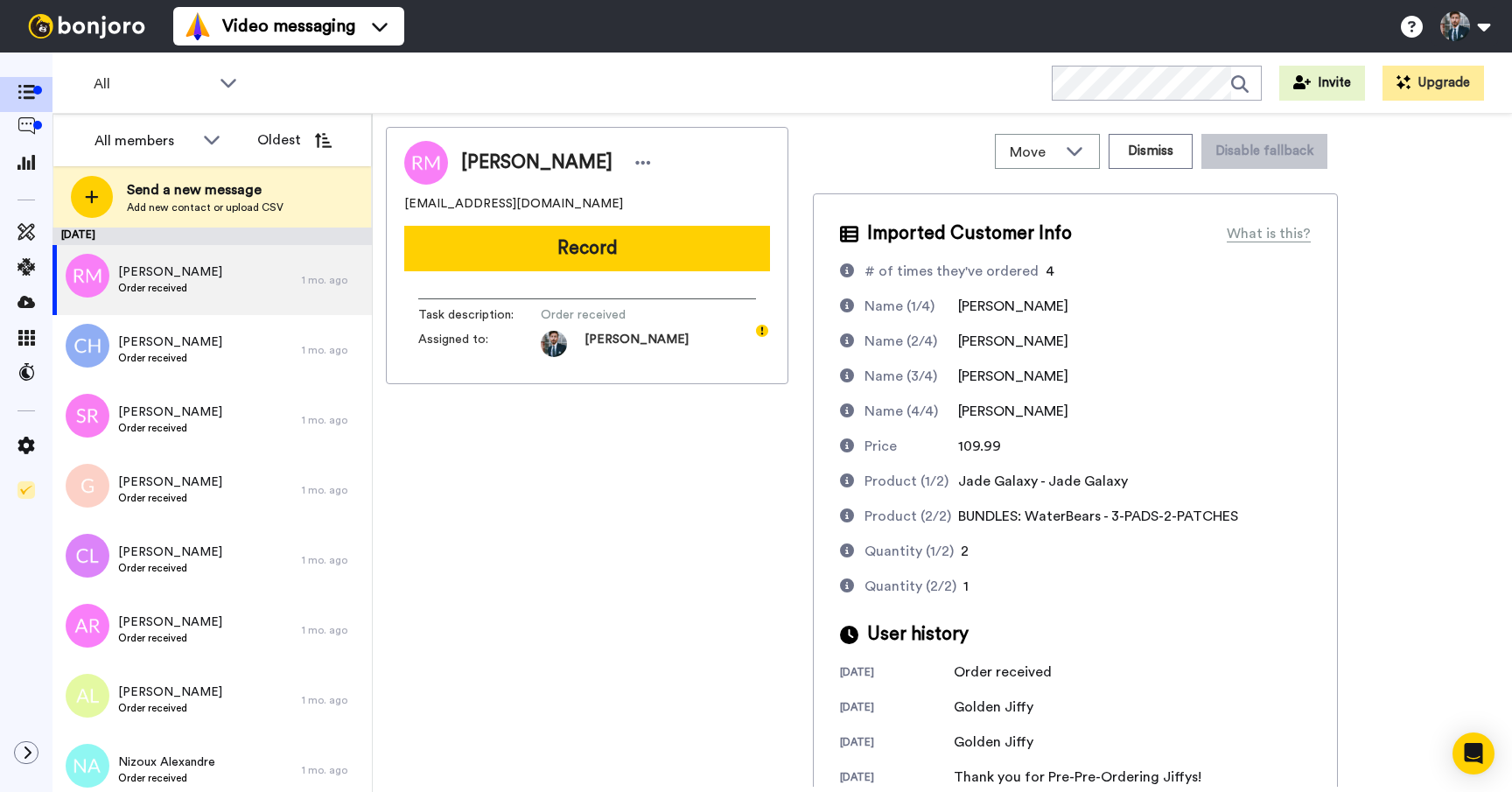
click at [747, 591] on div "[PERSON_NAME] [EMAIL_ADDRESS][DOMAIN_NAME] Record Task description : Order rece…" at bounding box center [587, 456] width 403 height 660
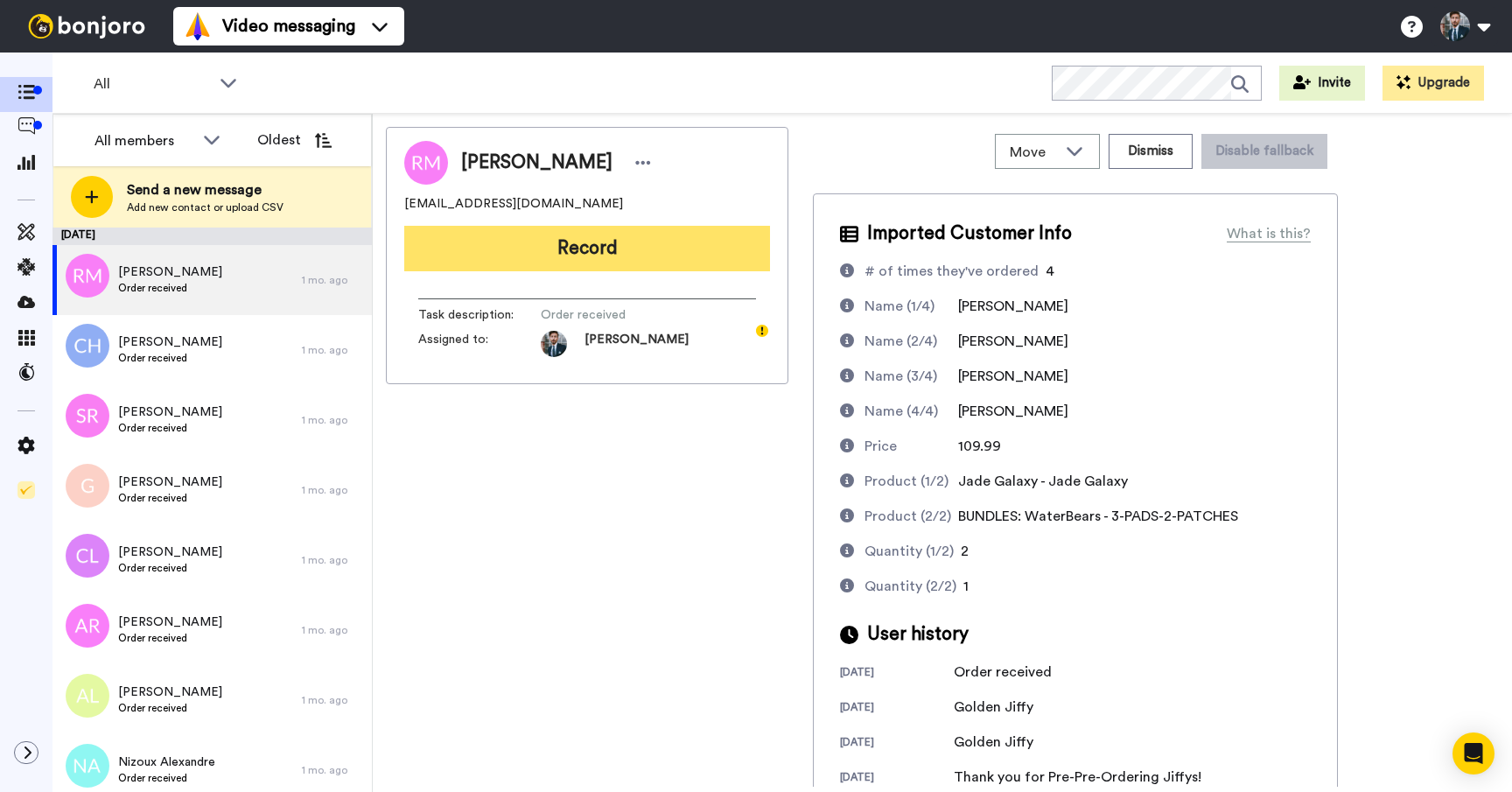
click at [579, 244] on button "Record" at bounding box center [586, 248] width 366 height 45
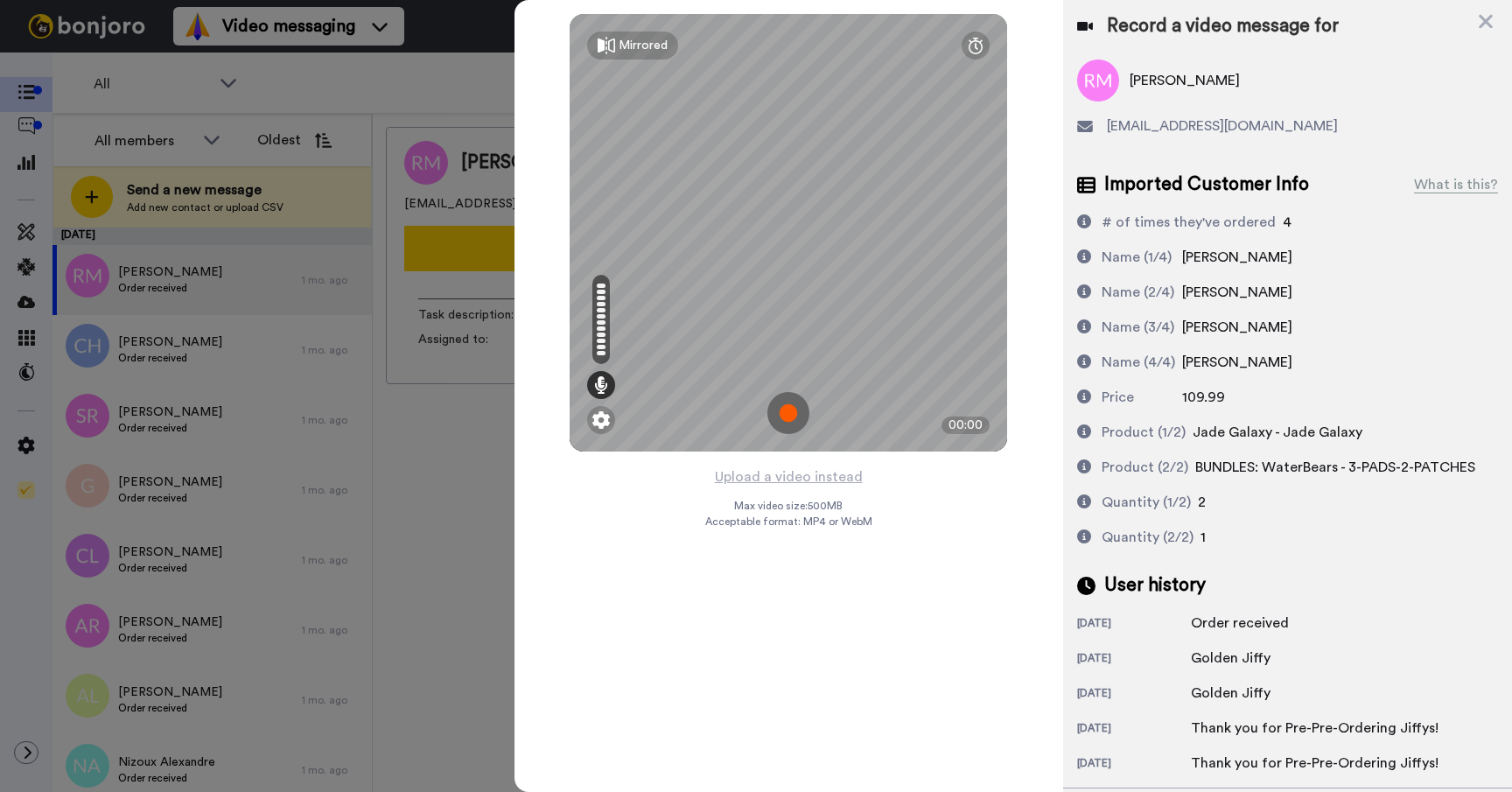
click at [783, 413] on img at bounding box center [788, 413] width 42 height 42
click at [1061, 339] on div "Mirrored Redo 01:33" at bounding box center [789, 396] width 549 height 792
click at [1061, 339] on div "Mirrored Redo 01:34" at bounding box center [789, 396] width 549 height 792
click at [797, 410] on img at bounding box center [788, 413] width 42 height 42
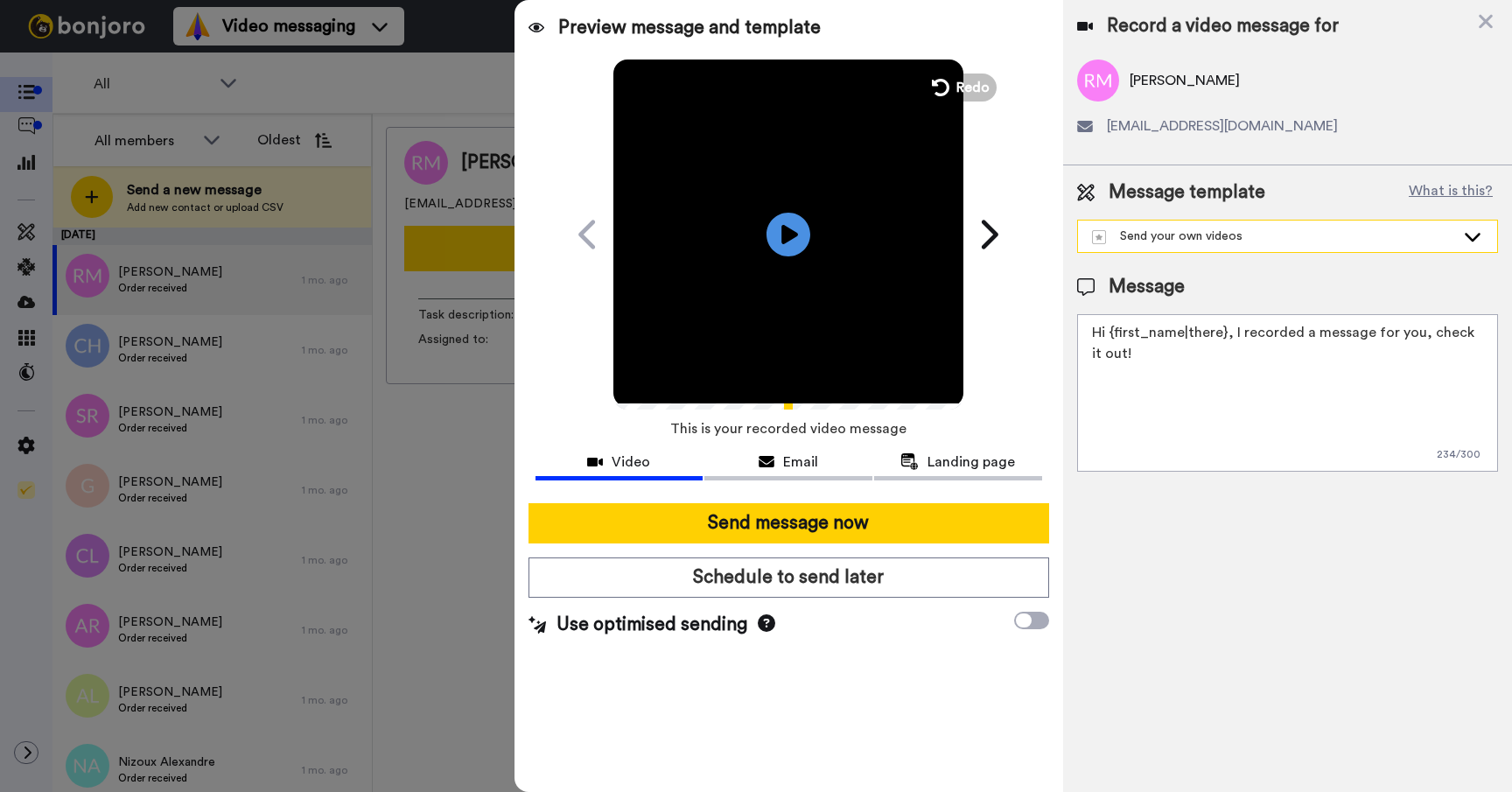
click at [1236, 224] on div "Send your own videos" at bounding box center [1288, 236] width 419 height 31
click at [1032, 619] on span at bounding box center [1032, 620] width 35 height 18
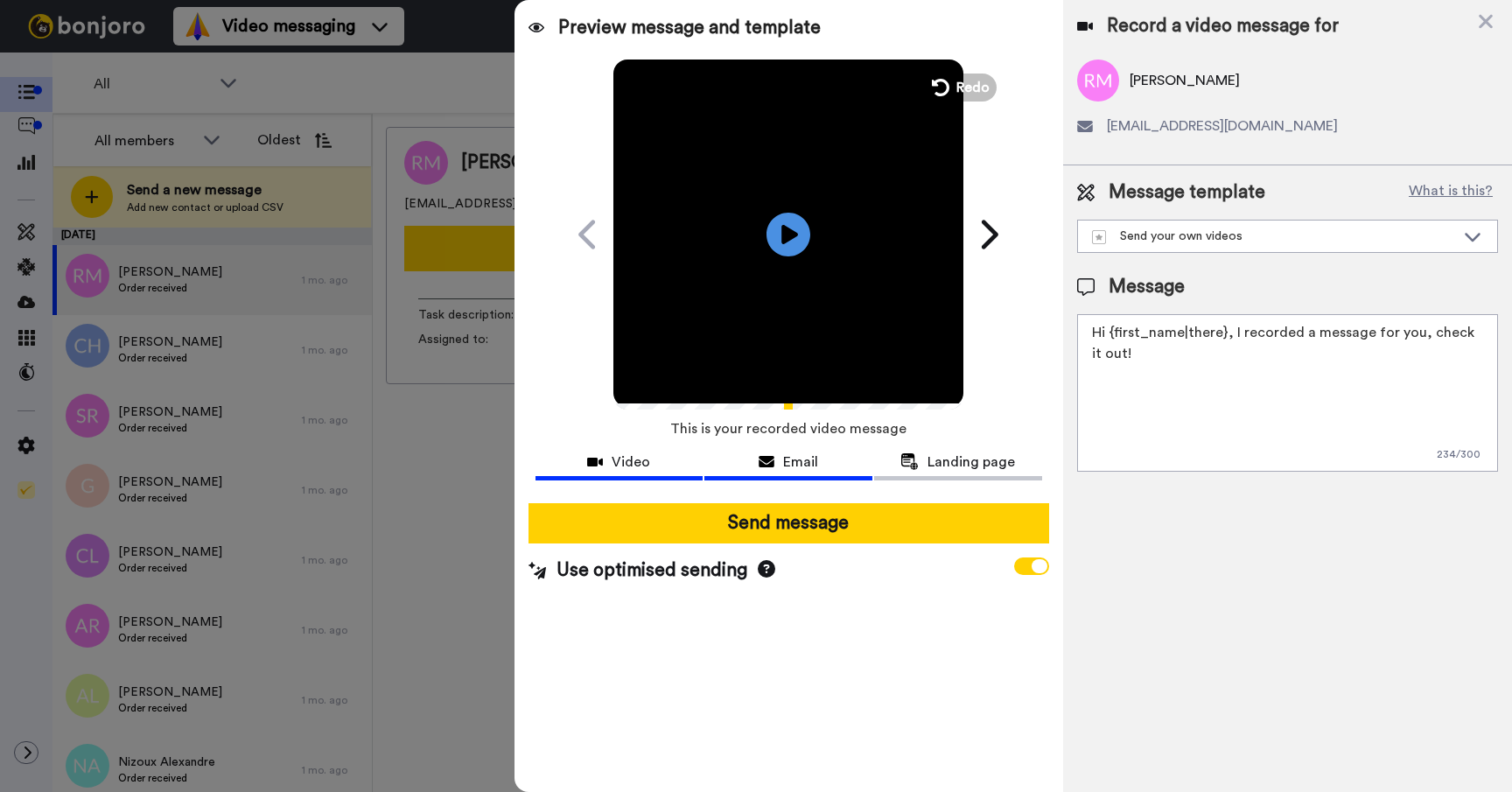
click at [806, 462] on span "Email" at bounding box center [801, 462] width 35 height 21
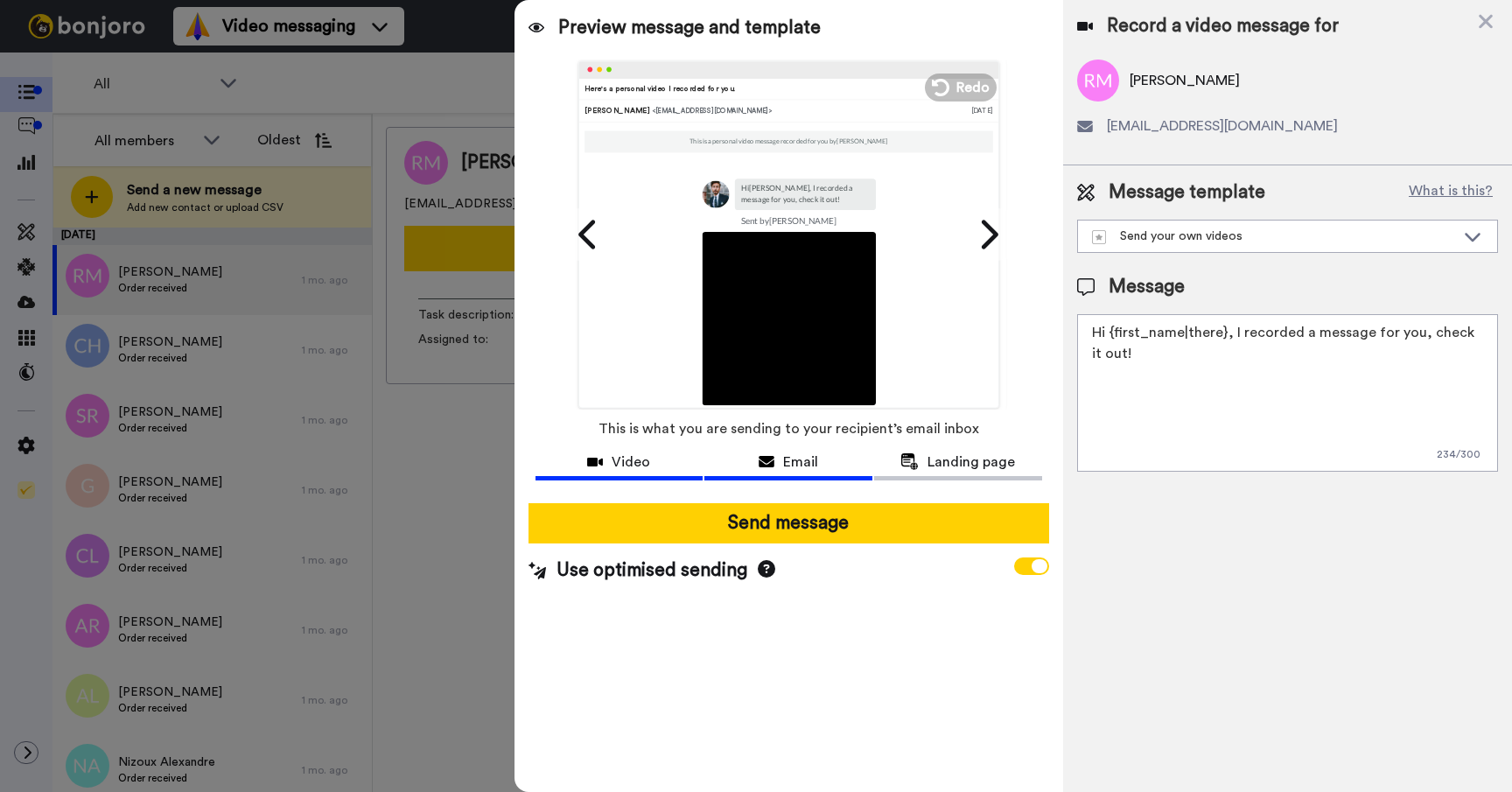
click at [610, 461] on div "Video" at bounding box center [618, 462] width 168 height 21
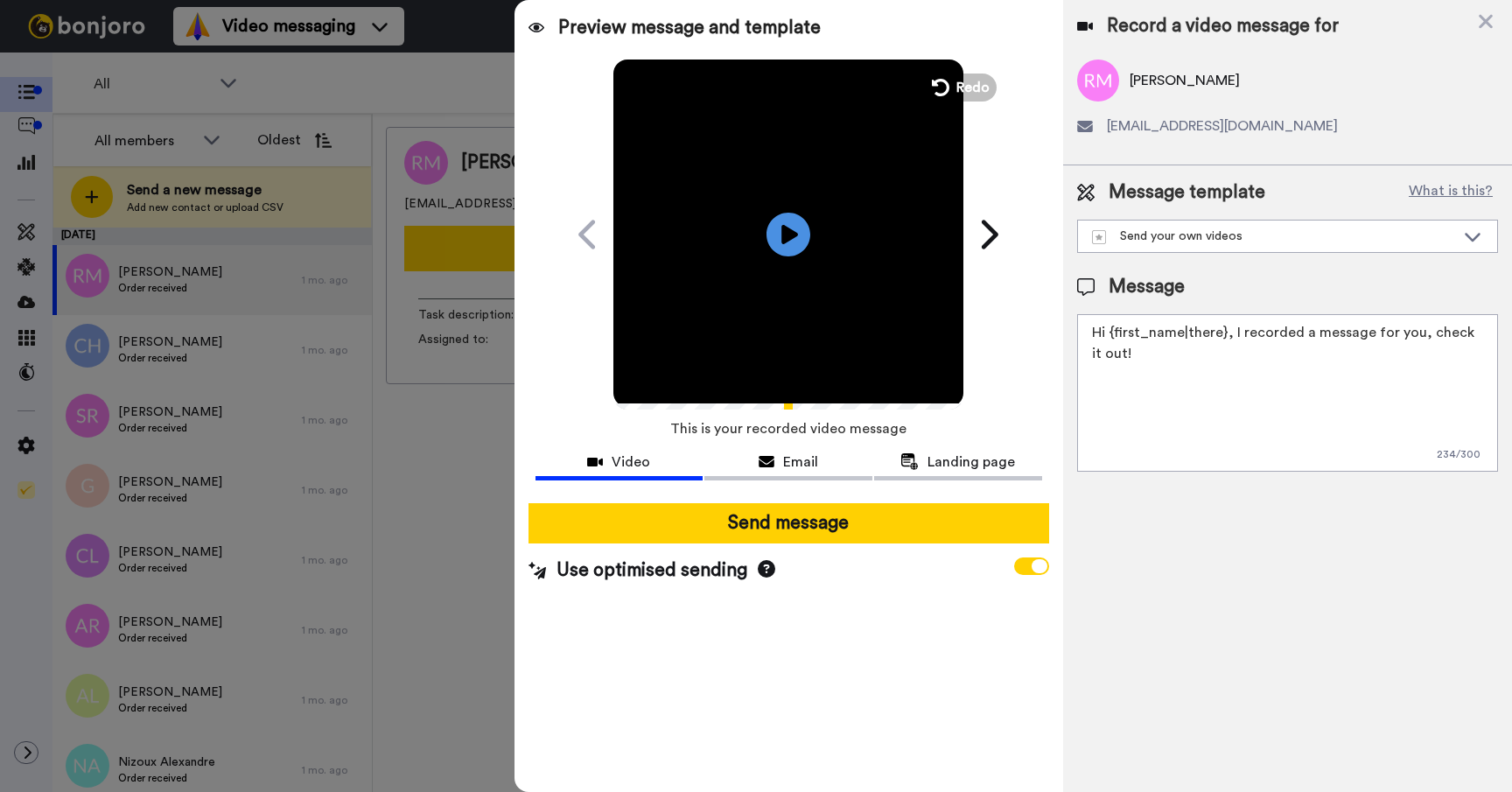
click at [812, 241] on video at bounding box center [788, 231] width 350 height 350
click at [798, 242] on icon at bounding box center [788, 233] width 46 height 46
click at [792, 462] on span "Email" at bounding box center [801, 462] width 35 height 21
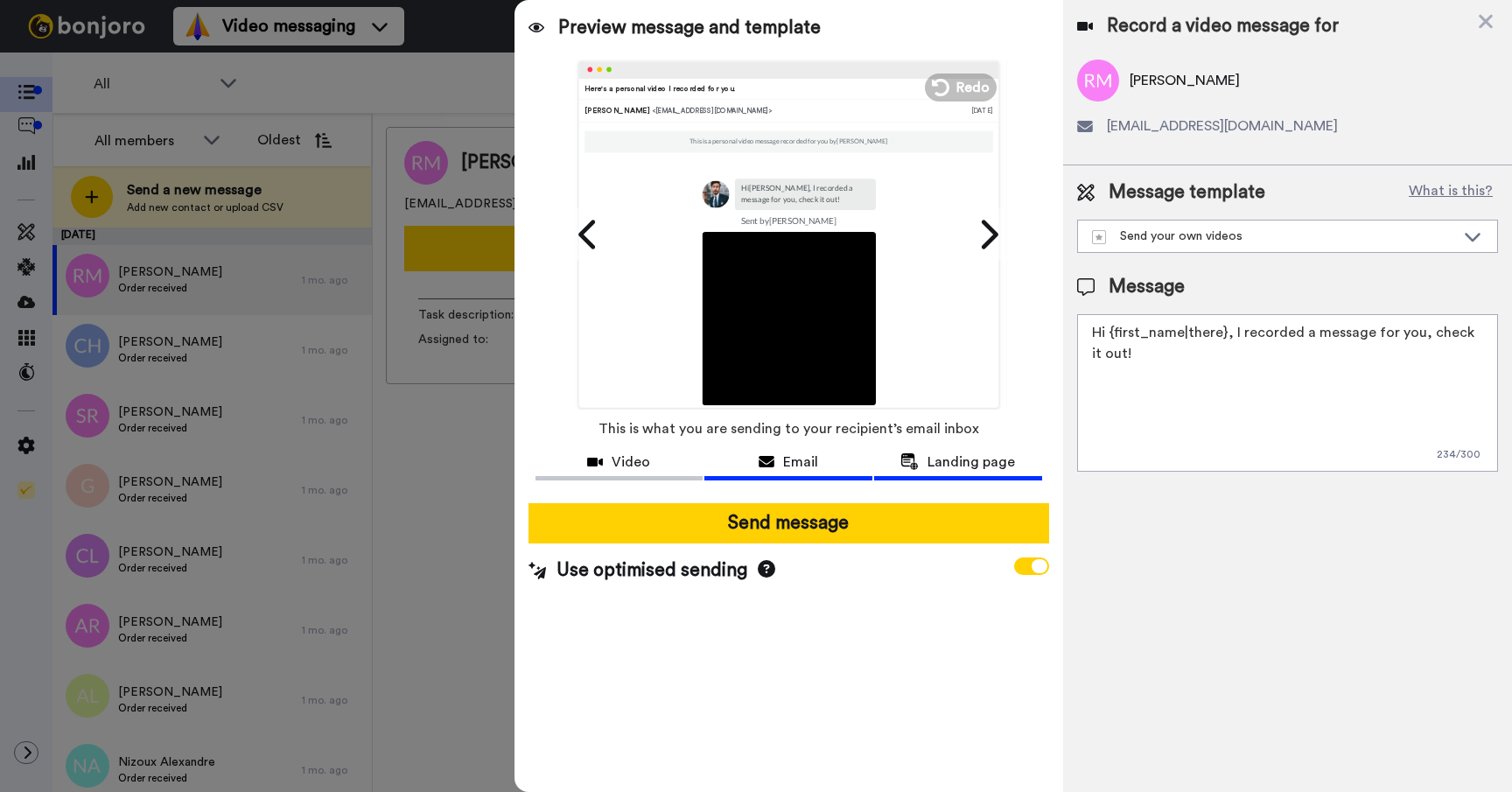
click at [944, 462] on span "Landing page" at bounding box center [970, 462] width 87 height 21
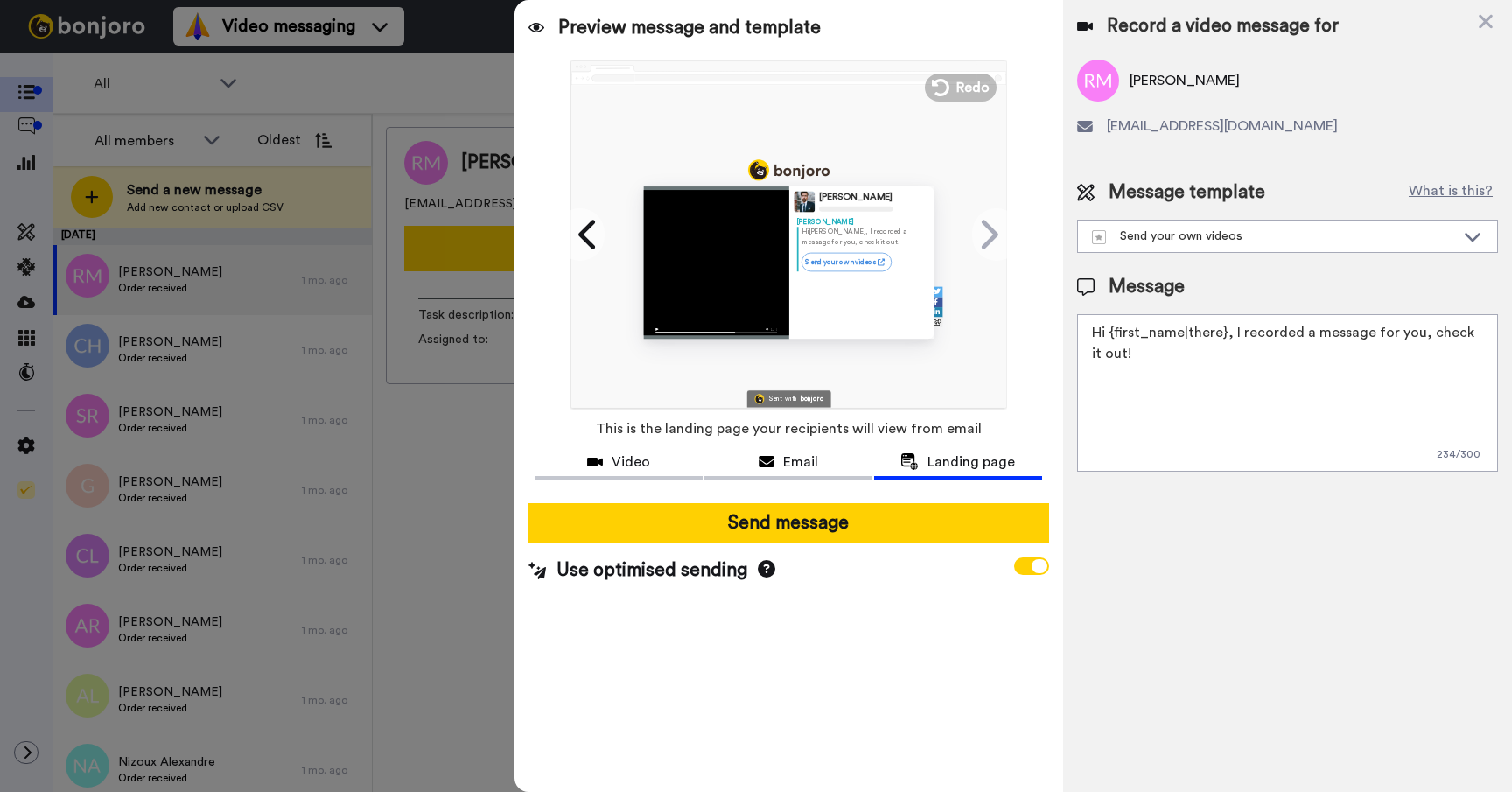
click at [734, 299] on div at bounding box center [715, 262] width 145 height 152
click at [588, 229] on icon at bounding box center [589, 234] width 28 height 33
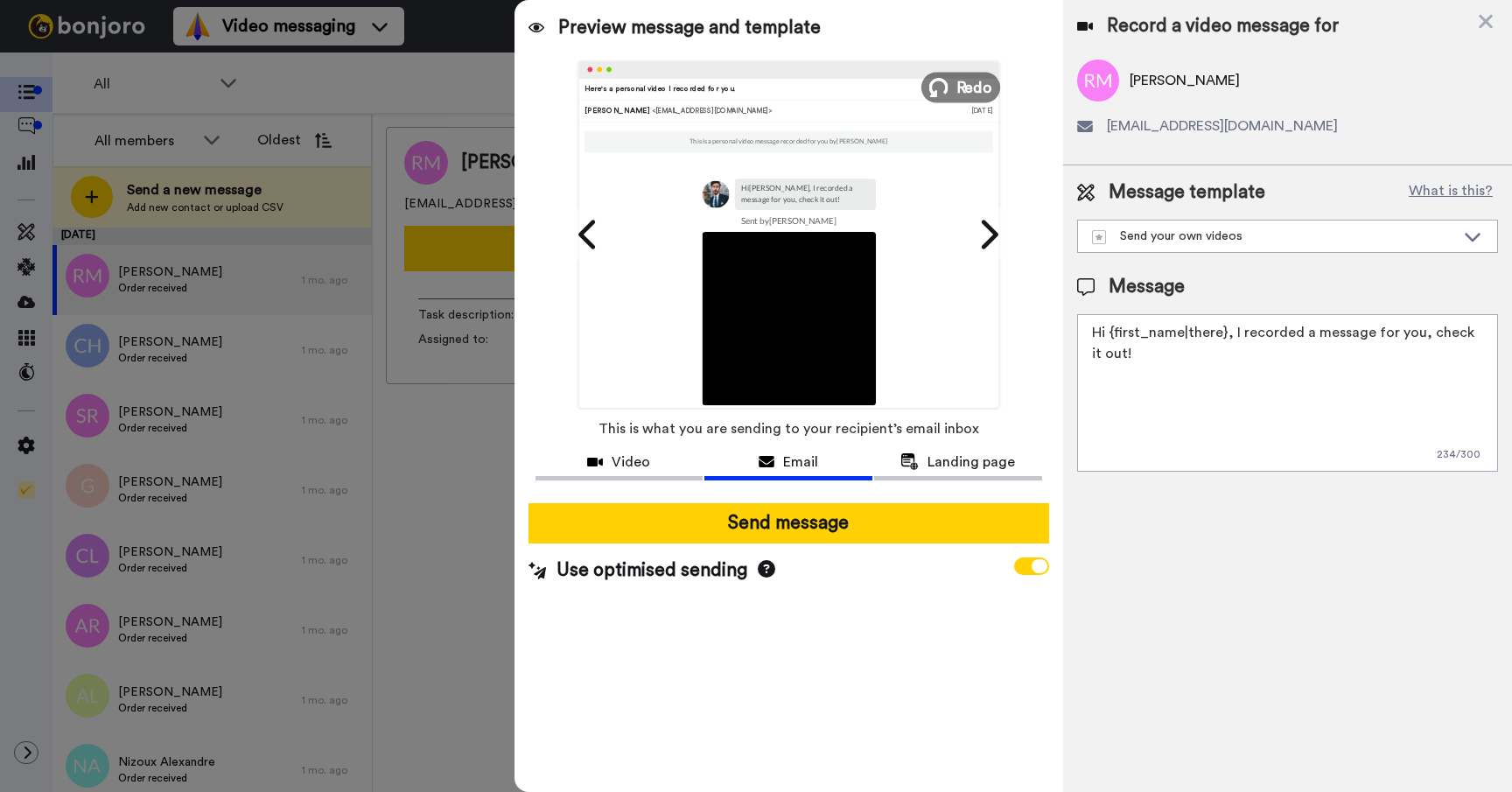
click at [954, 82] on button "Redo" at bounding box center [960, 86] width 78 height 30
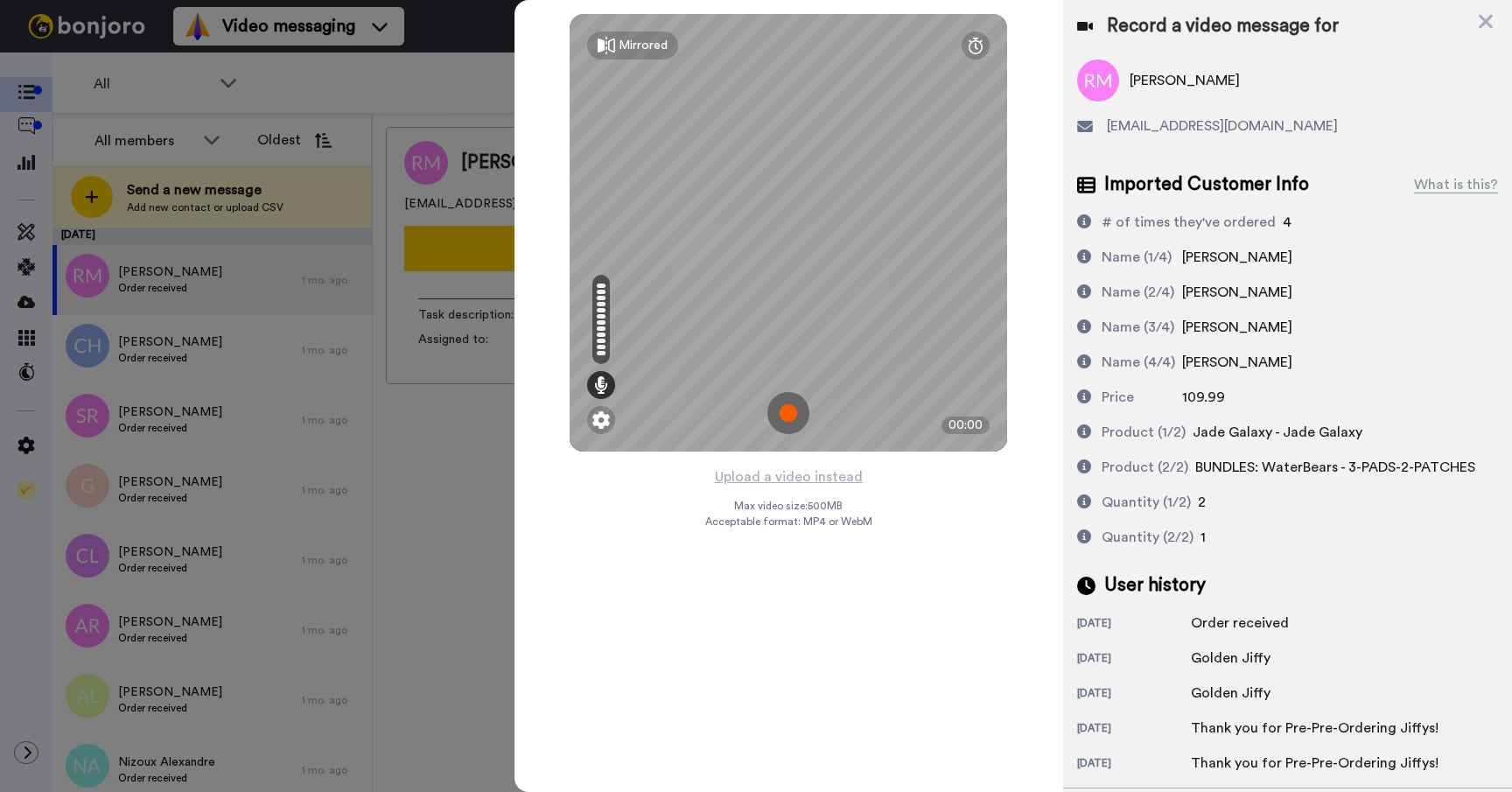
click at [791, 416] on img at bounding box center [788, 413] width 42 height 42
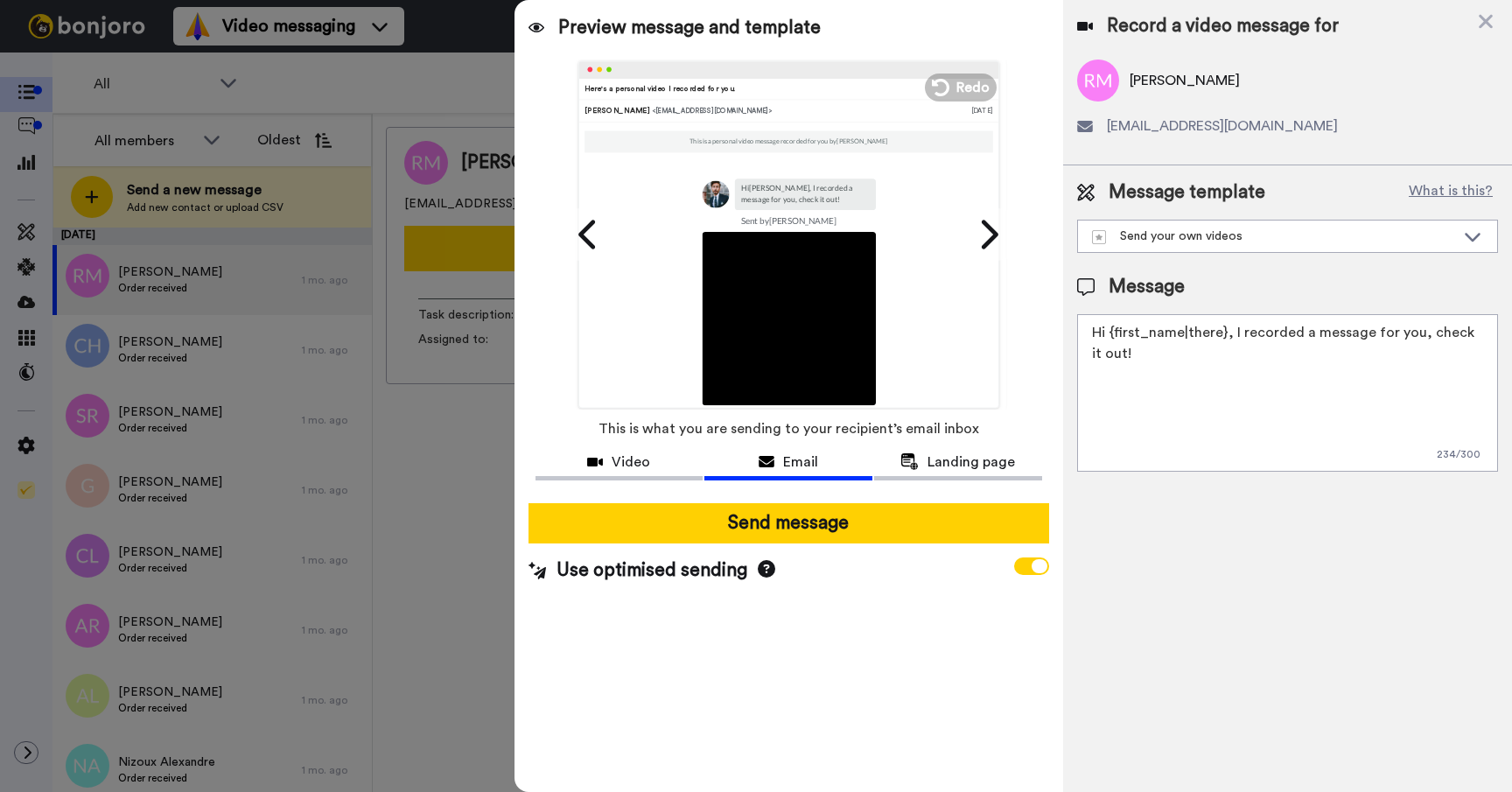
click at [805, 322] on img at bounding box center [788, 318] width 173 height 173
click at [591, 239] on icon at bounding box center [589, 234] width 28 height 33
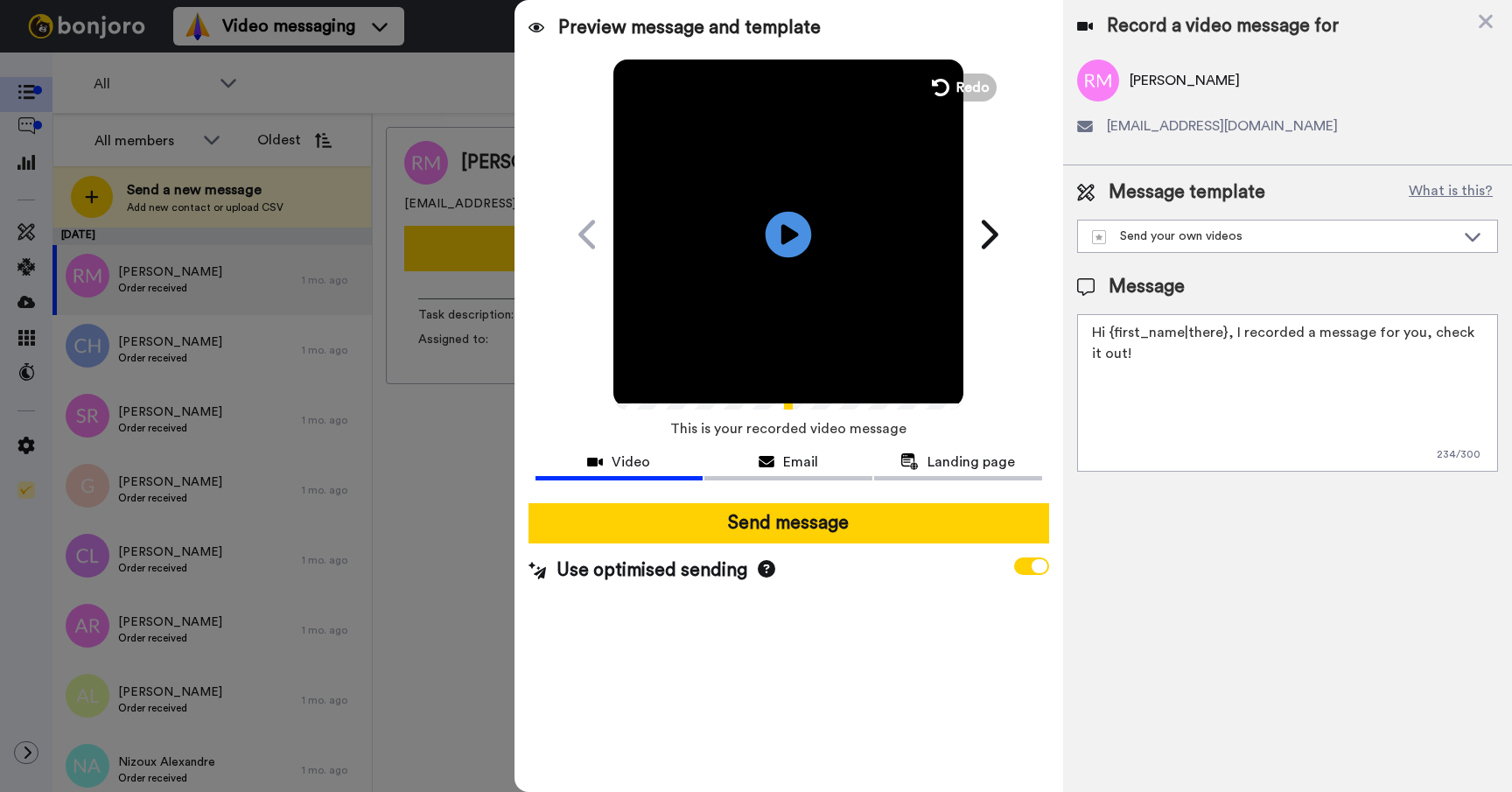
click at [804, 231] on icon at bounding box center [788, 233] width 46 height 46
click at [788, 305] on video at bounding box center [788, 231] width 350 height 350
click at [1024, 567] on span at bounding box center [1032, 567] width 35 height 18
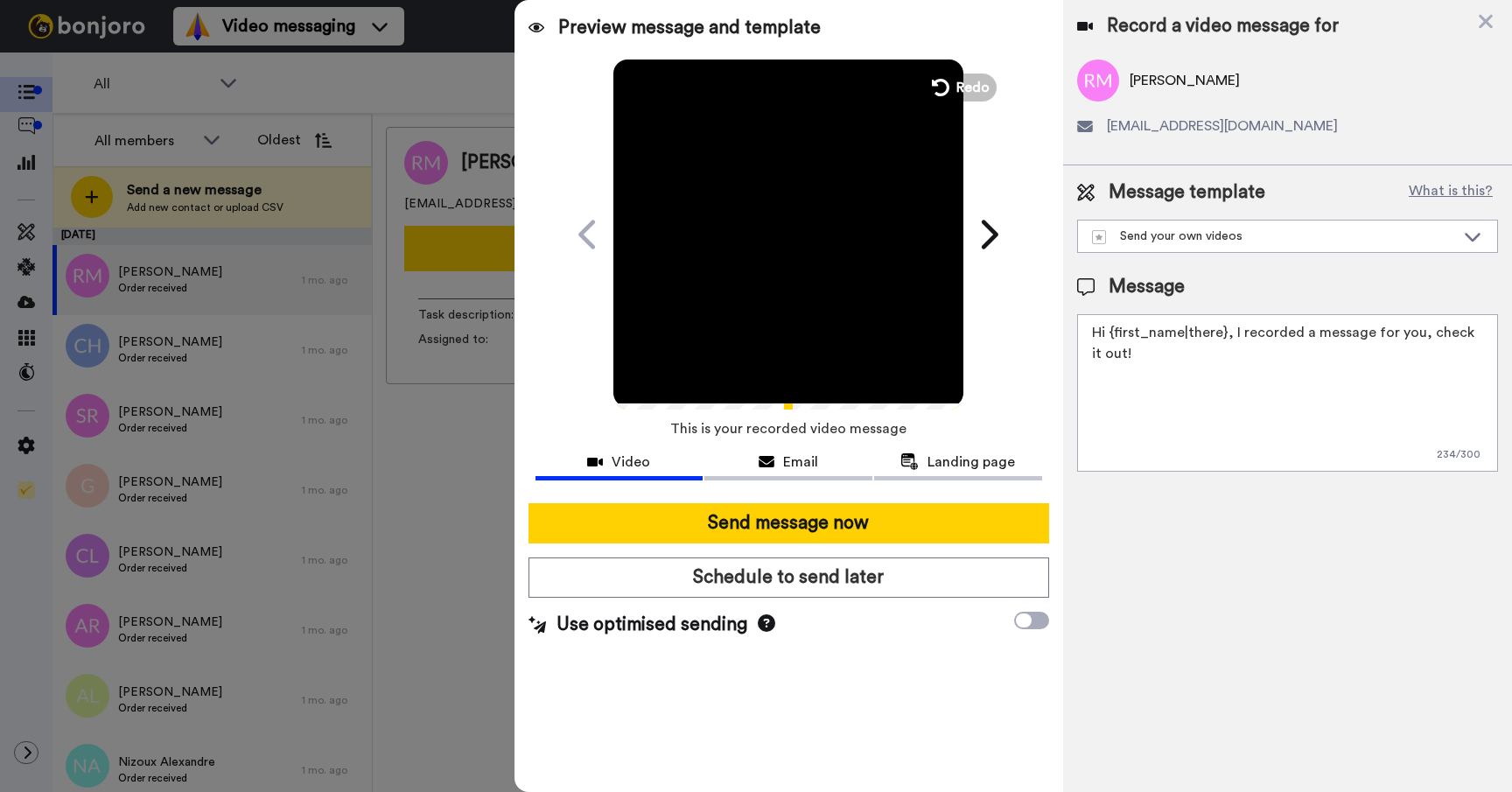
drag, startPoint x: 979, startPoint y: 428, endPoint x: 987, endPoint y: 444, distance: 17.9
click at [981, 429] on div "Preview message and template Play/Pause Here's a personal video I recorded for …" at bounding box center [789, 396] width 549 height 792
click at [988, 457] on span "Landing page" at bounding box center [970, 462] width 87 height 21
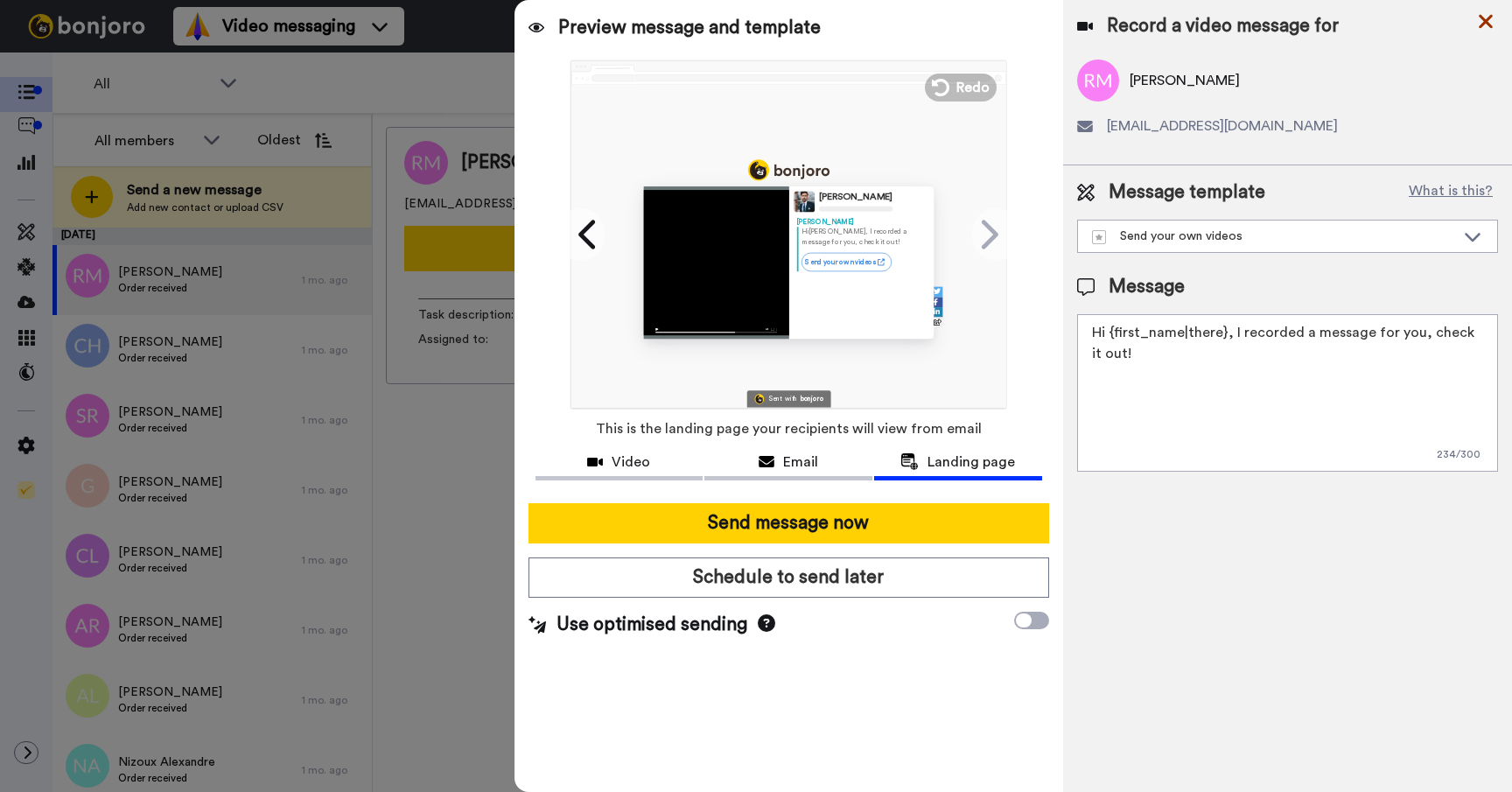
click at [1482, 21] on icon at bounding box center [1486, 22] width 18 height 22
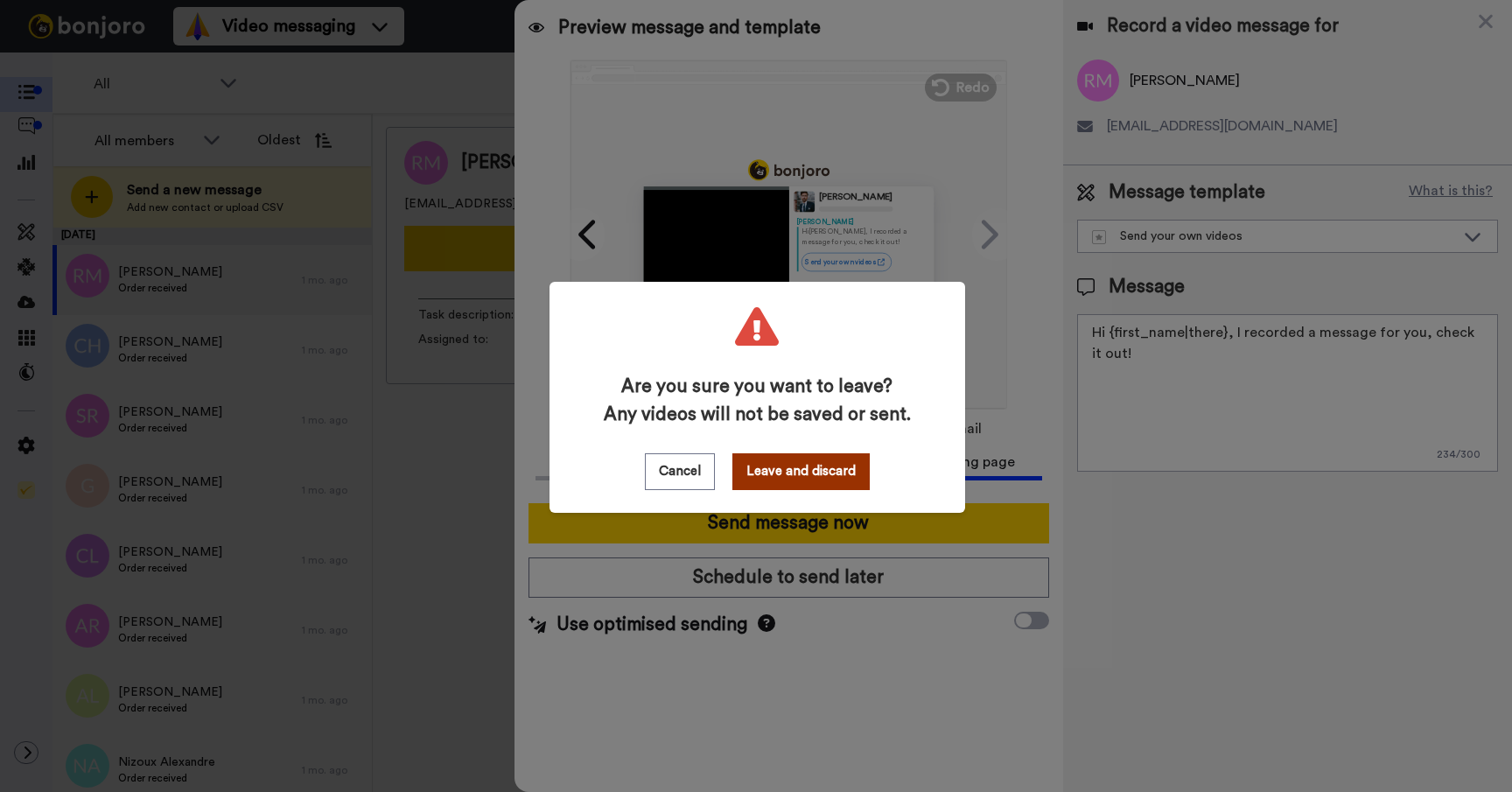
click at [820, 474] on button "Leave and discard" at bounding box center [801, 470] width 137 height 36
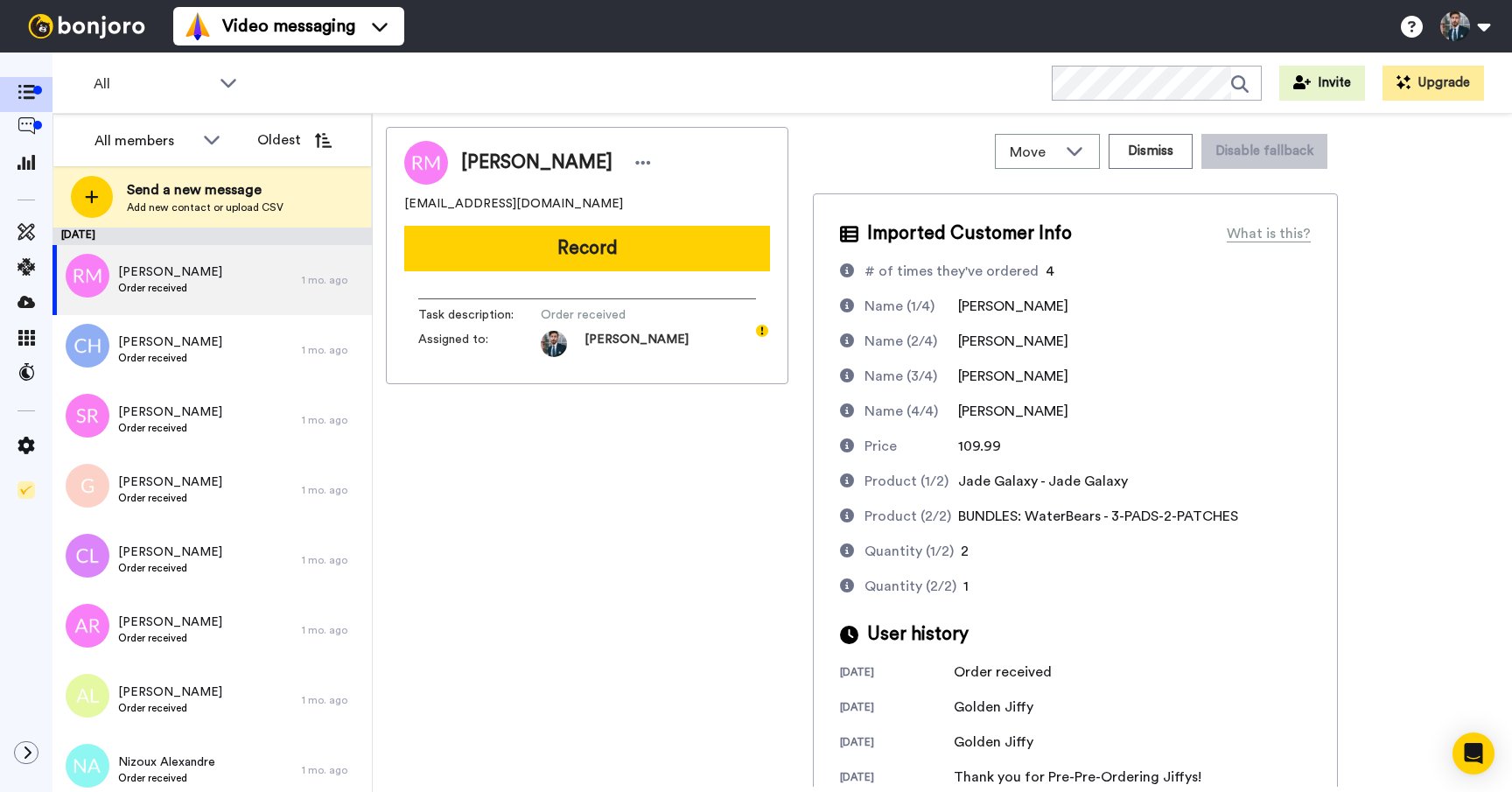
scroll to position [1, 0]
click at [731, 486] on div "Robert McCollum robert_m_73115@yahoo.com Record Task description : Order receiv…" at bounding box center [587, 456] width 403 height 660
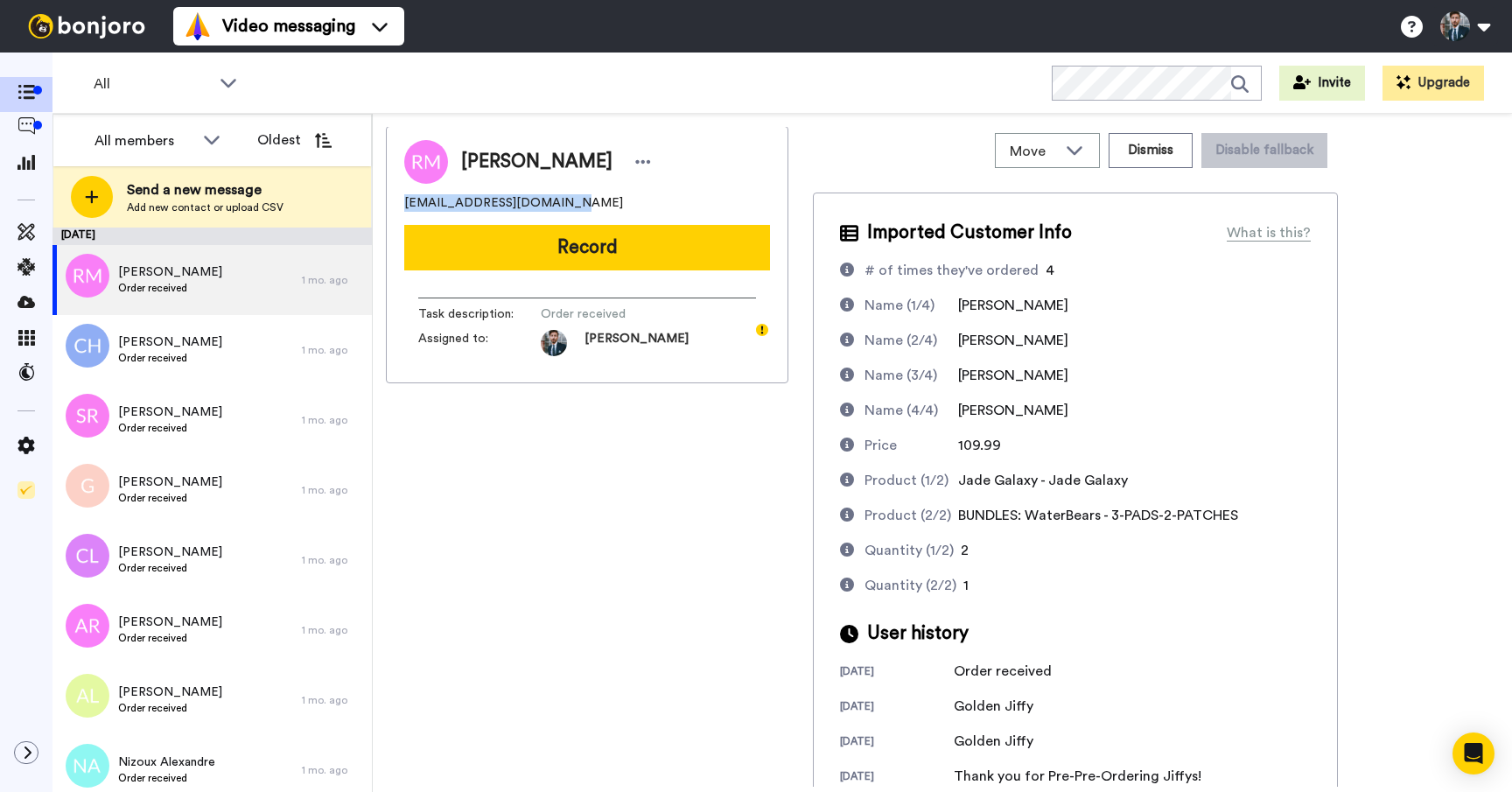
copy span "robert_m_73115@yahoo.com"
drag, startPoint x: 564, startPoint y: 202, endPoint x: 404, endPoint y: 208, distance: 160.1
click at [404, 208] on div "robert_m_73115@yahoo.com" at bounding box center [586, 203] width 366 height 18
click at [698, 95] on div "All WORKSPACES View all All Default Task List Thanking VIPs + Add a new workspa…" at bounding box center [782, 83] width 1459 height 61
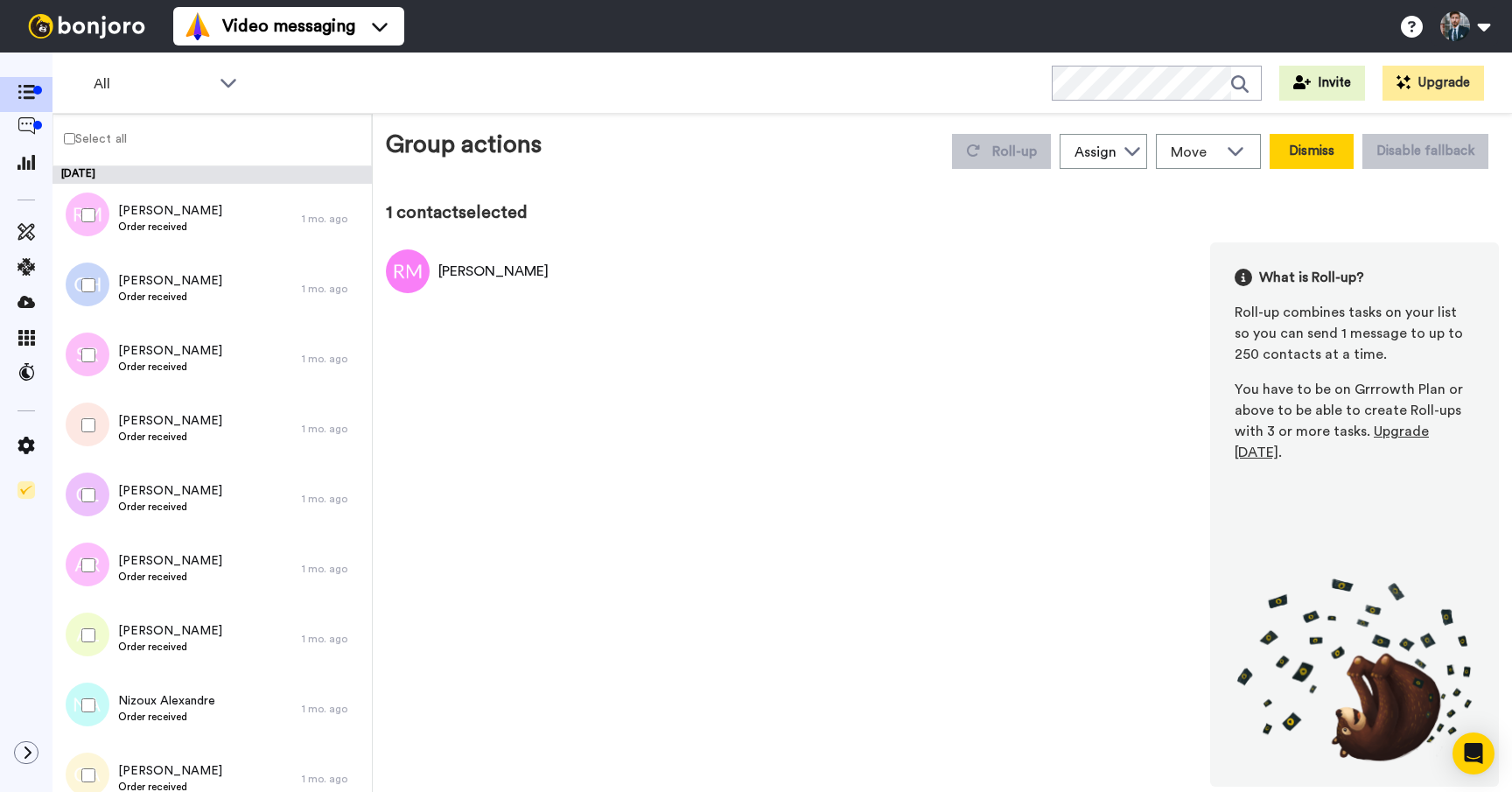
click at [1299, 151] on button "Dismiss" at bounding box center [1311, 152] width 84 height 35
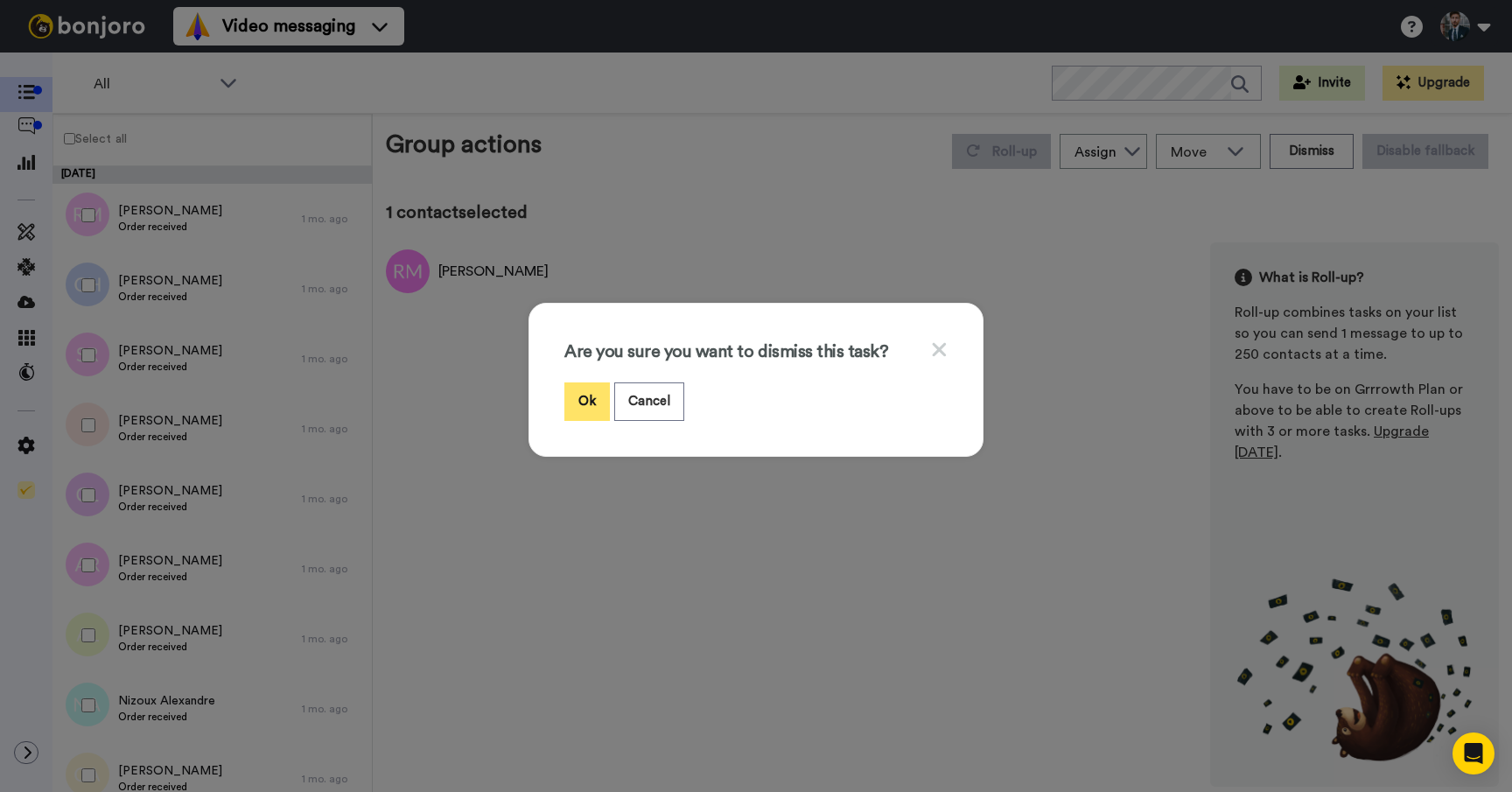
click at [582, 388] on button "Ok" at bounding box center [587, 401] width 45 height 37
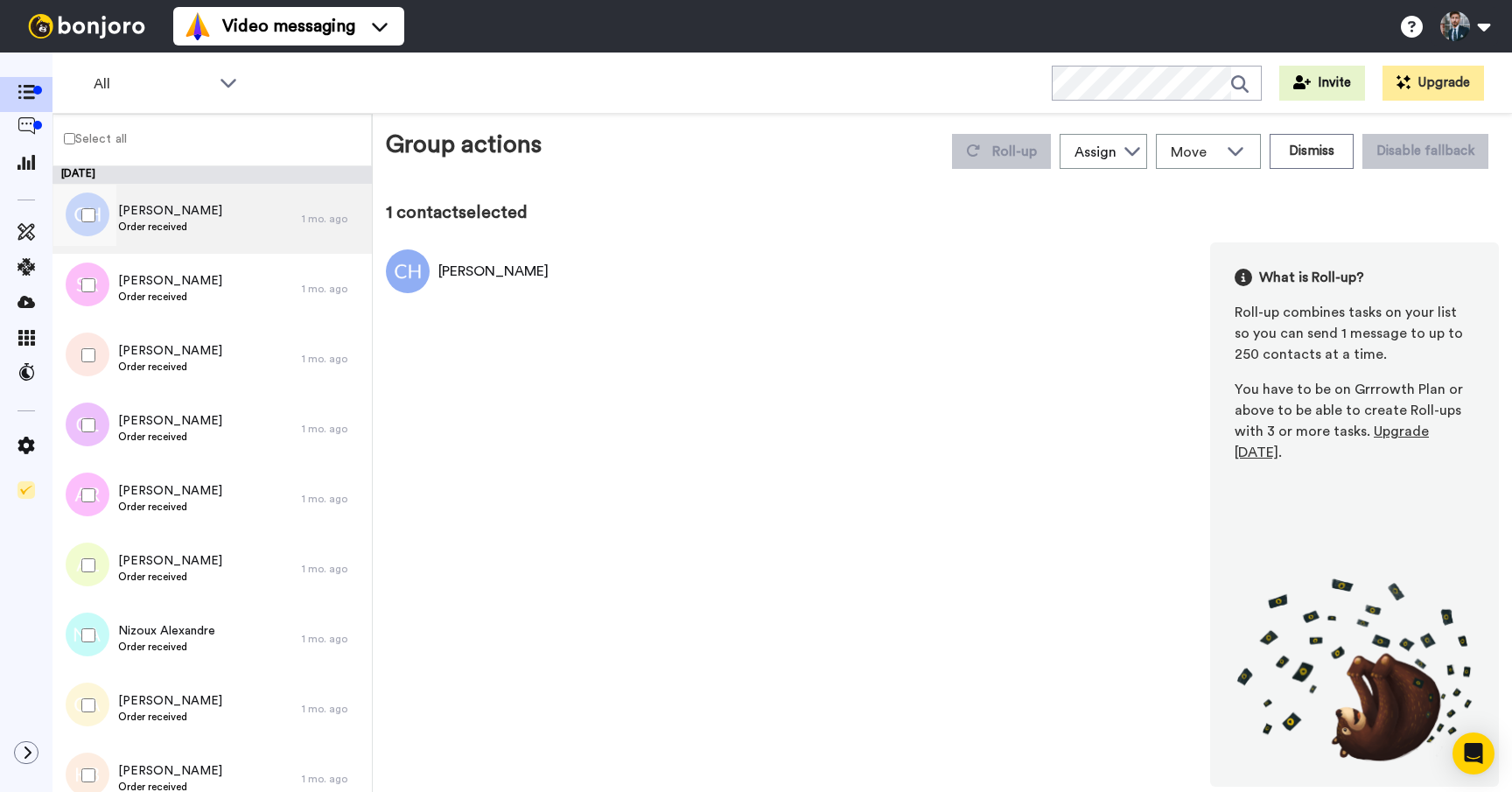
click at [260, 219] on div "Chris Hoffmann Order received" at bounding box center [177, 218] width 249 height 70
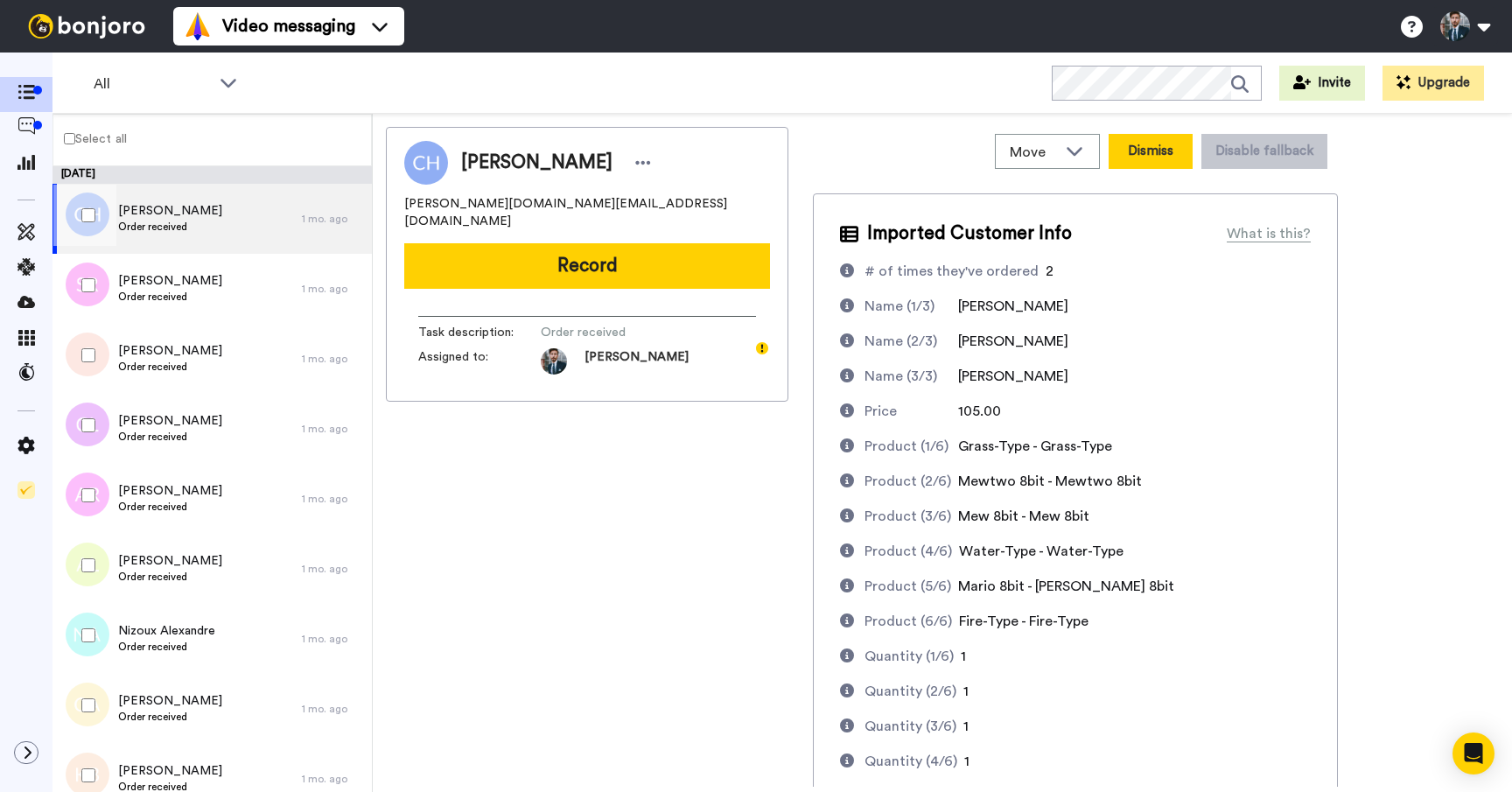
click at [1168, 159] on button "Dismiss" at bounding box center [1150, 152] width 84 height 35
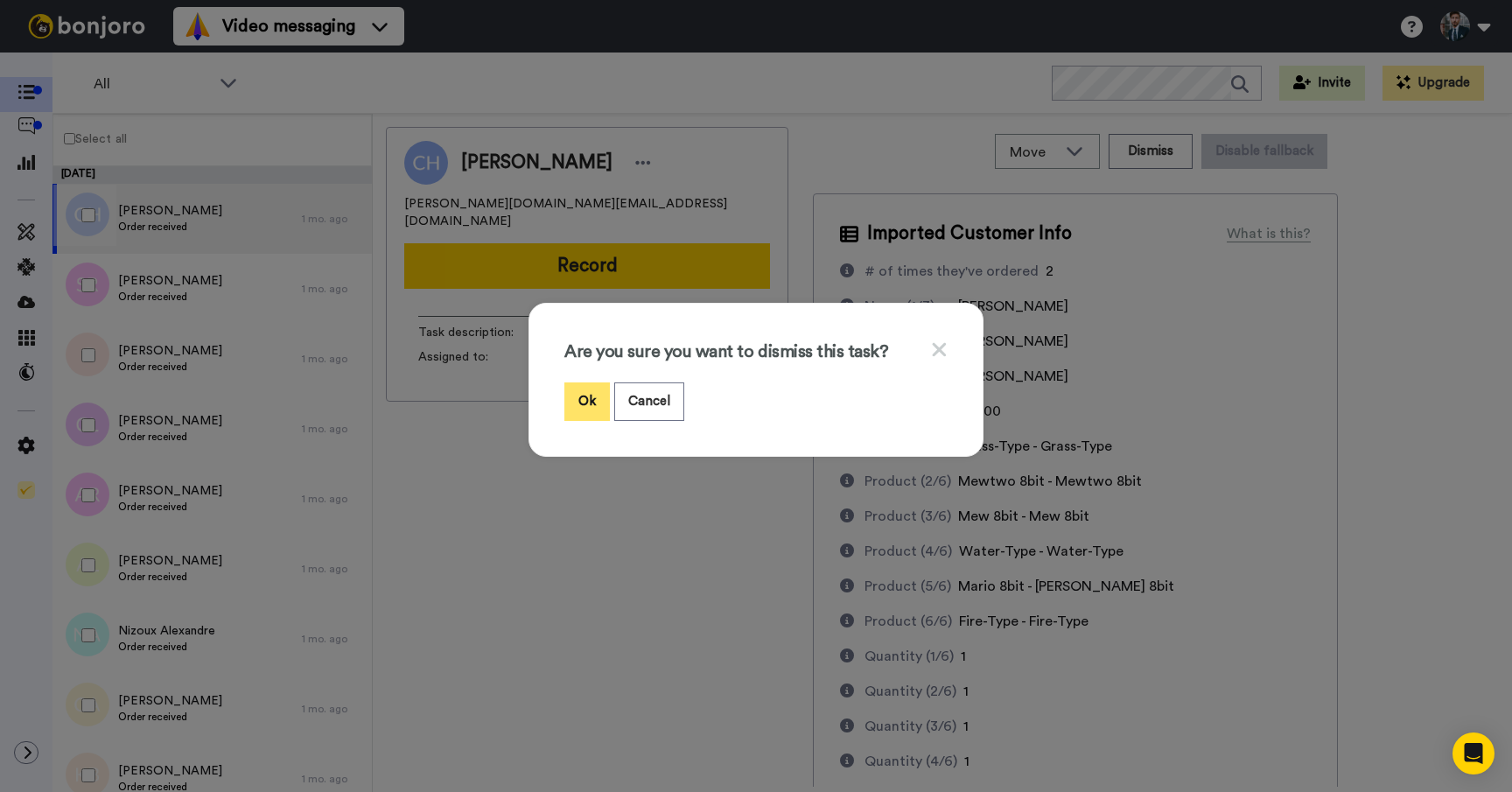
click at [588, 405] on button "Ok" at bounding box center [587, 401] width 45 height 37
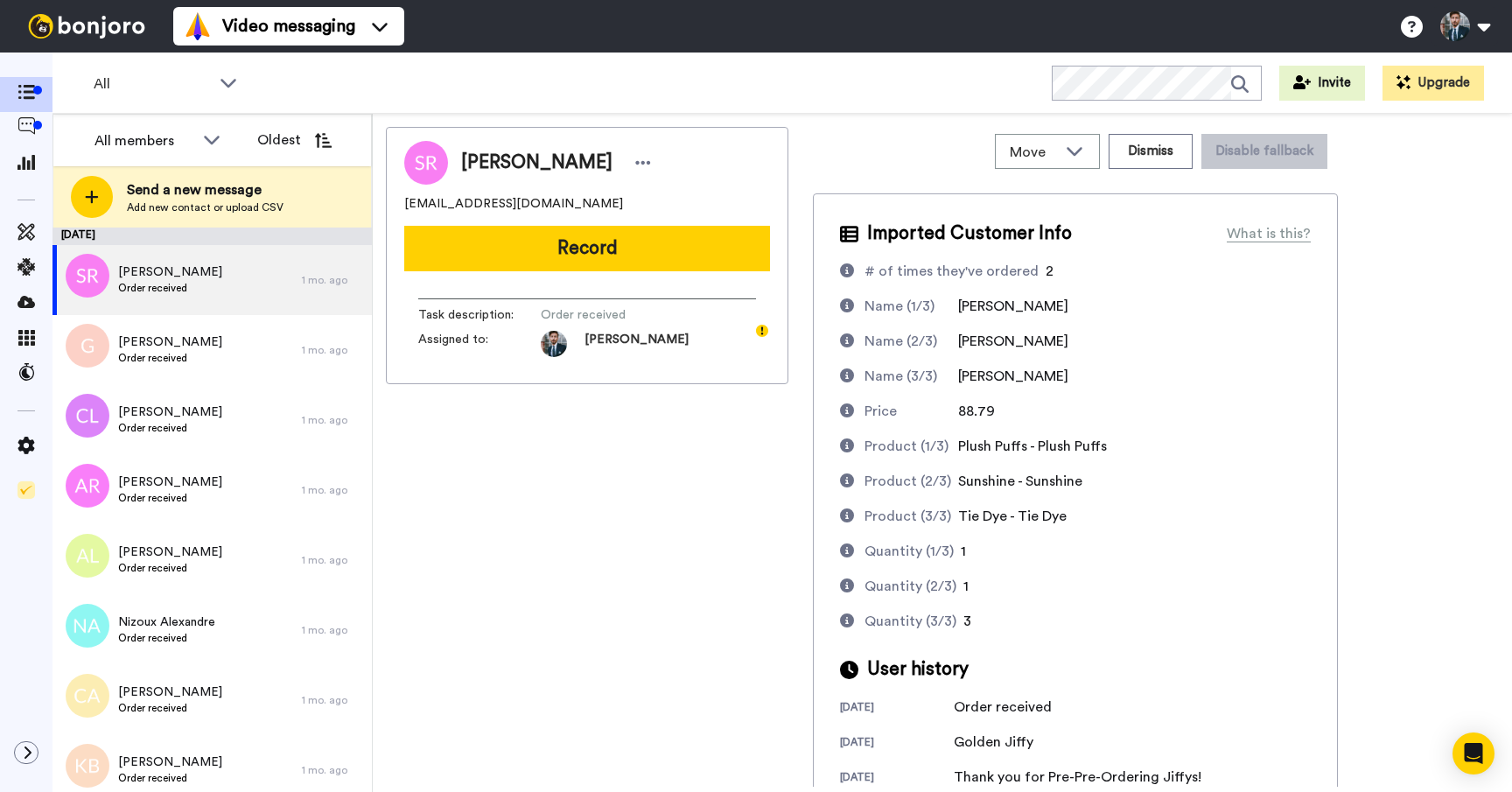
scroll to position [28, 0]
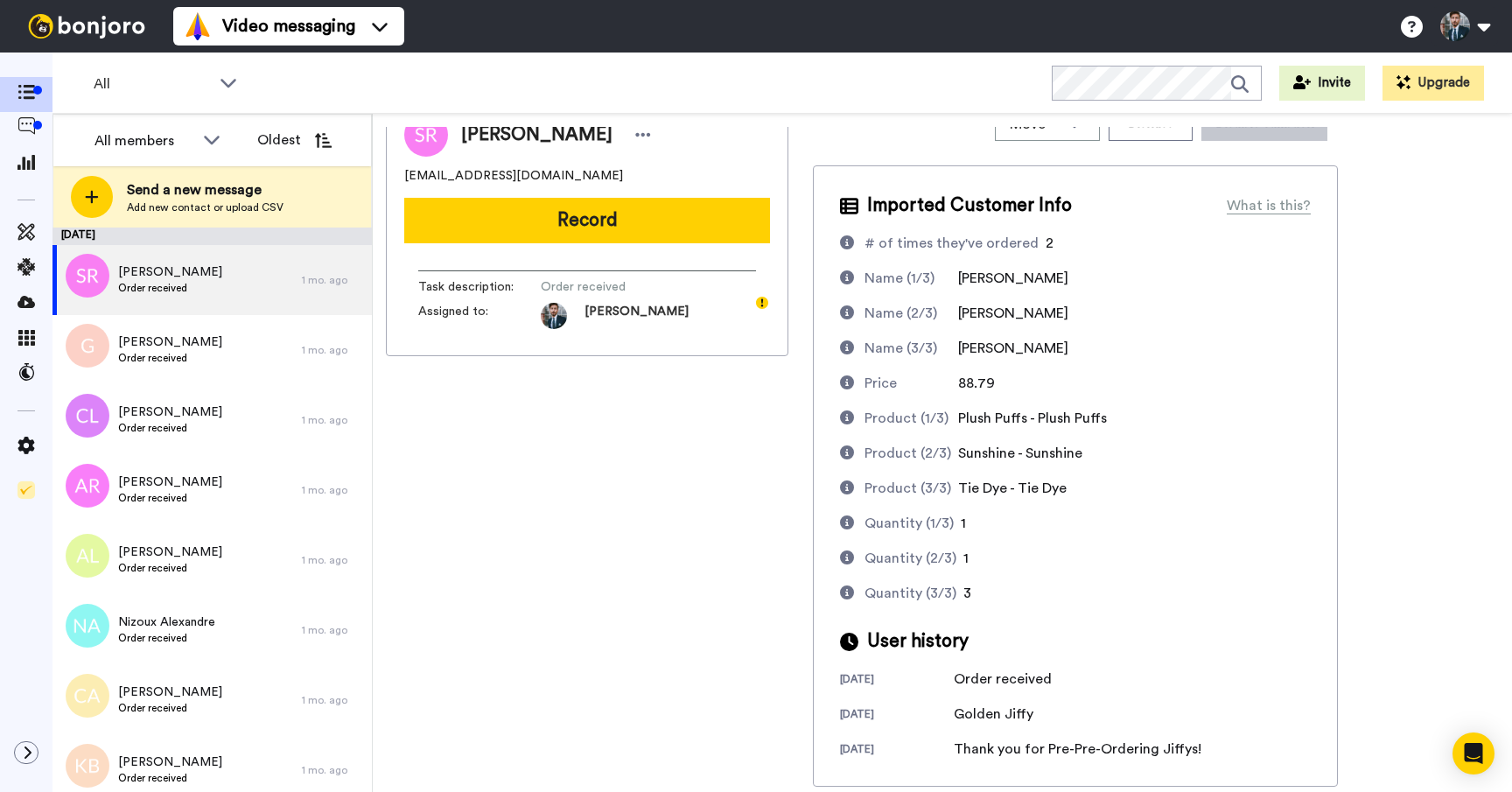
click at [637, 534] on div "Sally Riley lessal@hotmail.co.uk Record Task description : Order received Assig…" at bounding box center [587, 428] width 403 height 660
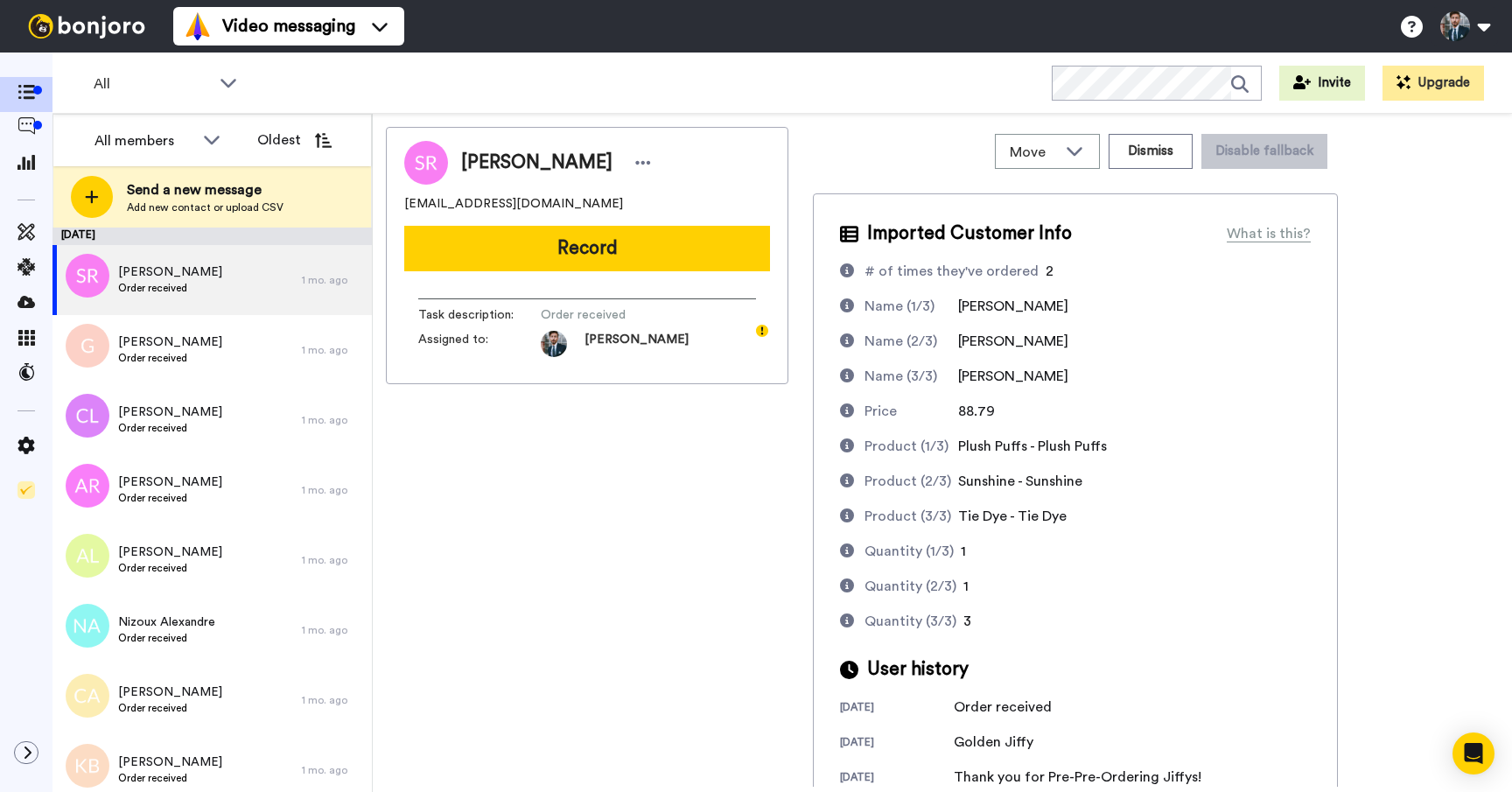
click at [659, 509] on div "Sally Riley lessal@hotmail.co.uk Record Task description : Order received Assig…" at bounding box center [587, 456] width 403 height 660
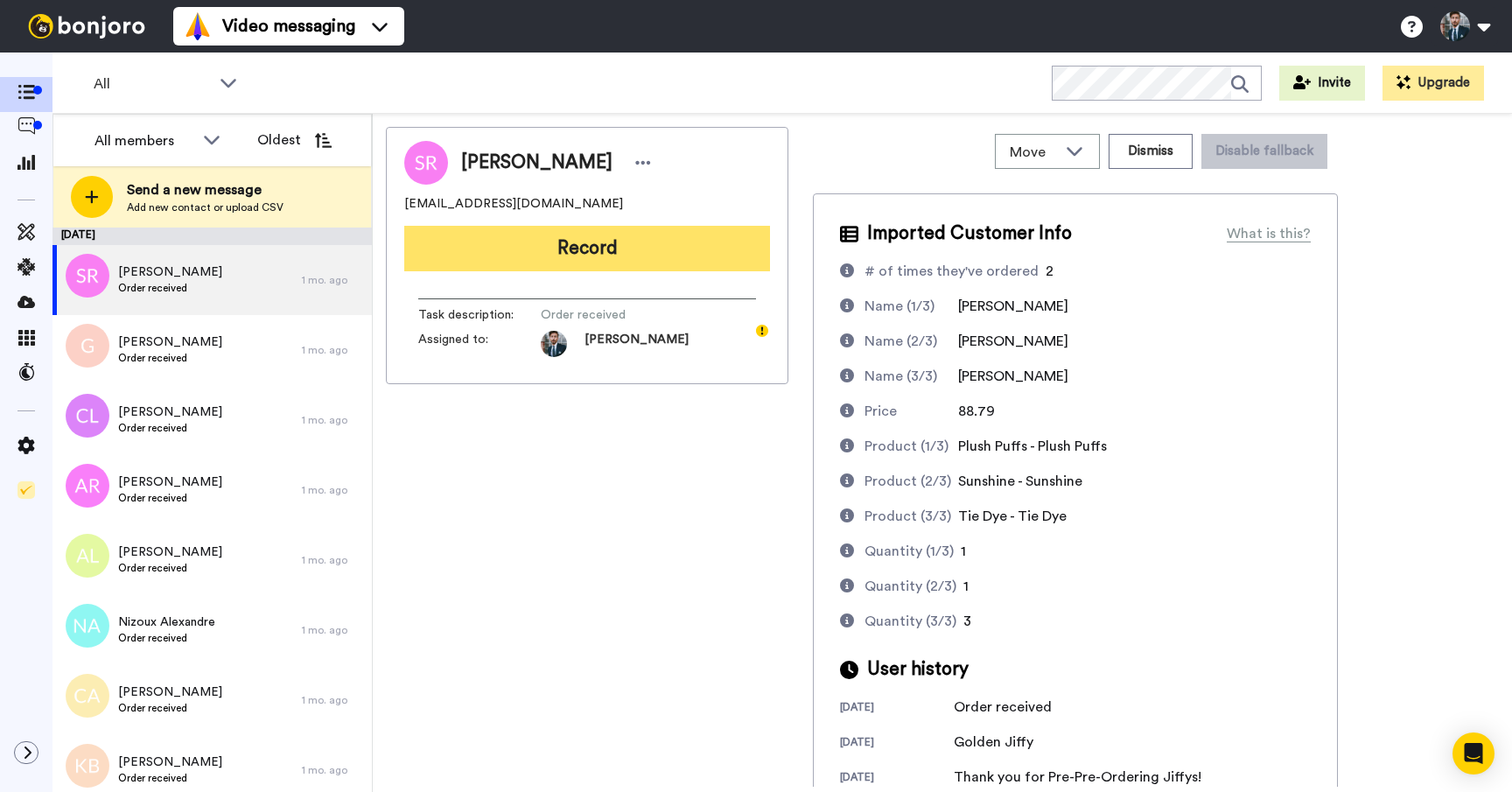
click at [658, 253] on button "Record" at bounding box center [586, 248] width 366 height 45
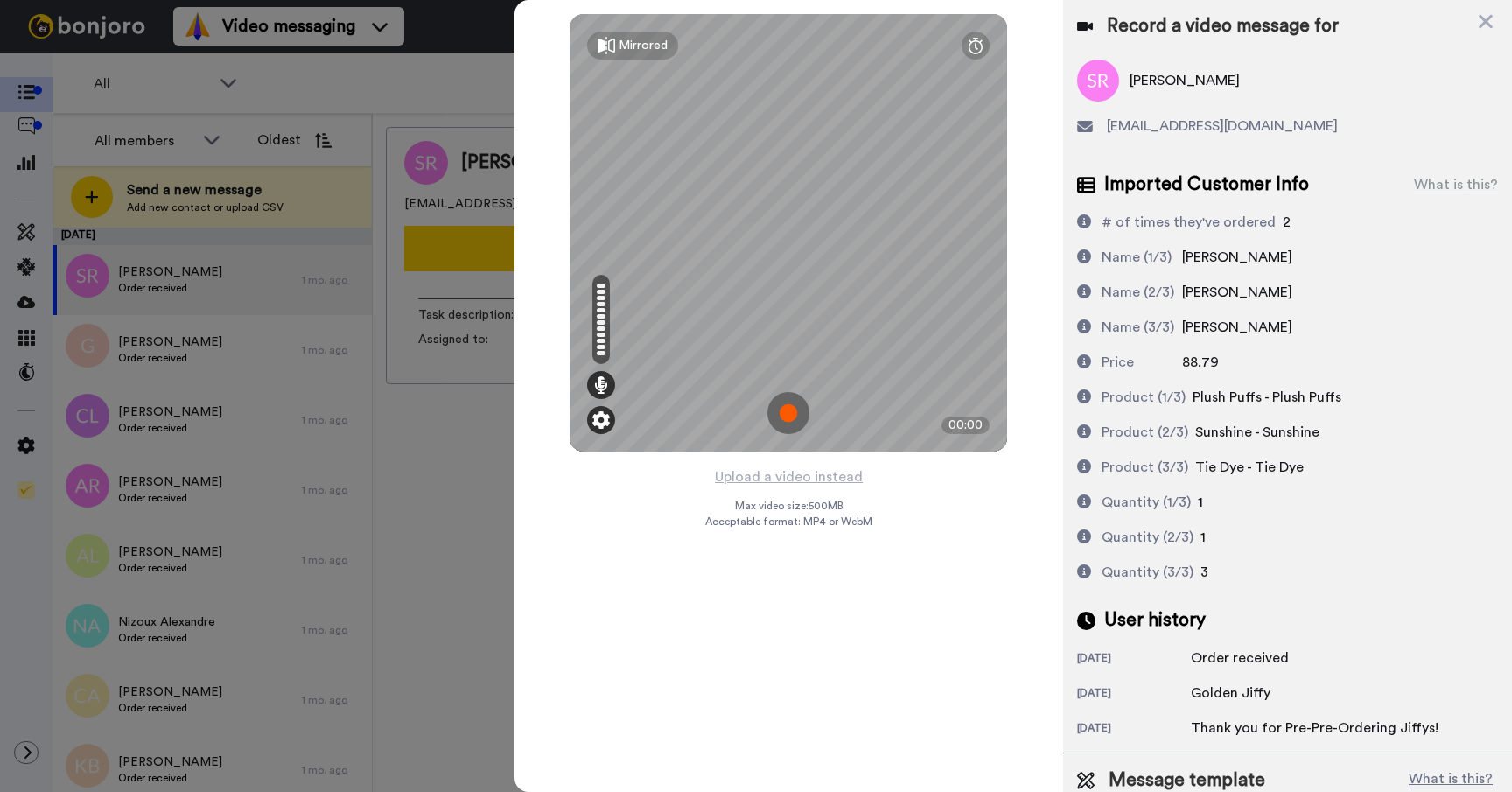
click at [600, 419] on img at bounding box center [601, 421] width 18 height 18
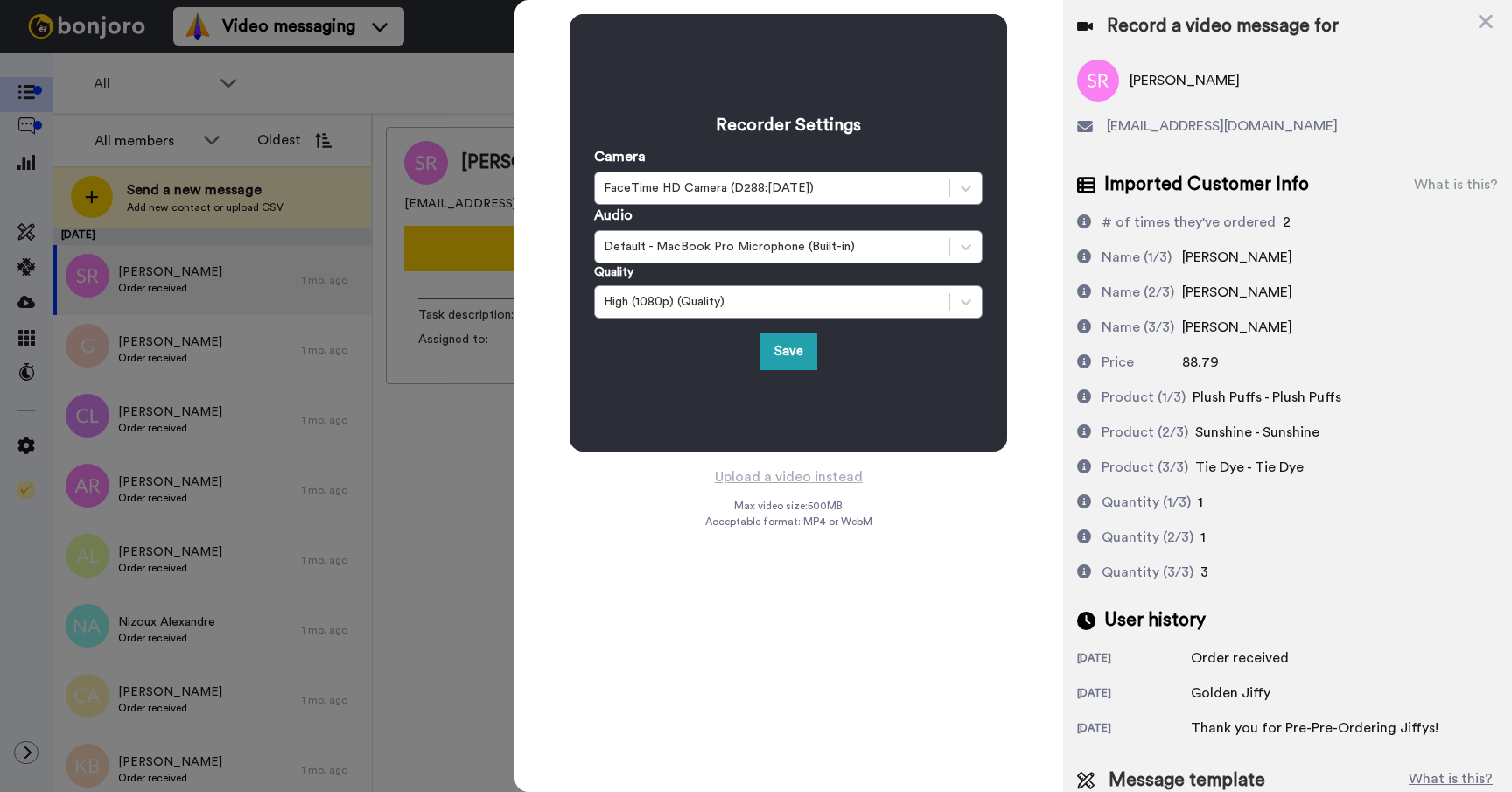
click at [690, 324] on div "Recorder Settings Camera FaceTime HD Camera (D288:CE50) Audio Default - MacBook…" at bounding box center [788, 232] width 388 height 274
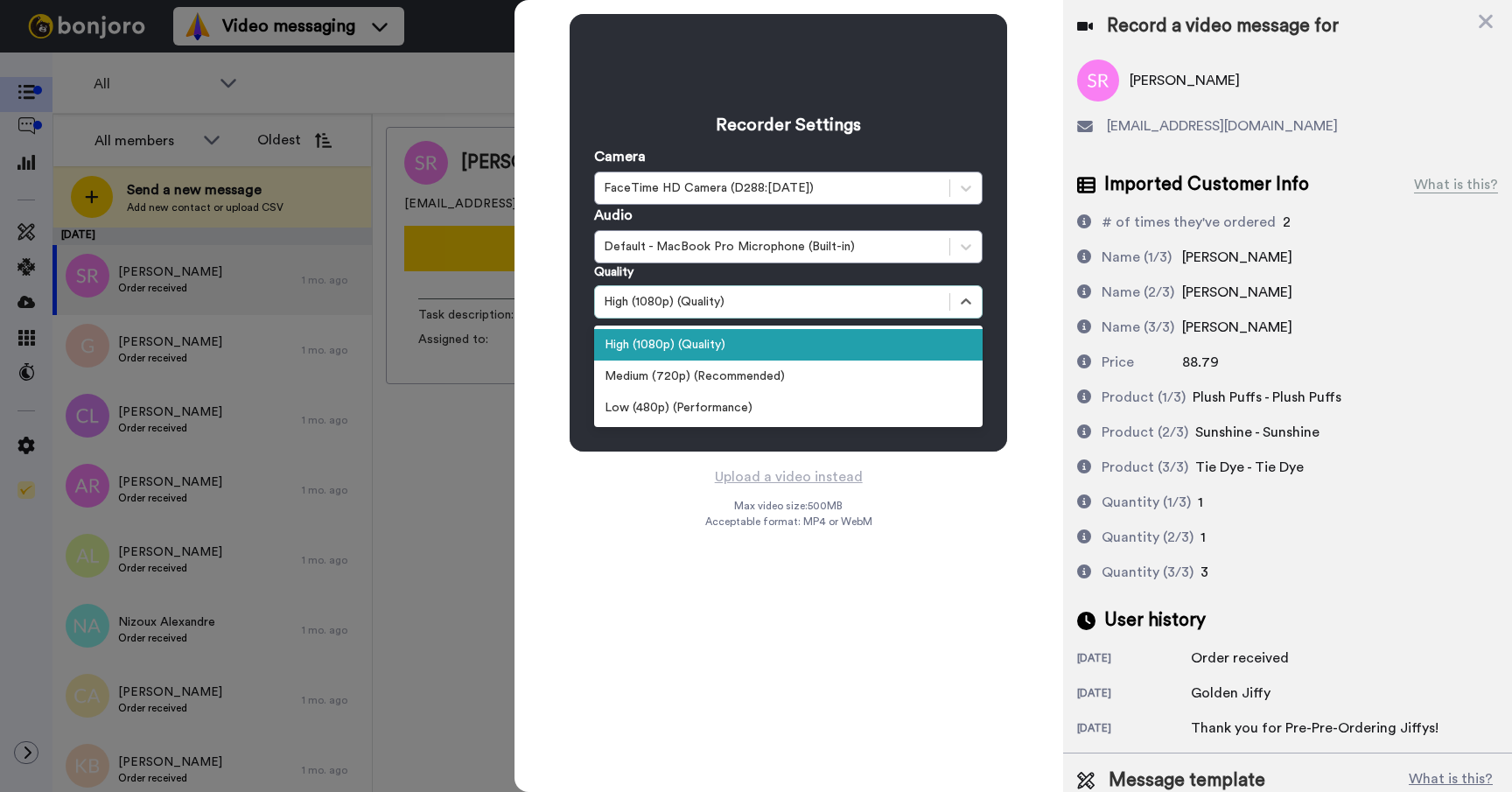
click at [690, 309] on div "High (1080p) (Quality)" at bounding box center [772, 302] width 337 height 18
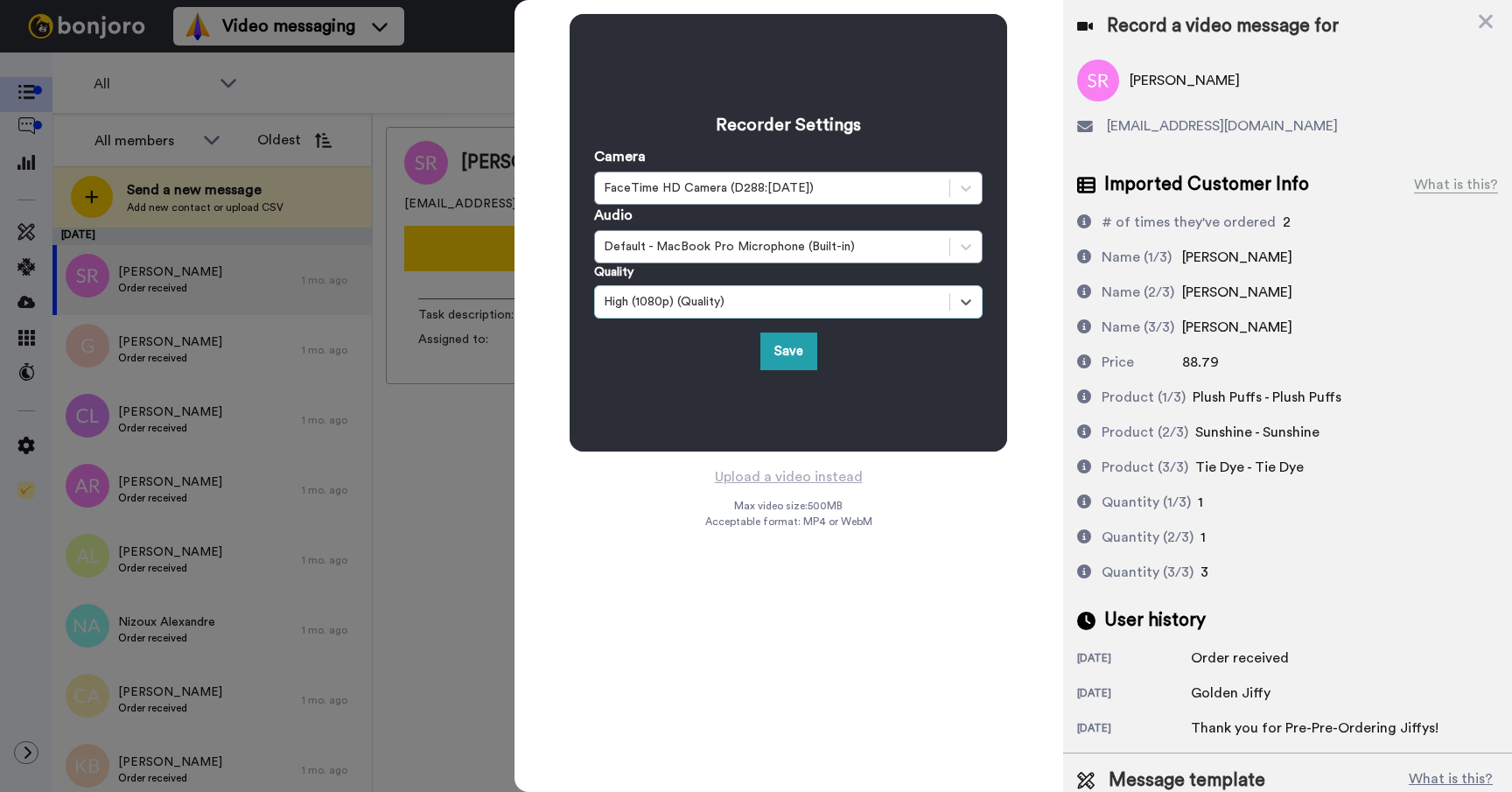
drag, startPoint x: 917, startPoint y: 485, endPoint x: 810, endPoint y: 399, distance: 137.3
click at [917, 484] on div "Recorder Settings Camera FaceTime HD Camera (D288:CE50) Audio Default - MacBook…" at bounding box center [789, 396] width 549 height 792
click at [792, 364] on button "Save" at bounding box center [789, 351] width 57 height 37
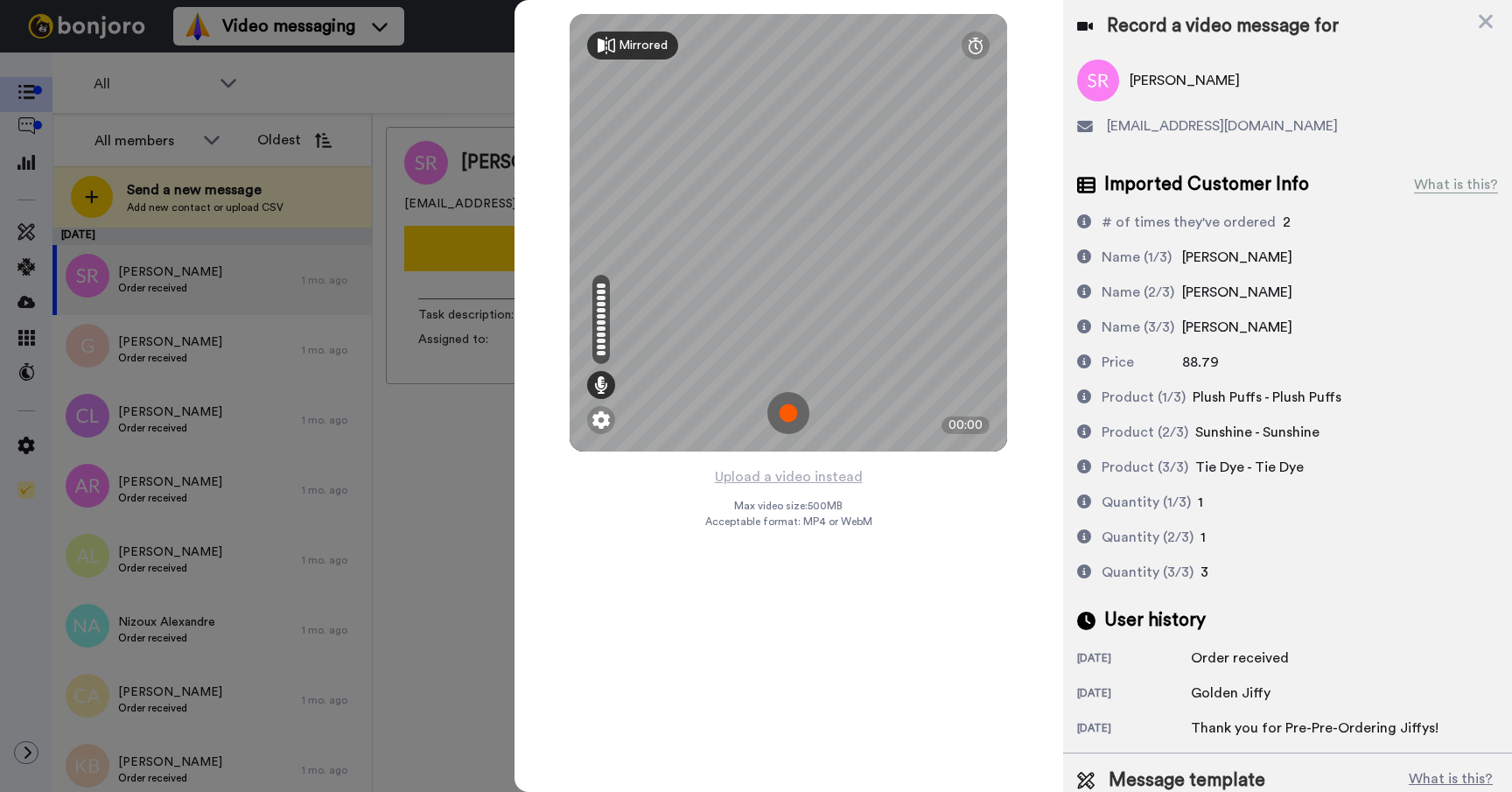
click at [646, 41] on div "Mirrored" at bounding box center [643, 45] width 49 height 18
click at [646, 41] on div "Mirror" at bounding box center [636, 45] width 35 height 18
click at [785, 412] on img at bounding box center [788, 413] width 42 height 42
click at [779, 414] on img at bounding box center [788, 413] width 42 height 42
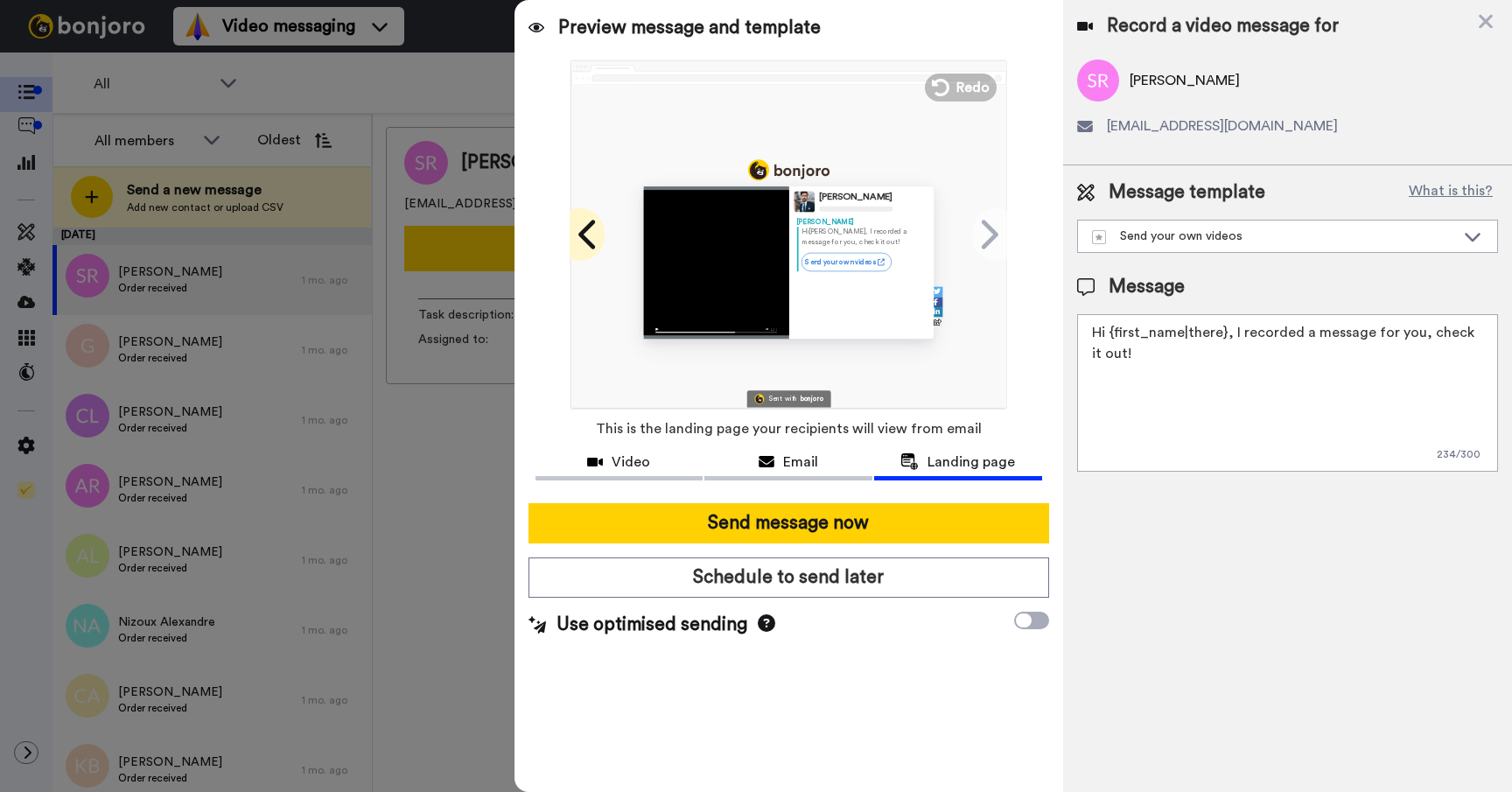
click at [578, 243] on icon at bounding box center [589, 234] width 28 height 33
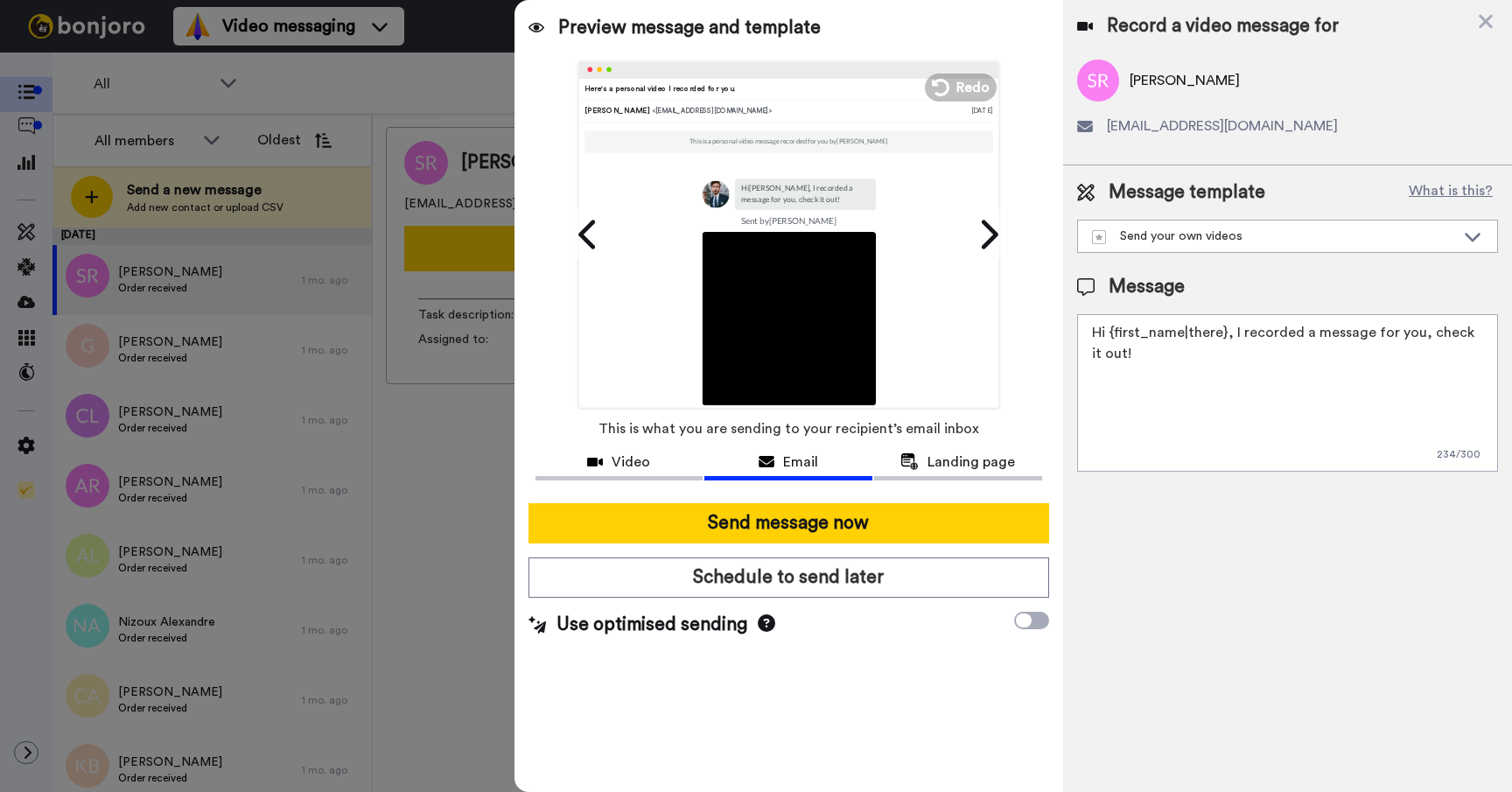
click at [736, 270] on img at bounding box center [788, 318] width 173 height 173
click at [571, 213] on span at bounding box center [580, 234] width 49 height 53
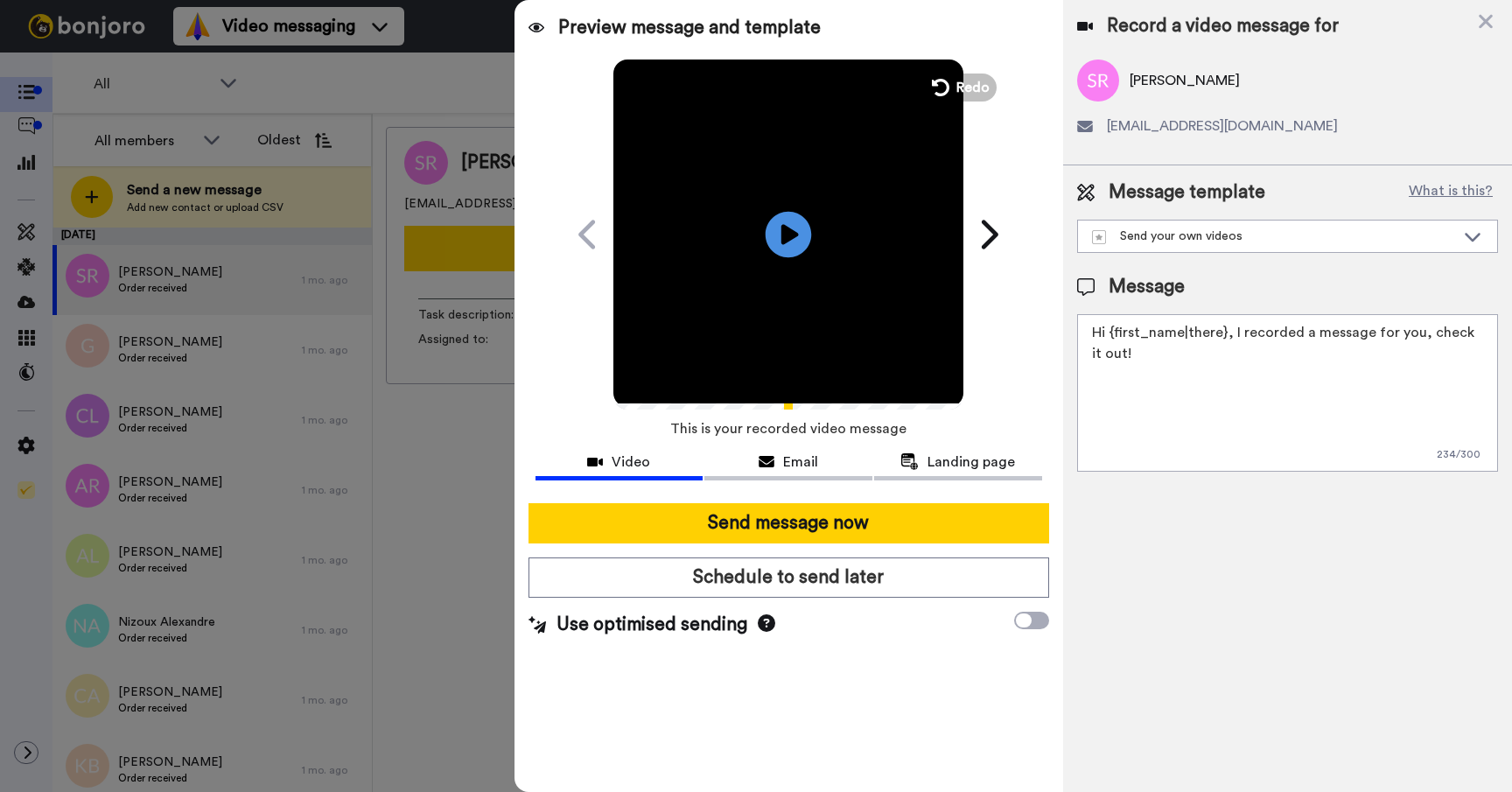
click at [791, 236] on icon "Play/Pause" at bounding box center [788, 233] width 46 height 83
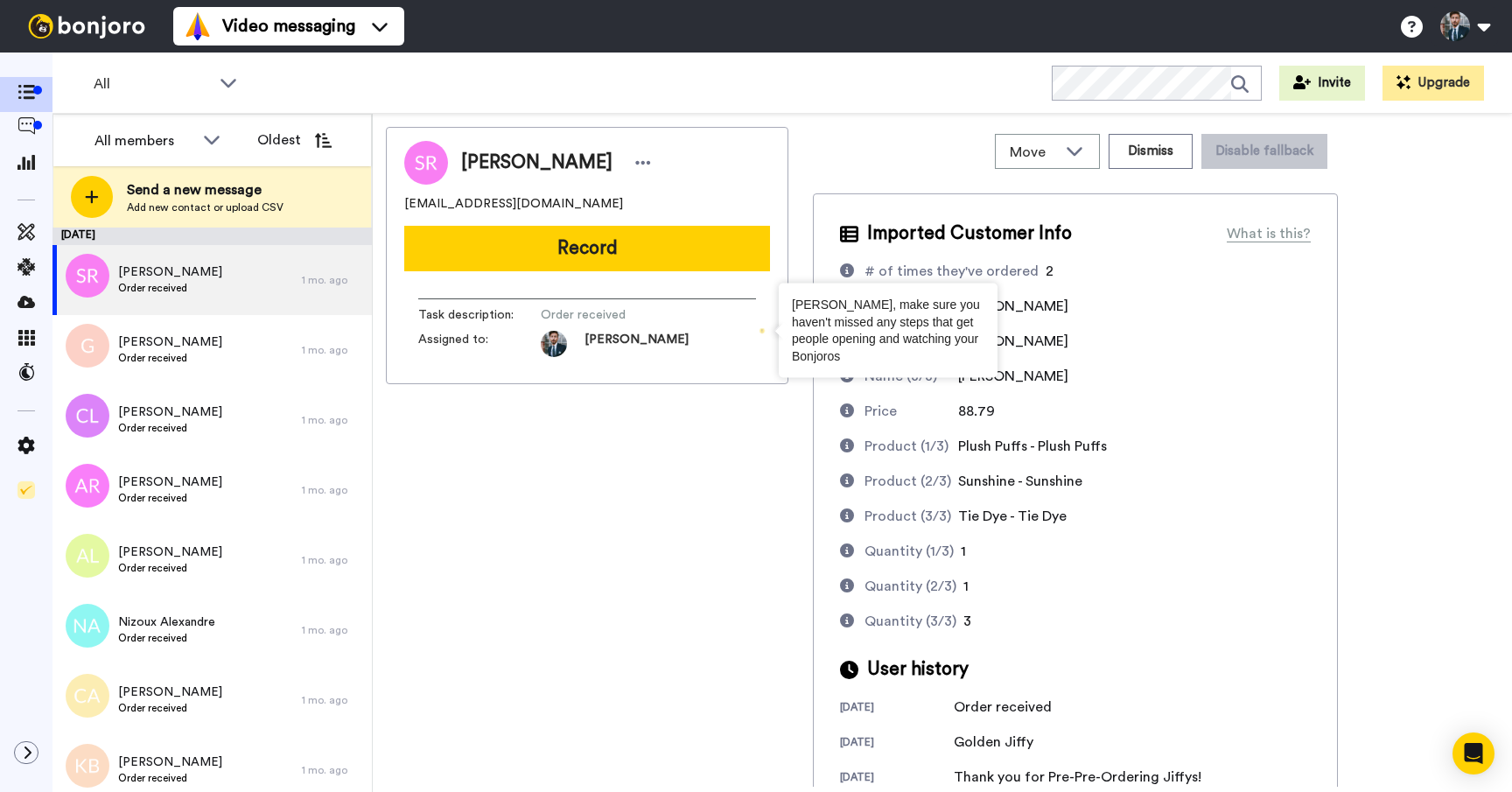
click at [765, 328] on icon "Tooltip anchor" at bounding box center [761, 330] width 12 height 12
click at [764, 329] on icon "Tooltip anchor" at bounding box center [761, 330] width 12 height 12
click at [825, 322] on div "[PERSON_NAME], make sure you haven't missed any steps that get people opening a…" at bounding box center [888, 331] width 192 height 69
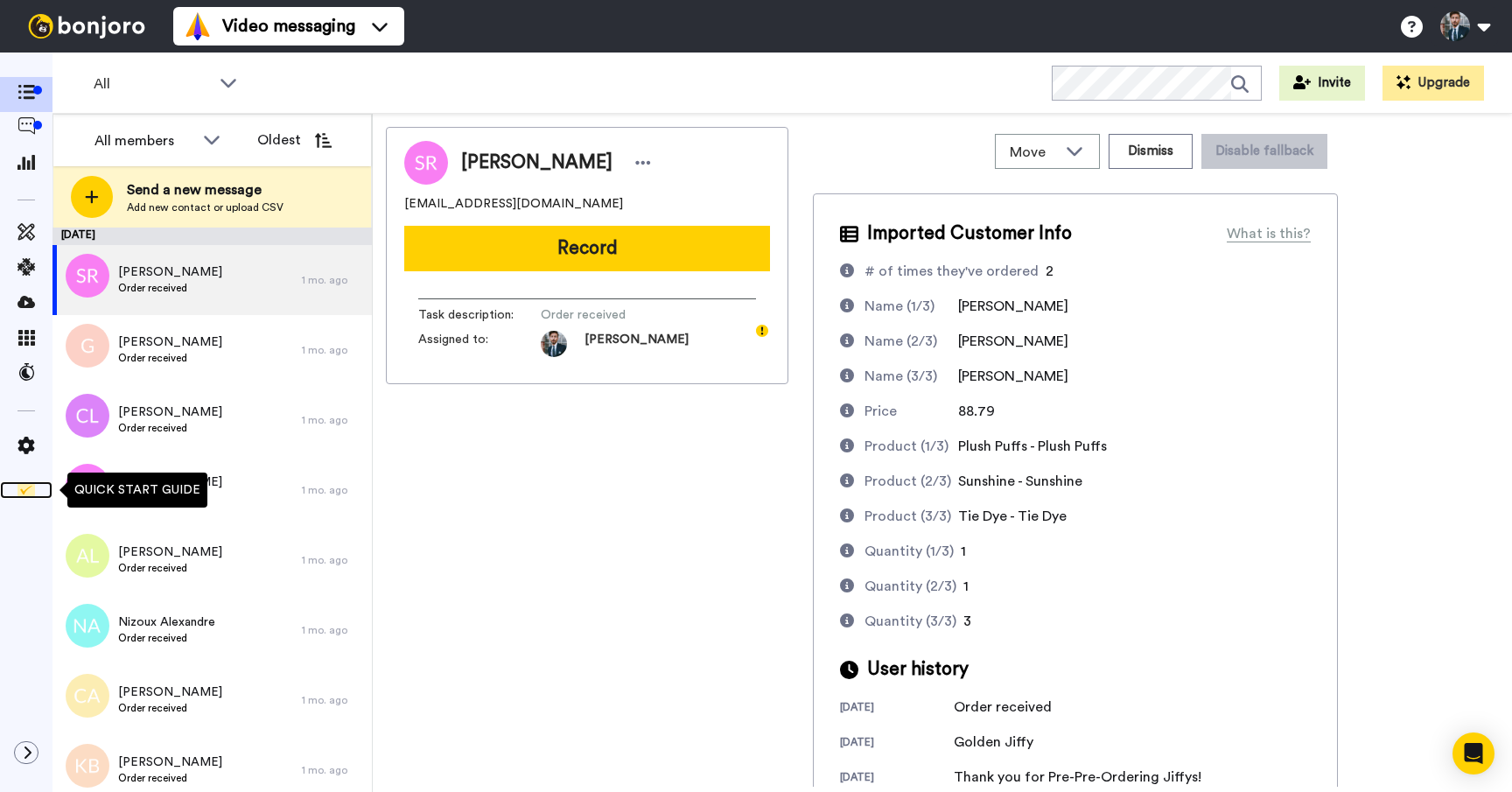
click at [31, 491] on img at bounding box center [26, 490] width 18 height 18
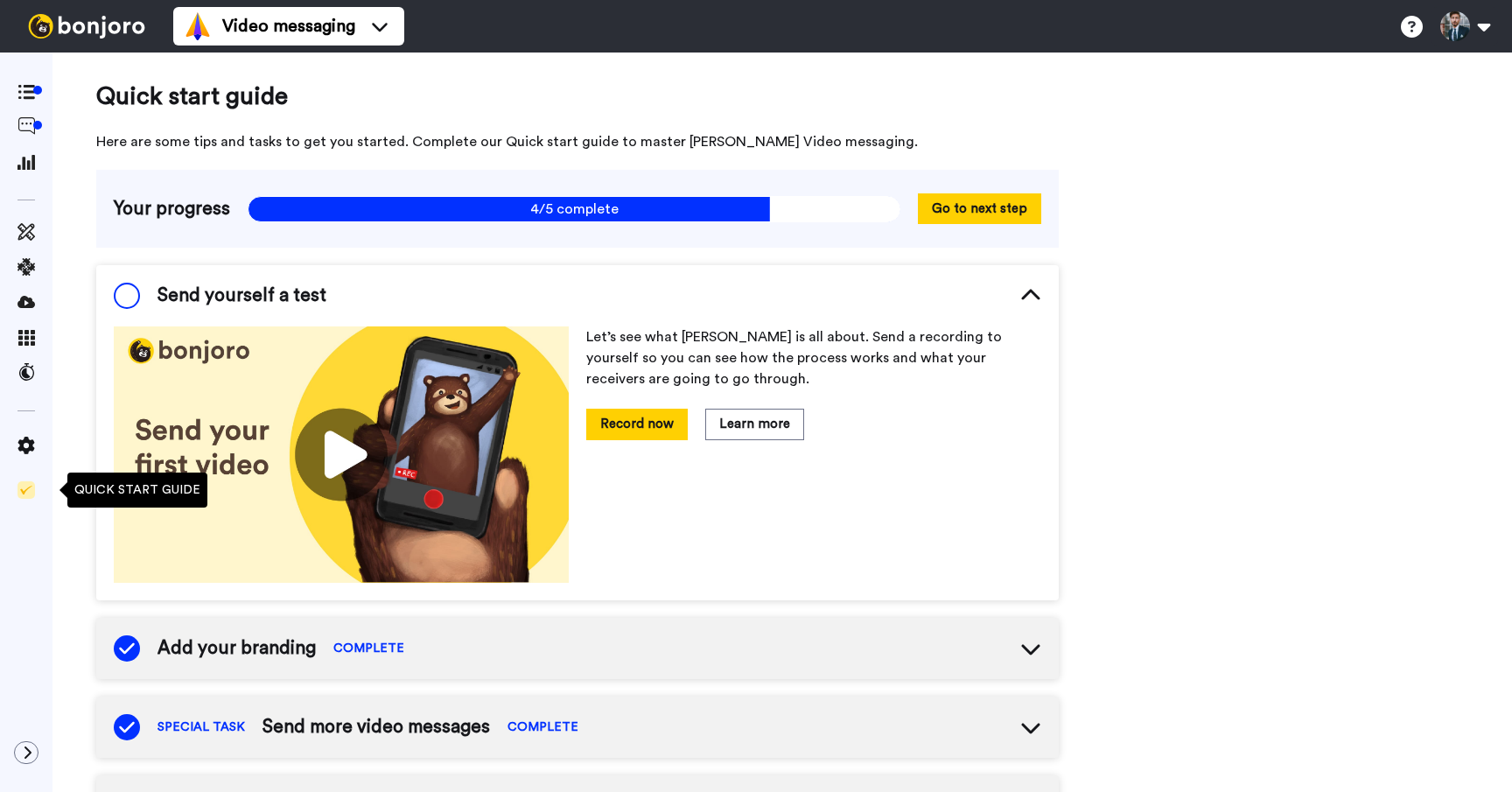
scroll to position [11, 0]
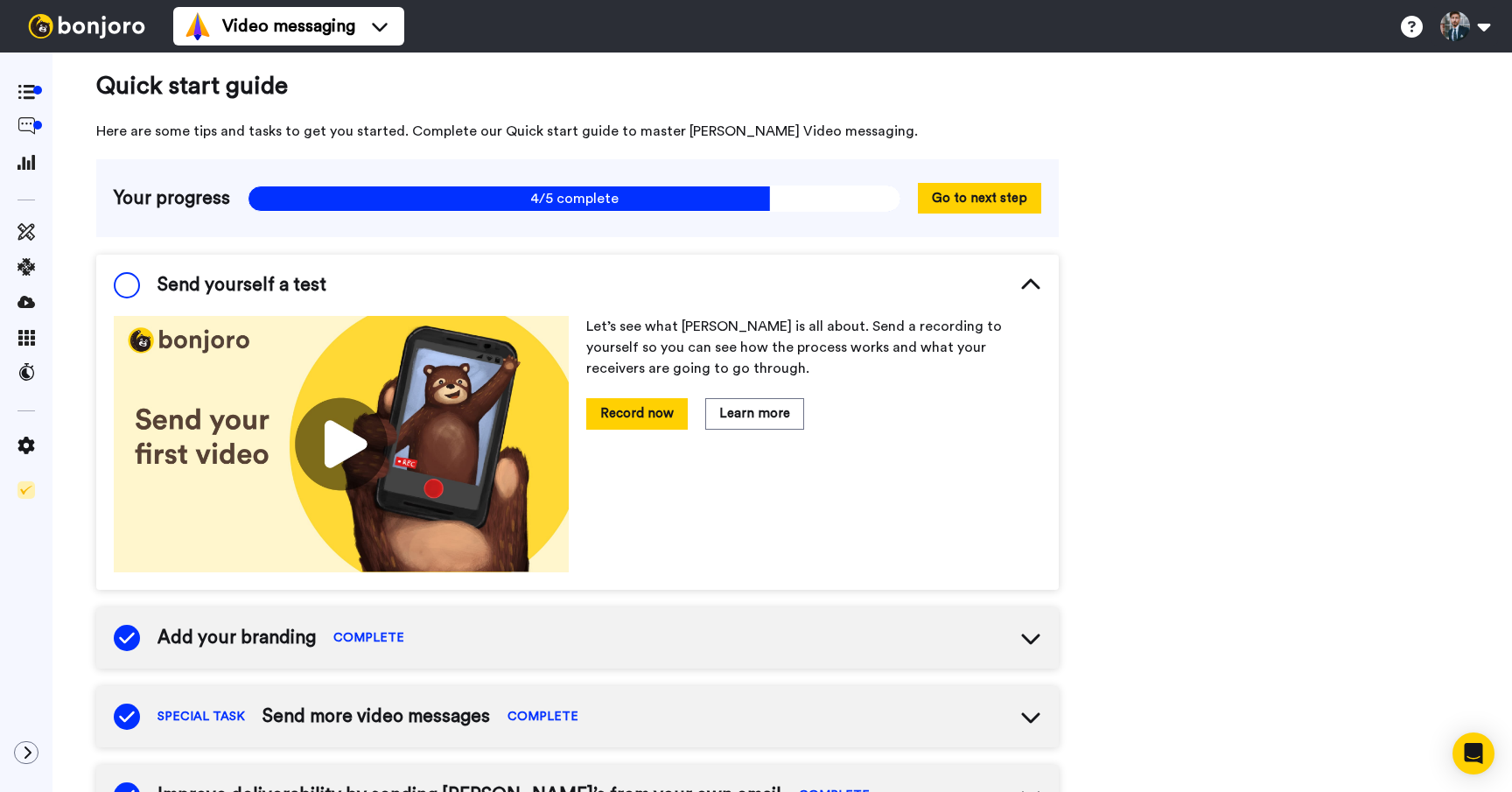
click at [219, 284] on span "Send yourself a test" at bounding box center [242, 285] width 169 height 26
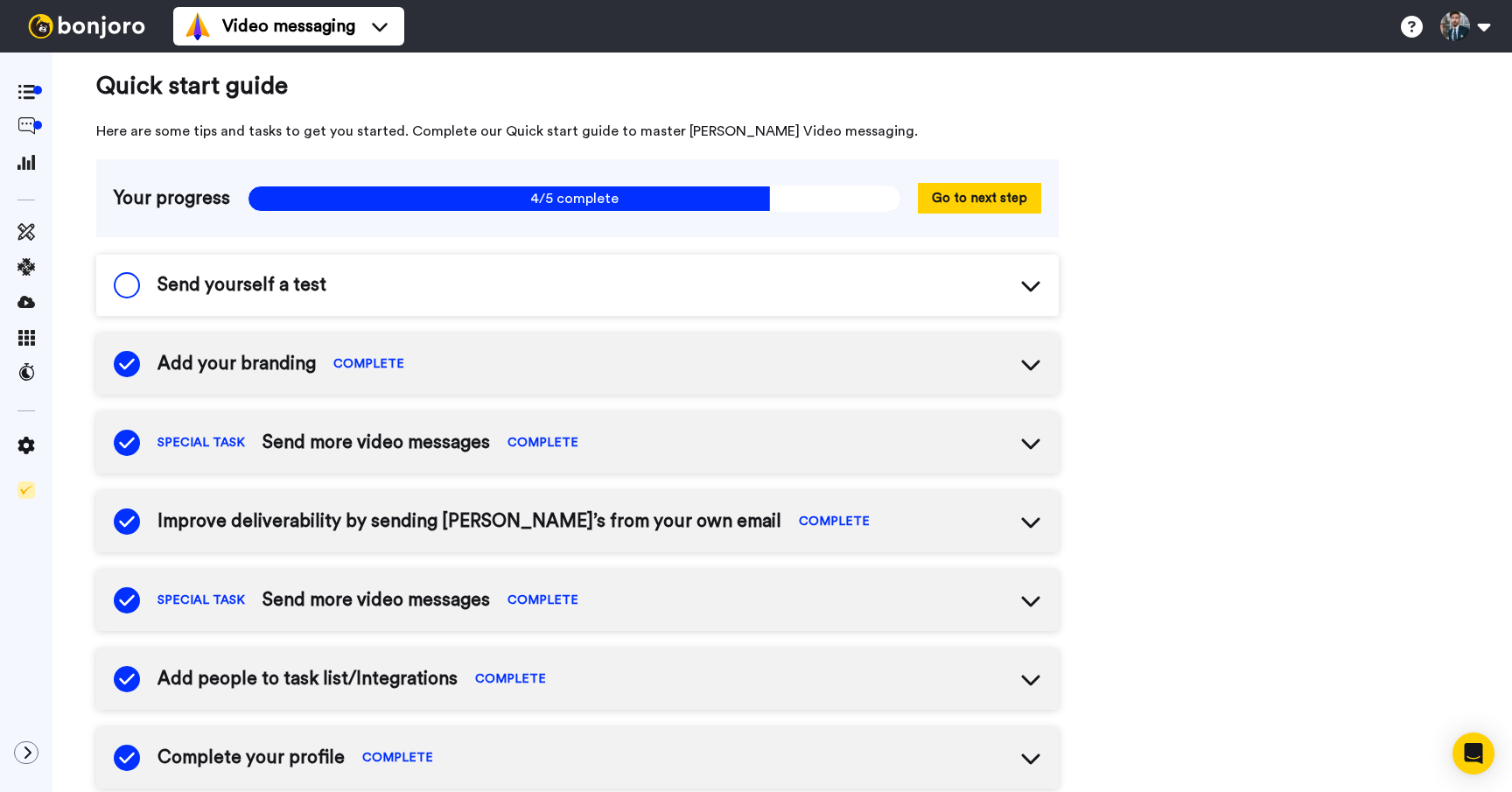
click at [458, 300] on div "Send yourself a test" at bounding box center [577, 285] width 962 height 61
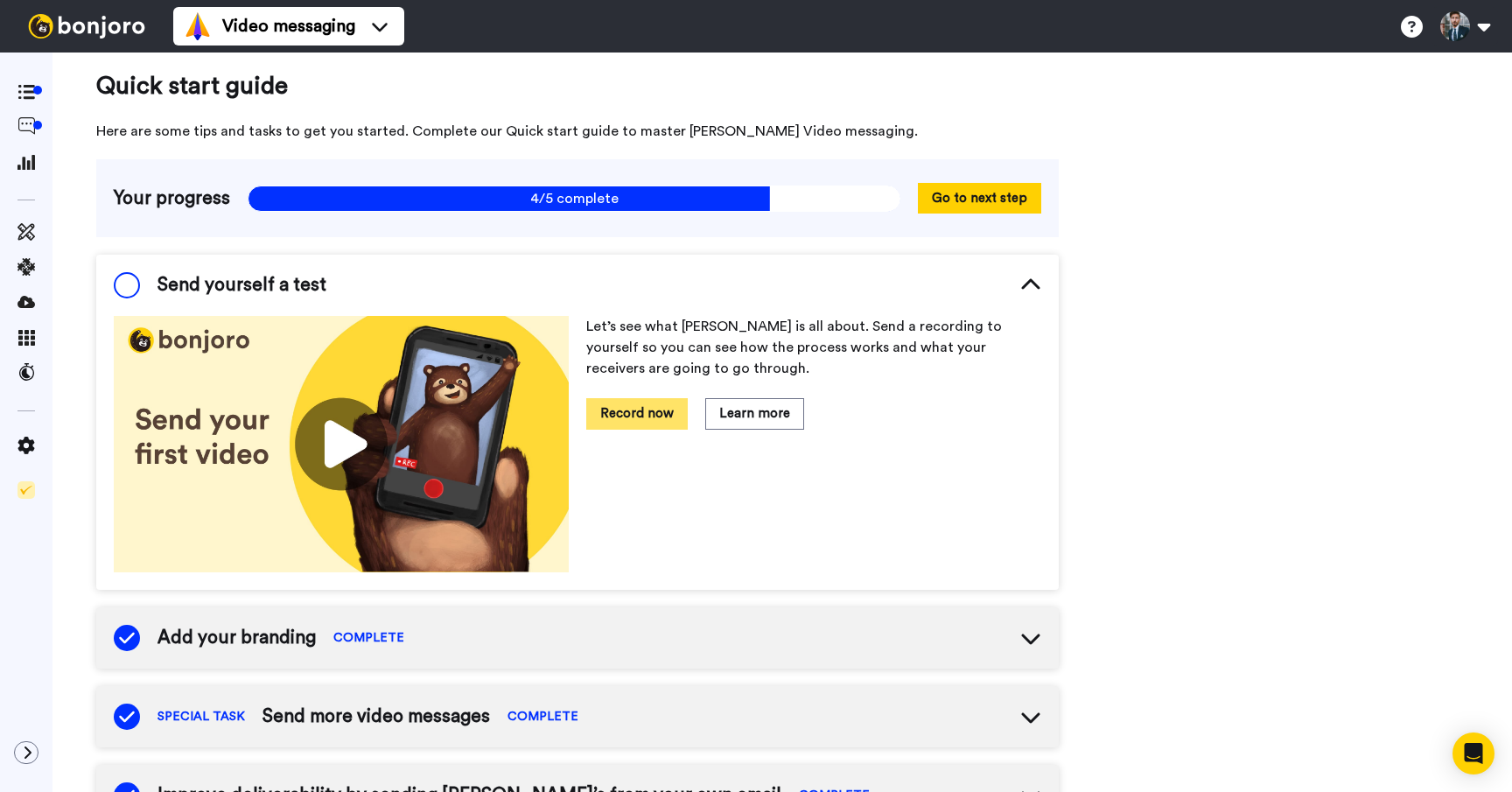
click at [639, 408] on button "Record now" at bounding box center [637, 413] width 102 height 30
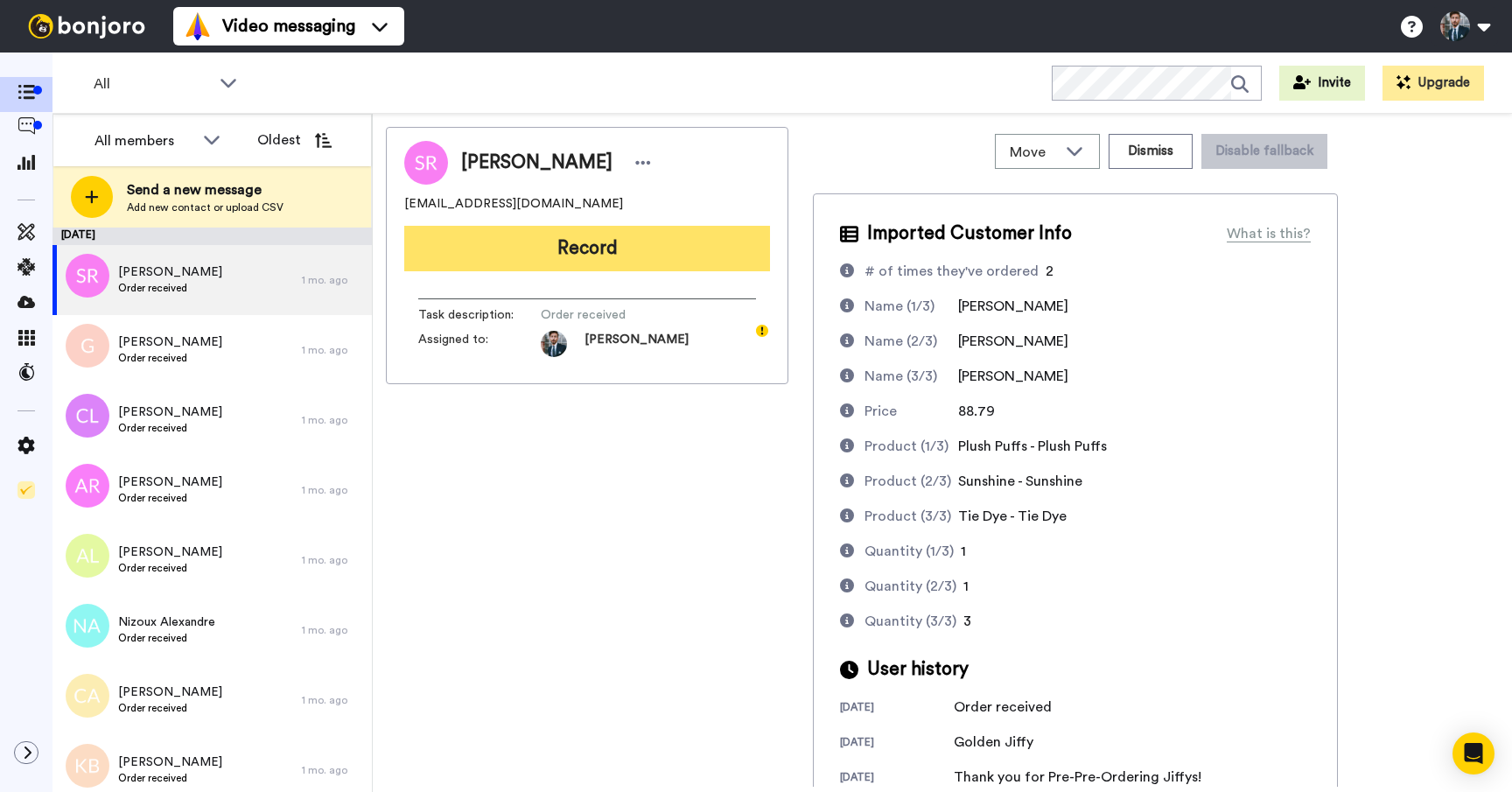
click at [677, 242] on button "Record" at bounding box center [586, 248] width 366 height 45
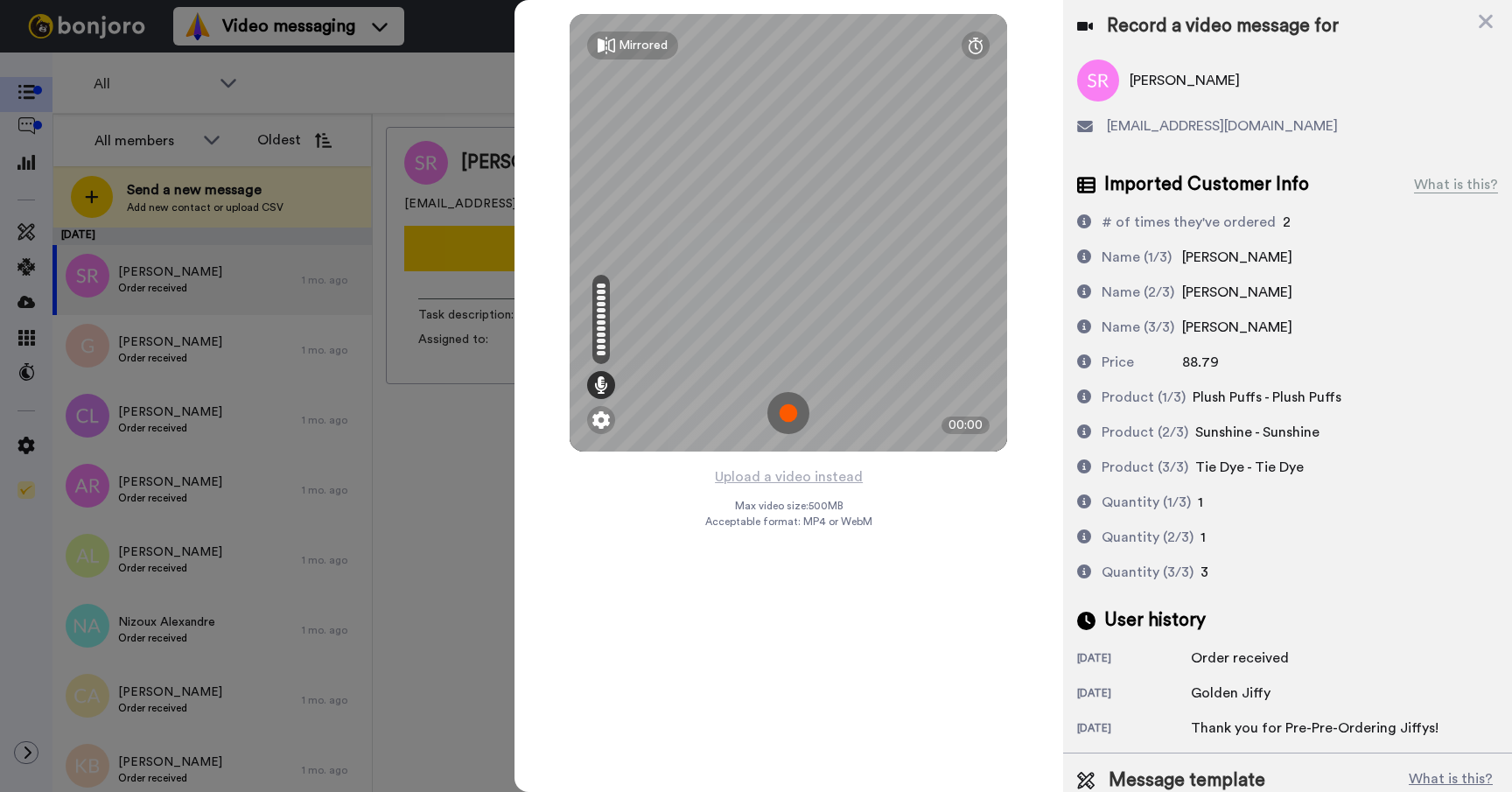
click at [788, 396] on img at bounding box center [788, 413] width 42 height 42
click at [784, 403] on img at bounding box center [788, 413] width 42 height 42
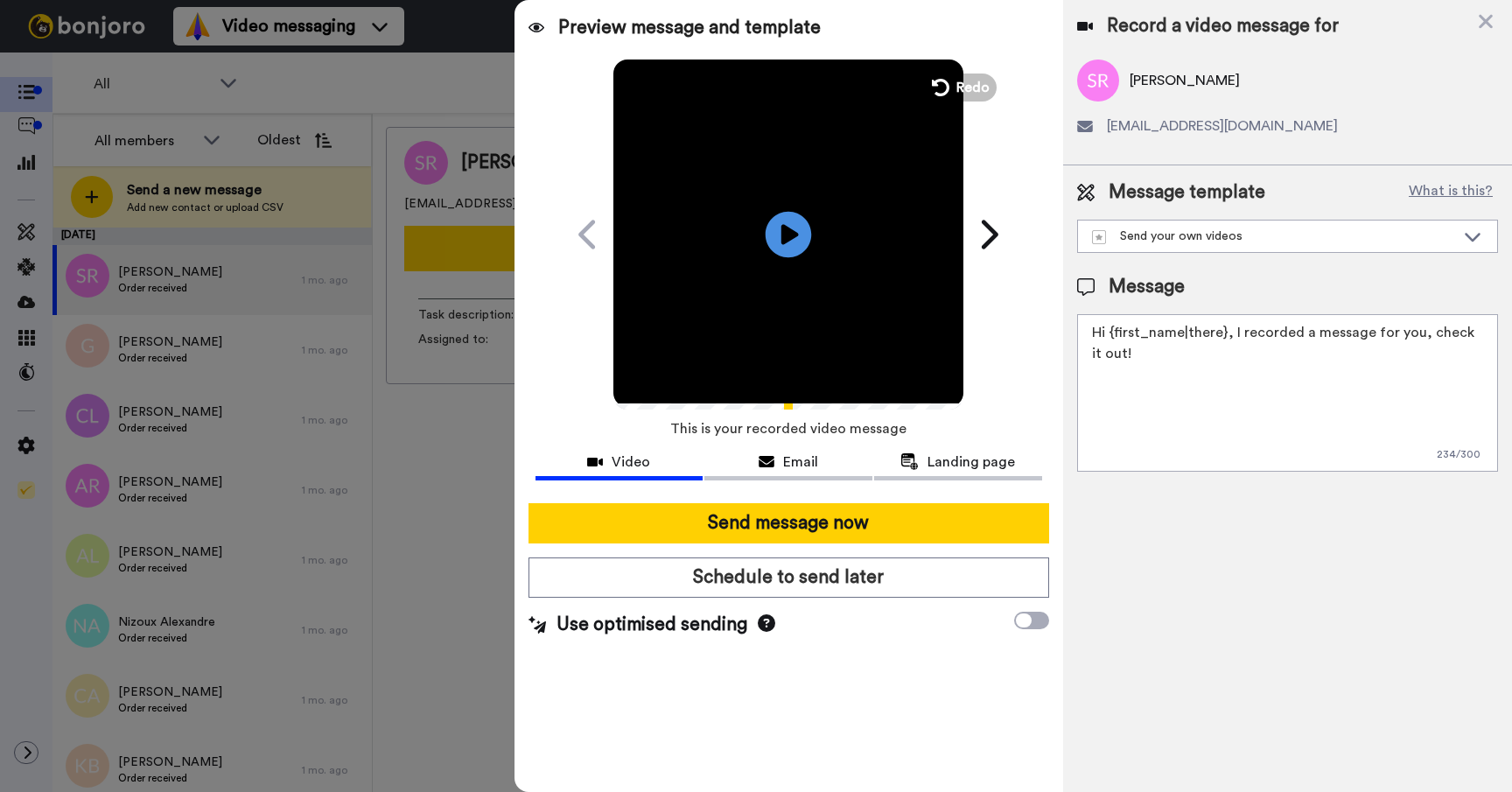
click at [788, 224] on icon at bounding box center [788, 233] width 46 height 46
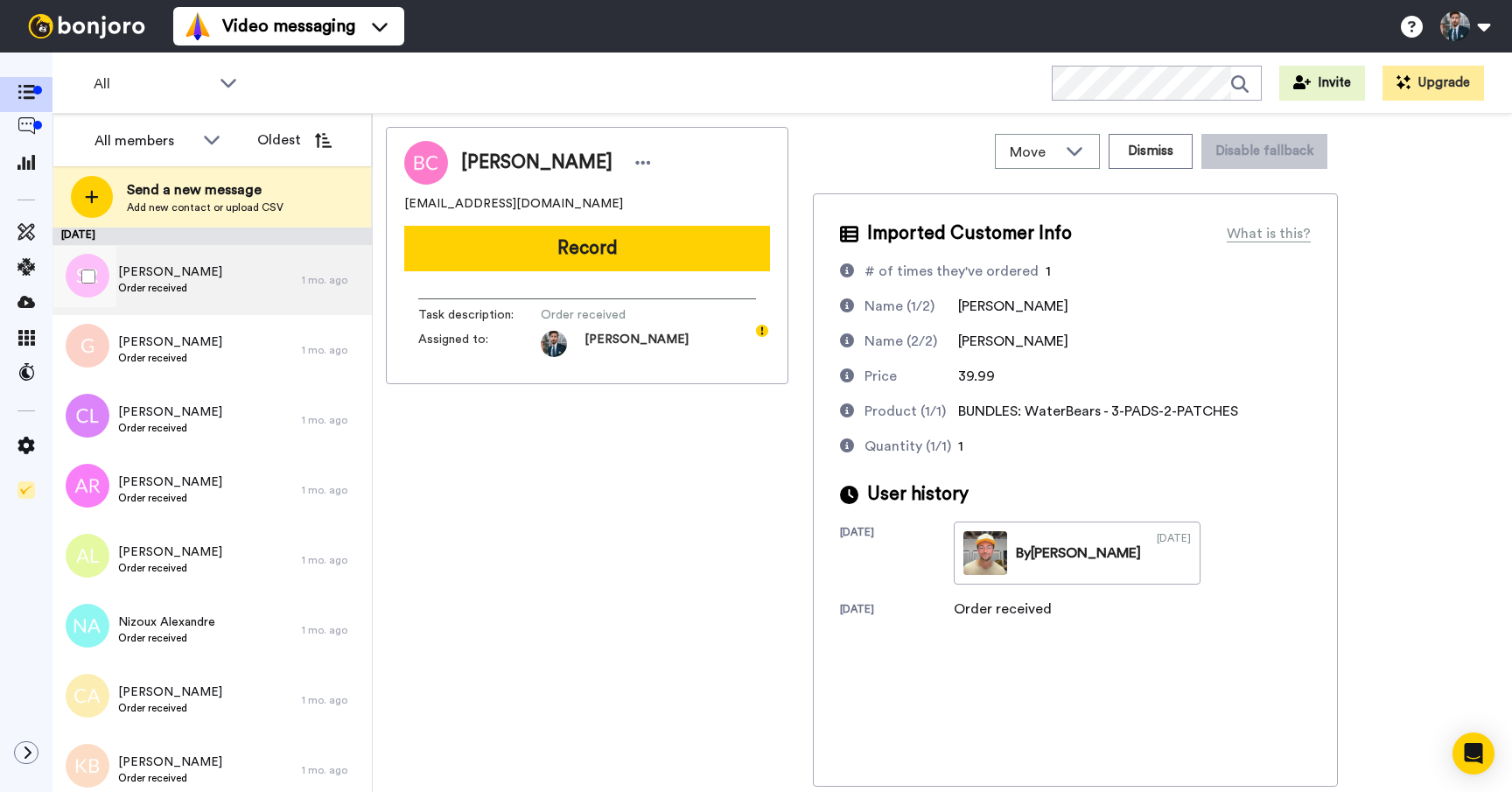
click at [206, 304] on div "[PERSON_NAME] Order received" at bounding box center [177, 279] width 249 height 70
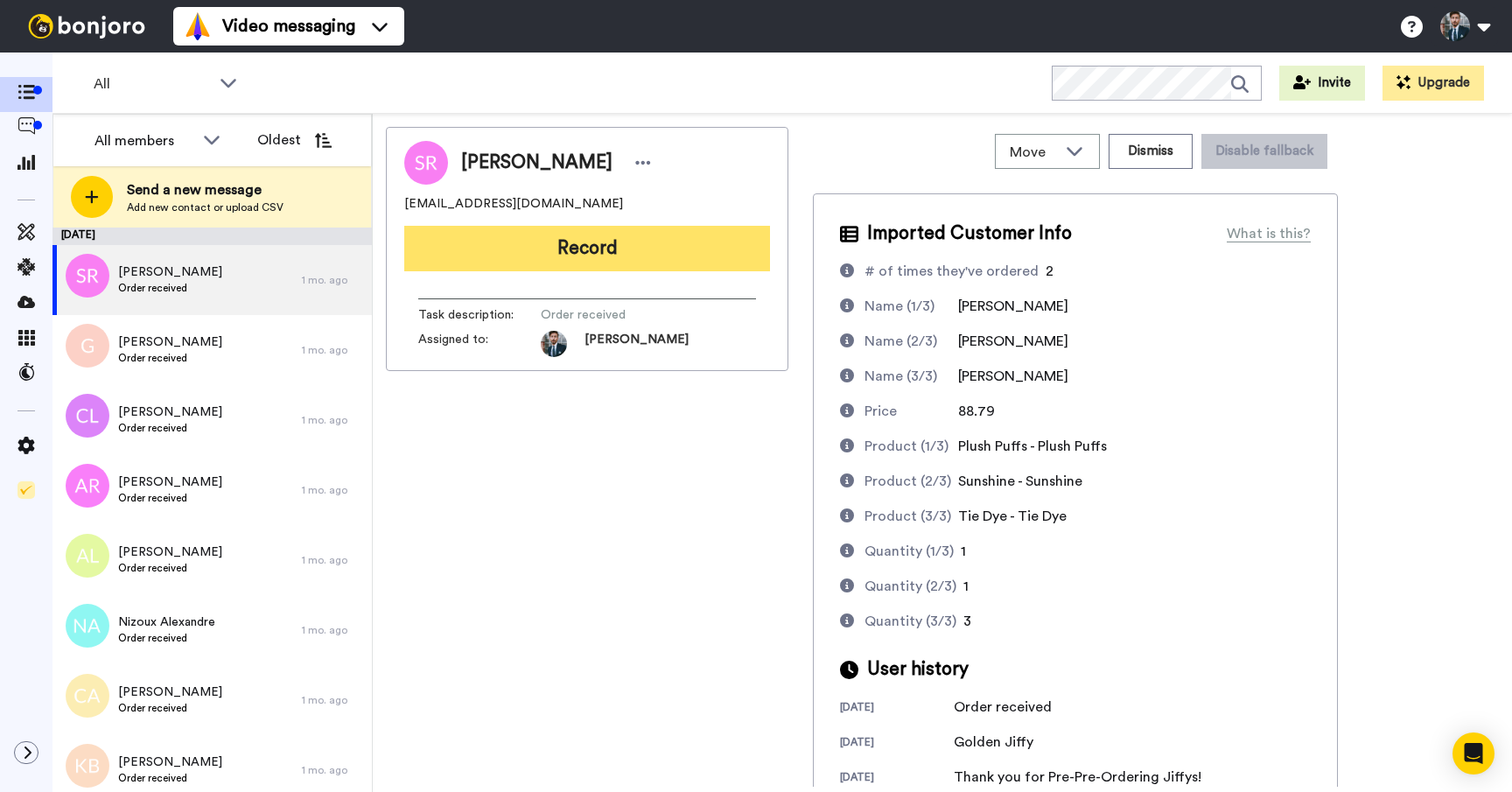
click at [624, 251] on button "Record" at bounding box center [586, 248] width 366 height 45
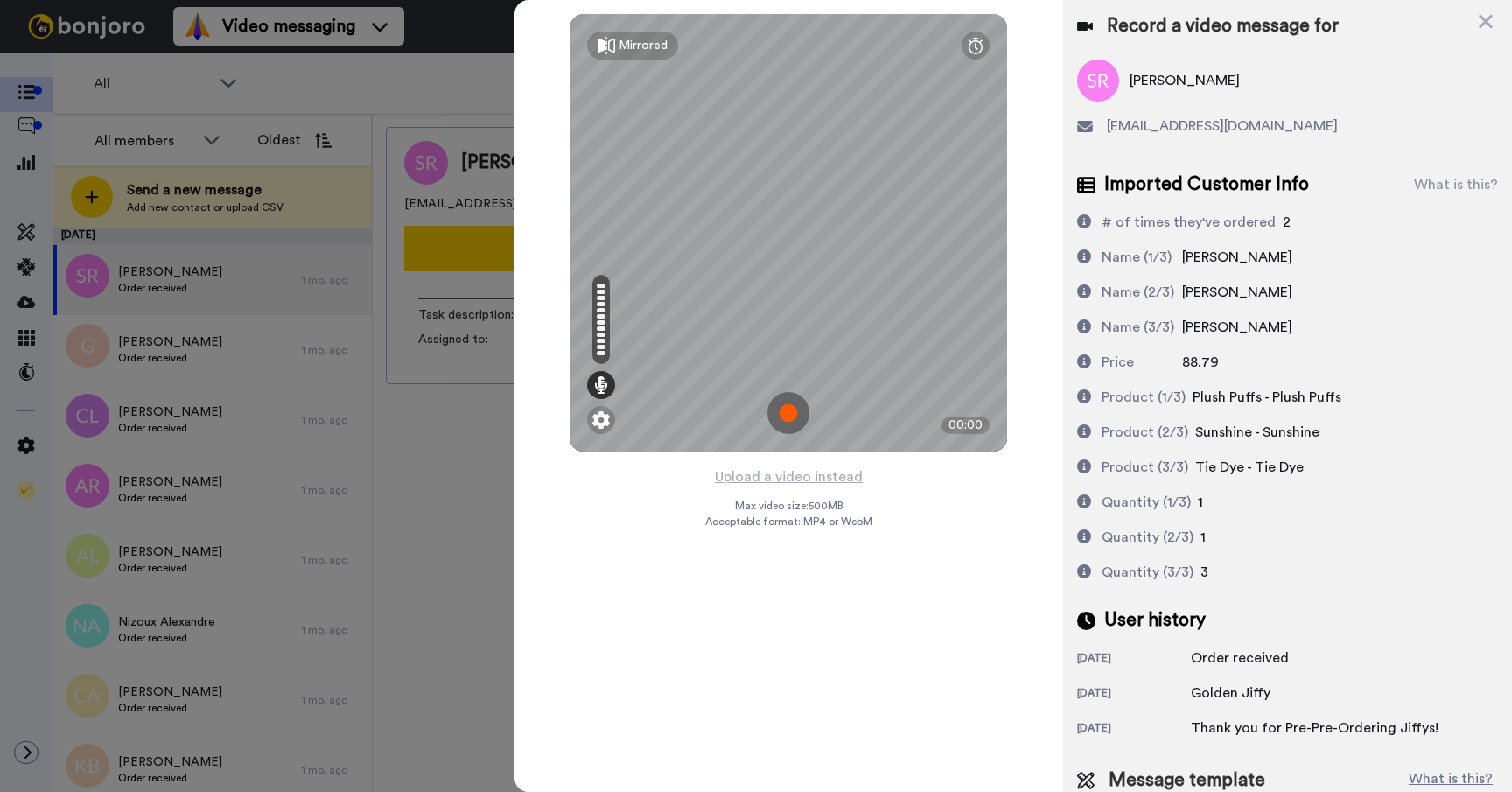
click at [792, 414] on img at bounding box center [788, 413] width 42 height 42
click at [796, 402] on img at bounding box center [788, 413] width 42 height 42
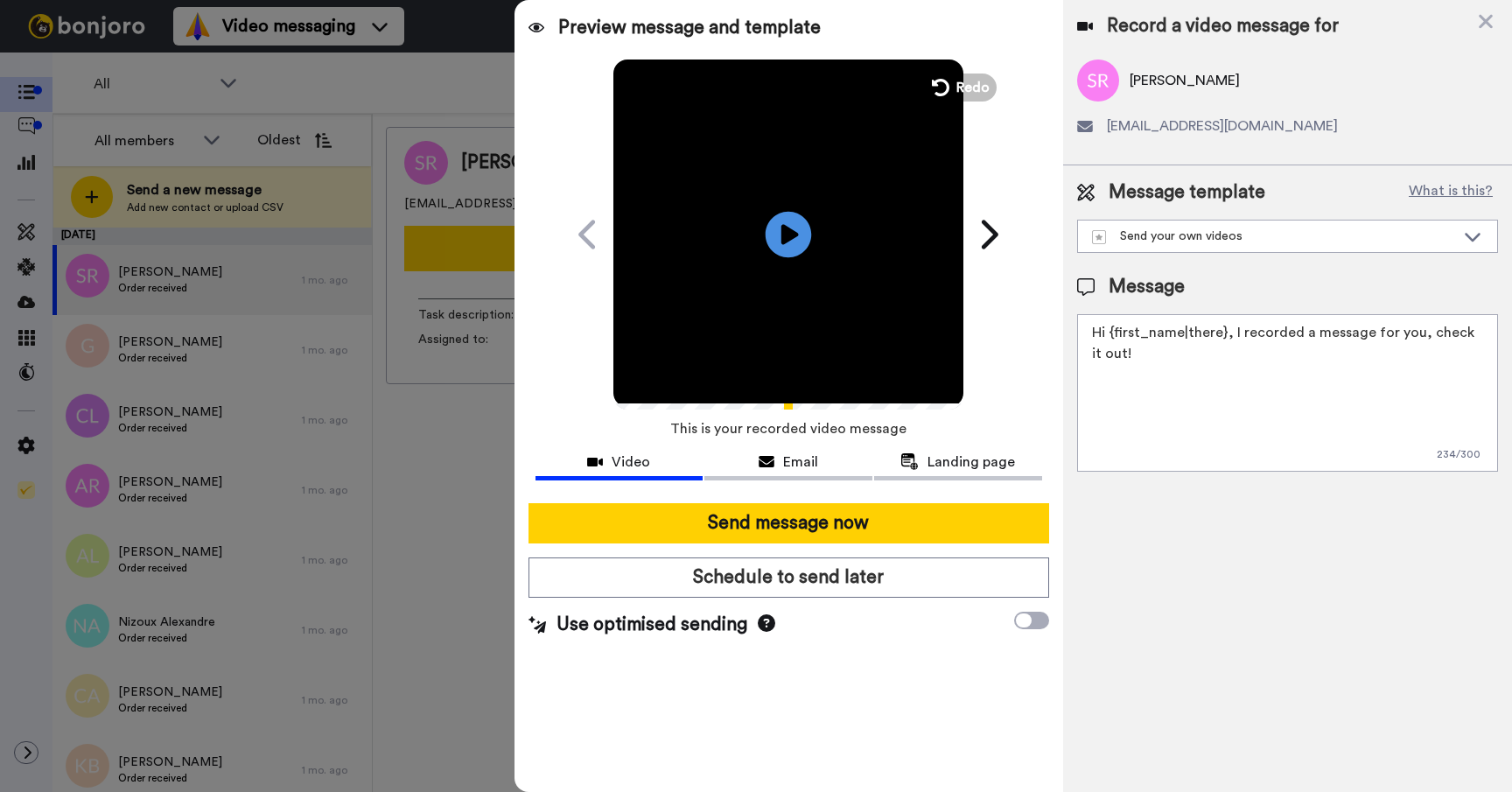
click at [787, 214] on icon at bounding box center [788, 233] width 46 height 46
drag, startPoint x: 958, startPoint y: 78, endPoint x: 975, endPoint y: 71, distance: 18.4
click at [975, 71] on div "Play/Pause 0:04 / 0:04 Here's a personal video I recorded for you. Cary Decker …" at bounding box center [788, 234] width 437 height 350
click at [1253, 625] on div "Record a video message for Sally Riley lessal@hotmail.co.uk Message template Wh…" at bounding box center [1288, 396] width 449 height 792
click at [832, 243] on video at bounding box center [788, 231] width 350 height 350
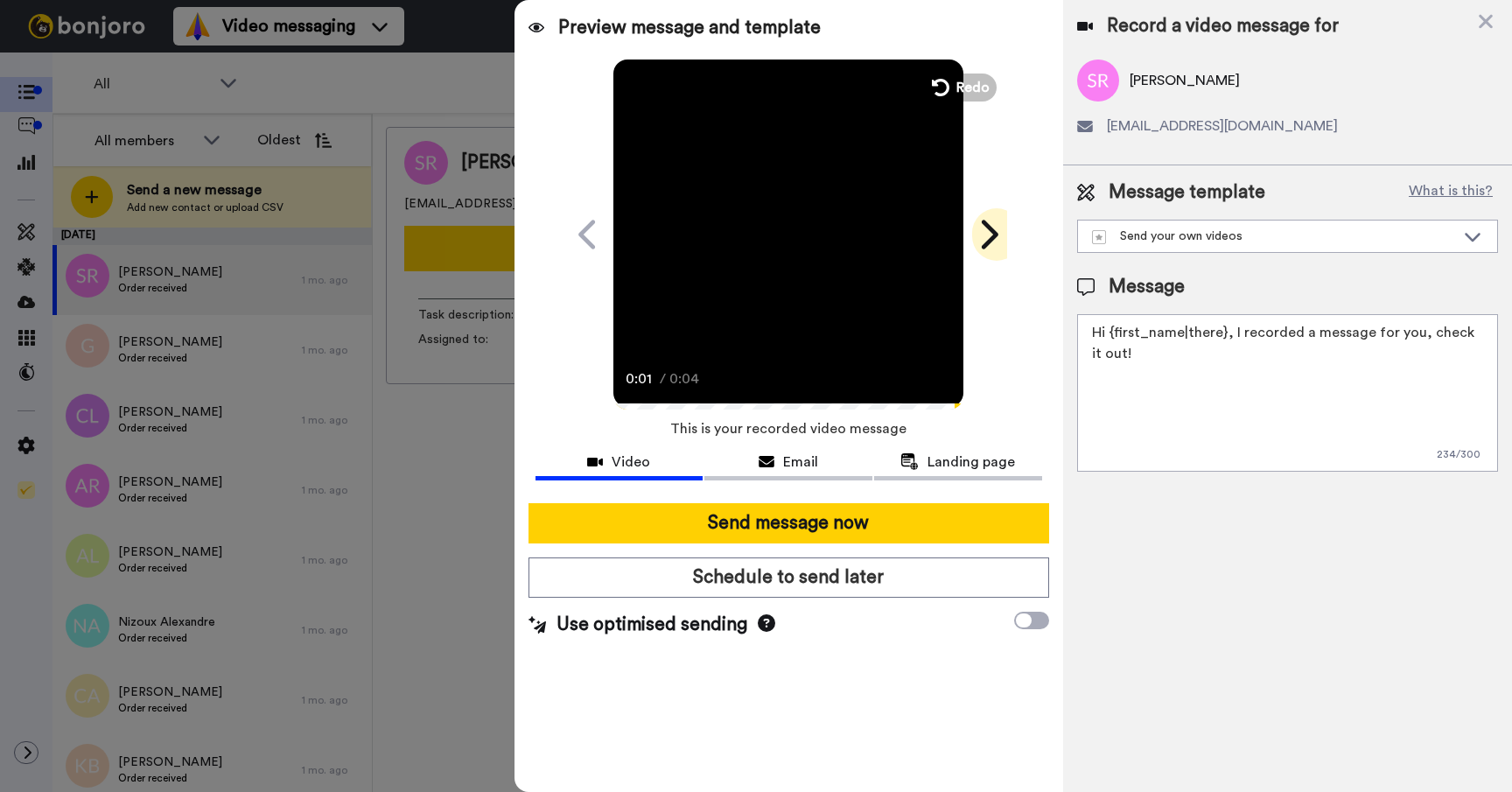
click at [996, 228] on icon at bounding box center [988, 234] width 28 height 33
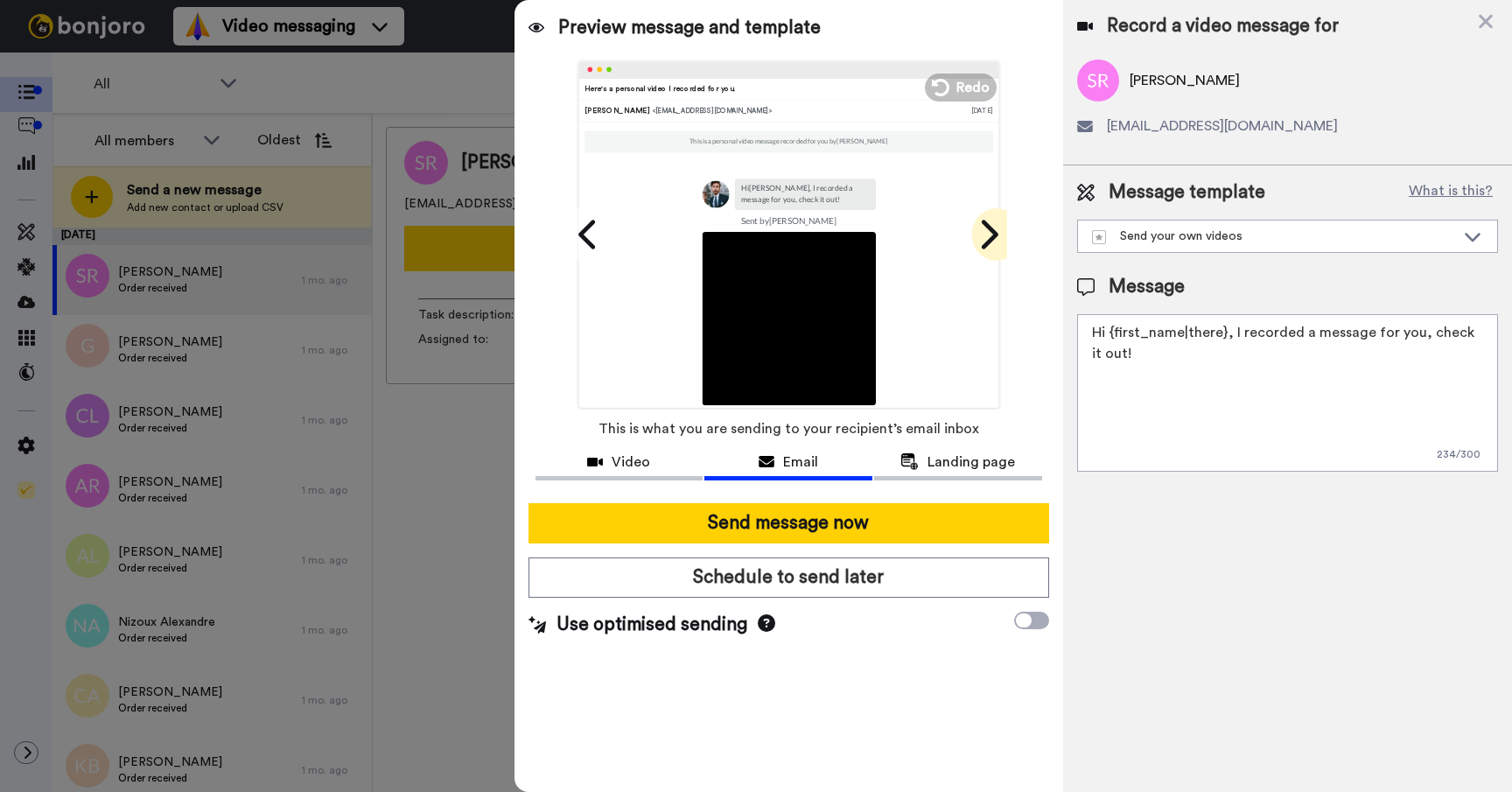
click at [996, 228] on icon at bounding box center [988, 234] width 28 height 33
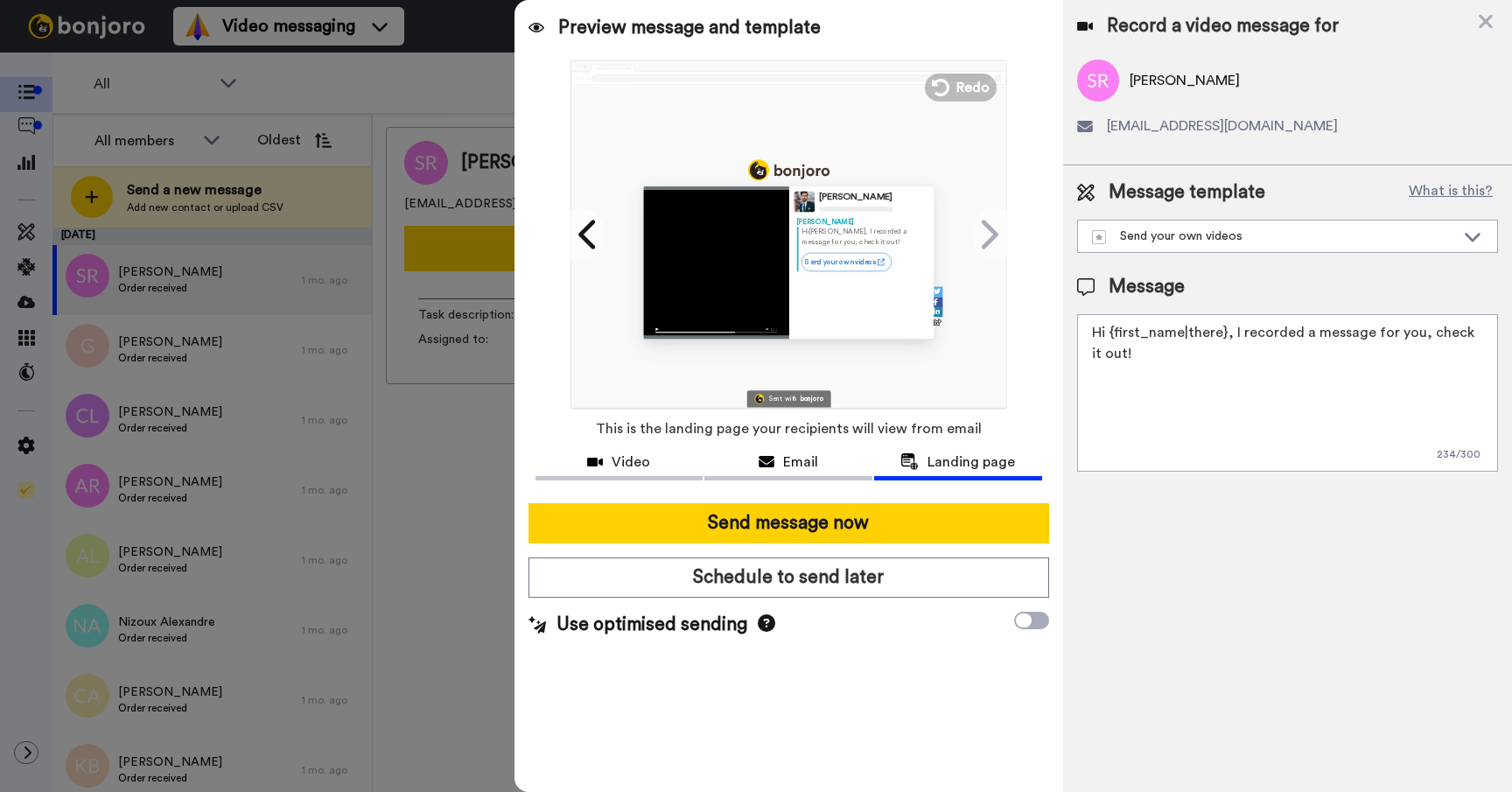
click at [1187, 683] on div "Record a video message for Sally Riley lessal@hotmail.co.uk Message template Wh…" at bounding box center [1288, 396] width 449 height 792
click at [1491, 20] on icon at bounding box center [1486, 22] width 18 height 22
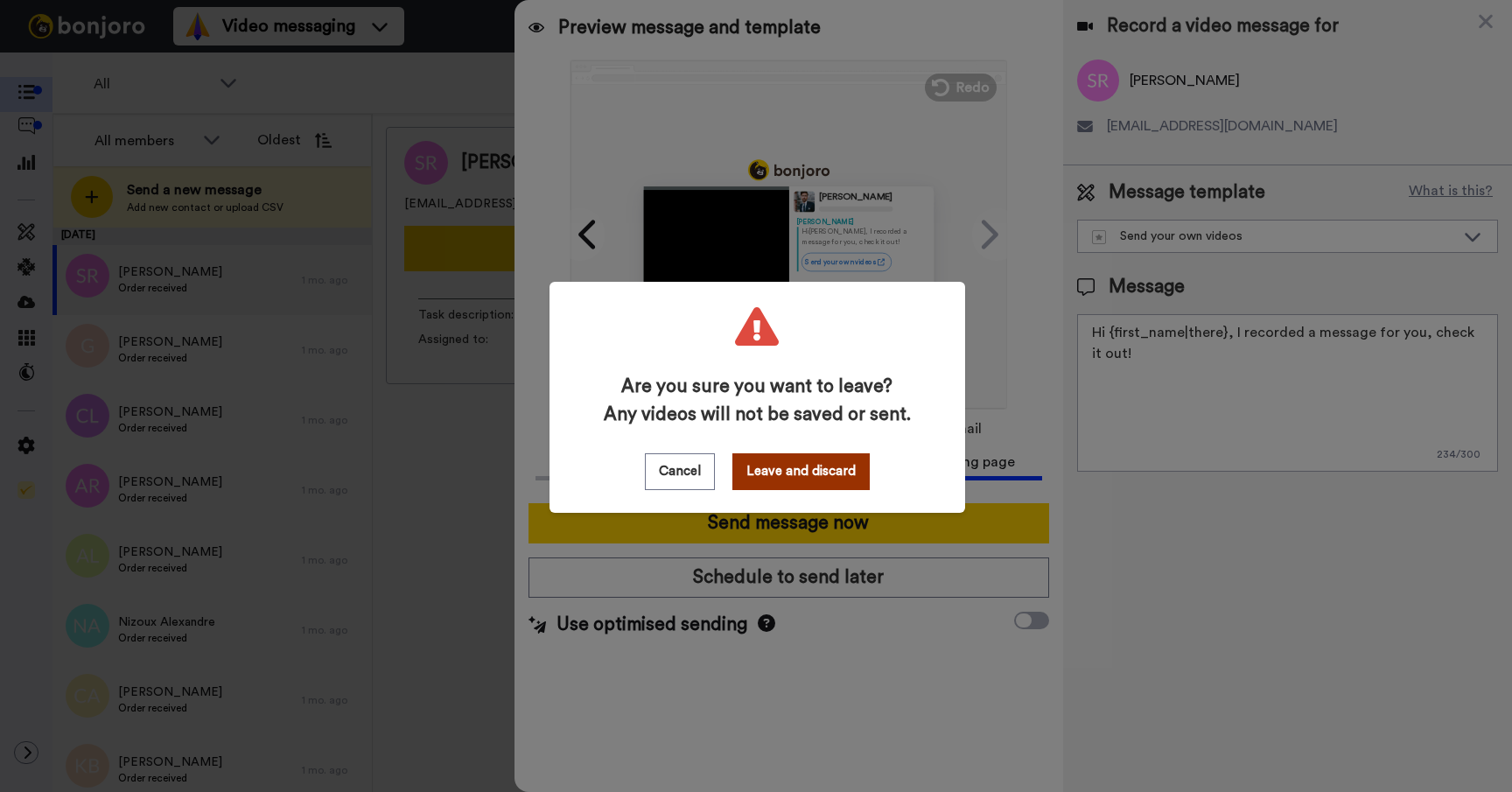
click at [792, 468] on button "Leave and discard" at bounding box center [801, 470] width 137 height 36
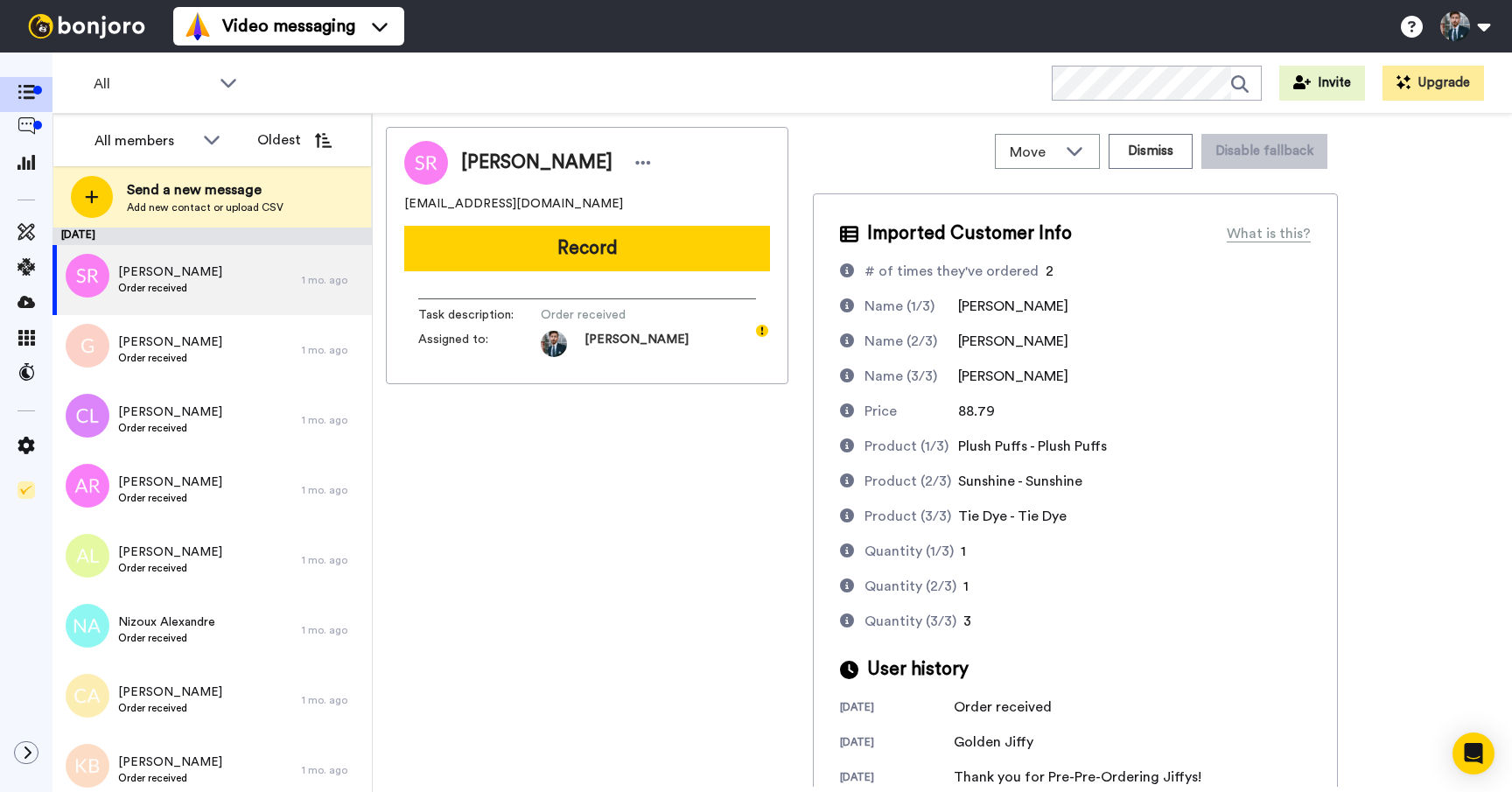
click at [689, 511] on div "Sally Riley lessal@hotmail.co.uk Record Task description : Order received Assig…" at bounding box center [587, 456] width 403 height 660
click at [570, 484] on div "Sally Riley lessal@hotmail.co.uk Record Task description : Order received Assig…" at bounding box center [587, 456] width 403 height 660
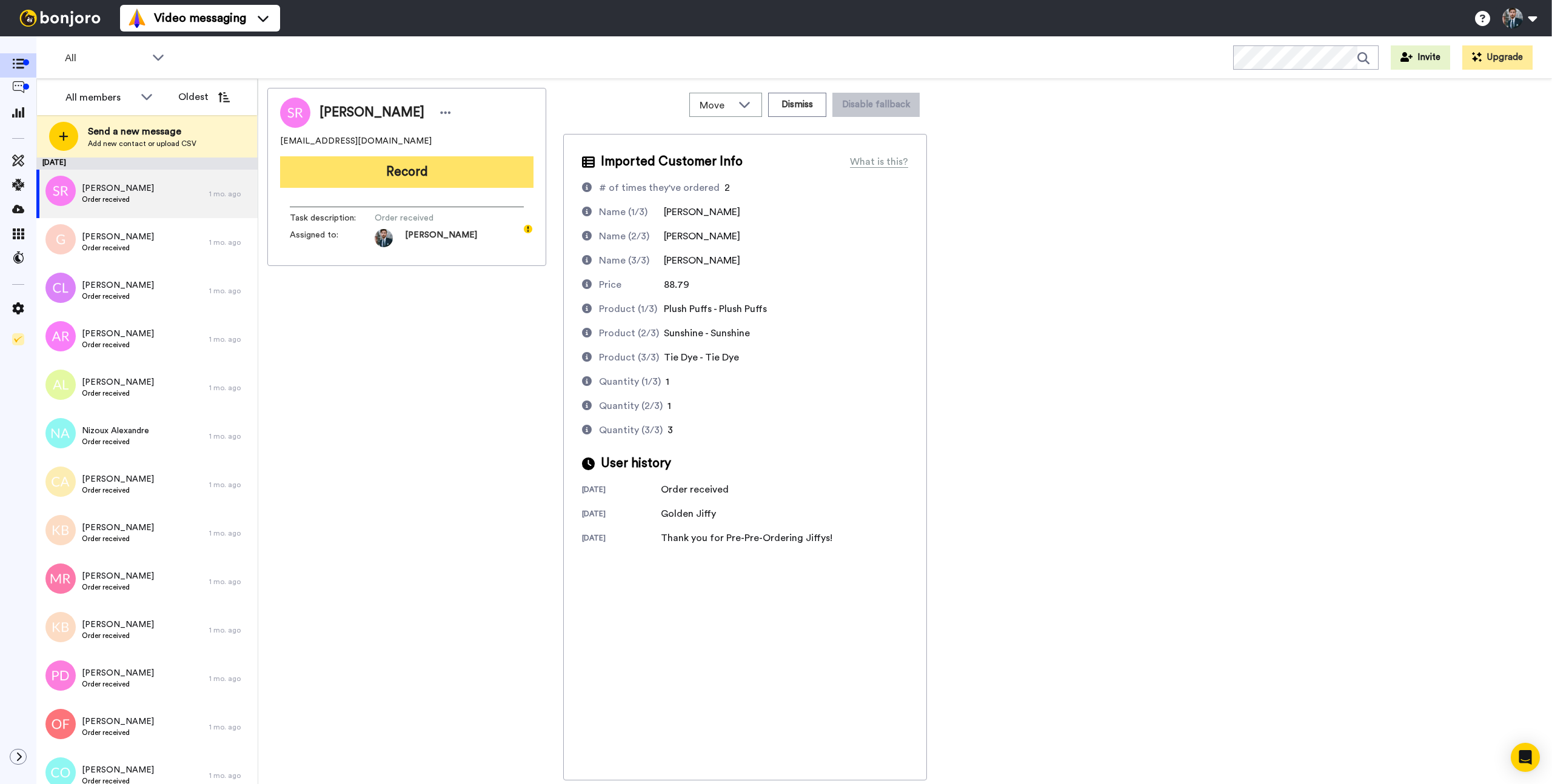
drag, startPoint x: 479, startPoint y: 379, endPoint x: 453, endPoint y: 167, distance: 213.6
click at [480, 369] on div "Sally Riley lessal@hotmail.co.uk Record Task description : Order received Assig…" at bounding box center [407, 434] width 279 height 692
click at [445, 171] on button "Record" at bounding box center [406, 172] width 253 height 31
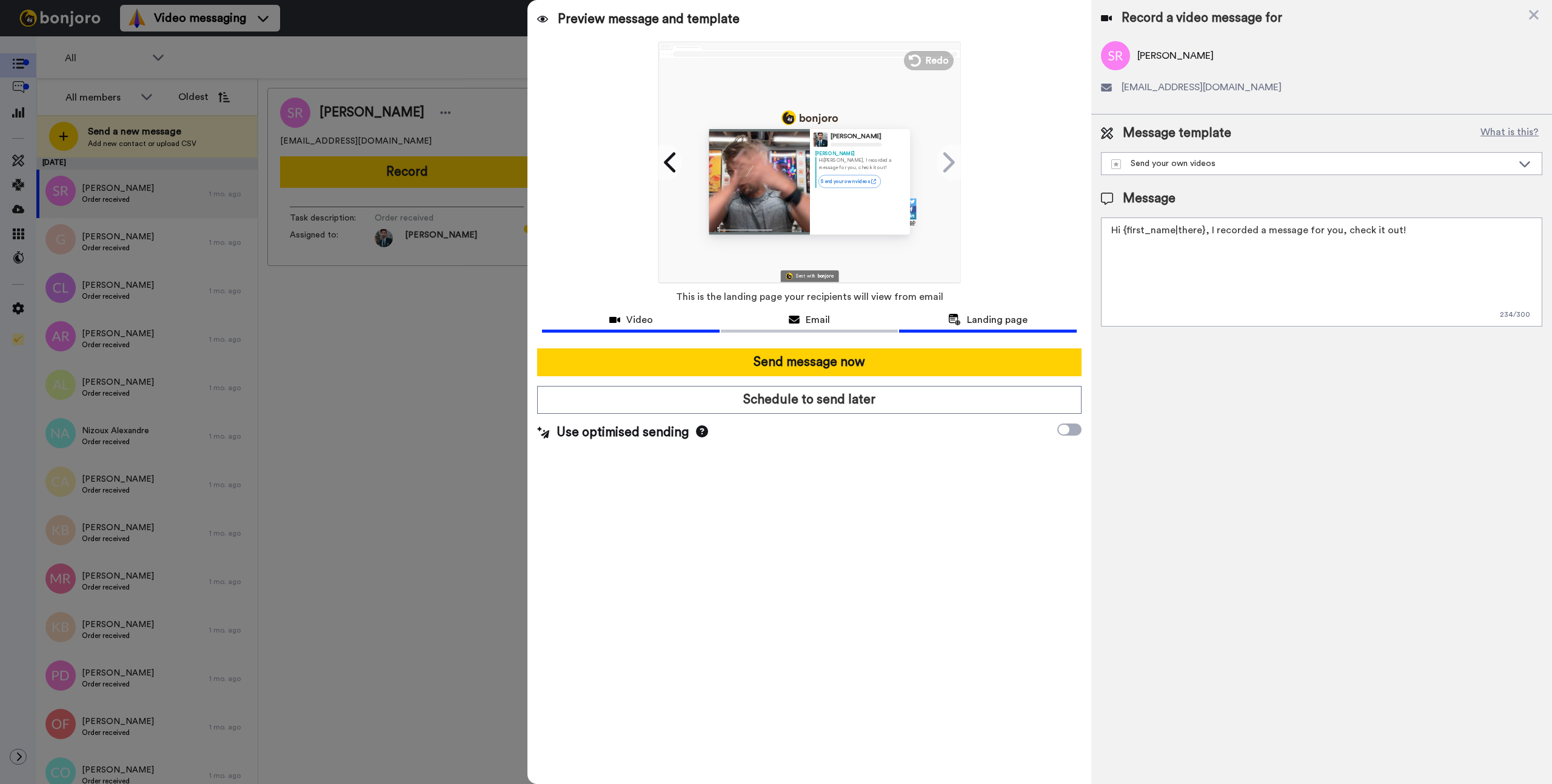
click at [640, 320] on span "Video" at bounding box center [639, 320] width 26 height 14
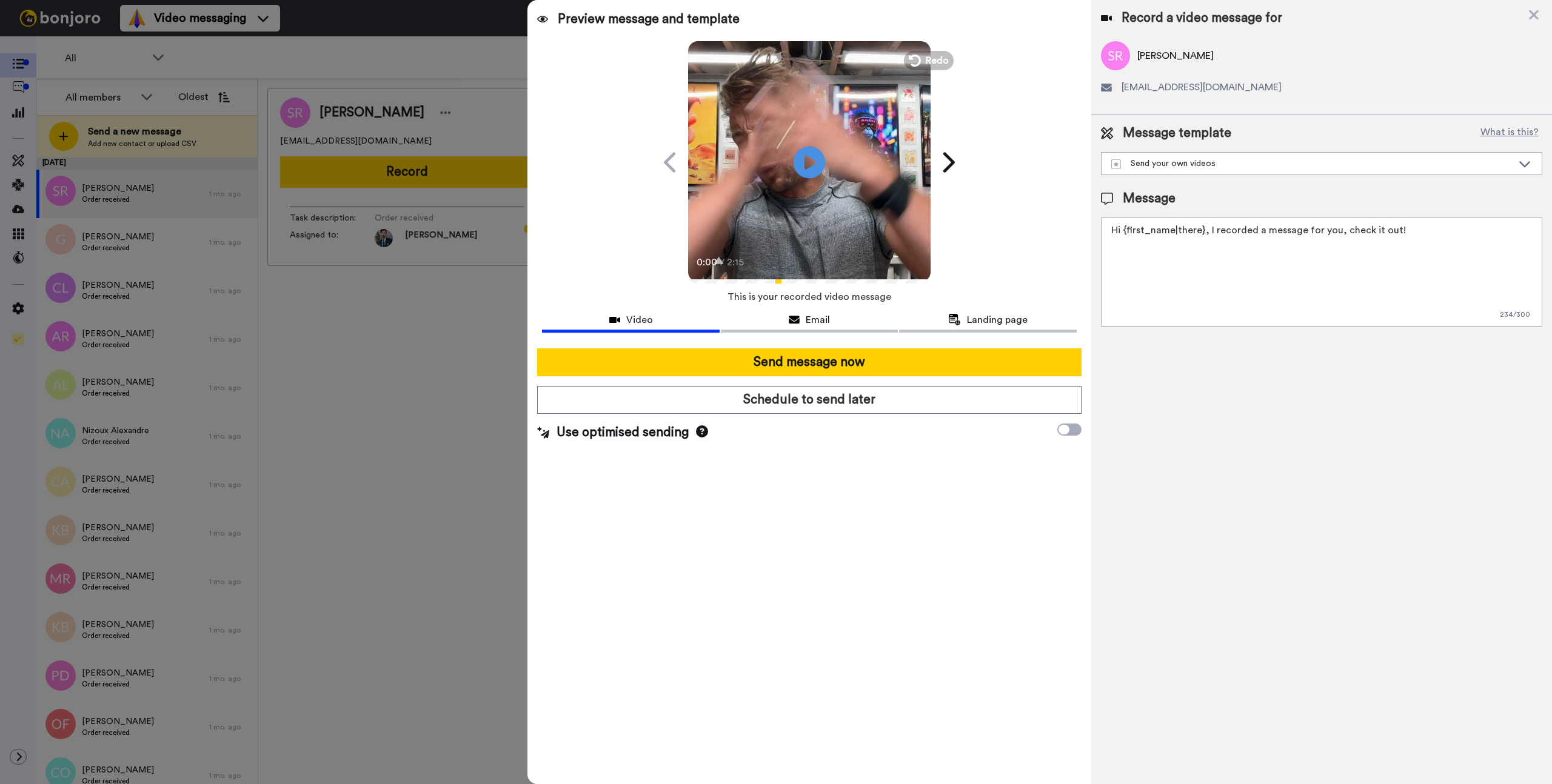
click at [809, 161] on icon "Play/Pause" at bounding box center [809, 162] width 32 height 58
click at [828, 314] on span "Email" at bounding box center [818, 320] width 24 height 14
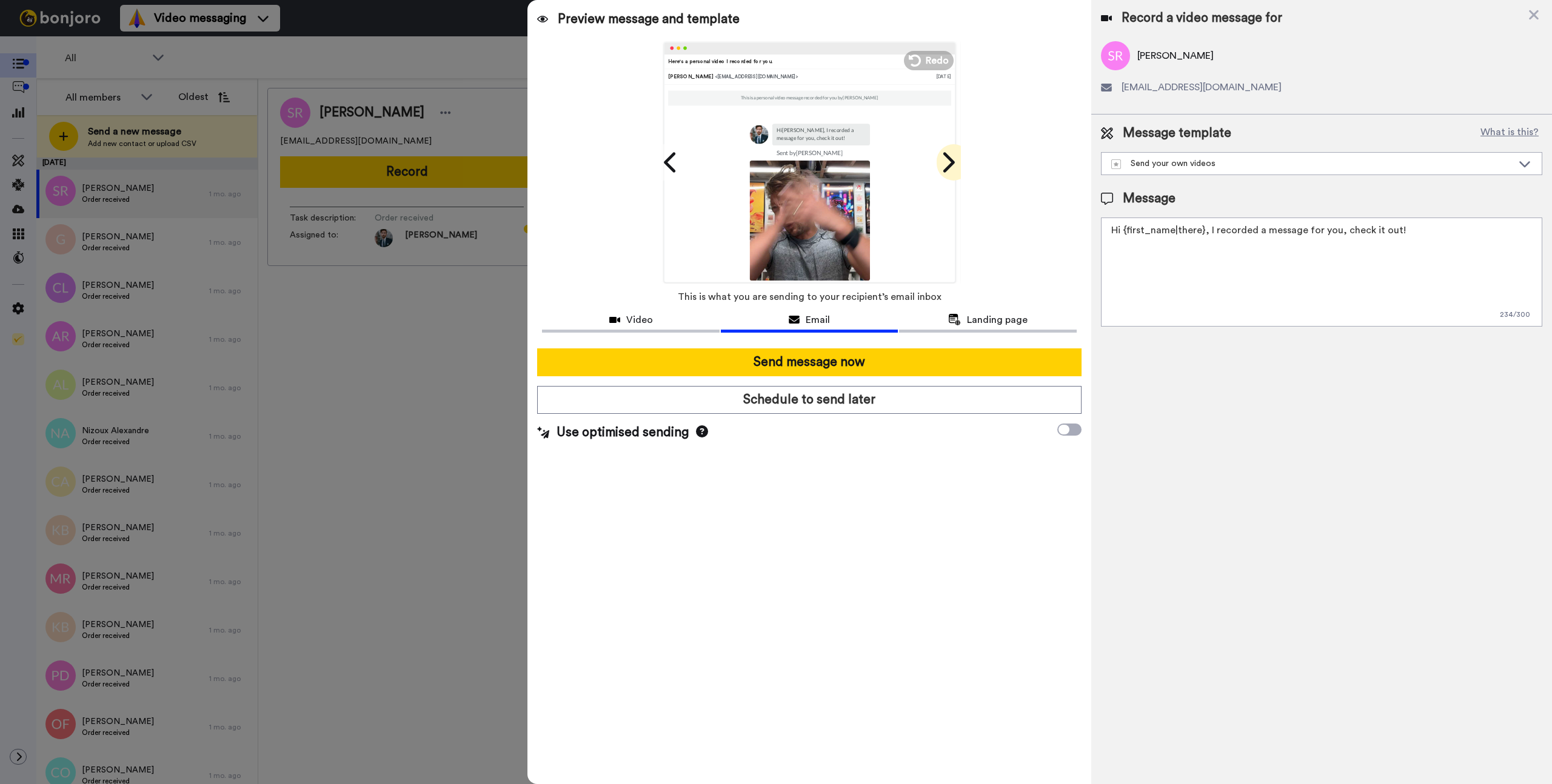
click at [946, 157] on icon at bounding box center [947, 162] width 20 height 23
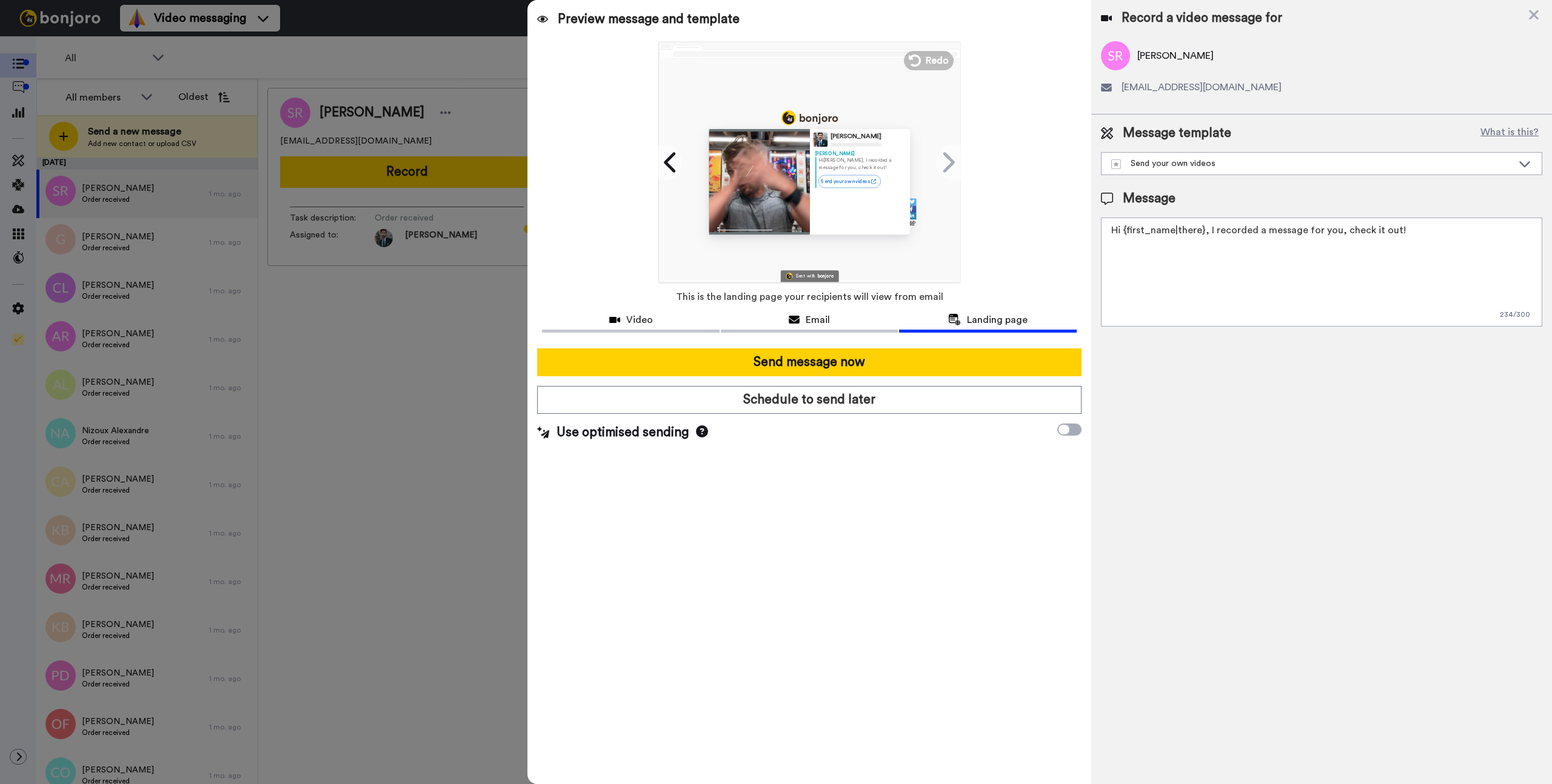
click at [983, 314] on span "Landing page" at bounding box center [997, 320] width 60 height 14
click at [1021, 216] on div "Preview message and template Play/Pause 0:12 / 2:15 Here's a personal video I r…" at bounding box center [809, 392] width 563 height 784
click at [803, 183] on div at bounding box center [759, 181] width 100 height 105
click at [1128, 162] on div "Send your own videos" at bounding box center [1312, 164] width 401 height 12
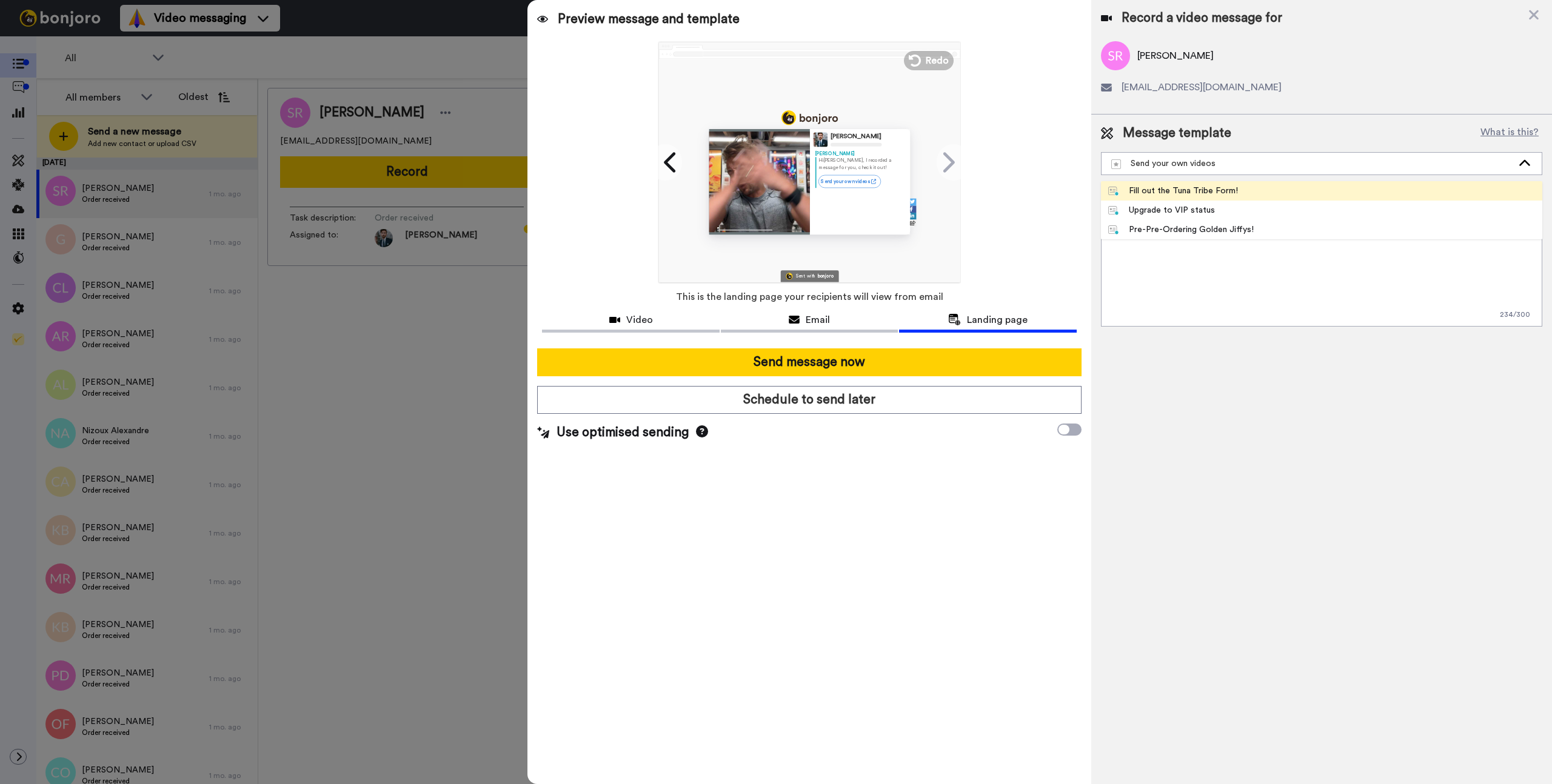
click at [1196, 189] on div "Fill out the Tuna Tribe Form!" at bounding box center [1173, 191] width 130 height 12
type textarea "Hi {first_name|there}, this is my personal thank you video to YOU! Also, be sur…"
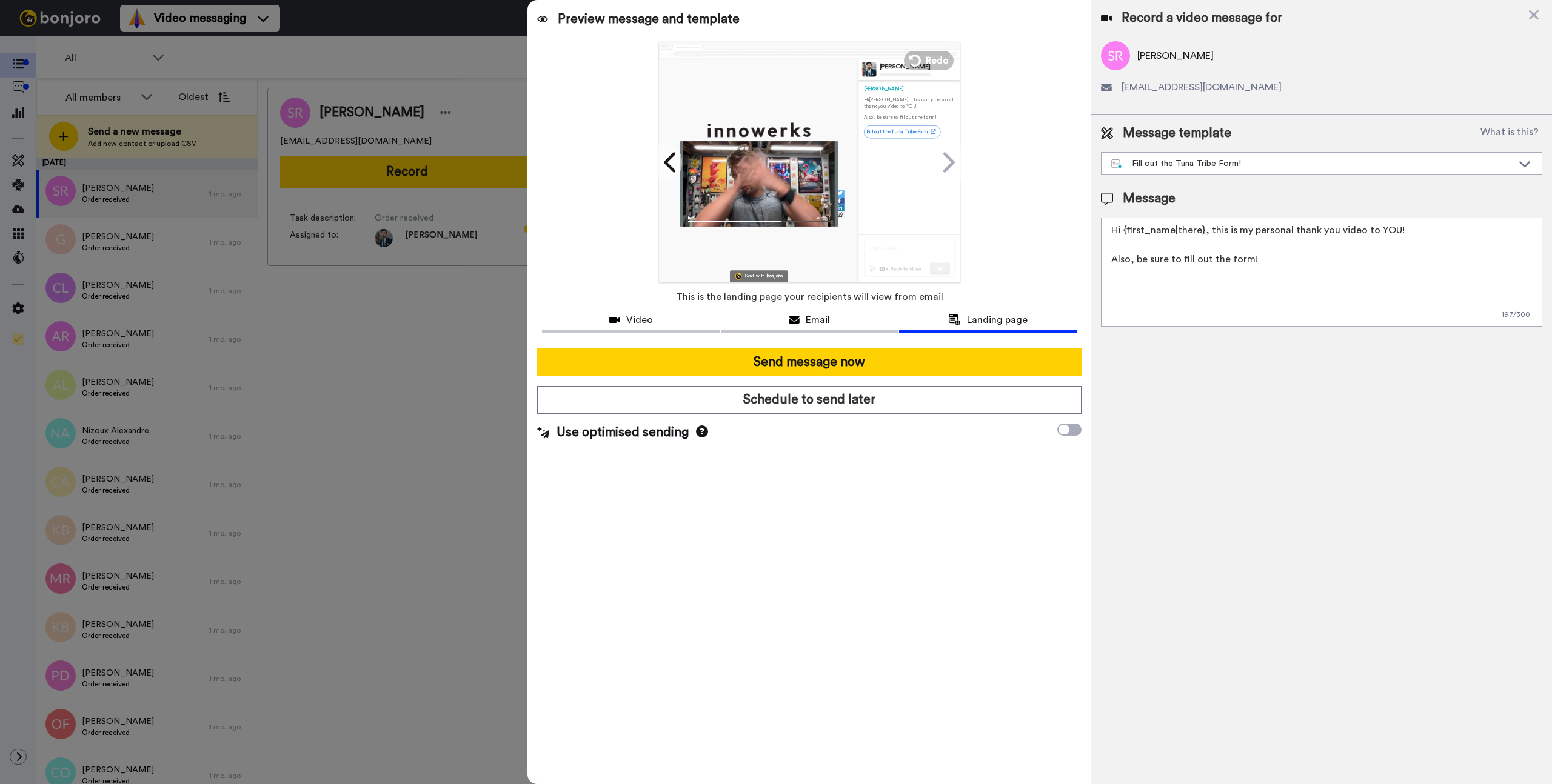
click at [1344, 460] on div "Record a video message for Sally Riley lessal@hotmail.co.uk Message template Wh…" at bounding box center [1321, 392] width 461 height 784
click at [1307, 276] on textarea "Hi {first_name|there}, this is my personal thank you video to YOU! Also, be sur…" at bounding box center [1321, 272] width 441 height 109
click at [1033, 186] on div "Preview message and template Play/Pause 0:23 / 2:15 A special video message for…" at bounding box center [809, 392] width 563 height 784
click at [824, 326] on span "Email" at bounding box center [818, 320] width 24 height 14
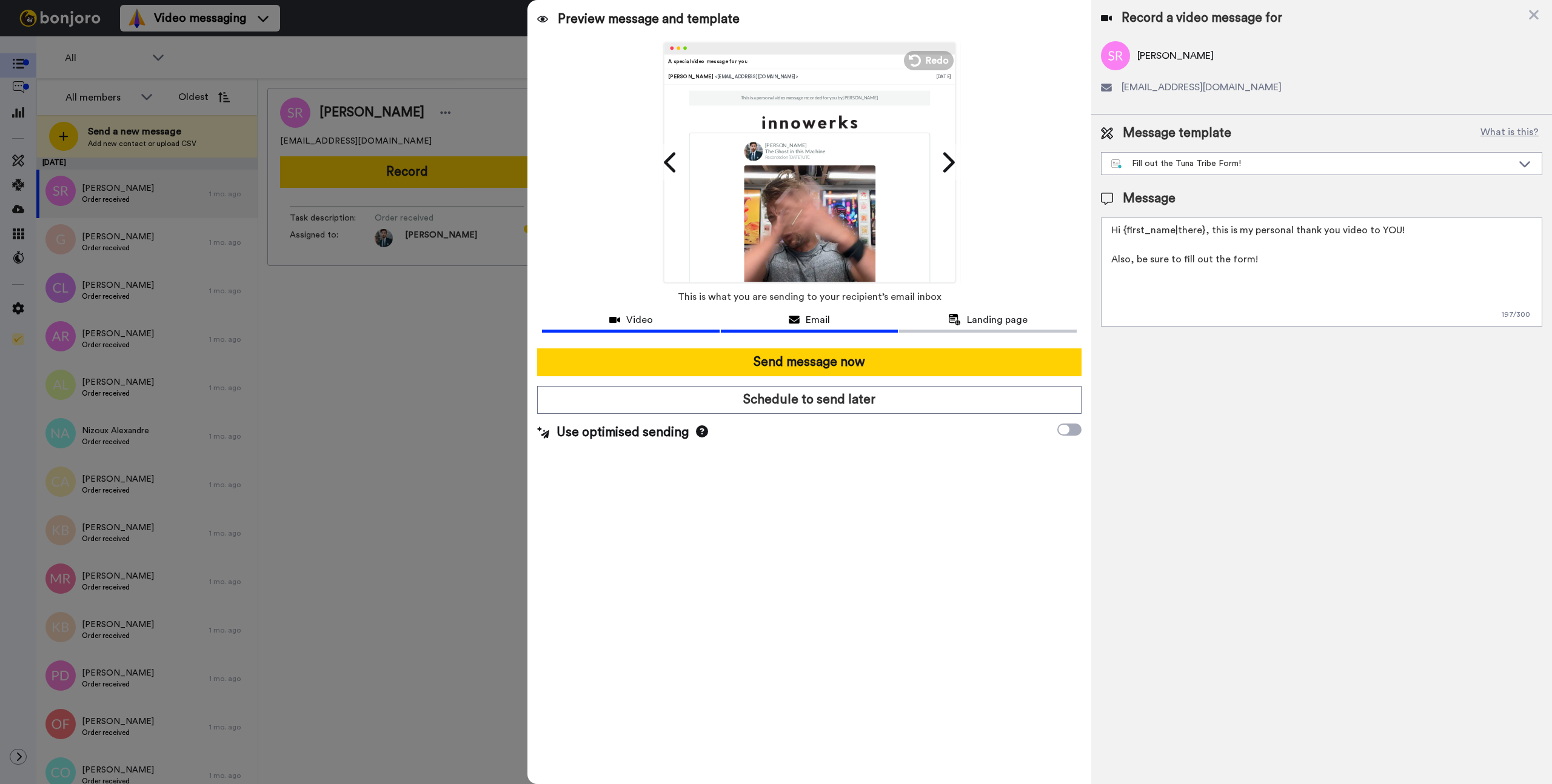
click at [699, 325] on div "Video" at bounding box center [630, 320] width 177 height 14
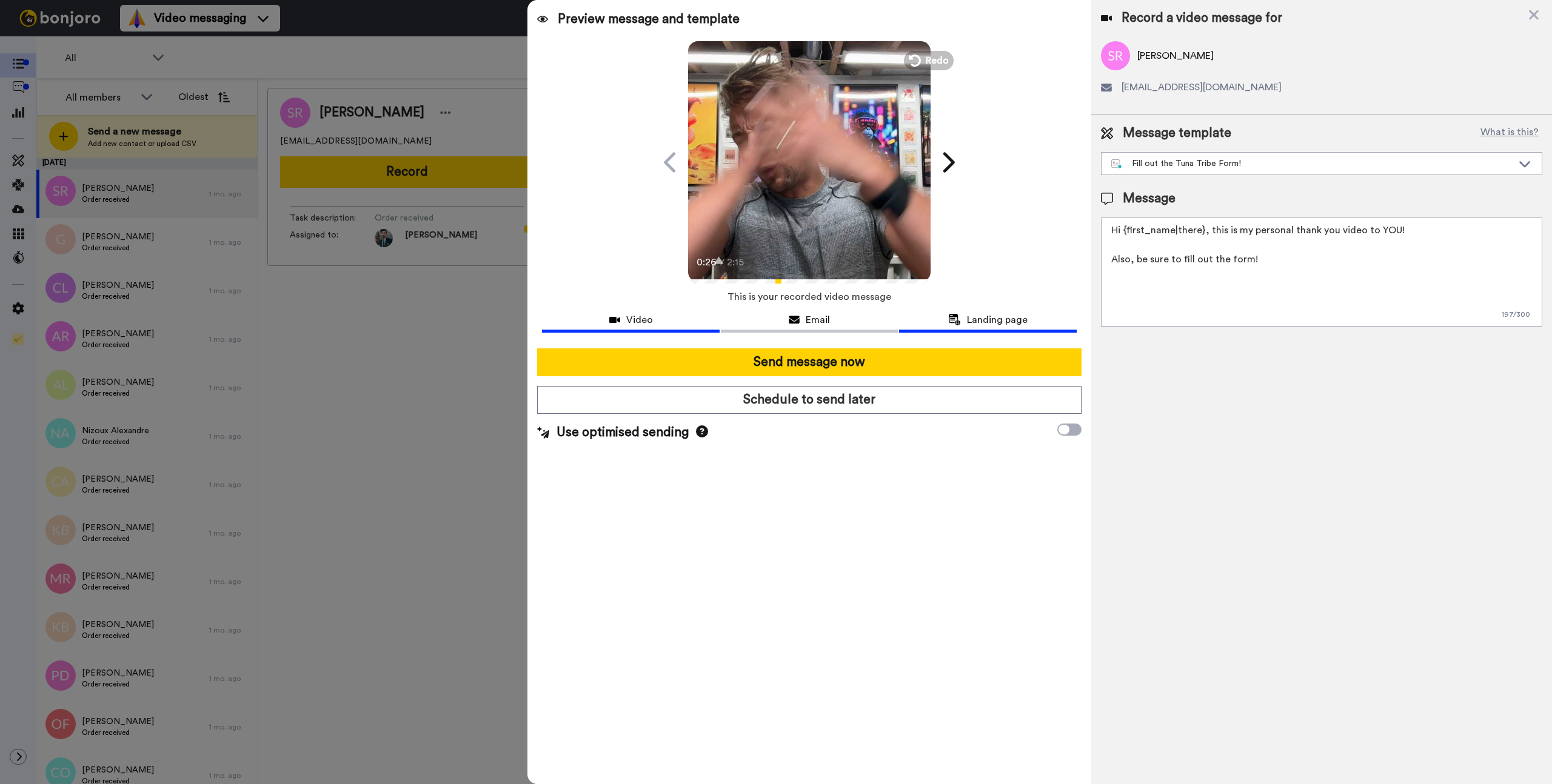
click at [1014, 316] on span "Landing page" at bounding box center [997, 320] width 60 height 14
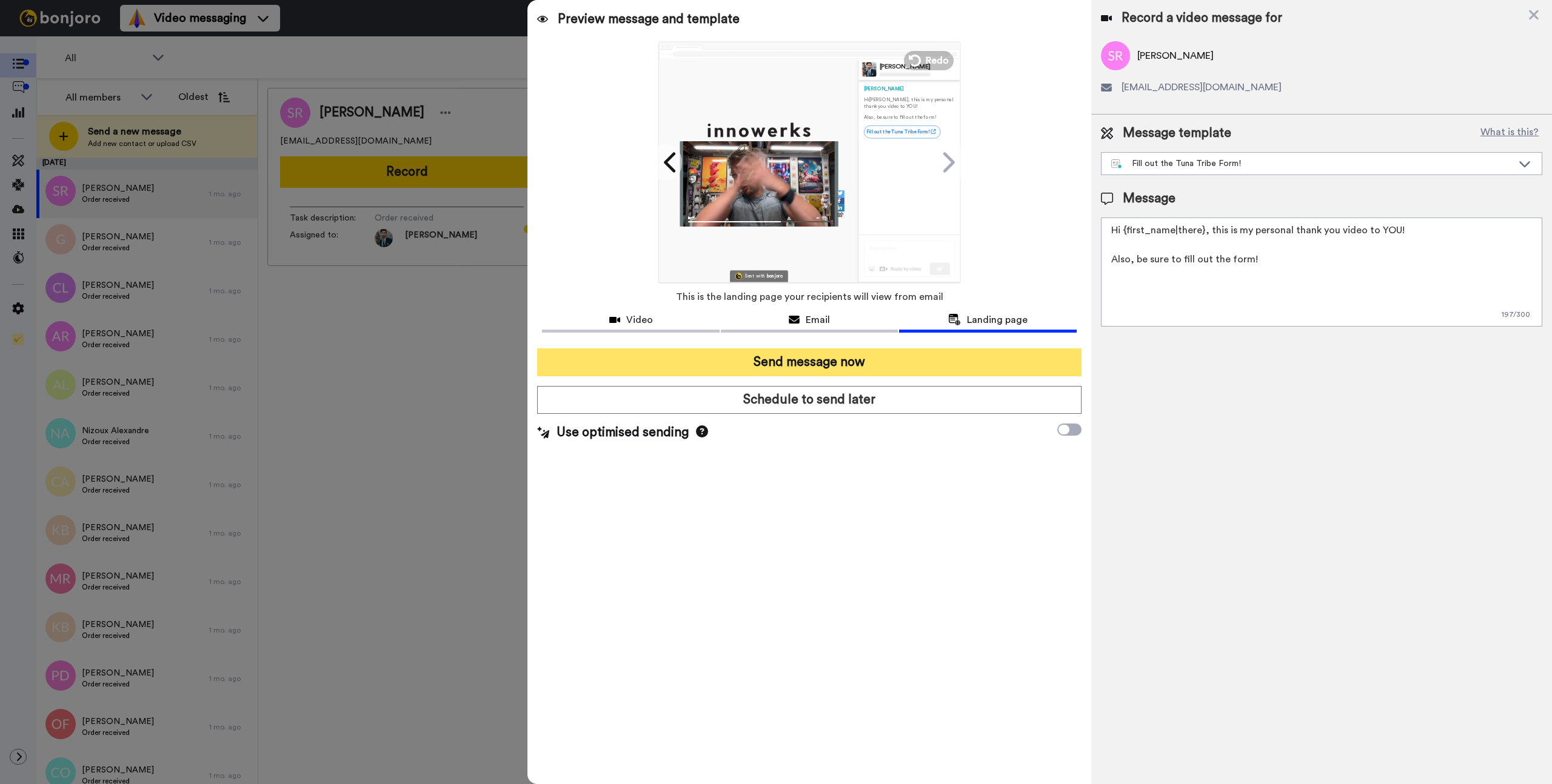
click at [836, 363] on button "Send message now" at bounding box center [809, 362] width 544 height 28
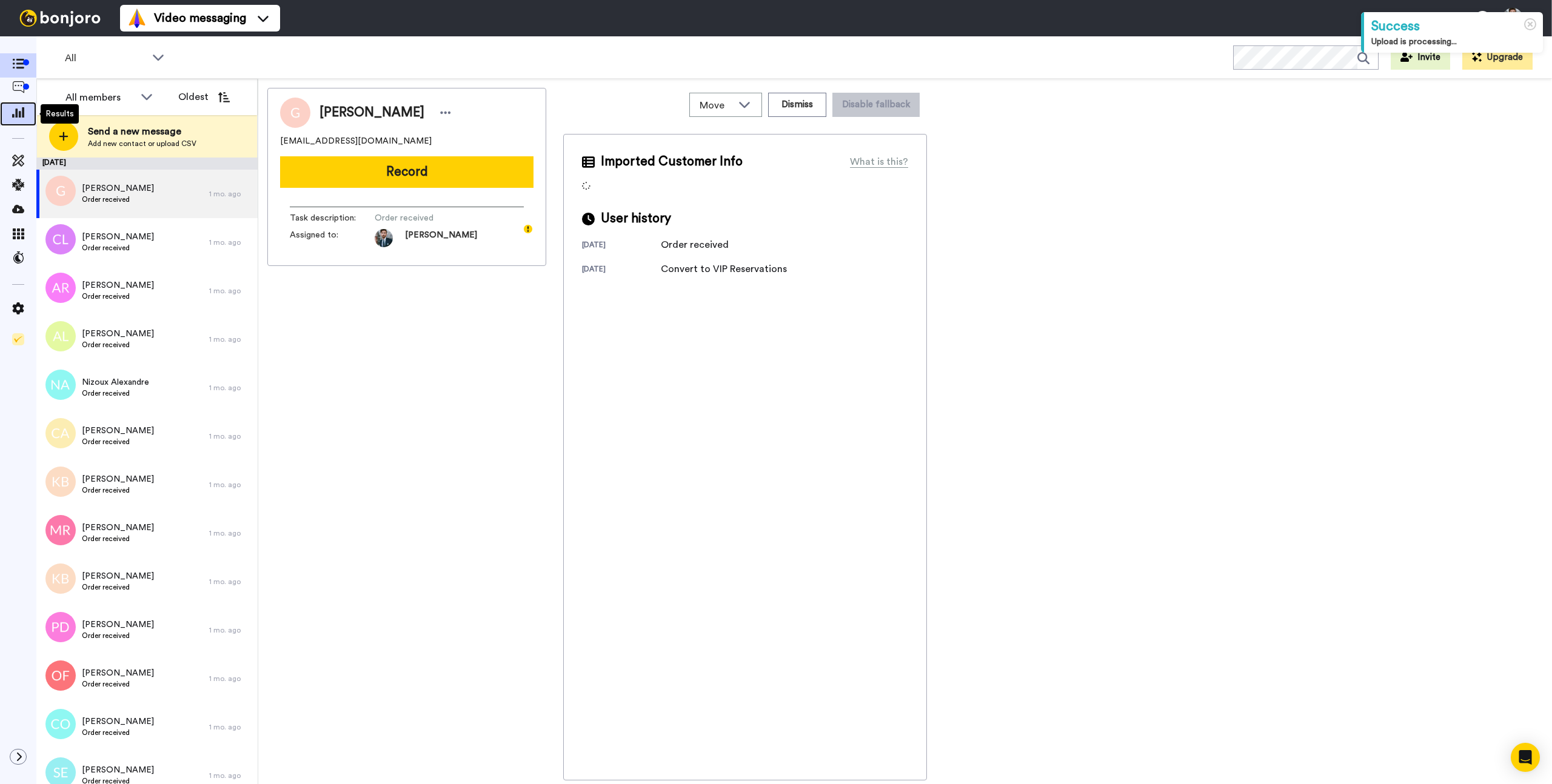
click at [19, 113] on icon at bounding box center [18, 112] width 12 height 11
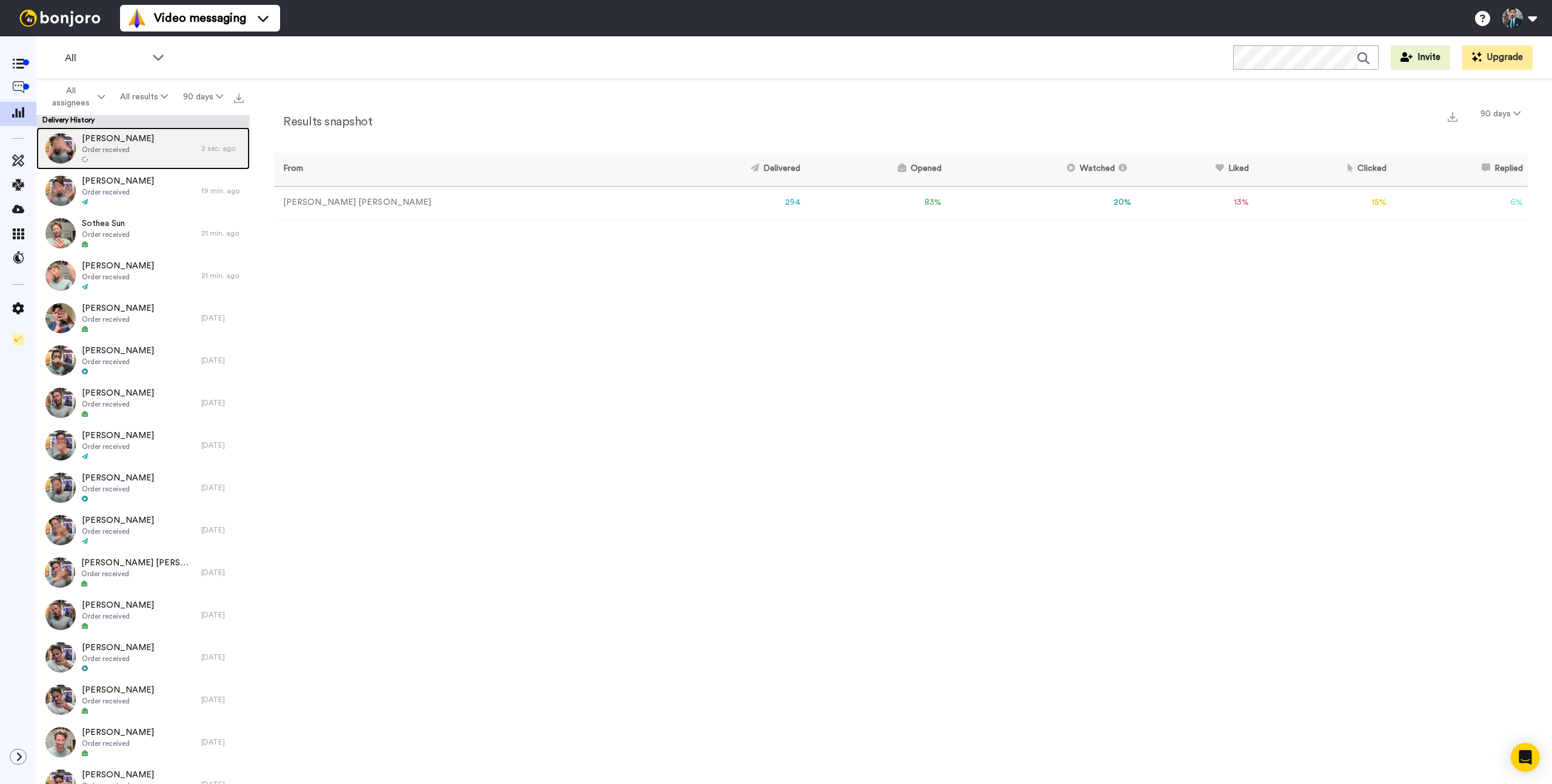
click at [145, 145] on div "[PERSON_NAME] Order received" at bounding box center [119, 148] width 165 height 42
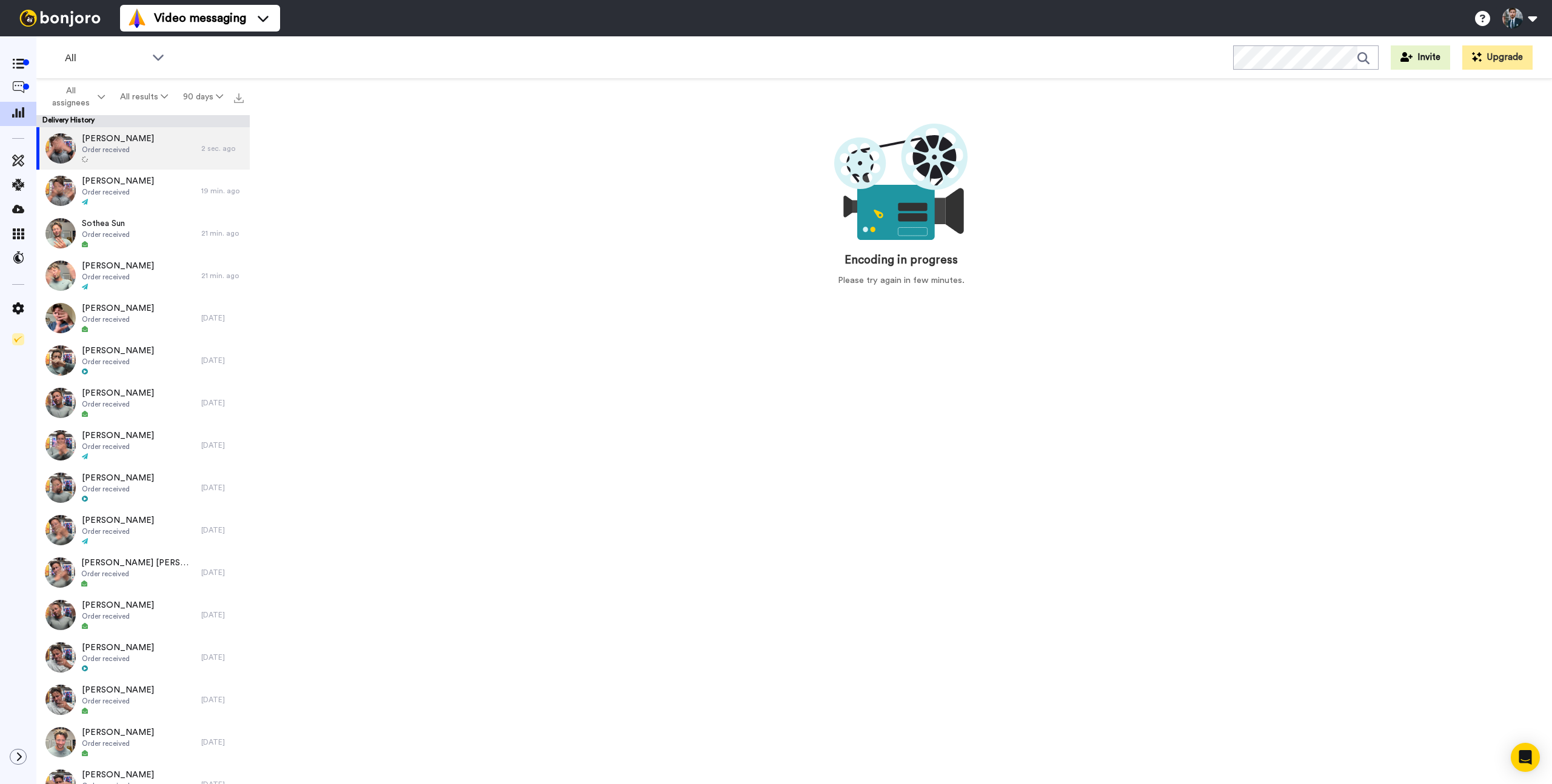
click at [751, 390] on div "Encoding in progress Please try again in few minutes." at bounding box center [901, 434] width 1302 height 711
click at [15, 62] on icon at bounding box center [18, 64] width 12 height 10
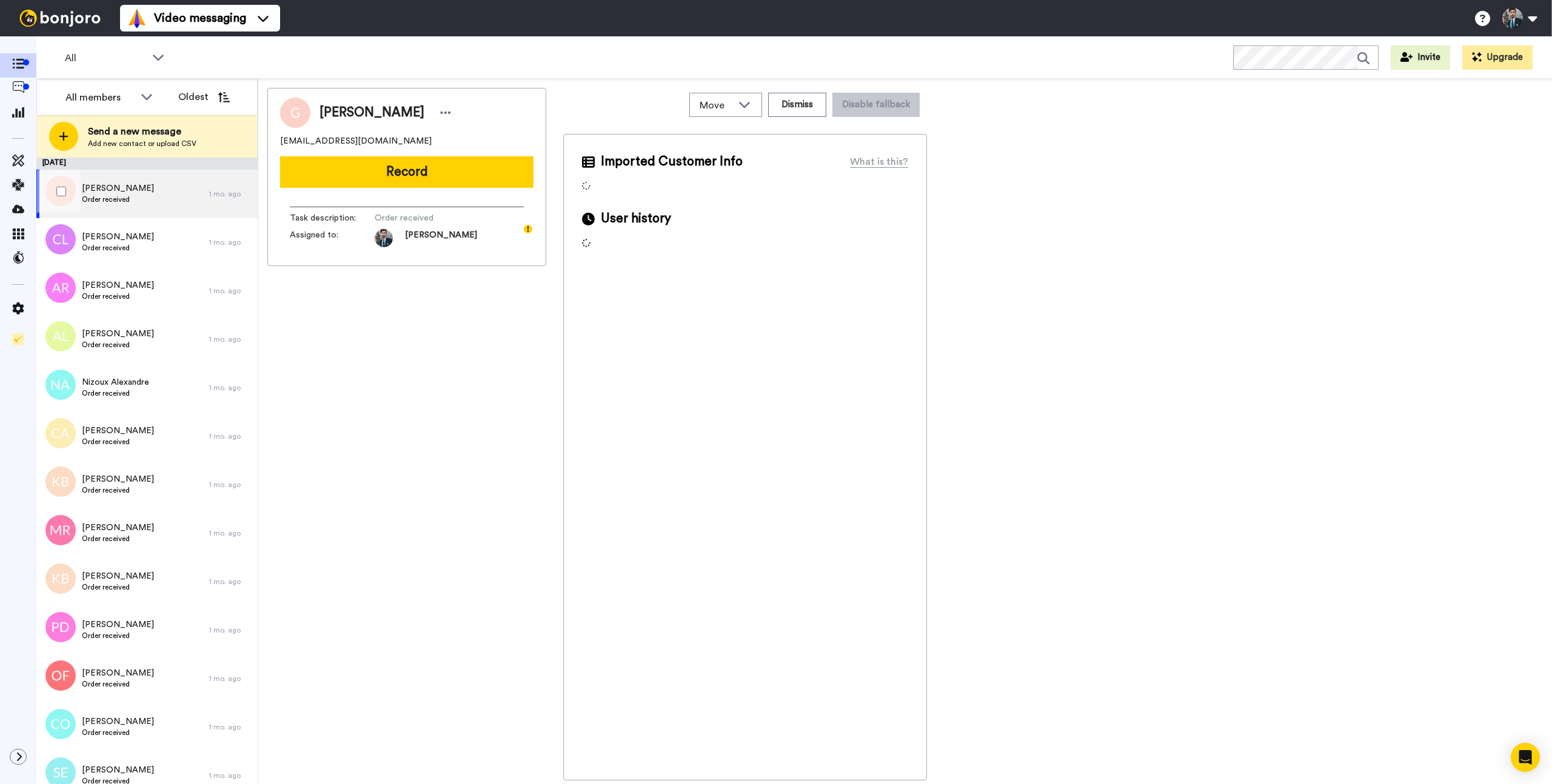
click at [165, 199] on div "[PERSON_NAME] Order received" at bounding box center [123, 193] width 172 height 48
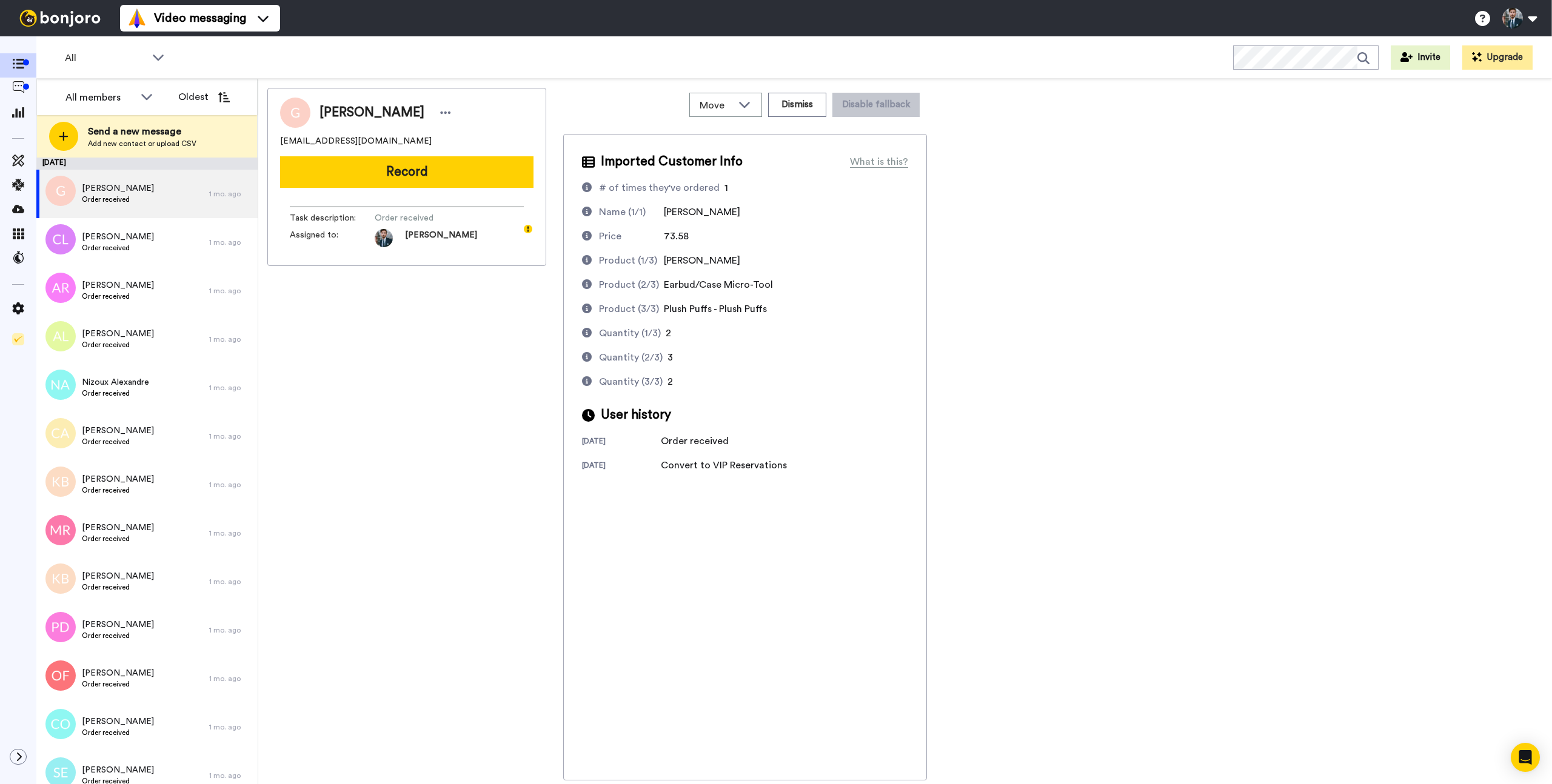
click at [1110, 608] on div "[PERSON_NAME] [EMAIL_ADDRESS][DOMAIN_NAME] Record Task description : Order rece…" at bounding box center [905, 434] width 1275 height 692
drag, startPoint x: 388, startPoint y: 141, endPoint x: 272, endPoint y: 138, distance: 116.0
click at [271, 142] on div "[PERSON_NAME] [EMAIL_ADDRESS][DOMAIN_NAME] Record Task description : Order rece…" at bounding box center [407, 176] width 279 height 178
copy span "[EMAIL_ADDRESS][DOMAIN_NAME]"
drag, startPoint x: 1213, startPoint y: 440, endPoint x: 556, endPoint y: 259, distance: 681.5
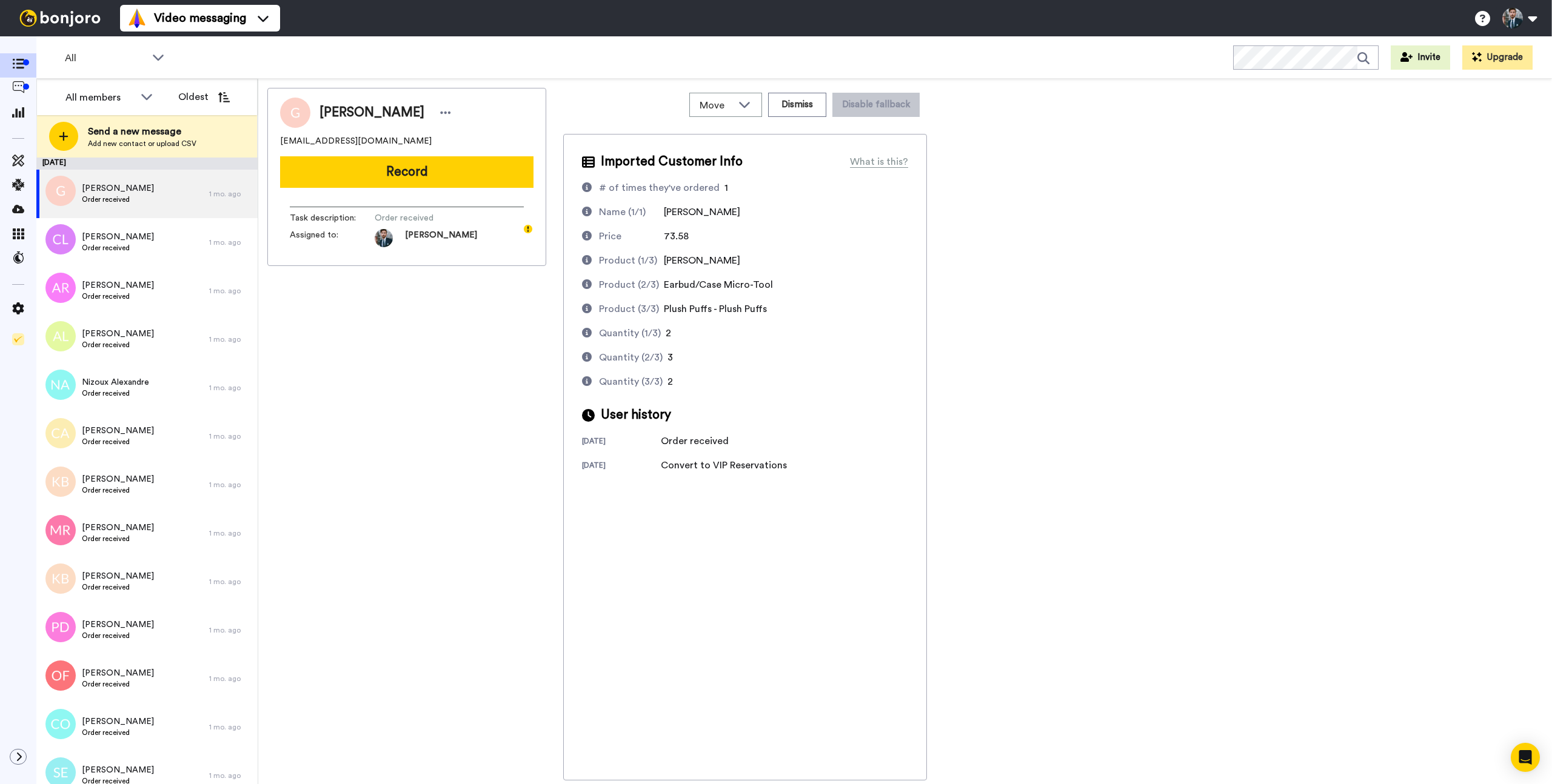
click at [1198, 438] on div "[PERSON_NAME] [EMAIL_ADDRESS][DOMAIN_NAME] Record Task description : Order rece…" at bounding box center [905, 434] width 1275 height 692
click at [477, 172] on button "Record" at bounding box center [406, 172] width 253 height 31
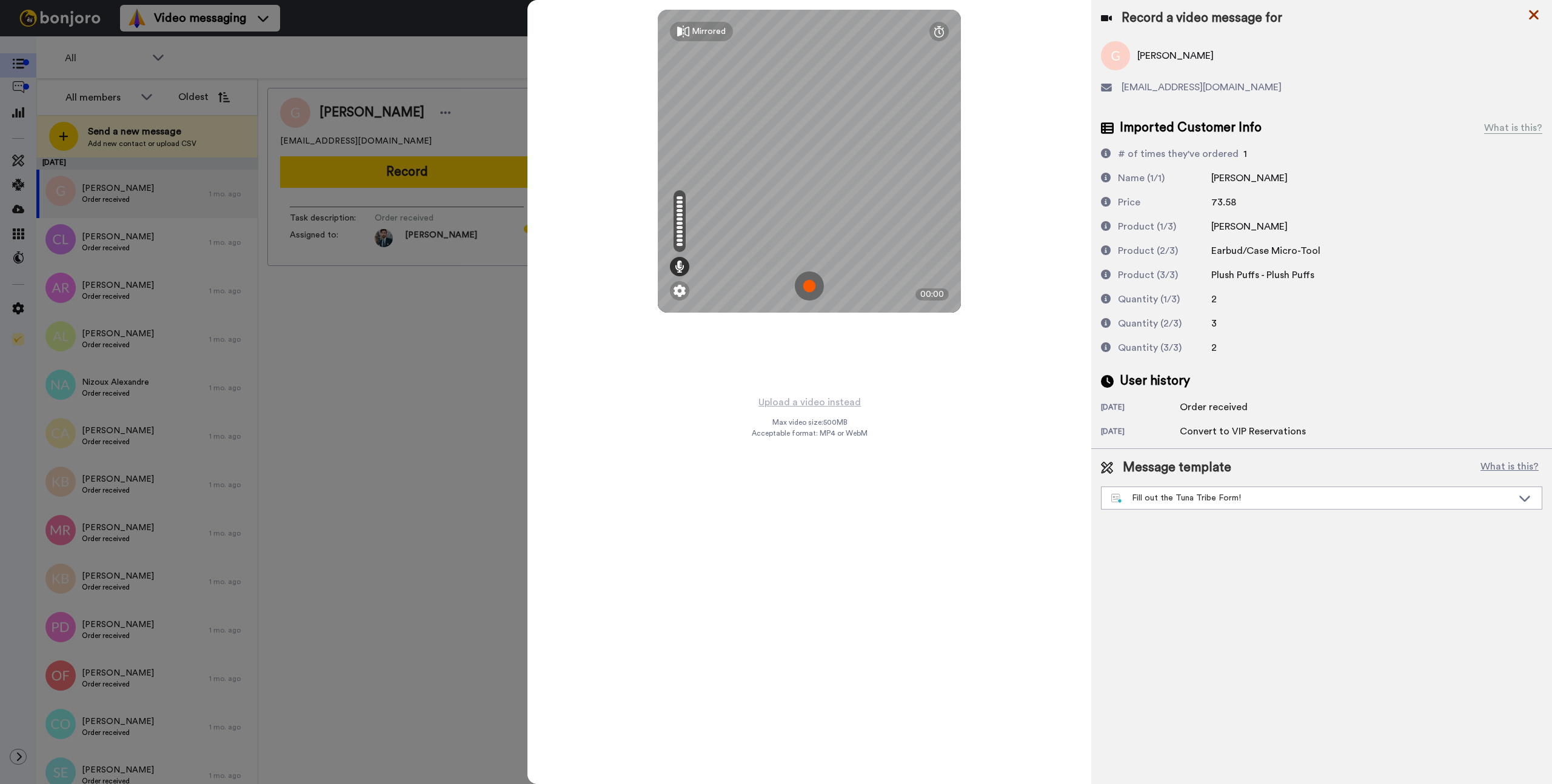
click at [1535, 12] on icon at bounding box center [1534, 15] width 10 height 10
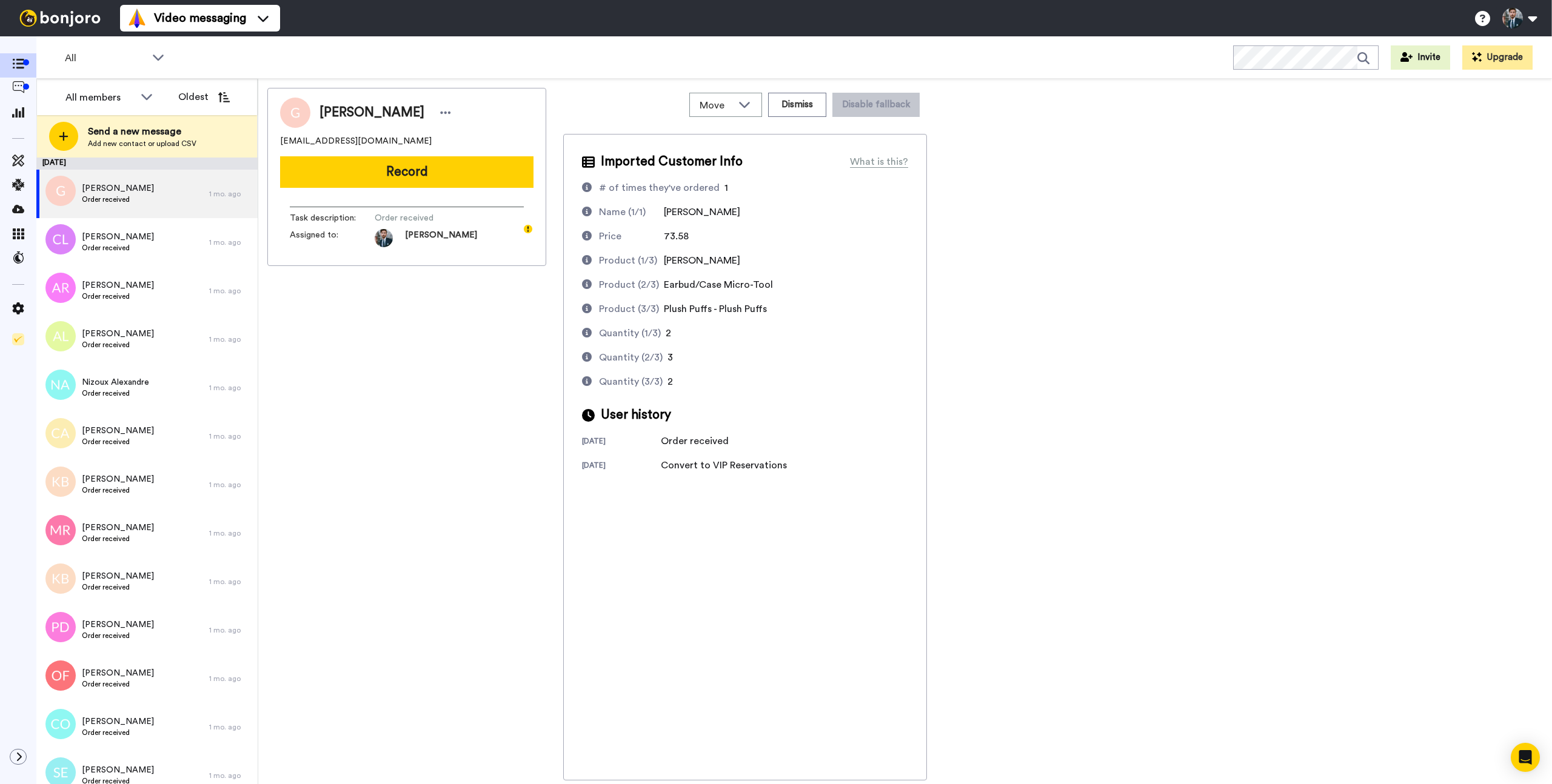
click at [1173, 316] on div "[PERSON_NAME] [EMAIL_ADDRESS][DOMAIN_NAME] Record Task description : Order rece…" at bounding box center [905, 434] width 1275 height 692
click at [320, 415] on div "[PERSON_NAME] [EMAIL_ADDRESS][DOMAIN_NAME] Record Task description : Order rece…" at bounding box center [407, 434] width 279 height 692
click at [437, 184] on button "Record" at bounding box center [406, 172] width 253 height 31
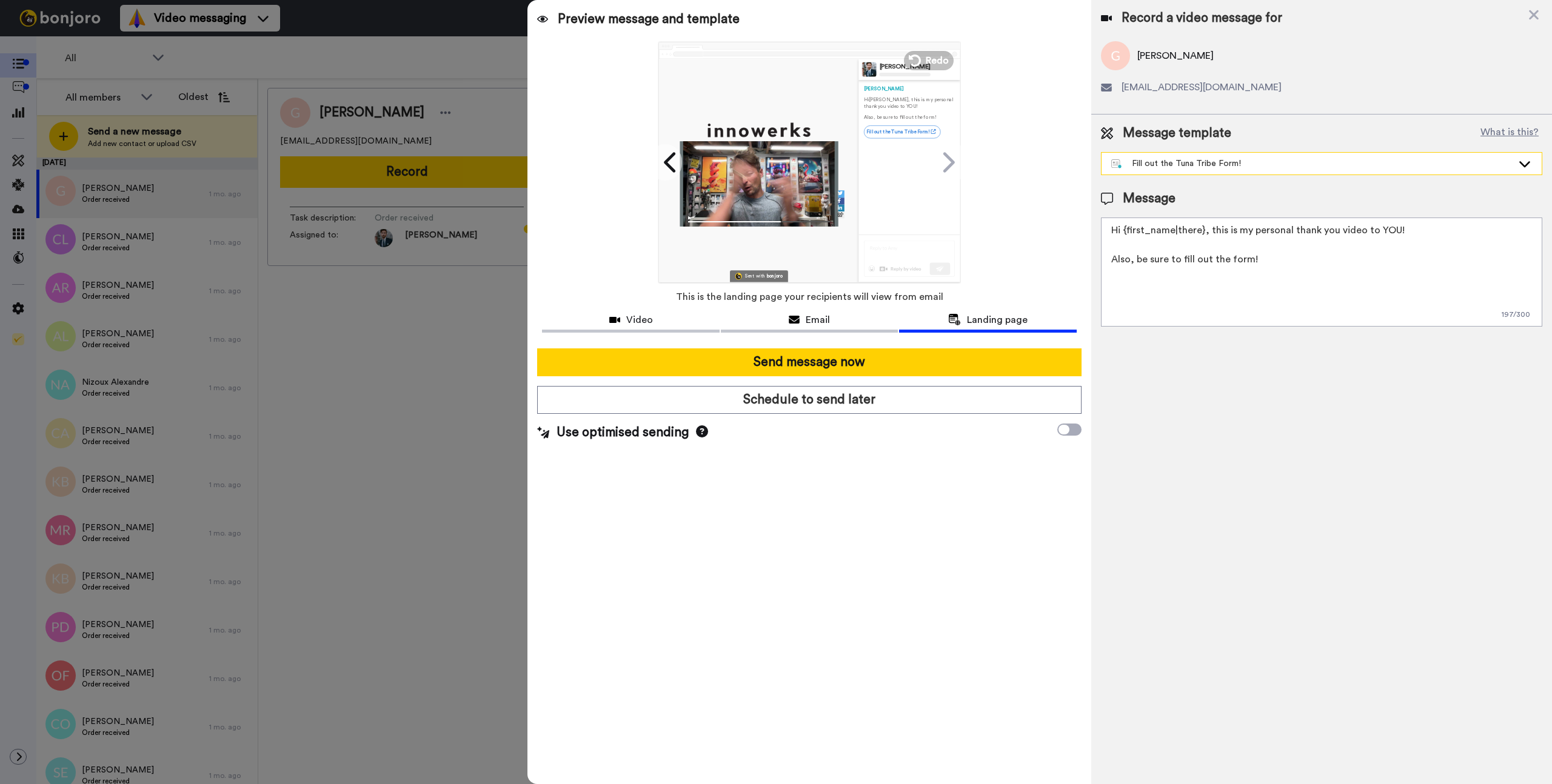
click at [1315, 170] on div "Fill out the Tuna Tribe Form!" at bounding box center [1321, 164] width 440 height 22
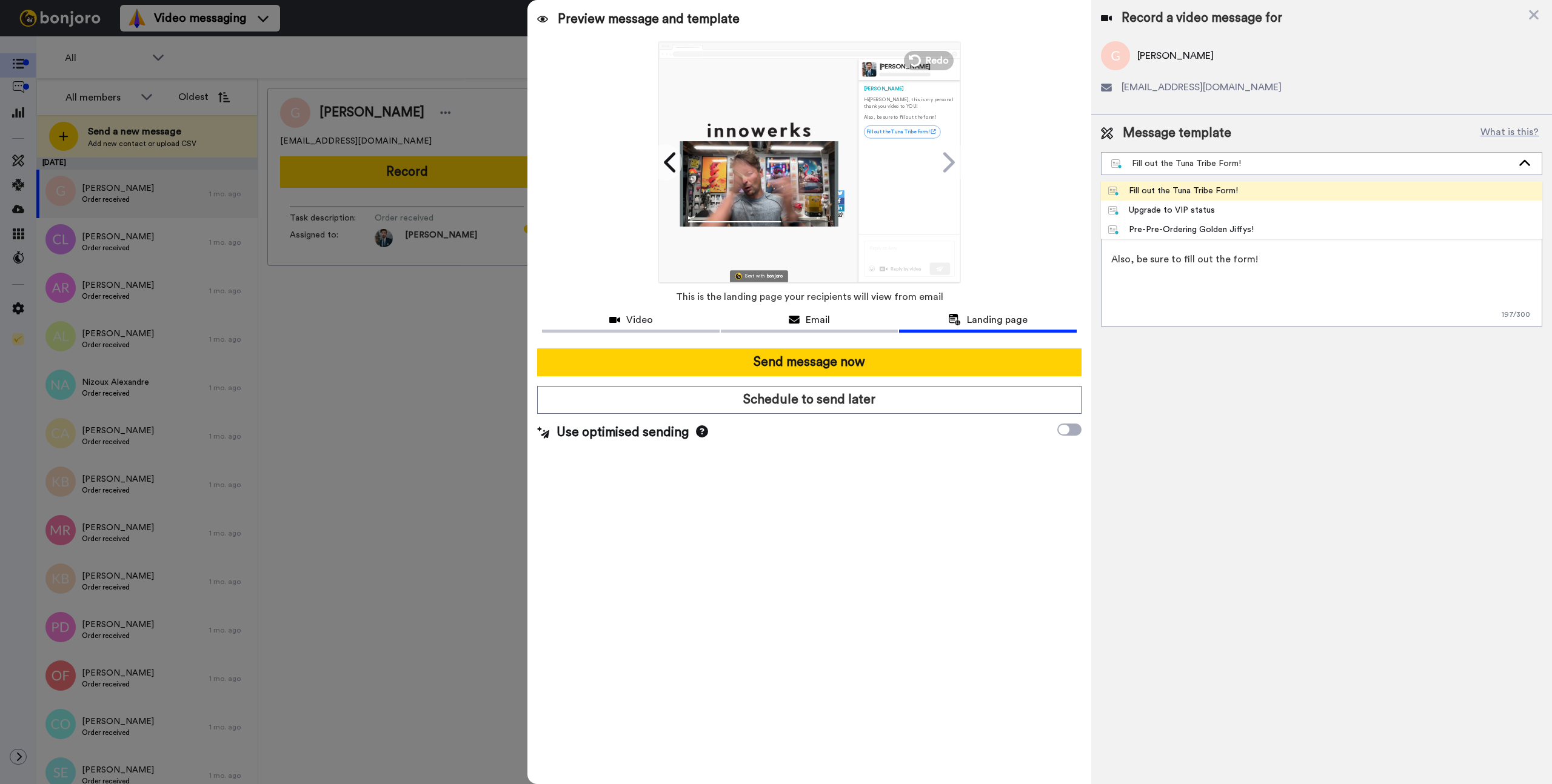
click at [1291, 183] on li "Fill out the Tuna Tribe Form!" at bounding box center [1321, 191] width 441 height 20
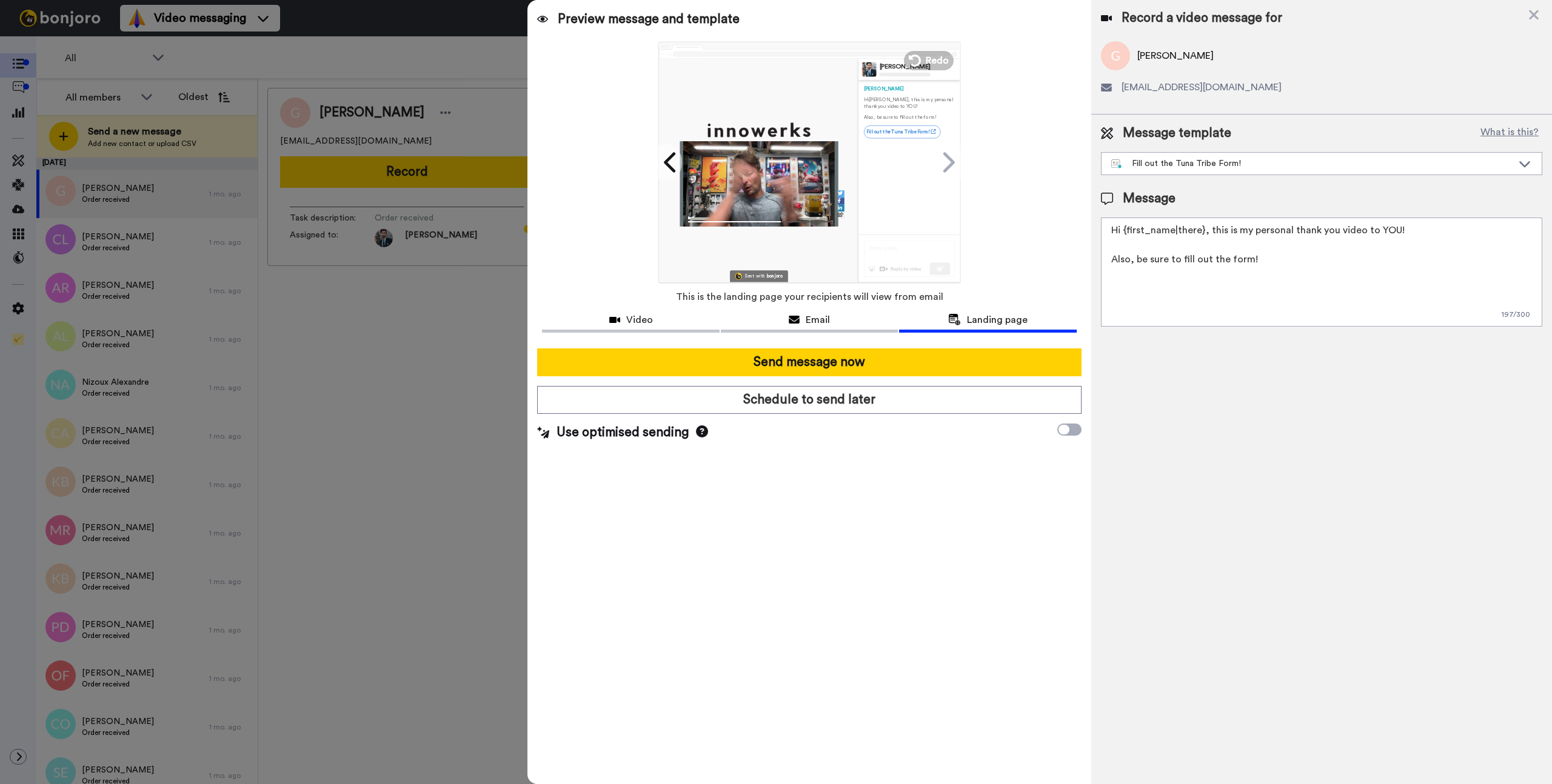
drag, startPoint x: 1325, startPoint y: 517, endPoint x: 889, endPoint y: 475, distance: 438.0
click at [1325, 517] on div "Record a video message for Gordon Simpson gordyuk@outlook.com Message template …" at bounding box center [1321, 392] width 461 height 784
click at [946, 166] on icon at bounding box center [947, 162] width 20 height 23
click at [678, 160] on icon at bounding box center [671, 162] width 20 height 23
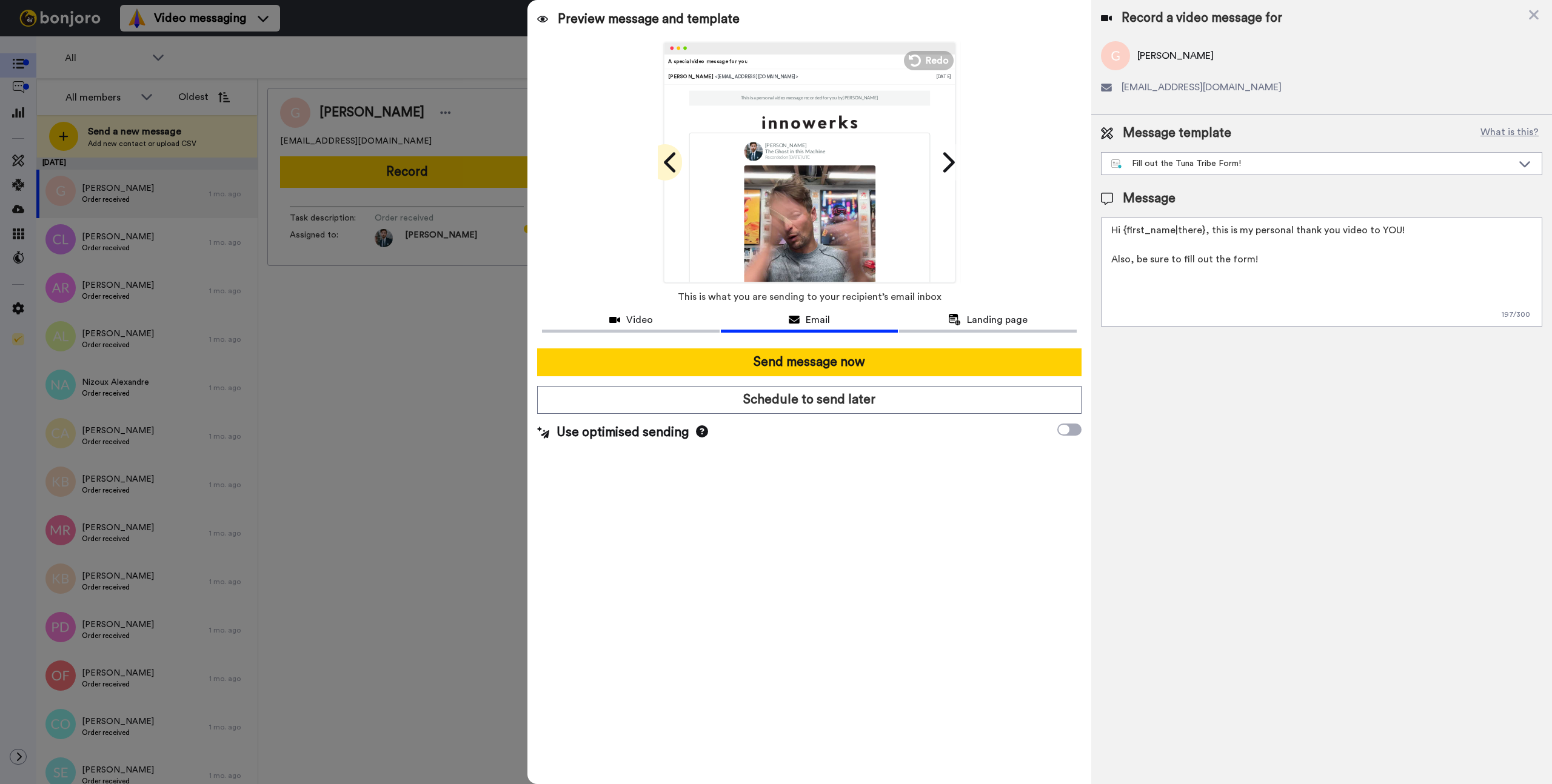
click at [676, 160] on icon at bounding box center [671, 162] width 20 height 23
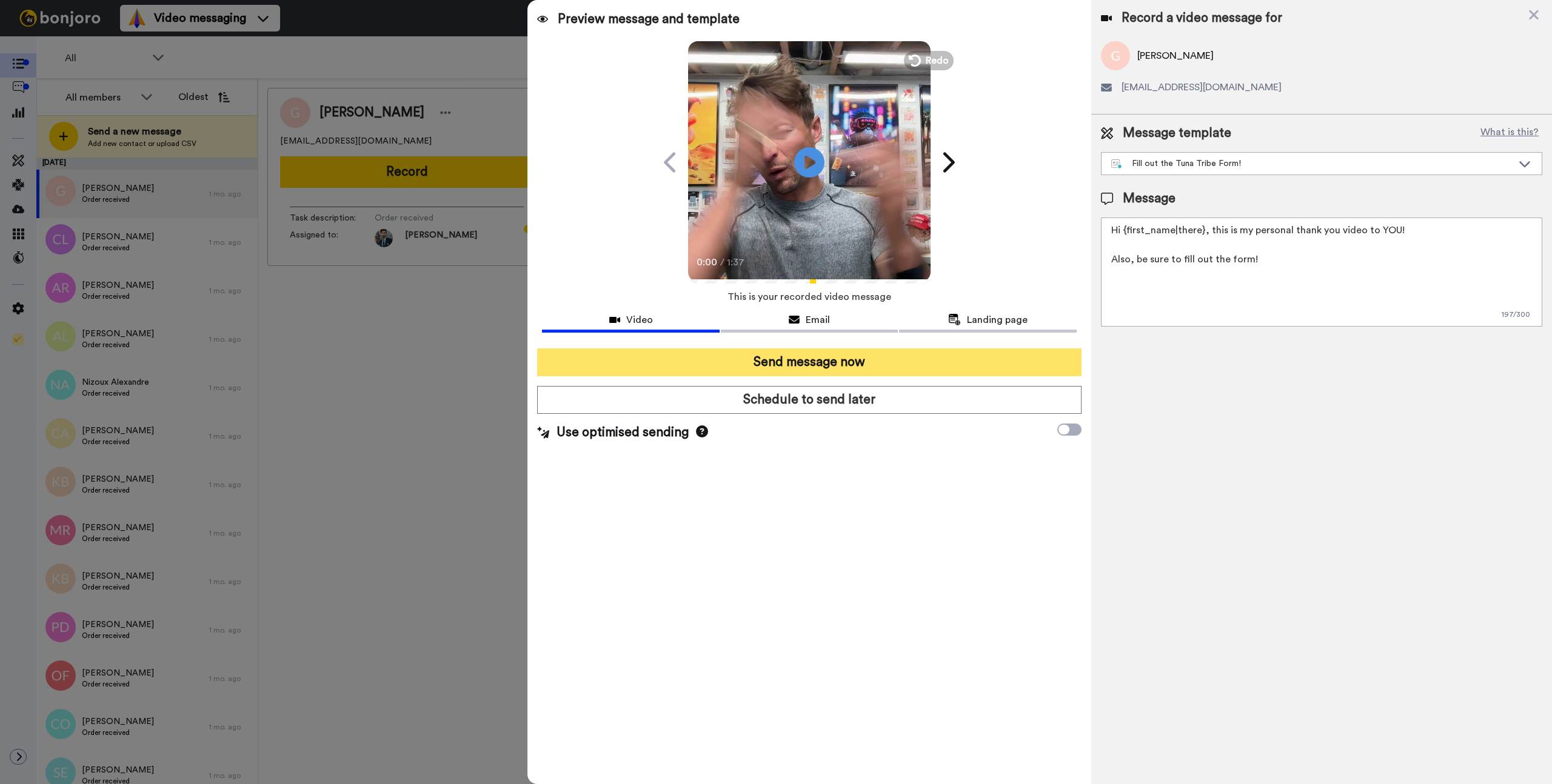
click at [815, 359] on button "Send message now" at bounding box center [809, 362] width 544 height 28
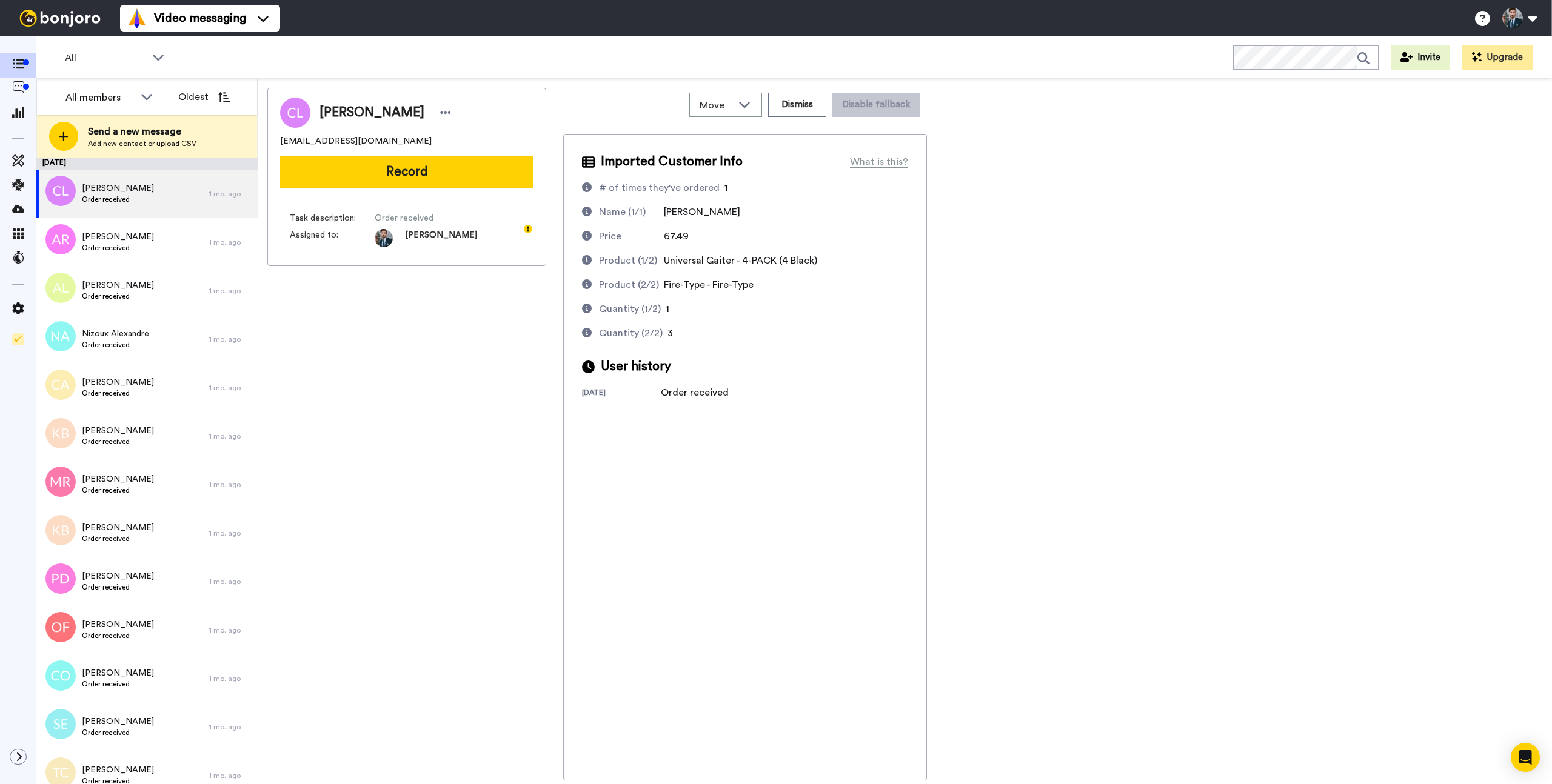
click at [1088, 369] on div "[PERSON_NAME] [EMAIL_ADDRESS][DOMAIN_NAME] Record Task description : Order rece…" at bounding box center [905, 434] width 1275 height 692
drag, startPoint x: 719, startPoint y: 214, endPoint x: 663, endPoint y: 213, distance: 56.0
click at [664, 213] on div "[PERSON_NAME]" at bounding box center [702, 212] width 76 height 14
copy span "[PERSON_NAME]"
drag, startPoint x: 396, startPoint y: 138, endPoint x: 274, endPoint y: 144, distance: 122.1
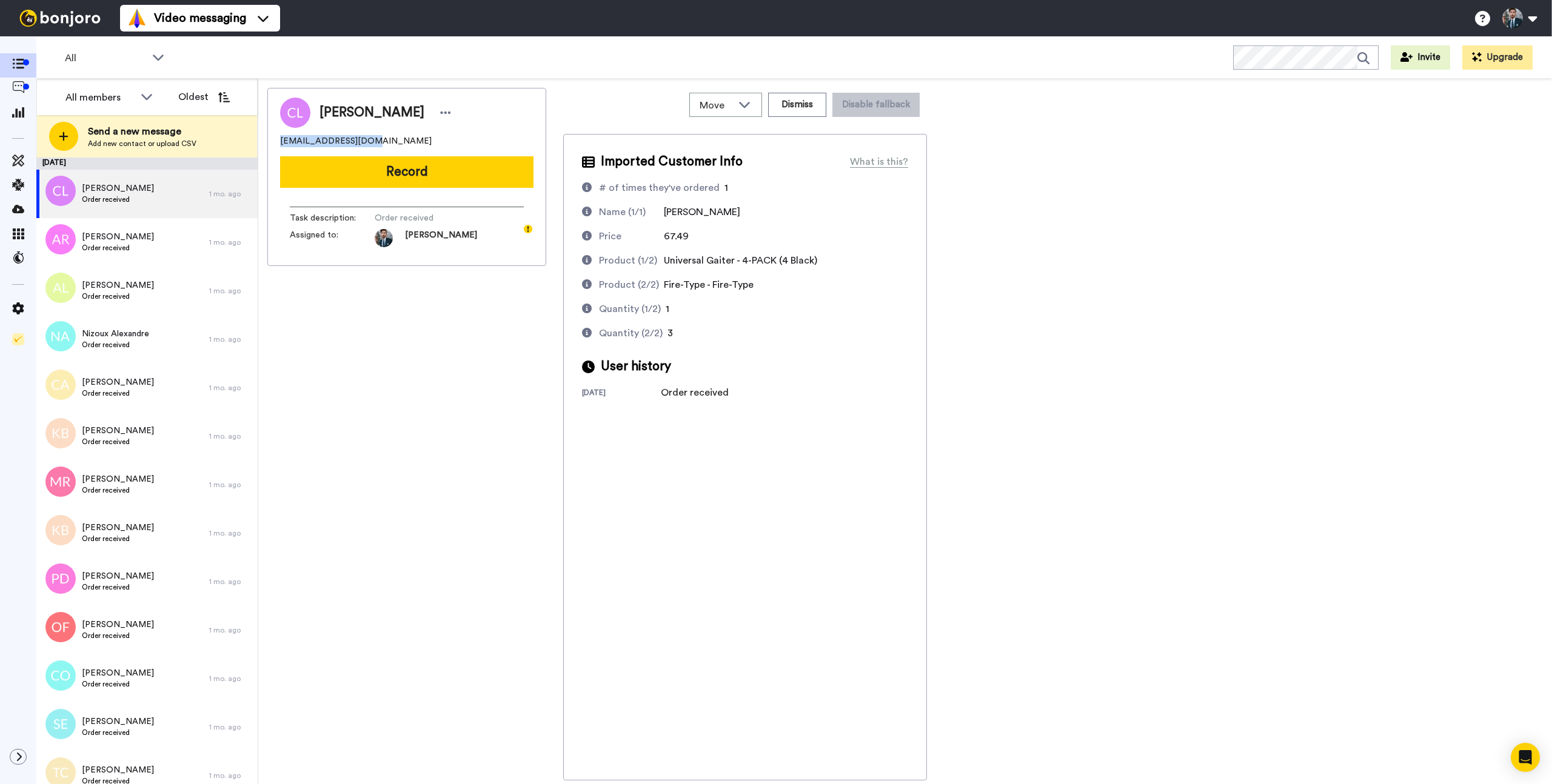
click at [275, 144] on div "[PERSON_NAME] [EMAIL_ADDRESS][DOMAIN_NAME] Record Task description : Order rece…" at bounding box center [407, 176] width 279 height 178
copy span "[EMAIL_ADDRESS][DOMAIN_NAME]"
click at [1156, 280] on div "[PERSON_NAME] [EMAIL_ADDRESS][DOMAIN_NAME] Record Task description : Order rece…" at bounding box center [905, 434] width 1275 height 692
drag, startPoint x: 1052, startPoint y: 483, endPoint x: 911, endPoint y: 33, distance: 471.6
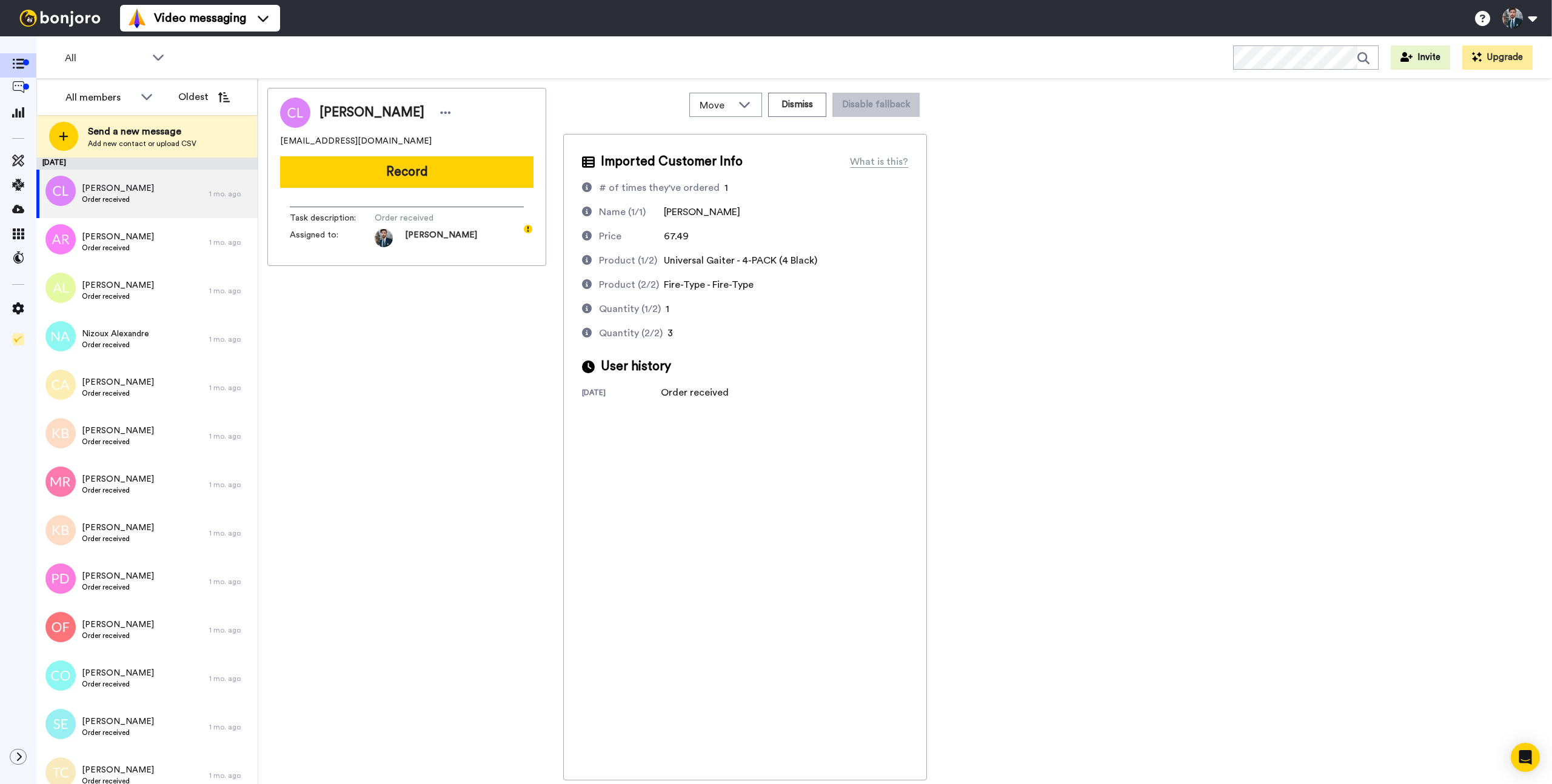
click at [1053, 479] on div "[PERSON_NAME] [EMAIL_ADDRESS][DOMAIN_NAME] Record Task description : Order rece…" at bounding box center [905, 434] width 1275 height 692
drag, startPoint x: 396, startPoint y: 142, endPoint x: 272, endPoint y: 138, distance: 124.1
click at [272, 138] on div "[PERSON_NAME] [EMAIL_ADDRESS][DOMAIN_NAME] Record Task description : Order rece…" at bounding box center [407, 176] width 279 height 178
copy span "[EMAIL_ADDRESS][DOMAIN_NAME]"
click at [1104, 234] on div "[PERSON_NAME] [EMAIL_ADDRESS][DOMAIN_NAME] Record Task description : Order rece…" at bounding box center [905, 434] width 1275 height 692
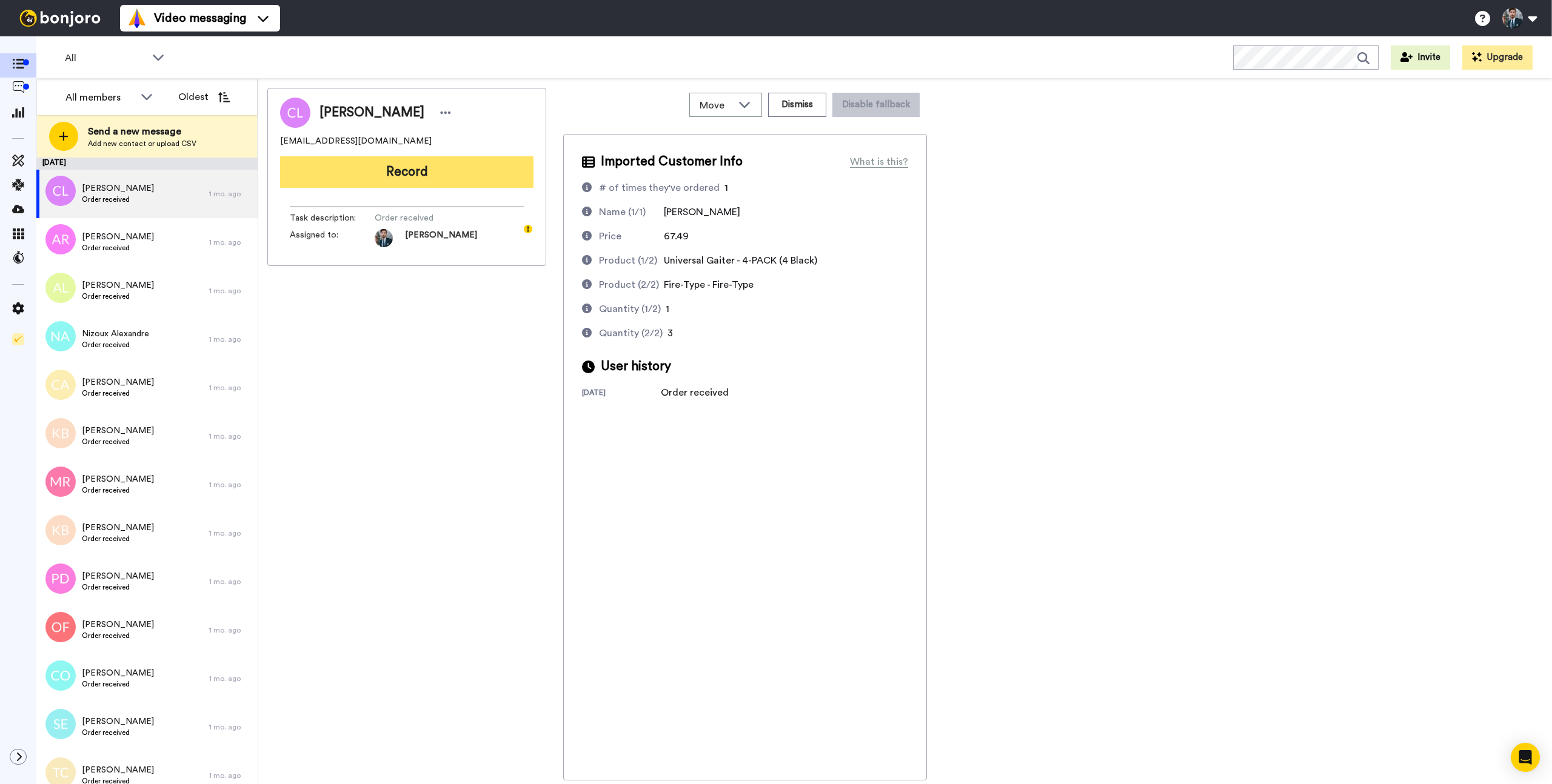
click at [383, 174] on button "Record" at bounding box center [406, 172] width 253 height 31
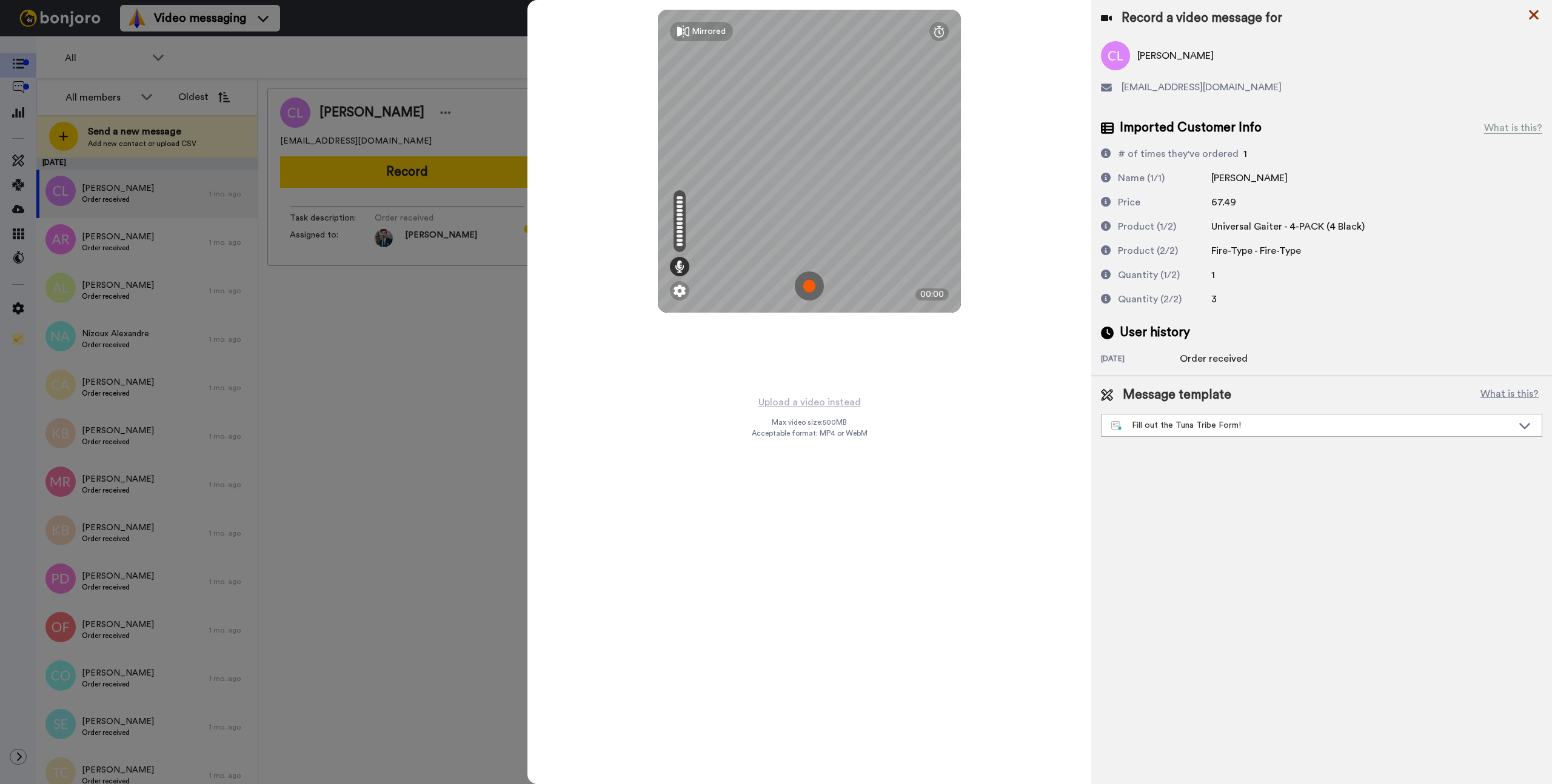
click at [1532, 14] on icon at bounding box center [1534, 15] width 10 height 10
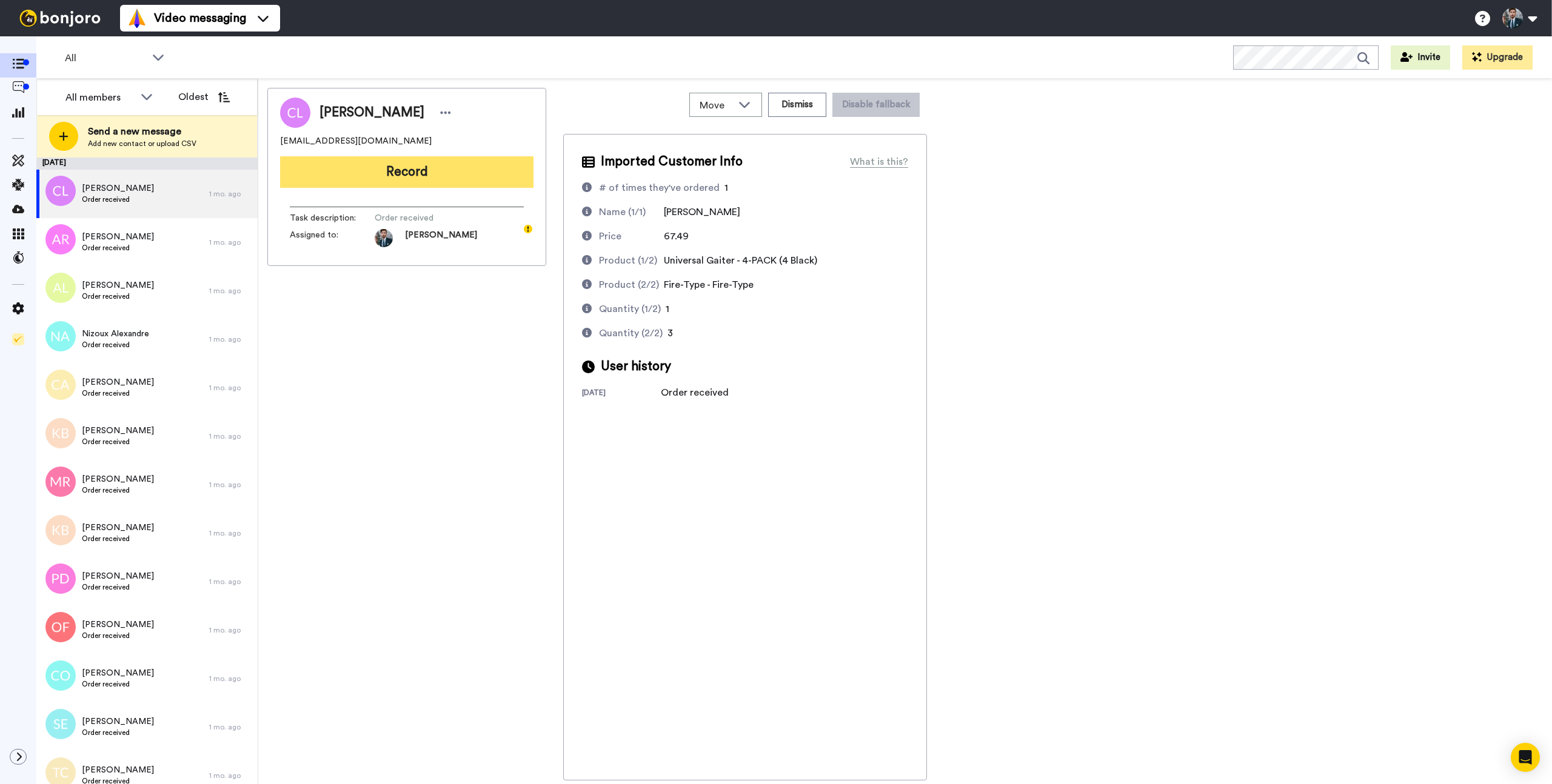
click at [424, 174] on button "Record" at bounding box center [406, 172] width 253 height 31
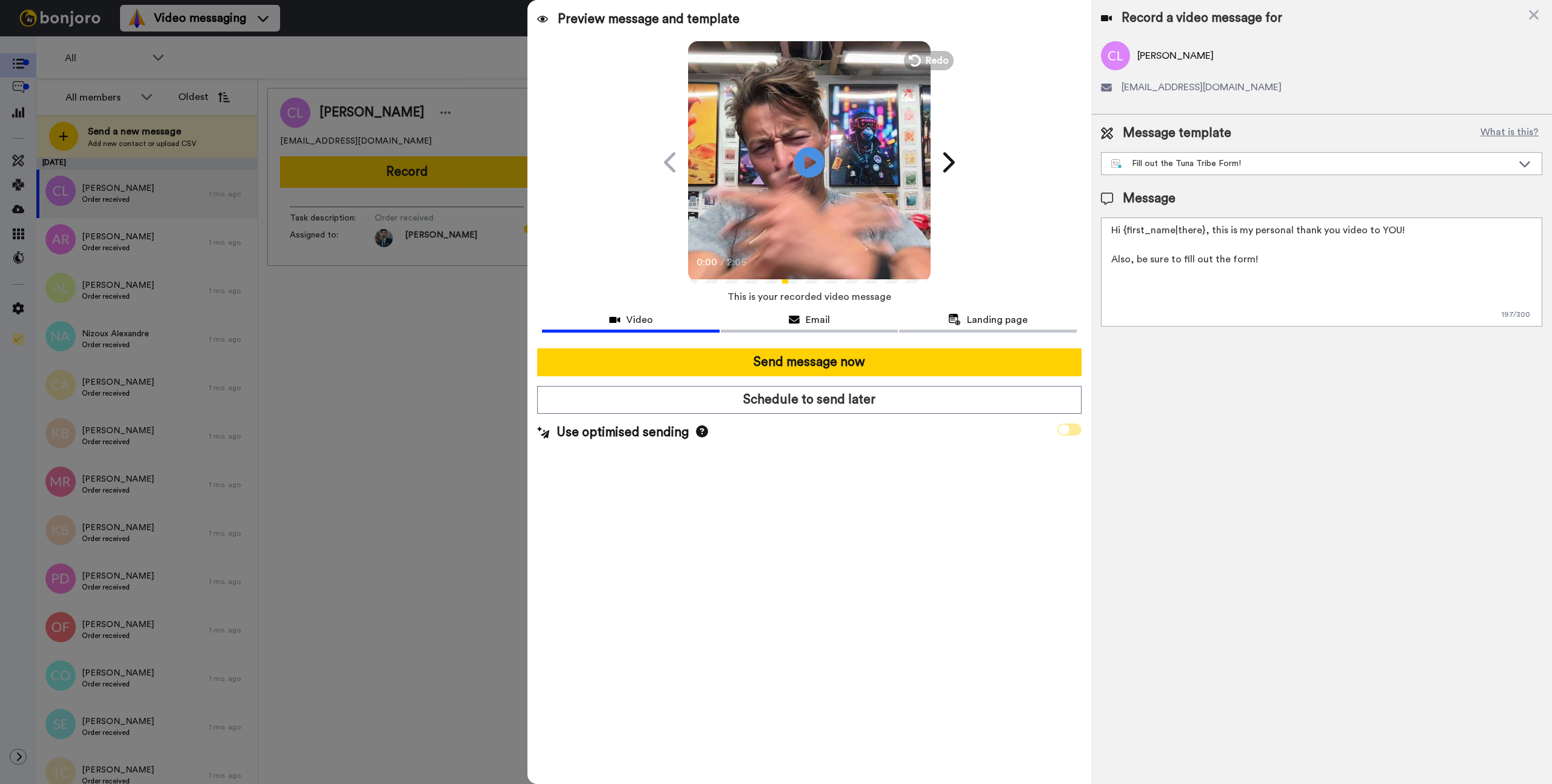
click at [1069, 424] on span at bounding box center [1069, 430] width 24 height 12
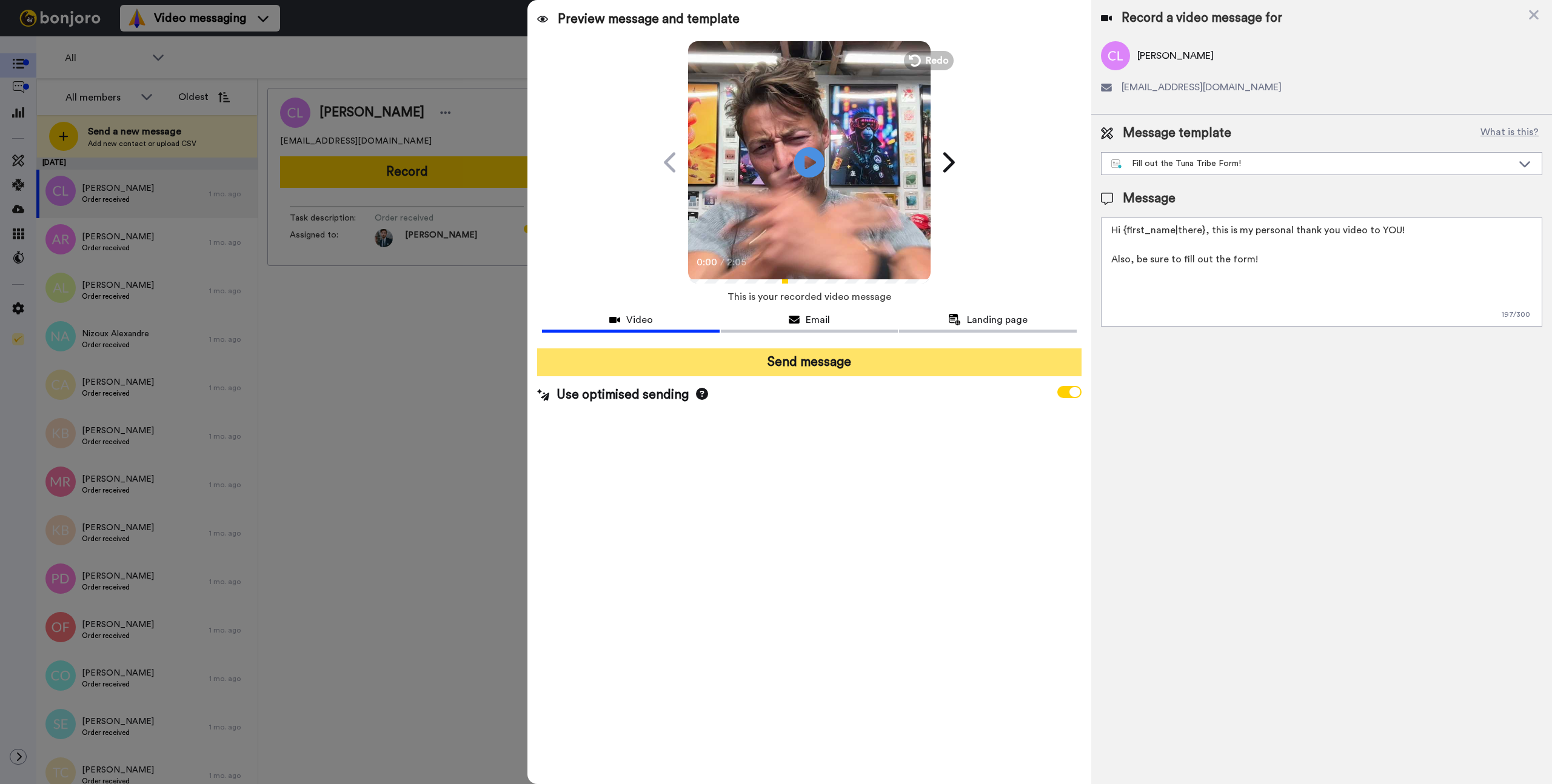
click at [859, 359] on button "Send message" at bounding box center [809, 362] width 544 height 28
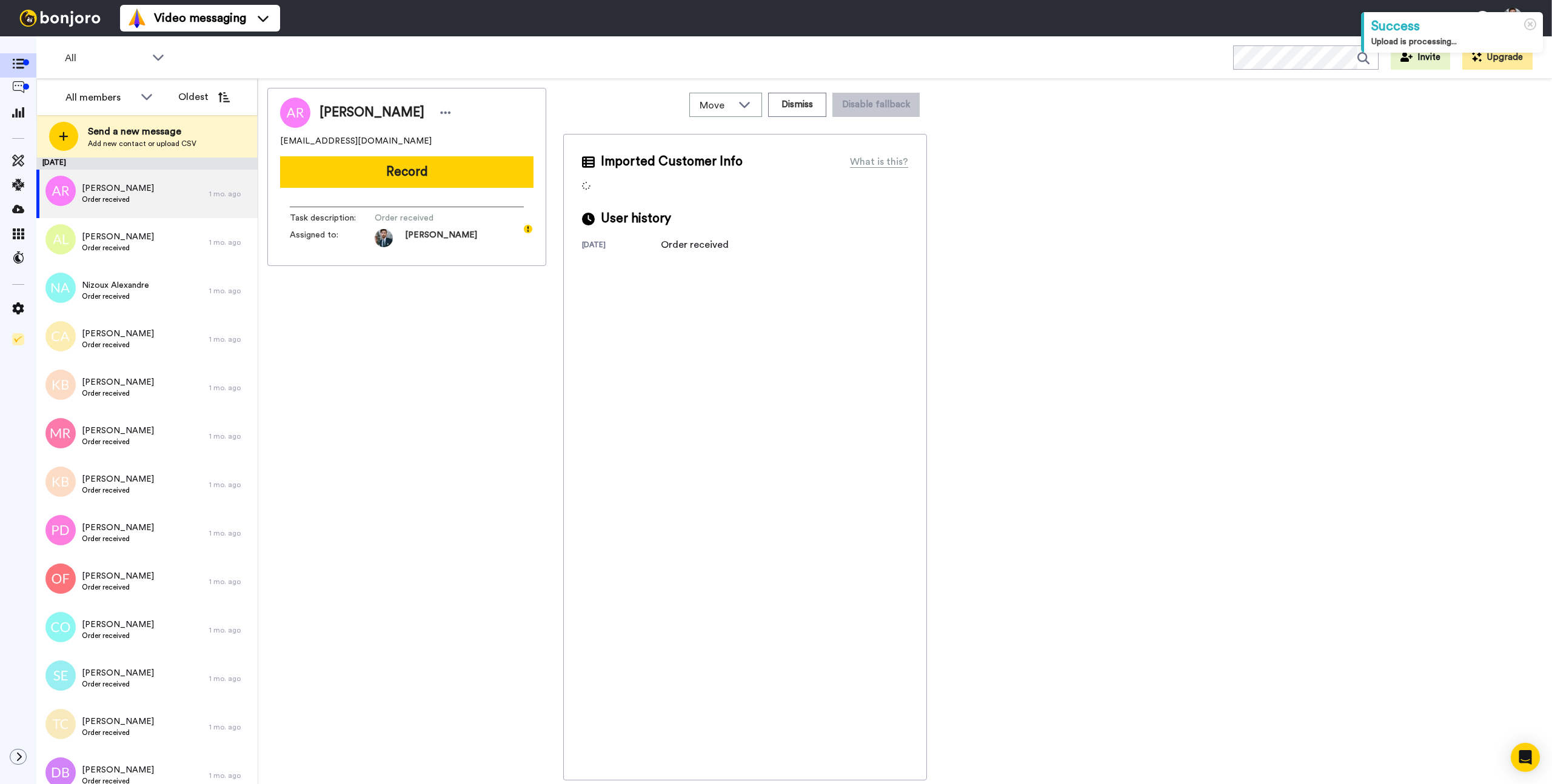
click at [407, 398] on div "[PERSON_NAME] [PERSON_NAME][EMAIL_ADDRESS][DOMAIN_NAME] Record Task description…" at bounding box center [407, 434] width 279 height 692
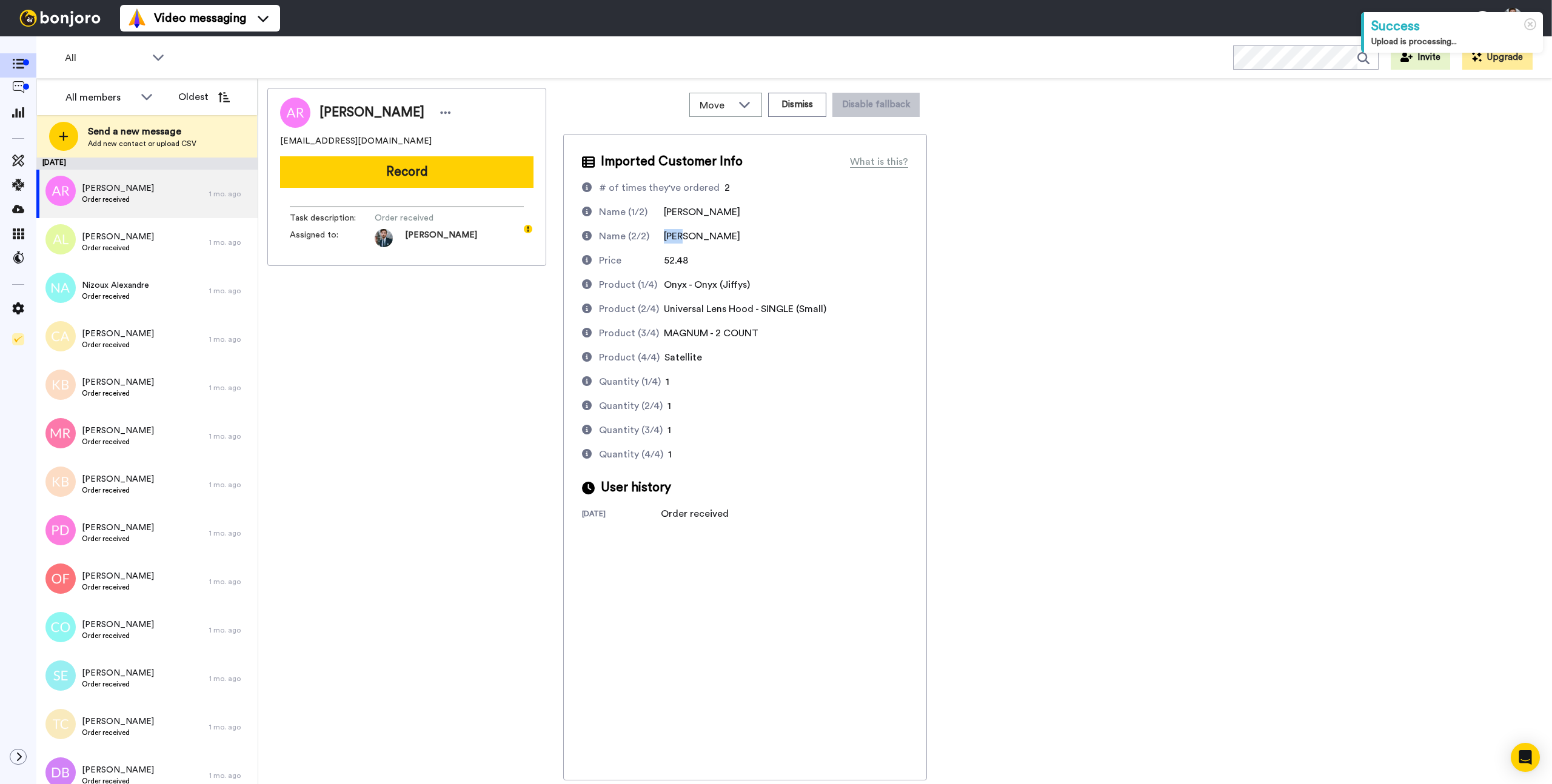
drag, startPoint x: 690, startPoint y: 238, endPoint x: 664, endPoint y: 235, distance: 26.2
click at [664, 235] on div "[PERSON_NAME]" at bounding box center [702, 236] width 76 height 14
copy span "[PERSON_NAME]"
copy span "[EMAIL_ADDRESS][DOMAIN_NAME]"
drag, startPoint x: 369, startPoint y: 144, endPoint x: 279, endPoint y: 141, distance: 90.0
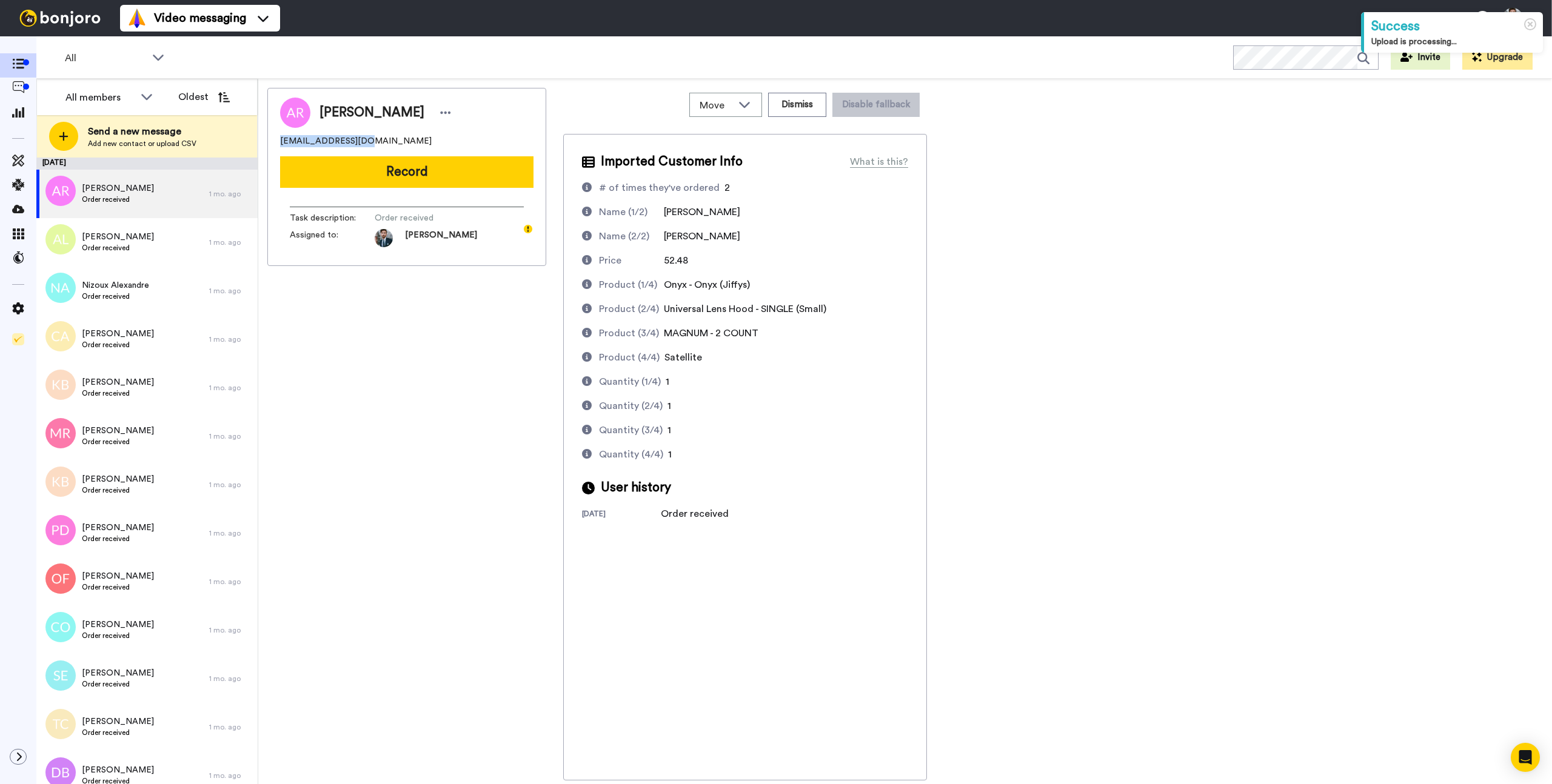
click at [279, 141] on div "[PERSON_NAME] [PERSON_NAME][EMAIL_ADDRESS][DOMAIN_NAME] Record Task description…" at bounding box center [407, 176] width 279 height 178
click at [1152, 202] on div "Alan Raisman araisman@gmail.com Record Task description : Order received Assign…" at bounding box center [905, 434] width 1275 height 692
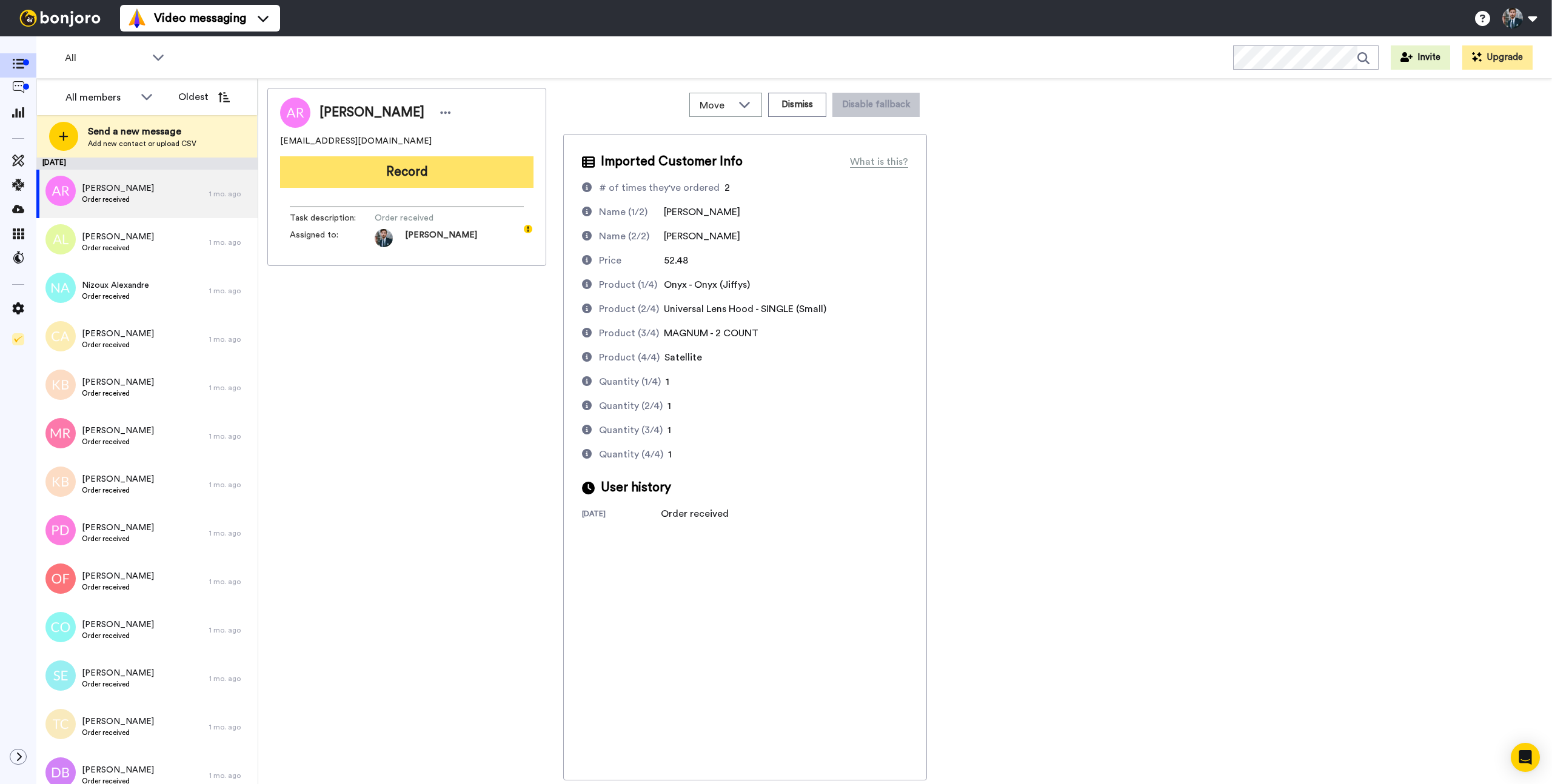
click at [407, 167] on button "Record" at bounding box center [406, 172] width 253 height 31
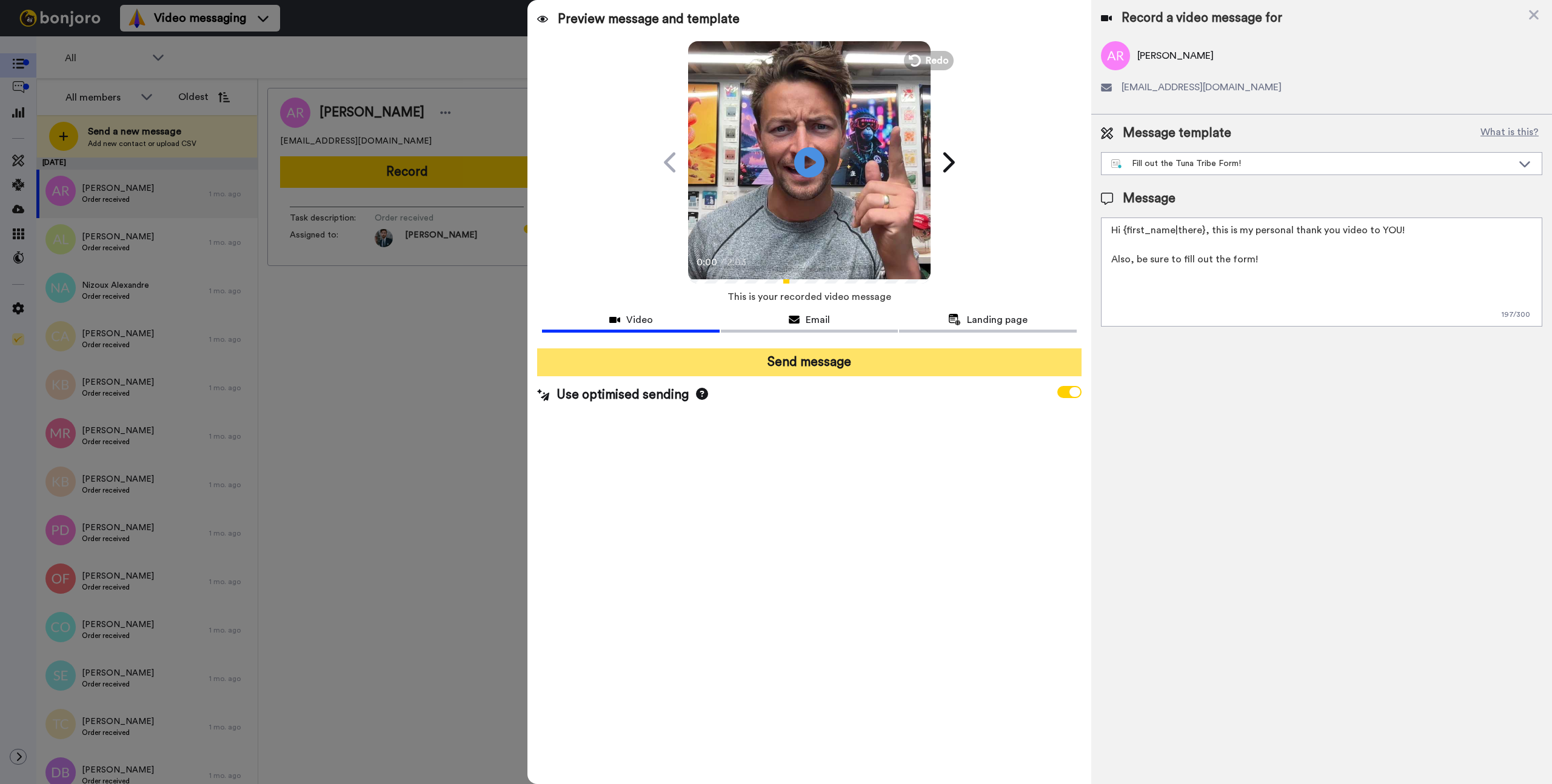
click at [857, 364] on button "Send message" at bounding box center [809, 362] width 544 height 28
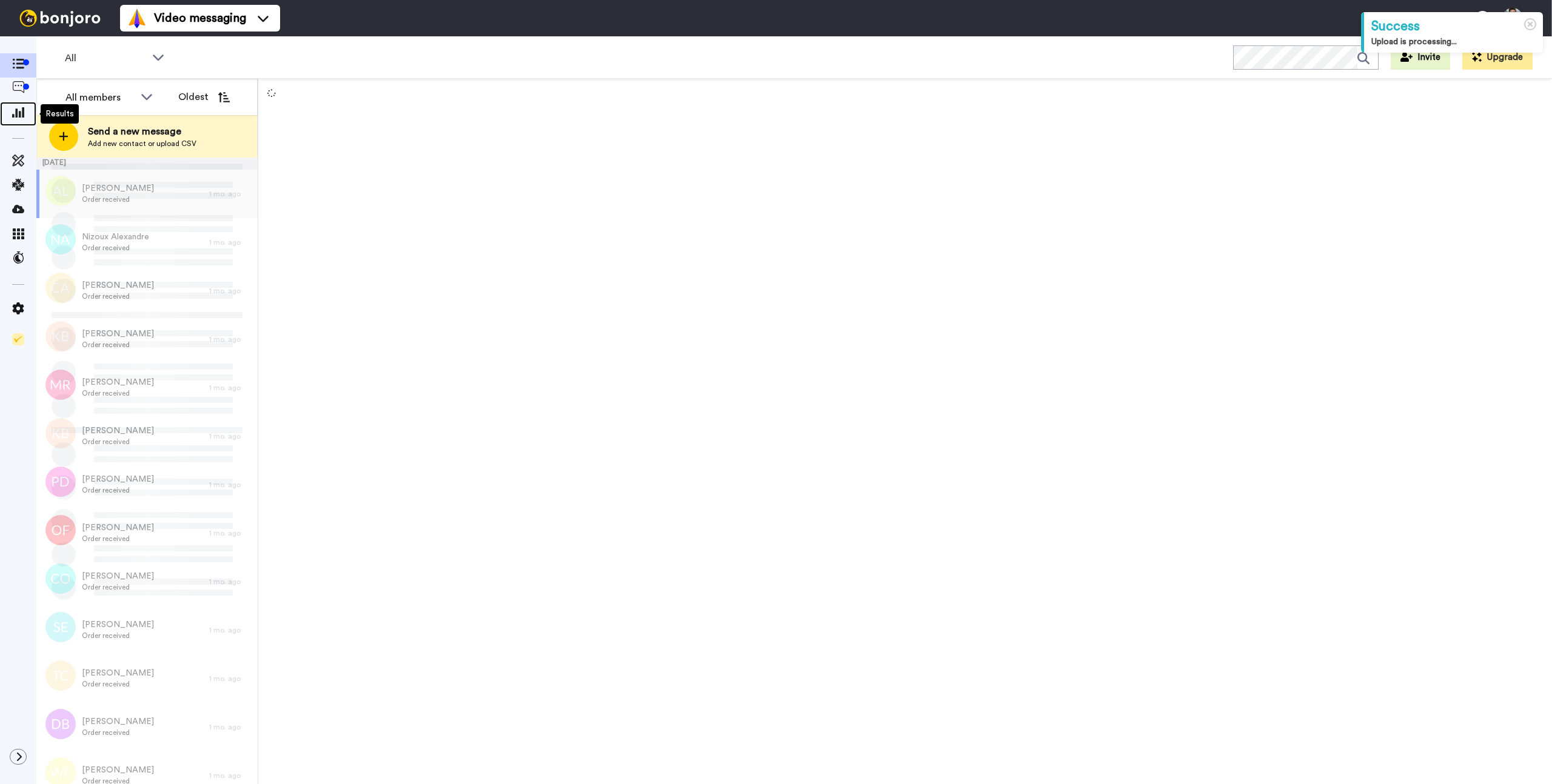
click at [20, 112] on icon at bounding box center [18, 112] width 12 height 11
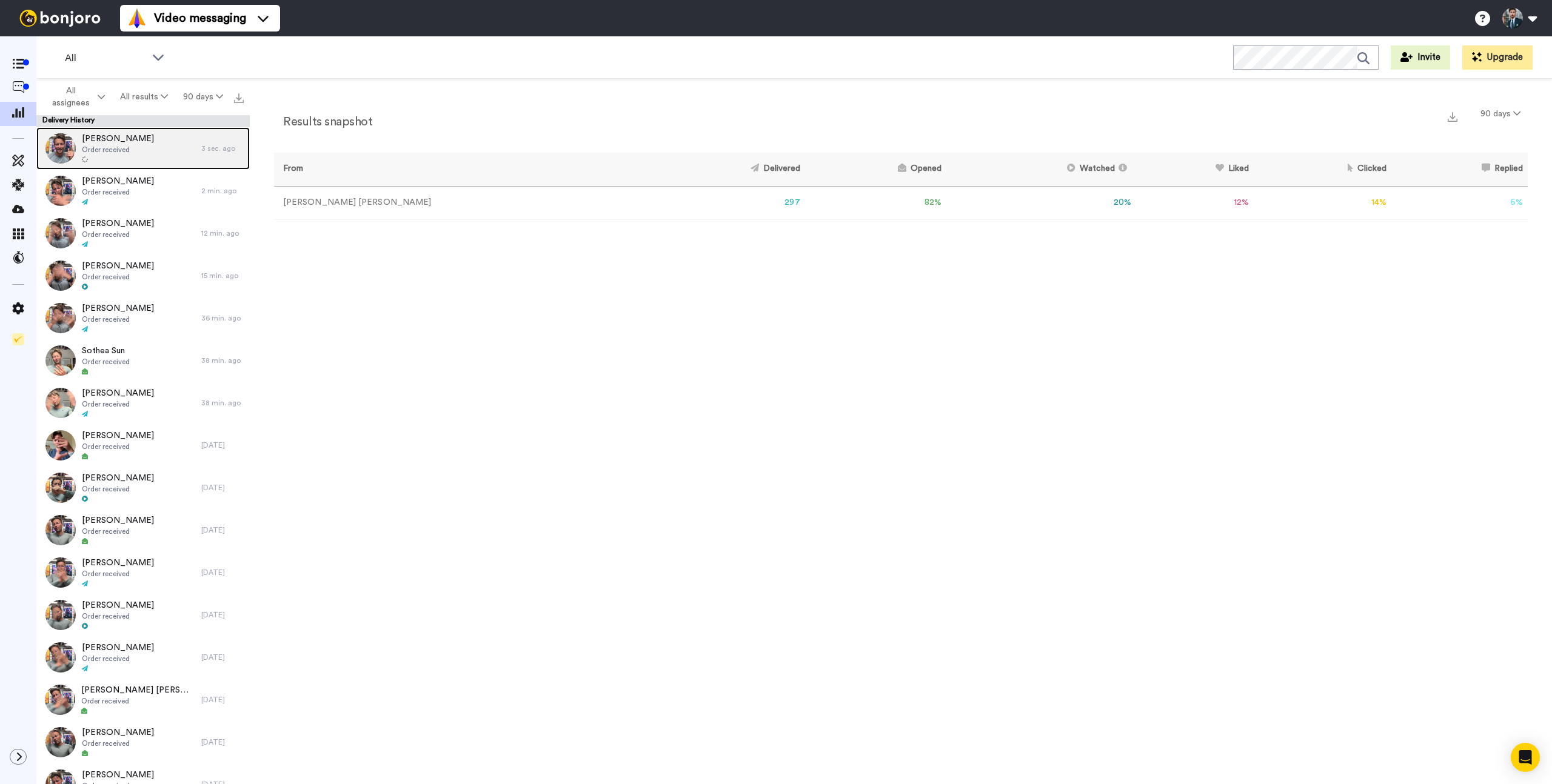
click at [162, 150] on div "Alan Raisman Order received" at bounding box center [119, 148] width 165 height 42
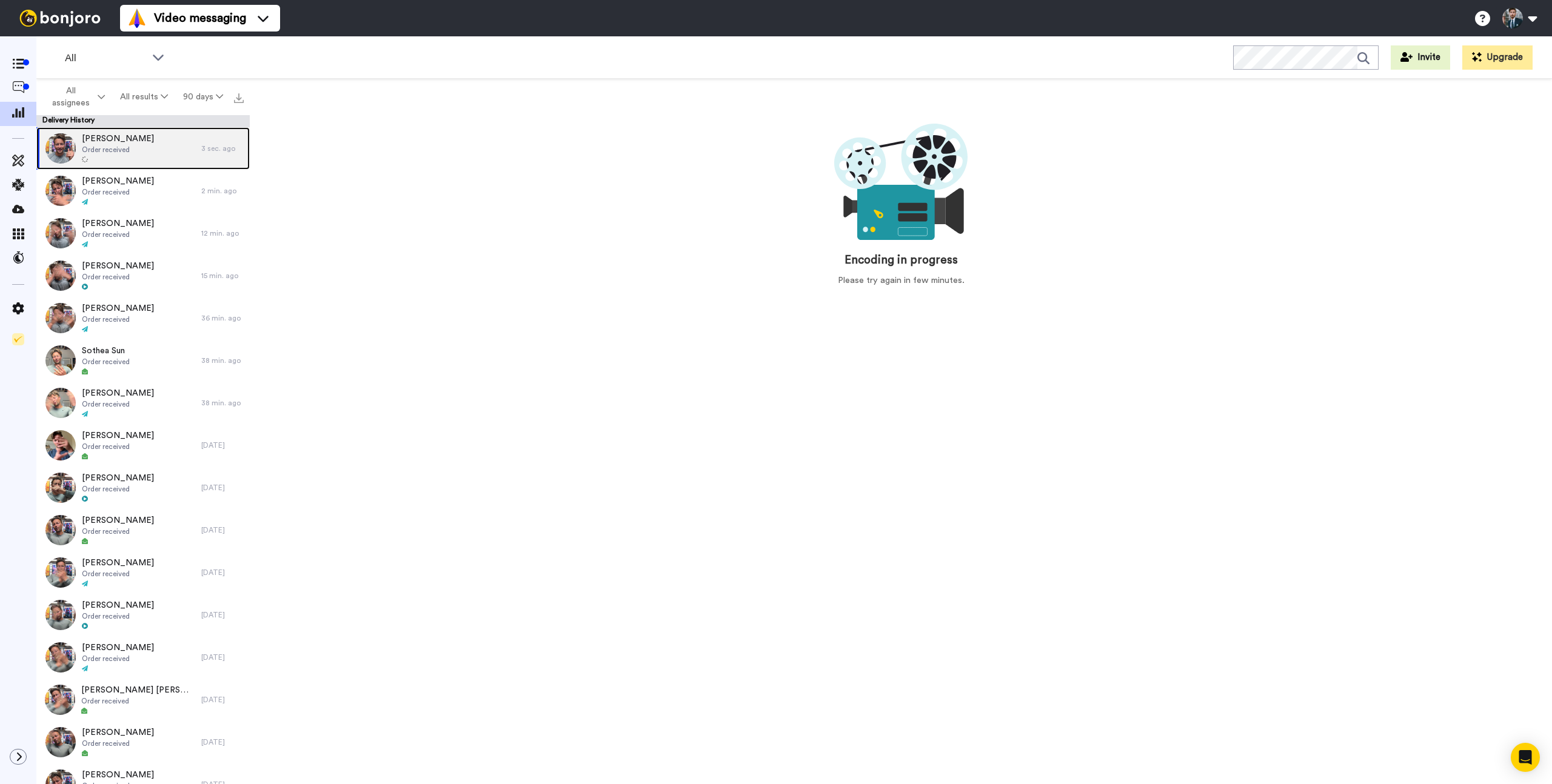
click at [162, 150] on div "Alan Raisman Order received" at bounding box center [119, 148] width 165 height 42
click at [138, 145] on div "Alan Raisman Order received" at bounding box center [119, 148] width 165 height 42
click at [139, 184] on span "Chee Sheng Leong" at bounding box center [118, 181] width 72 height 12
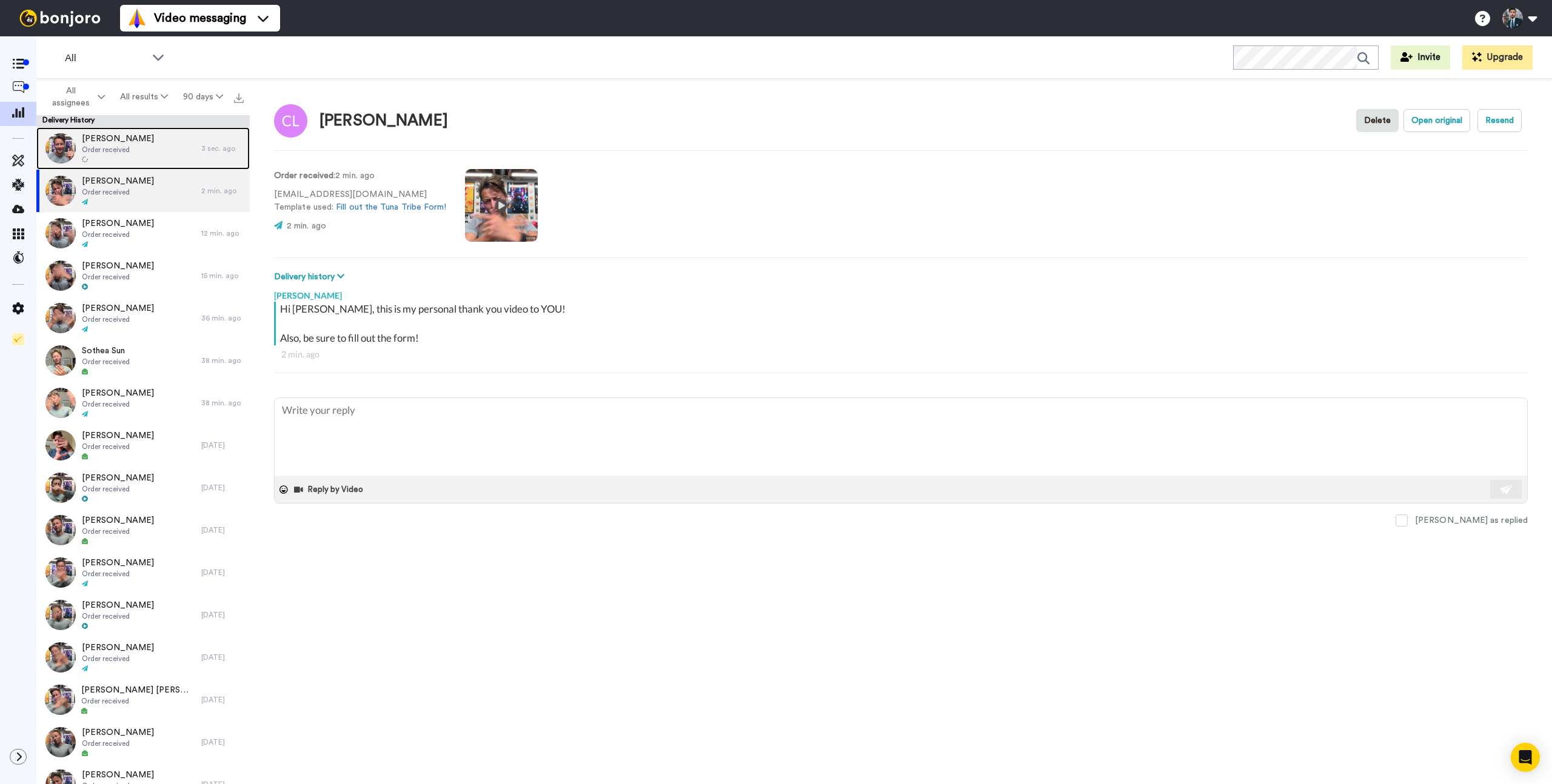
click at [127, 147] on span "Order received" at bounding box center [118, 149] width 72 height 10
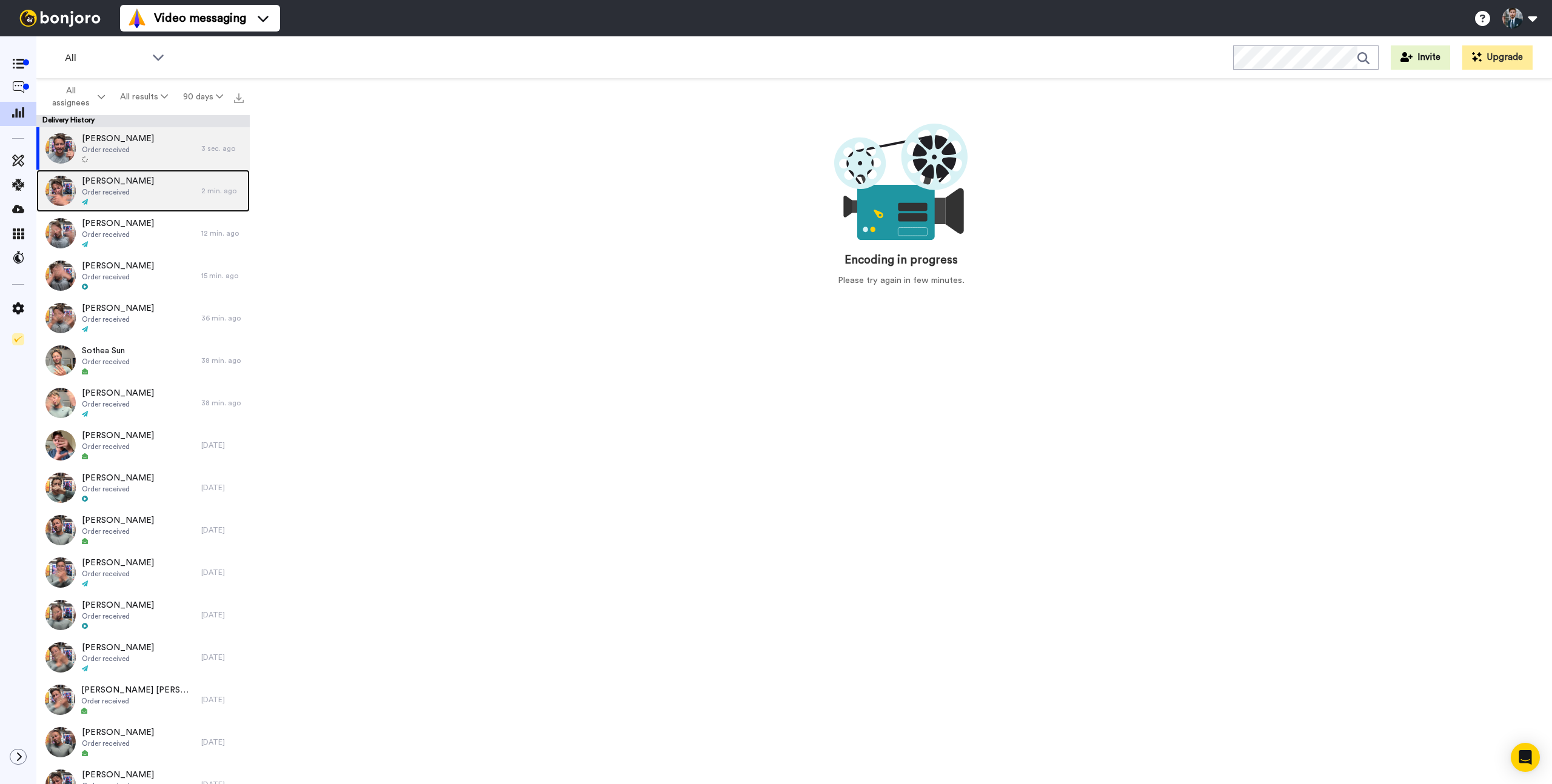
click at [132, 193] on span "Order received" at bounding box center [118, 192] width 72 height 10
type textarea "x"
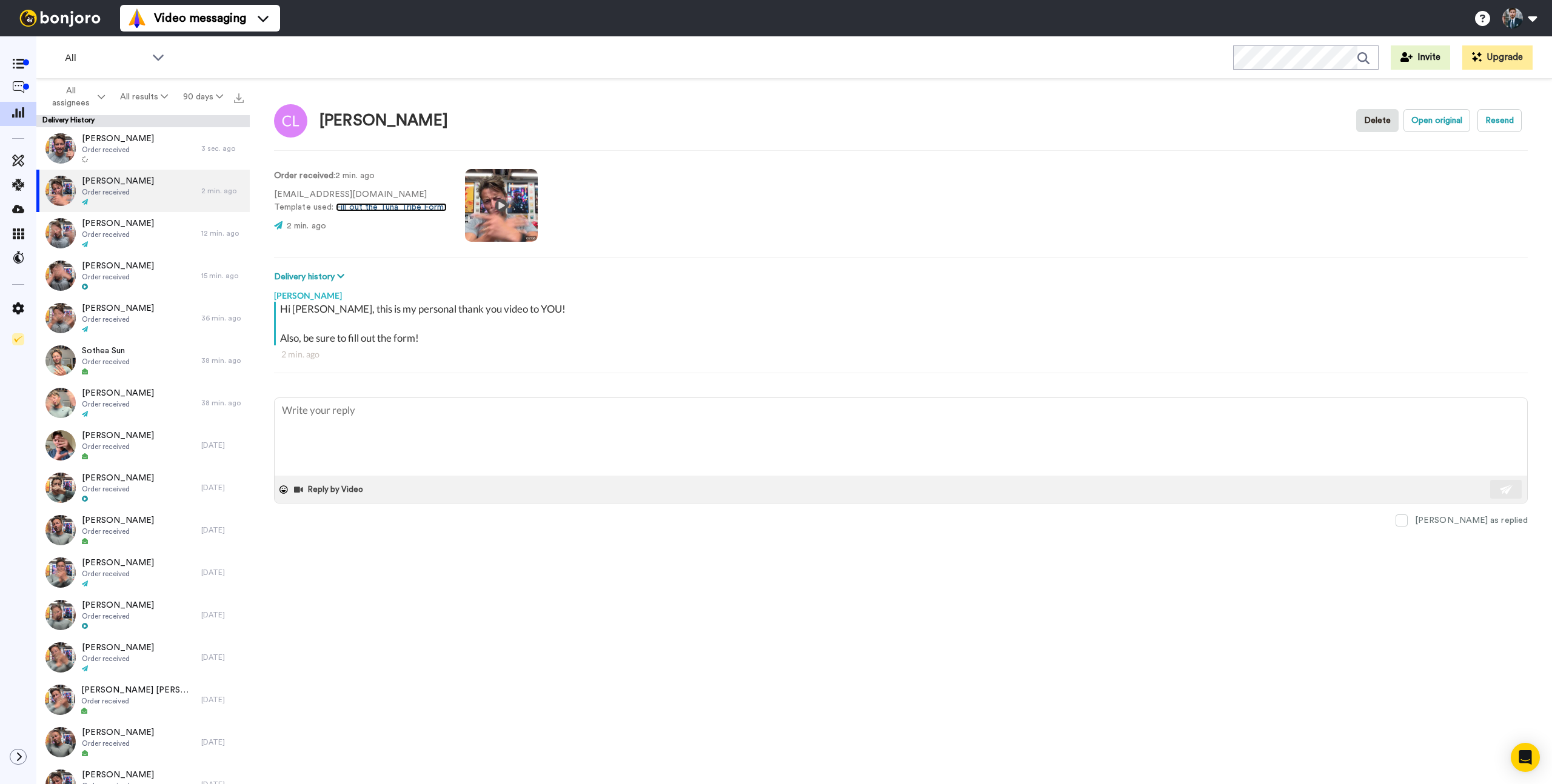
click at [371, 206] on link "Fill out the Tuna Tribe Form!" at bounding box center [391, 207] width 110 height 8
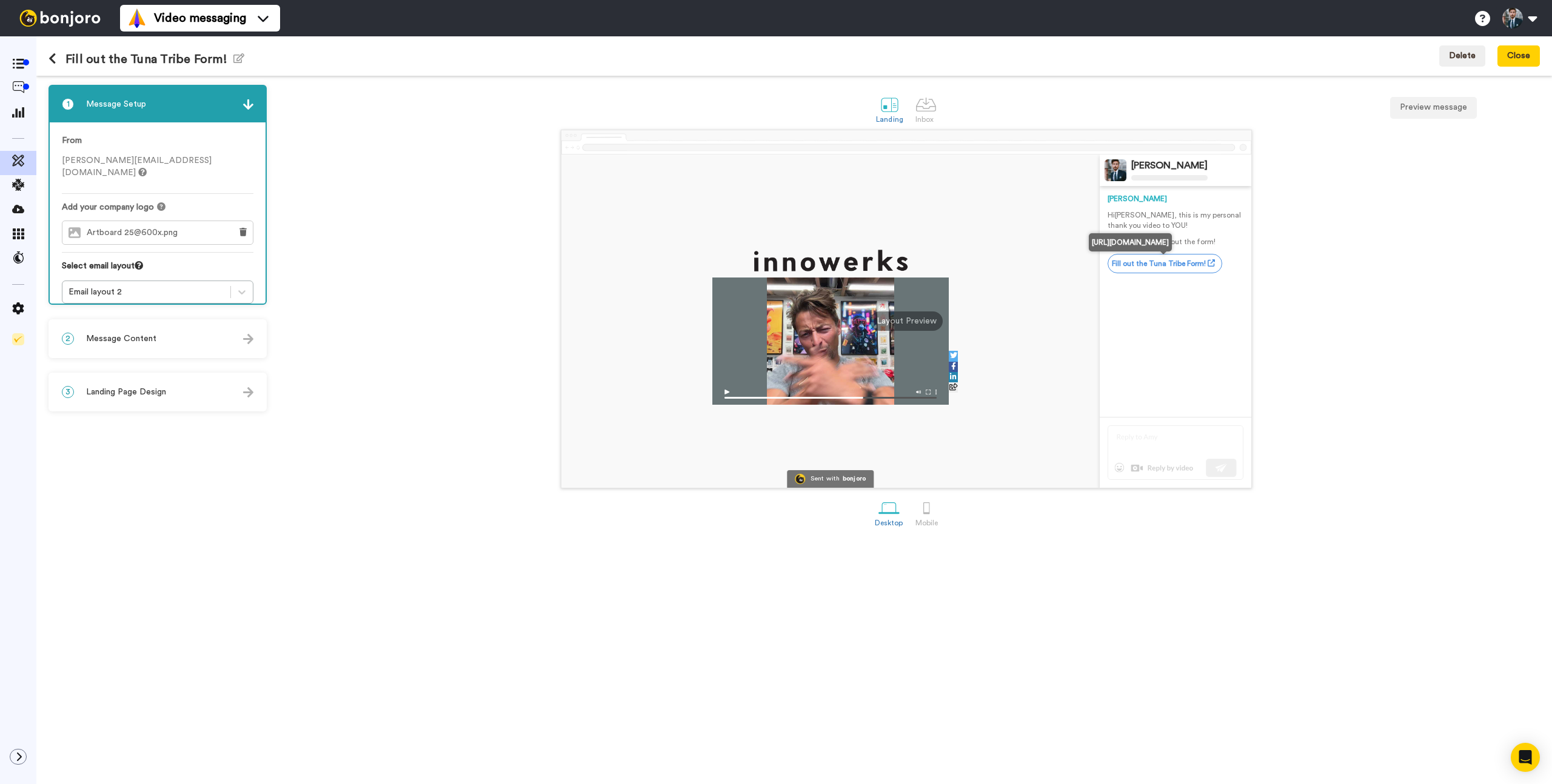
click at [1156, 264] on link "Fill out the Tuna Tribe Form!" at bounding box center [1164, 263] width 115 height 20
click at [1170, 264] on link "Fill out the Tuna Tribe Form!" at bounding box center [1164, 263] width 115 height 20
drag, startPoint x: 1204, startPoint y: 263, endPoint x: 1170, endPoint y: 242, distance: 40.0
click at [1202, 262] on link "Fill out the Tuna Tribe Form!" at bounding box center [1164, 263] width 115 height 20
click at [1170, 242] on p "Also, be sure to fill out the form!" at bounding box center [1175, 242] width 136 height 10
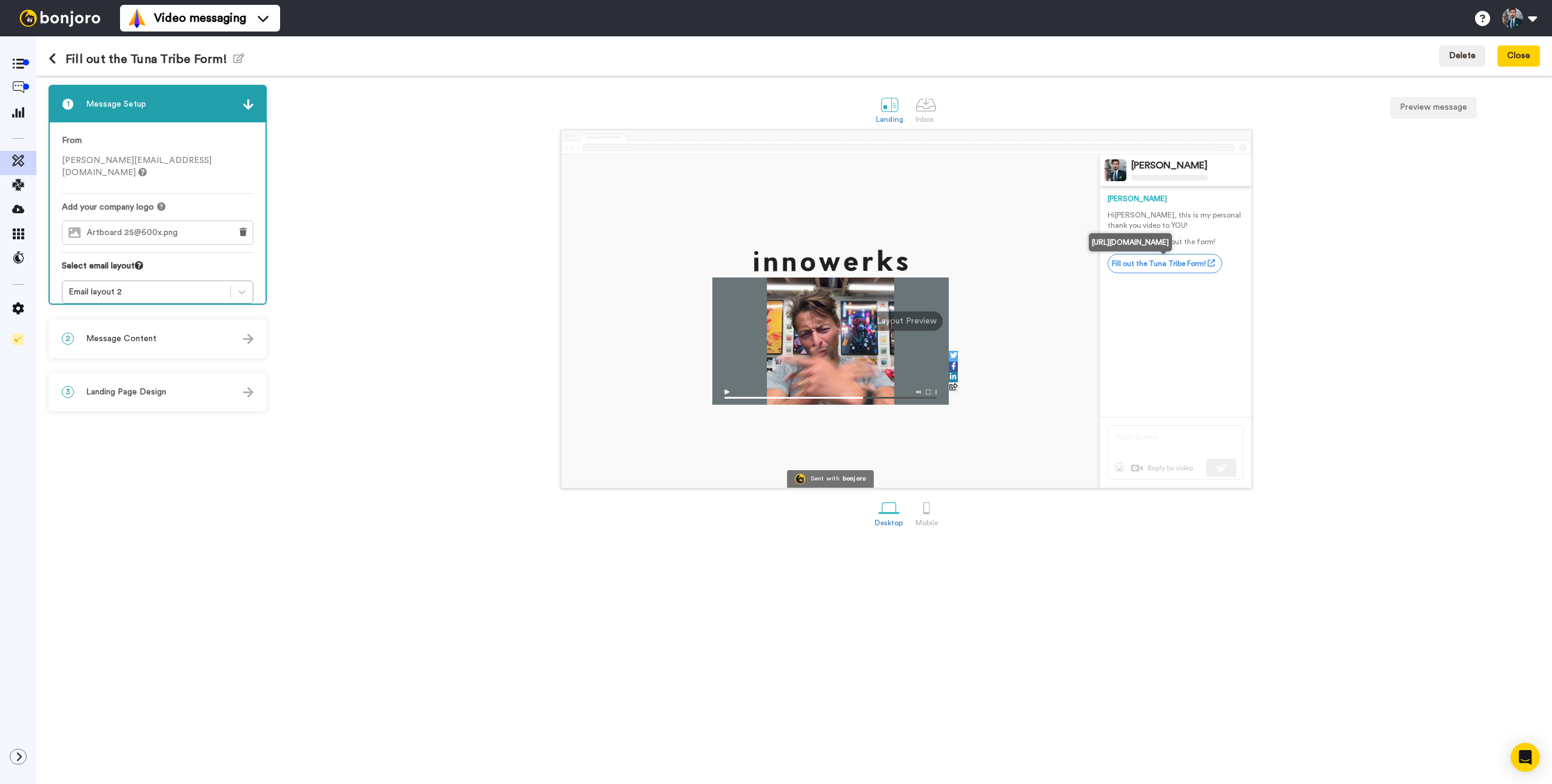
click at [1192, 262] on link "Fill out the Tuna Tribe Form!" at bounding box center [1164, 263] width 115 height 20
click at [1187, 268] on link "Fill out the Tuna Tribe Form!" at bounding box center [1164, 263] width 115 height 20
click at [1187, 267] on link "Fill out the Tuna Tribe Form!" at bounding box center [1164, 263] width 115 height 20
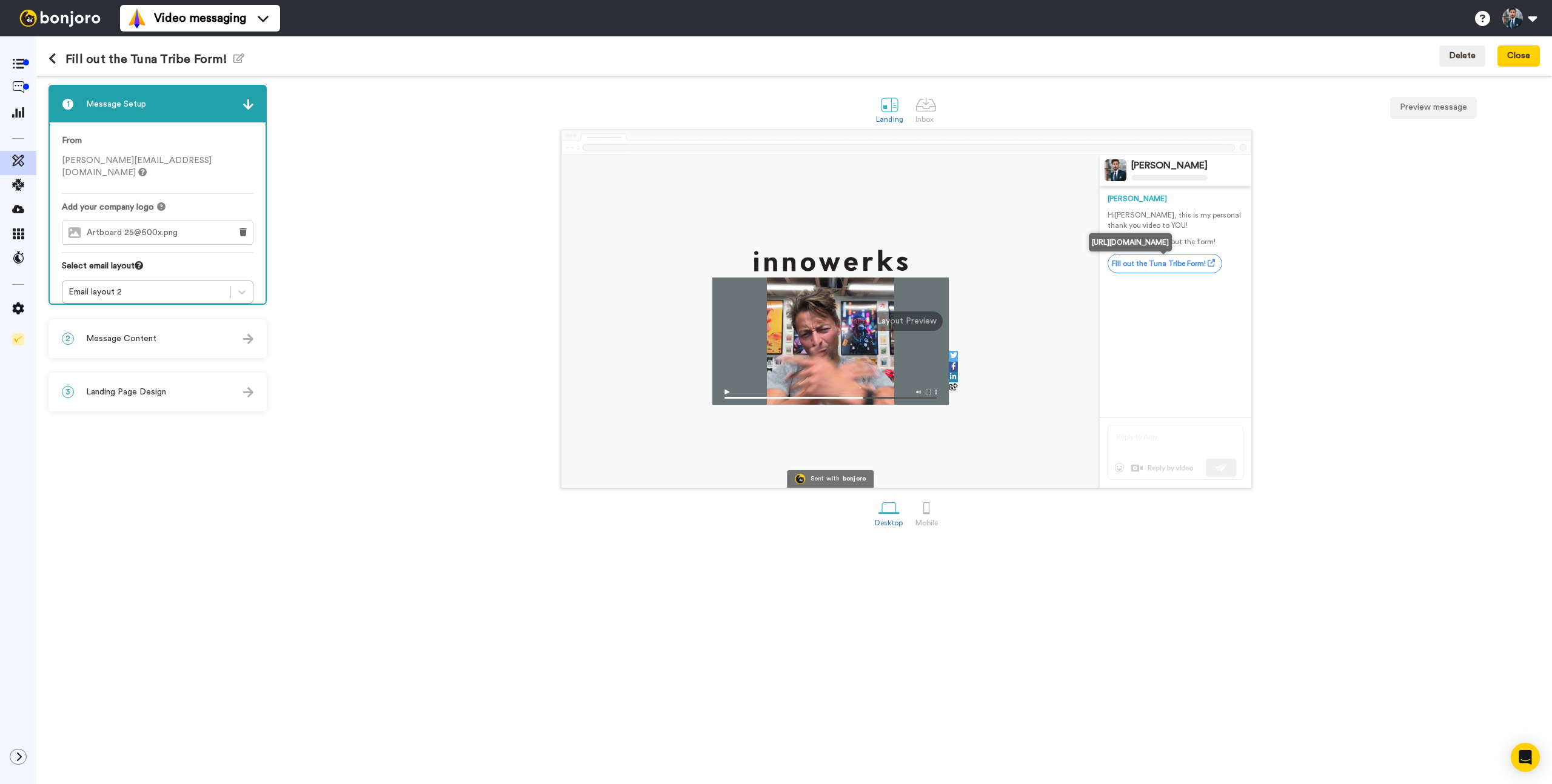
click at [1187, 267] on link "Fill out the Tuna Tribe Form!" at bounding box center [1164, 263] width 115 height 20
click at [1181, 247] on p "Also, be sure to fill out the form!" at bounding box center [1175, 242] width 136 height 10
click at [1175, 268] on link "Fill out the Tuna Tribe Form!" at bounding box center [1164, 263] width 115 height 20
drag, startPoint x: 238, startPoint y: 231, endPoint x: 232, endPoint y: 239, distance: 10.0
click at [238, 234] on div "Add your company logo Artboard 25@600x.png" at bounding box center [158, 227] width 191 height 52
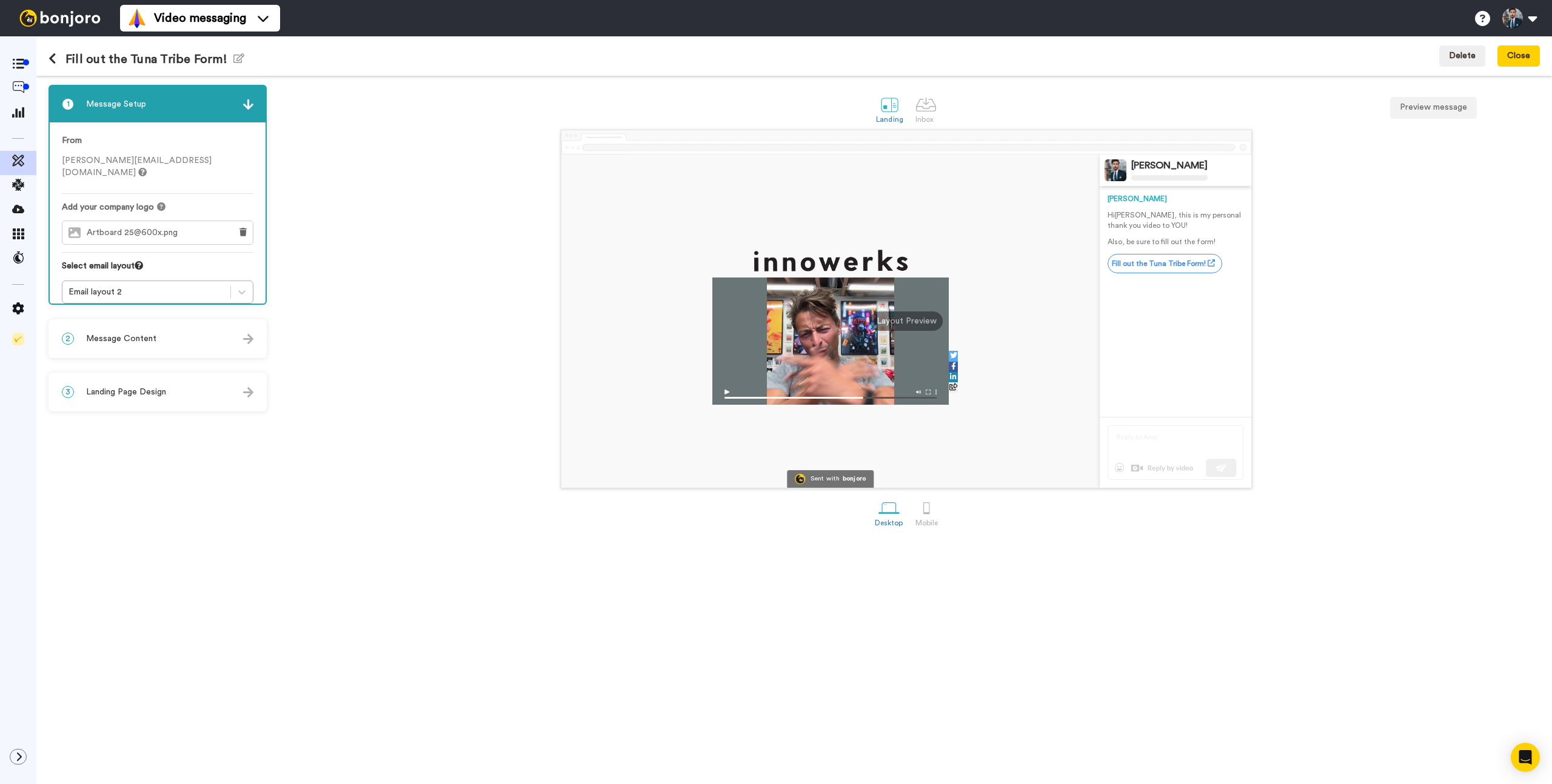
drag, startPoint x: 335, startPoint y: 261, endPoint x: 813, endPoint y: 282, distance: 478.5
click at [337, 262] on div "Sent with bonjoro Cary Decker Cary Hi Tom , this is my personal thank you video…" at bounding box center [906, 309] width 1267 height 359
click at [1157, 269] on link "Fill out the Tuna Tribe Form!" at bounding box center [1164, 263] width 115 height 20
drag, startPoint x: 395, startPoint y: 276, endPoint x: 166, endPoint y: 360, distance: 243.9
click at [392, 278] on div "Sent with bonjoro Cary Decker Cary Hi Tom , this is my personal thank you video…" at bounding box center [906, 309] width 1267 height 359
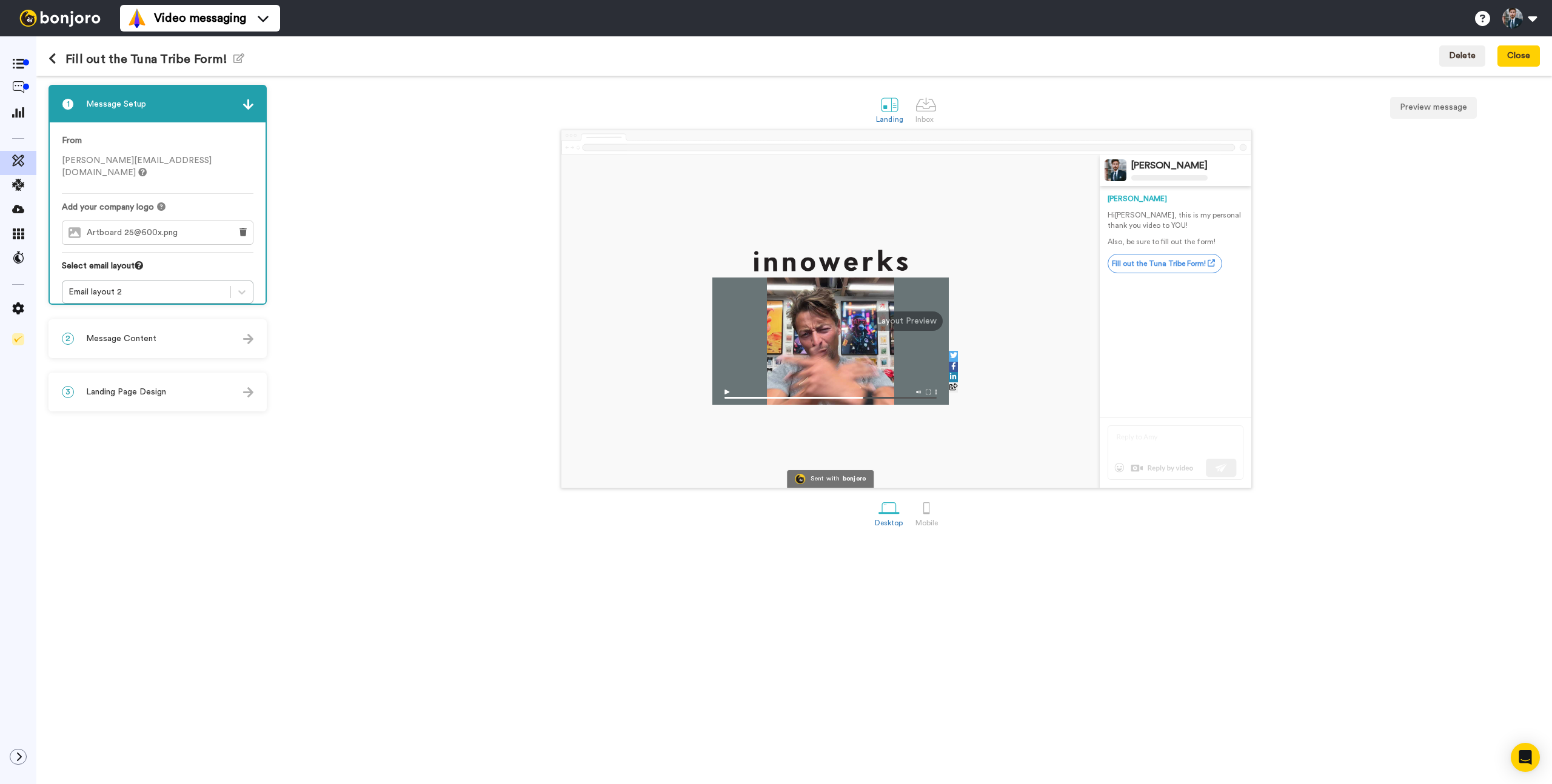
click at [142, 352] on div "2 Message Content" at bounding box center [158, 339] width 216 height 37
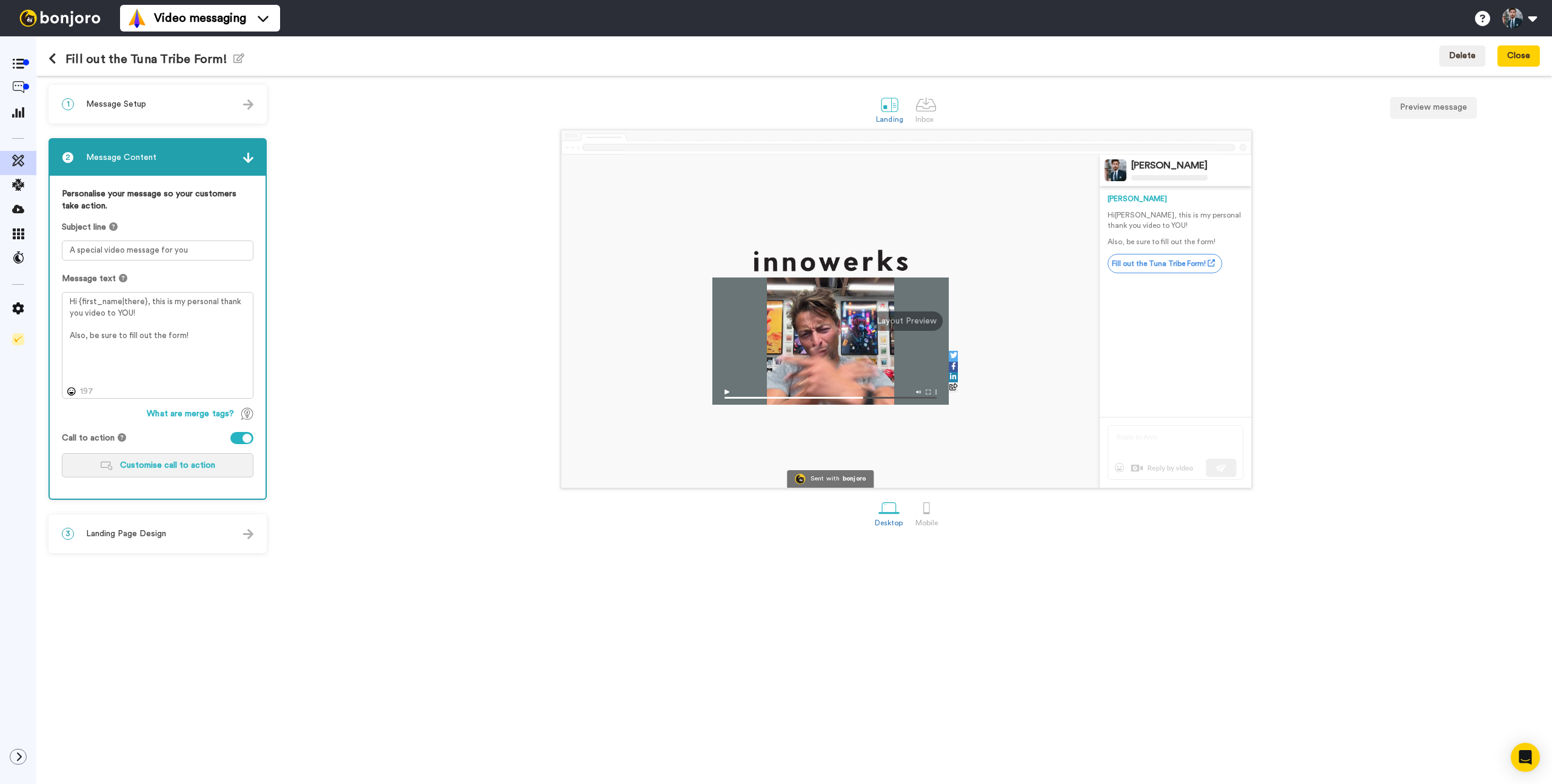
click at [179, 472] on button "Customise call to action" at bounding box center [158, 466] width 191 height 24
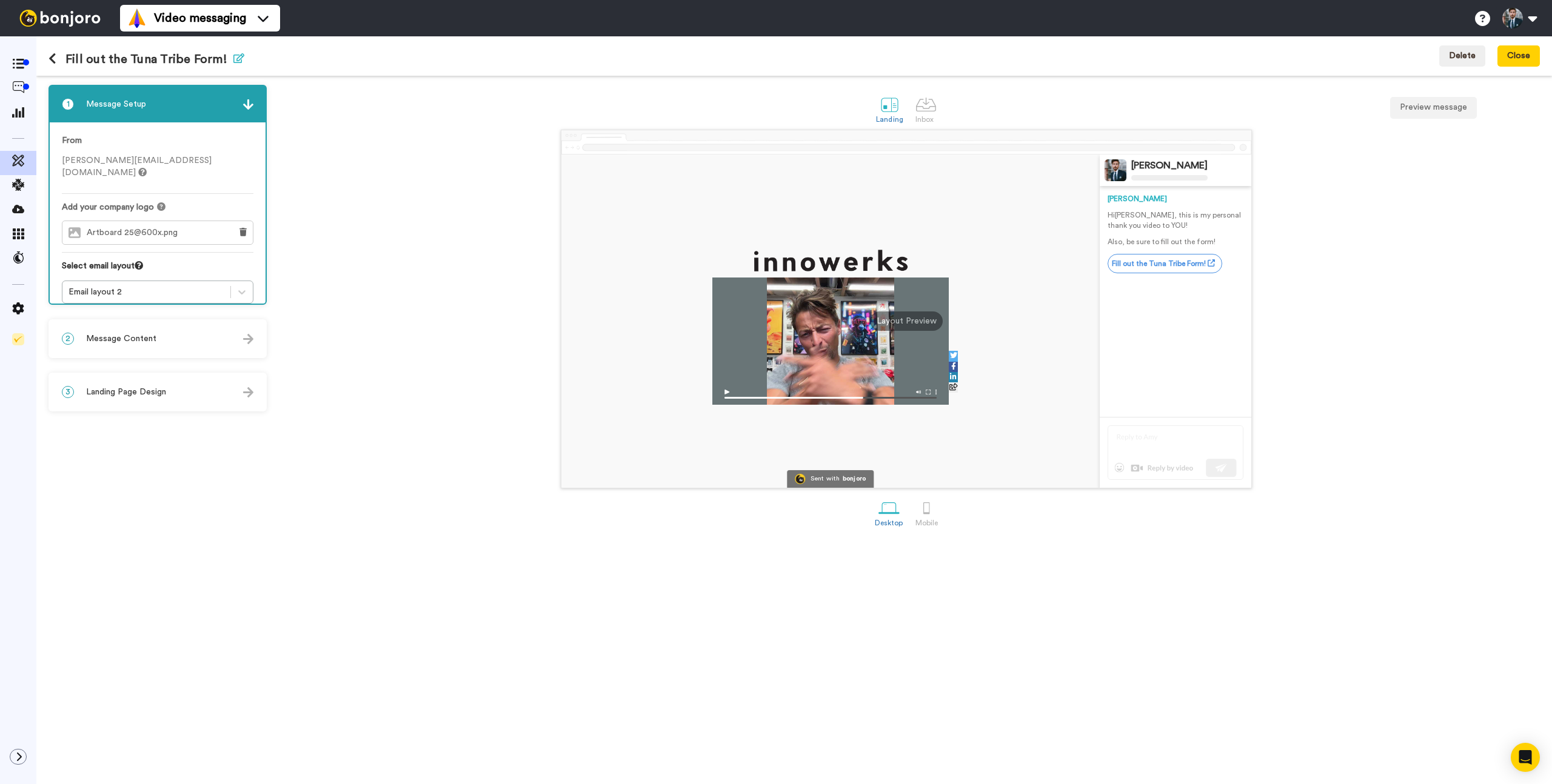
drag, startPoint x: 516, startPoint y: 71, endPoint x: 236, endPoint y: 58, distance: 280.3
click at [507, 70] on div "Fill out the Tuna Tribe Form! Edit name Delete Close" at bounding box center [794, 56] width 1515 height 39
click at [13, 86] on icon at bounding box center [18, 88] width 12 height 12
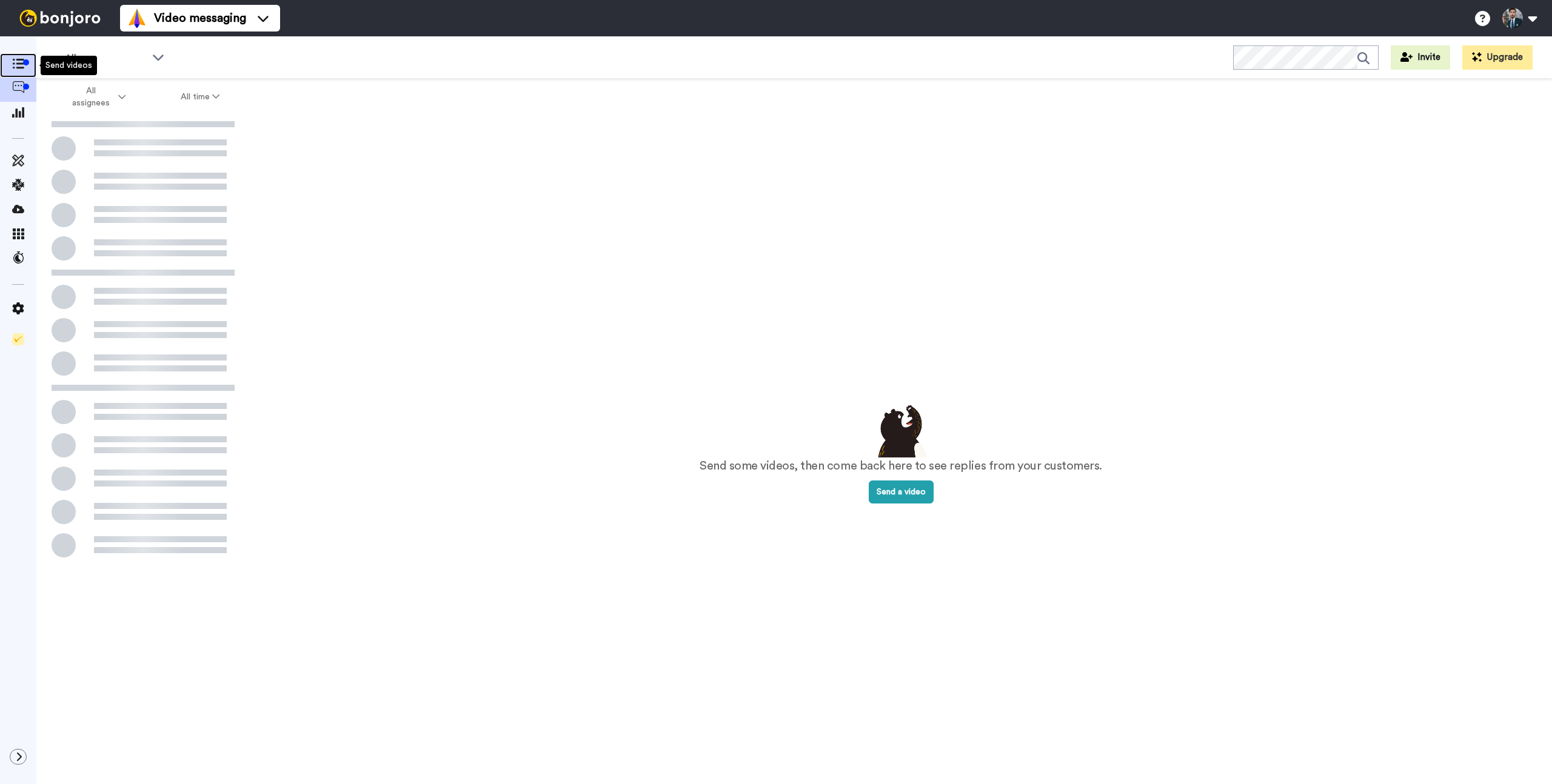
click at [25, 59] on div at bounding box center [26, 62] width 6 height 6
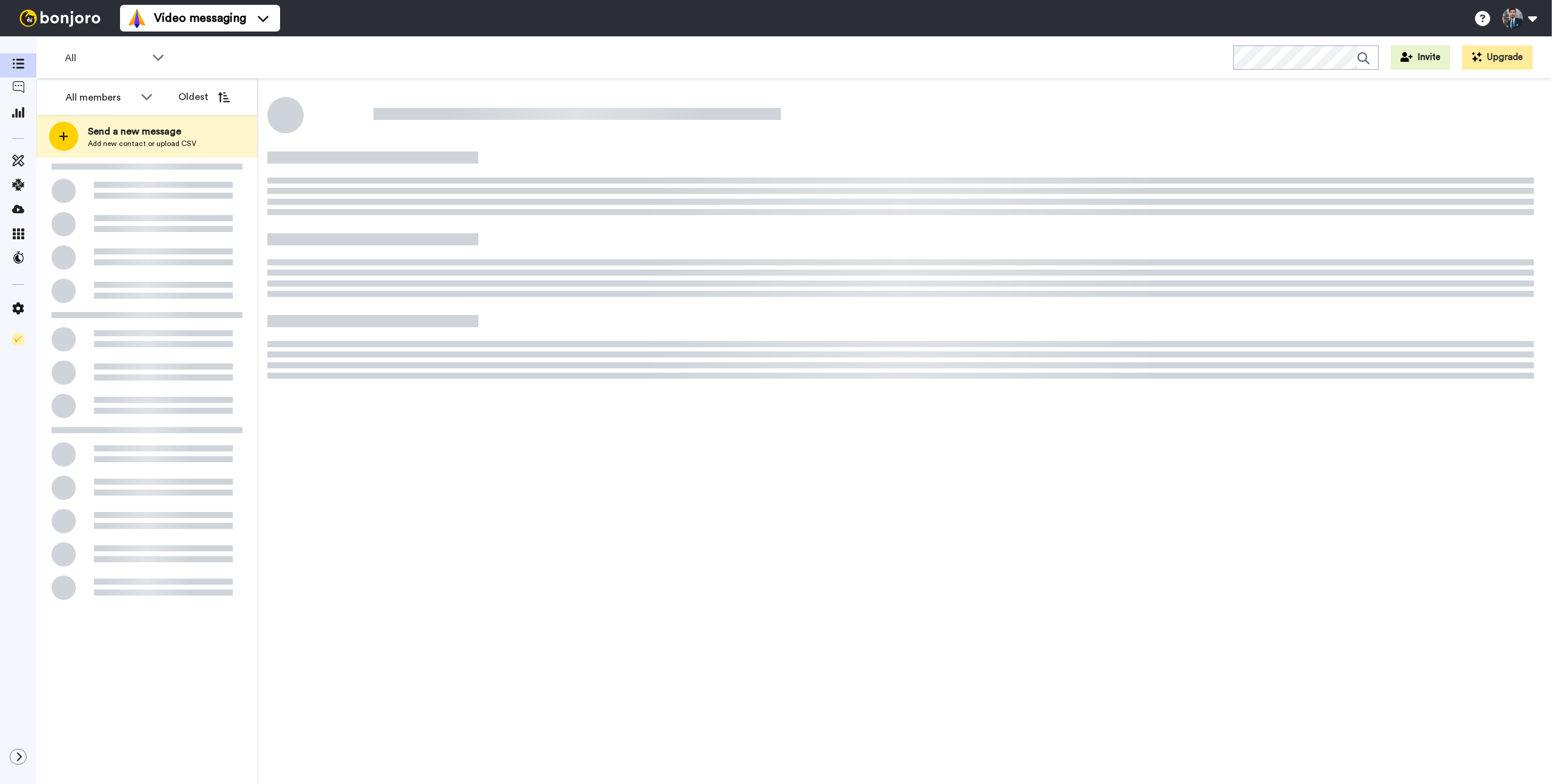
click at [422, 60] on div "All Invite Upgrade" at bounding box center [794, 58] width 1515 height 42
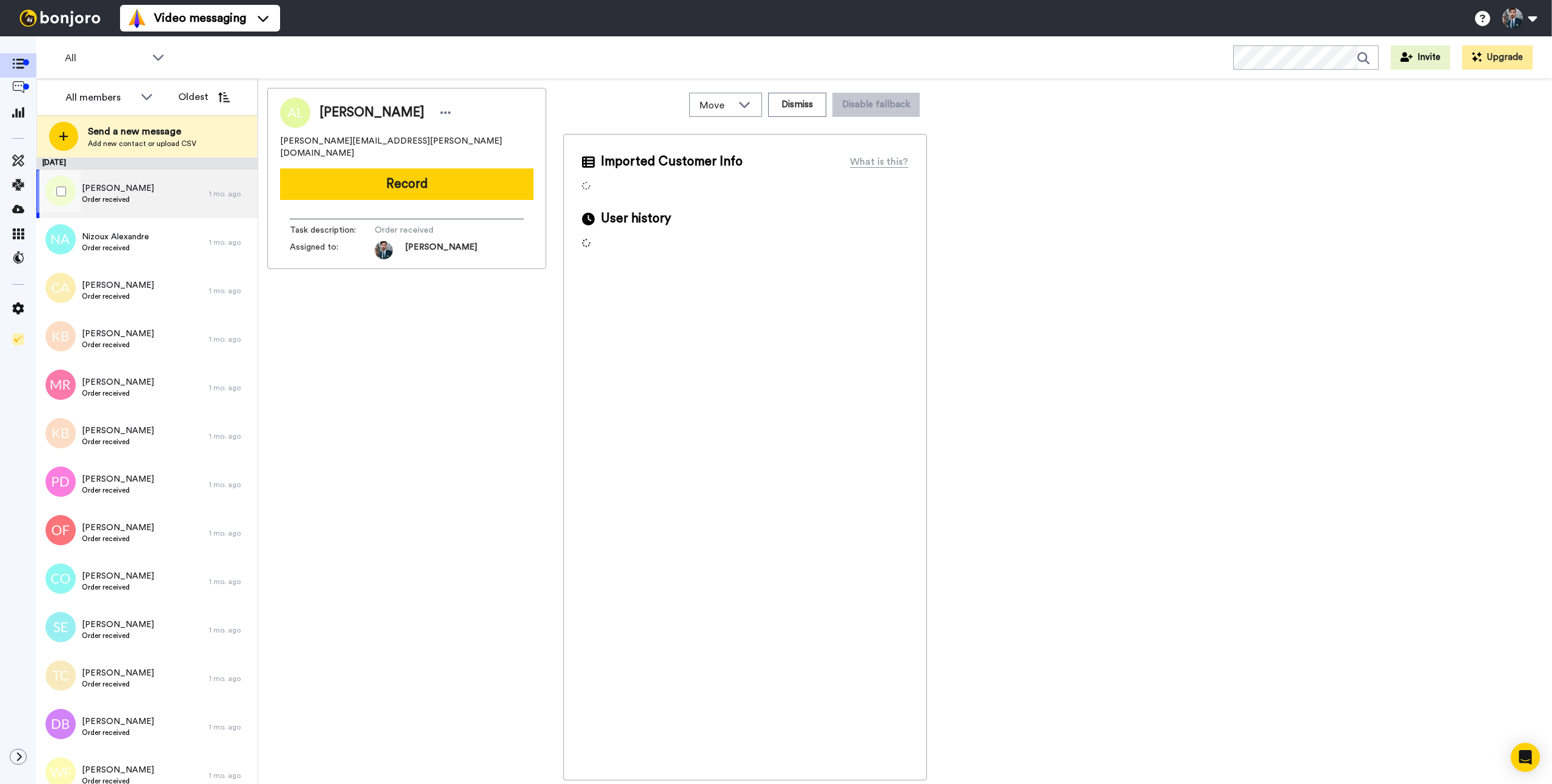
click at [121, 193] on span "[PERSON_NAME]" at bounding box center [118, 189] width 72 height 12
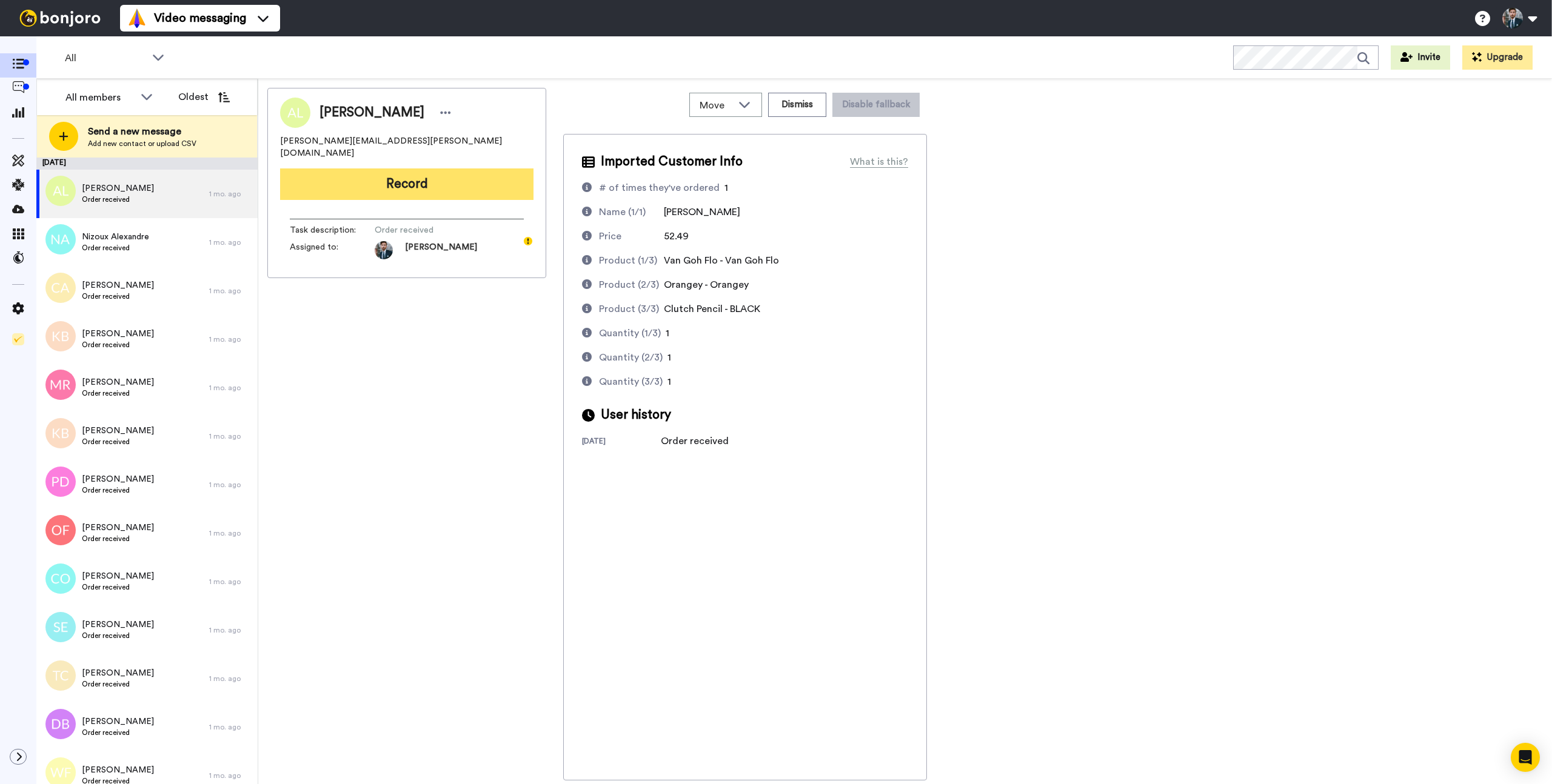
click at [399, 168] on button "Record" at bounding box center [406, 184] width 253 height 31
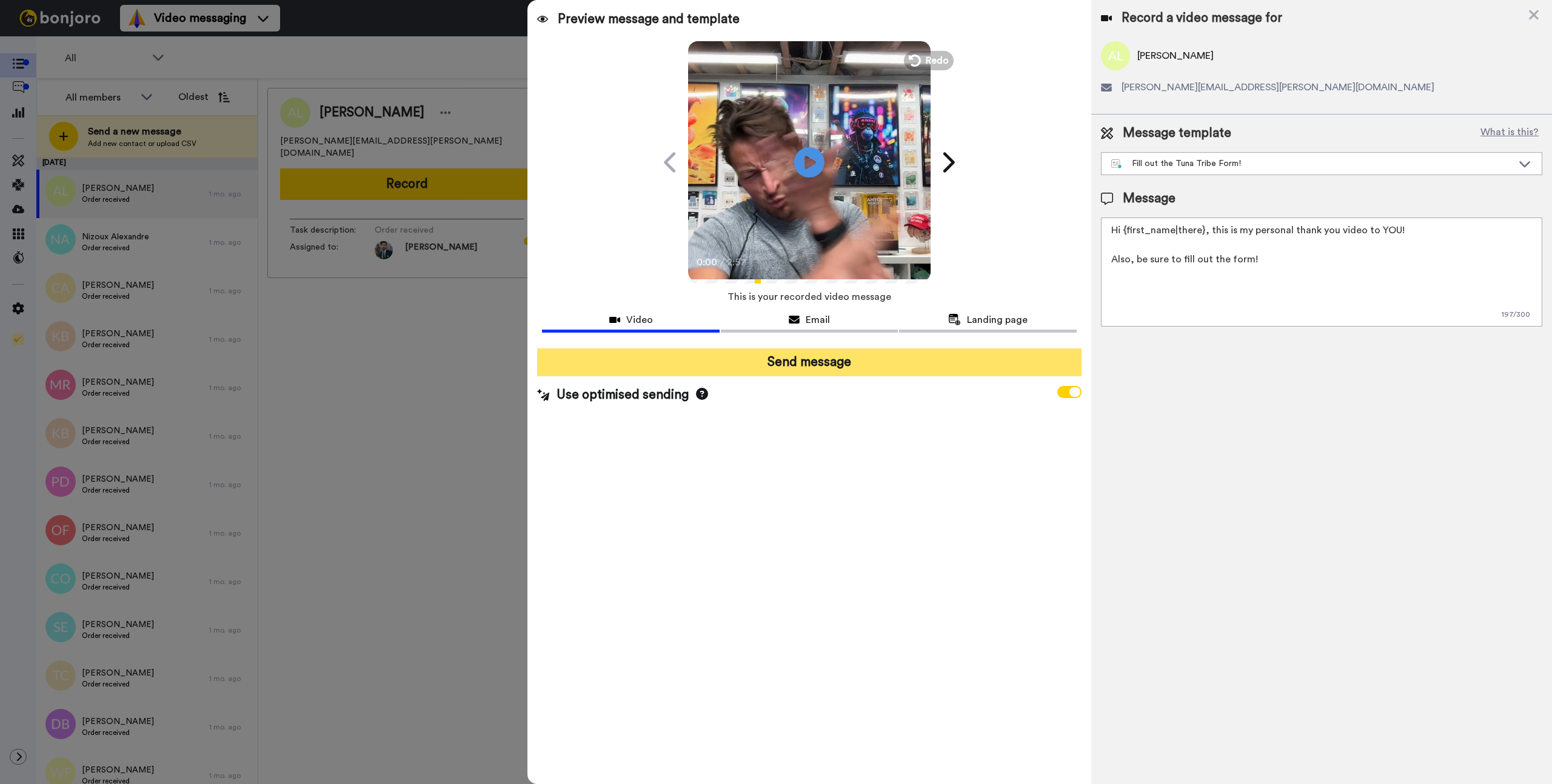
click at [811, 366] on button "Send message" at bounding box center [809, 362] width 544 height 28
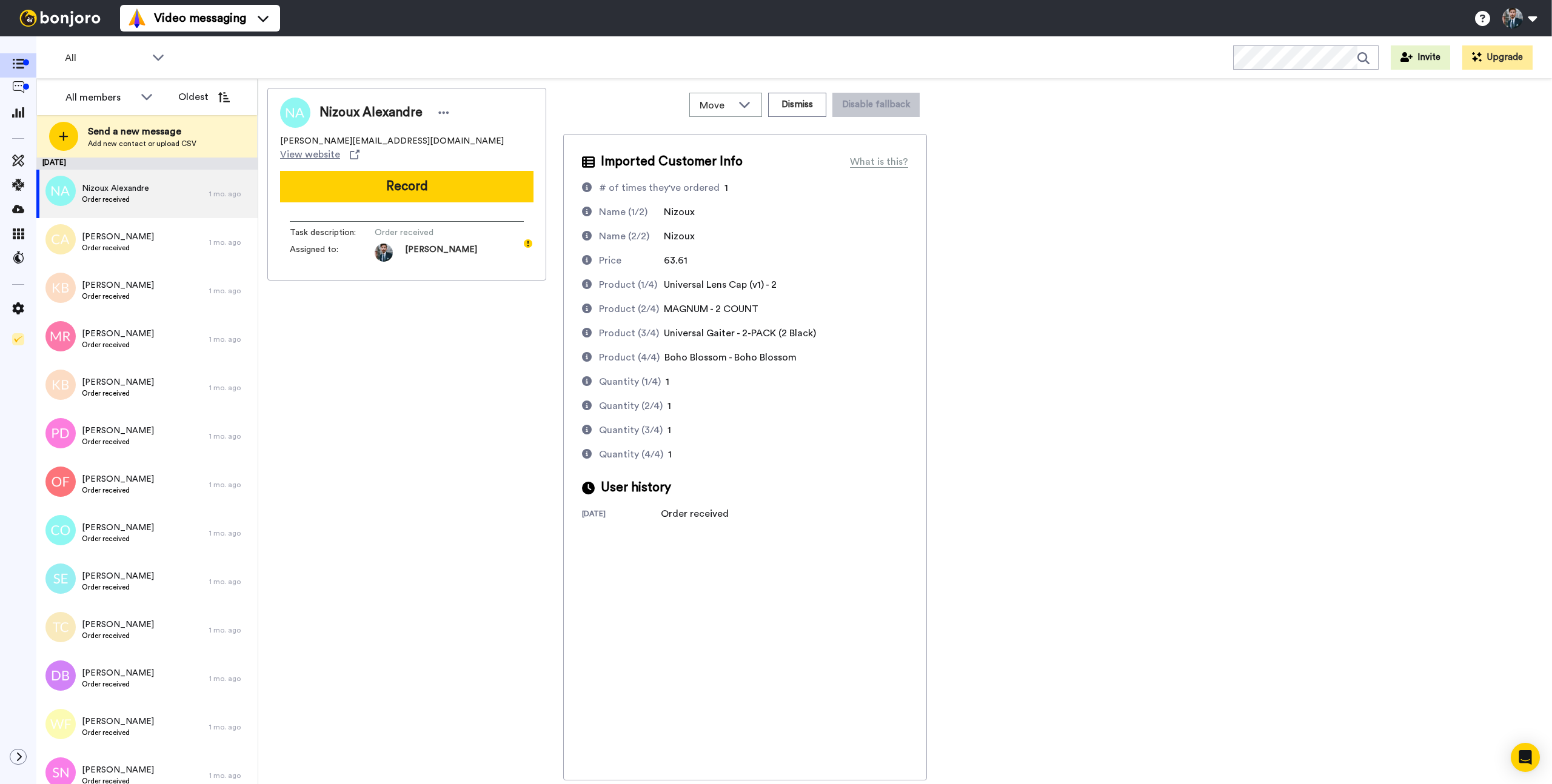
click at [1120, 384] on div "Nizoux Alexandre [EMAIL_ADDRESS][DOMAIN_NAME] View website Record Task descript…" at bounding box center [905, 434] width 1275 height 692
click at [1121, 390] on div "Nizoux Alexandre [EMAIL_ADDRESS][DOMAIN_NAME] View website Record Task descript…" at bounding box center [905, 434] width 1275 height 692
drag, startPoint x: 1111, startPoint y: 139, endPoint x: 1043, endPoint y: 156, distance: 70.1
click at [1109, 141] on div "Nizoux Alexandre [EMAIL_ADDRESS][DOMAIN_NAME] View website Record Task descript…" at bounding box center [905, 434] width 1275 height 692
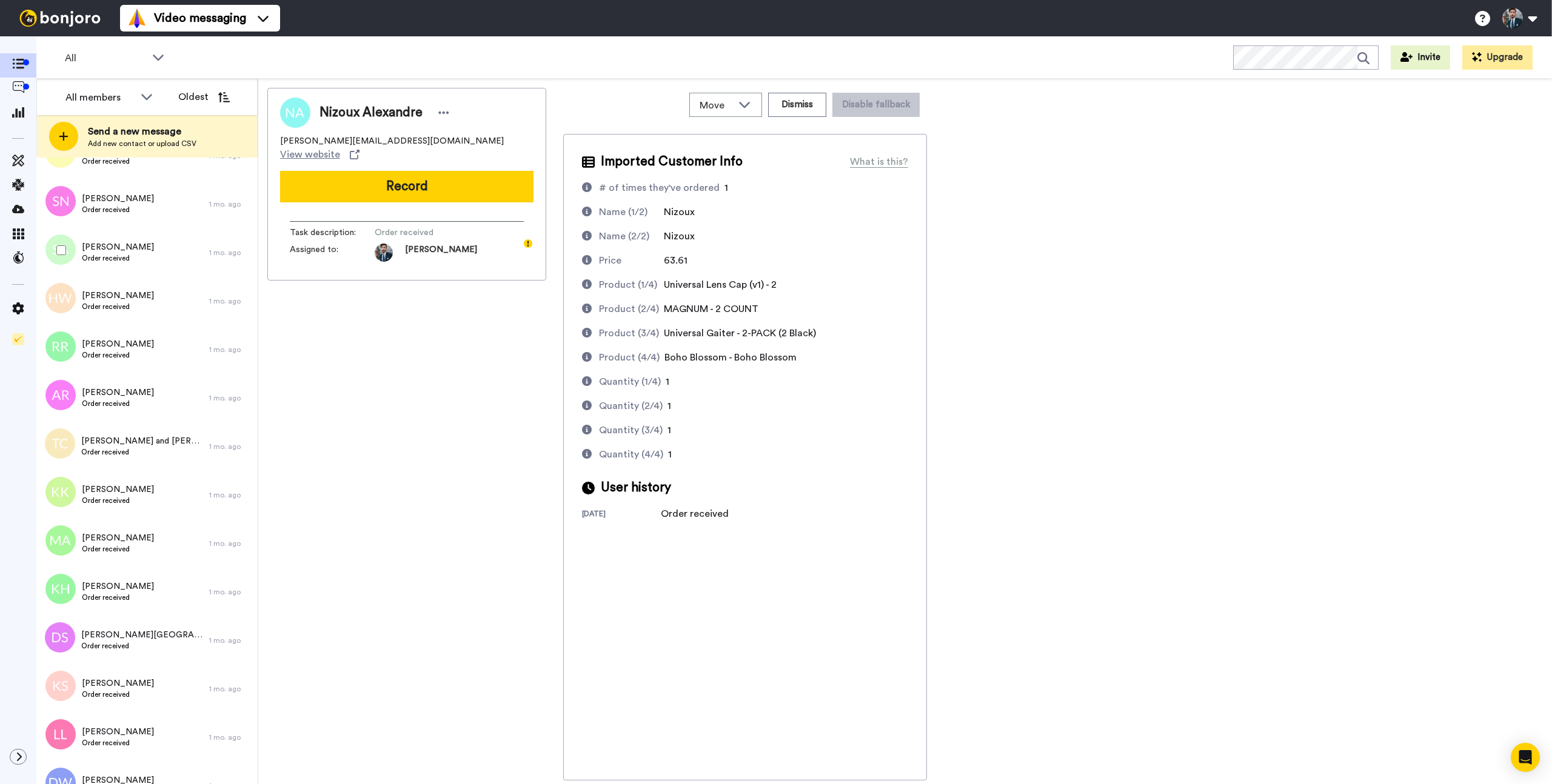
scroll to position [597, 0]
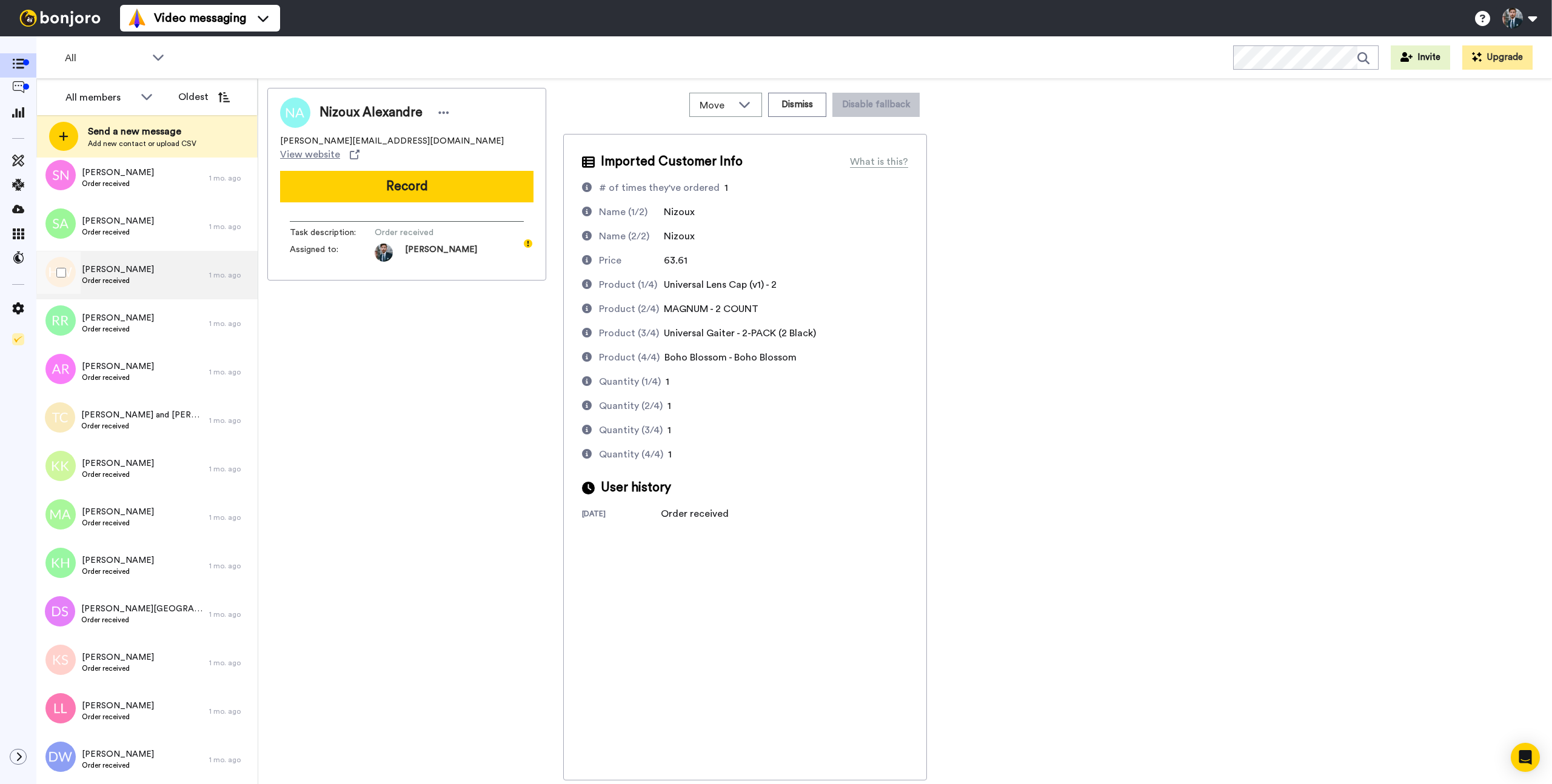
click at [134, 278] on div "[PERSON_NAME] Order received" at bounding box center [123, 275] width 172 height 48
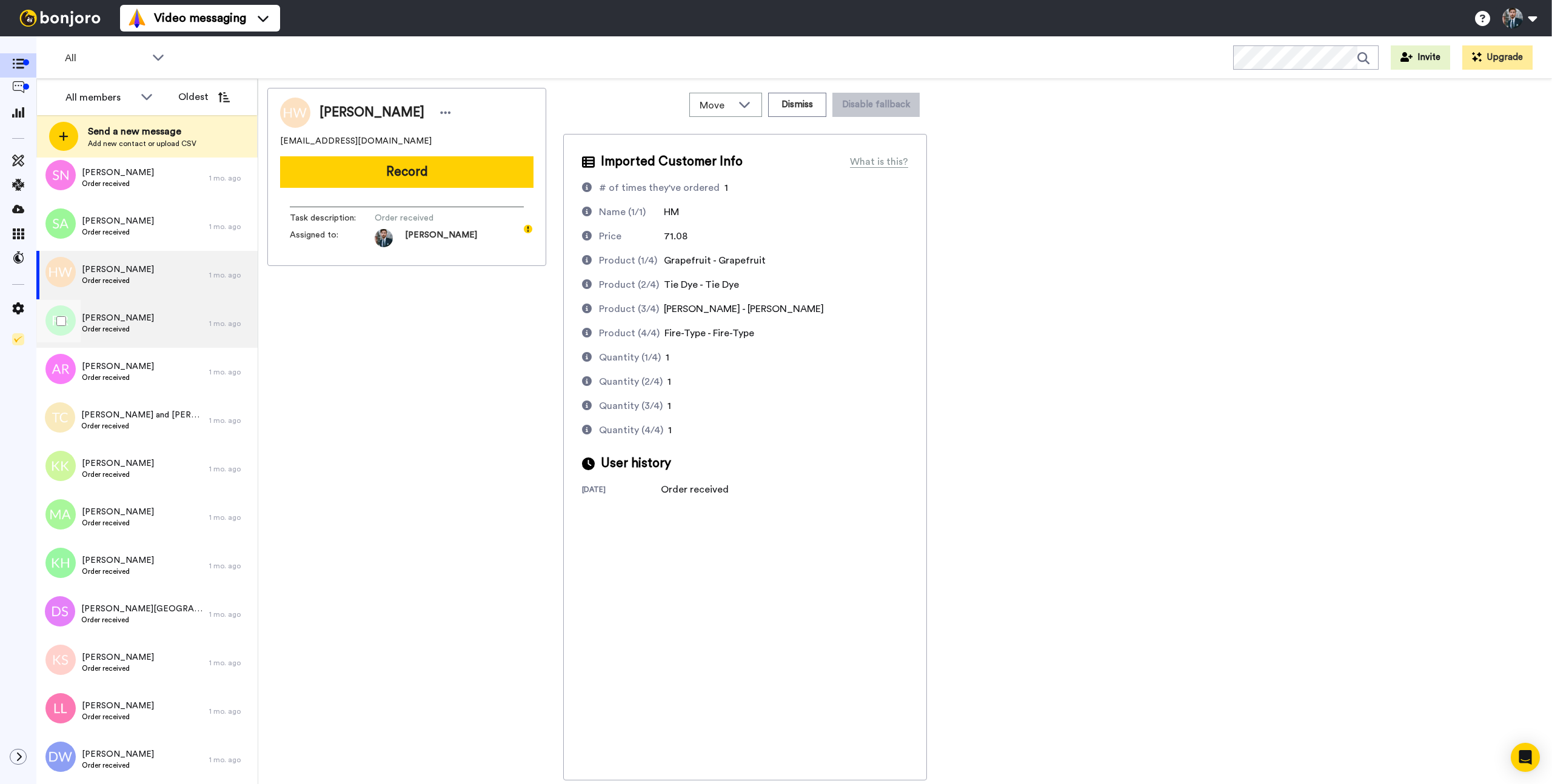
click at [132, 313] on div "[PERSON_NAME] Order received" at bounding box center [123, 323] width 172 height 48
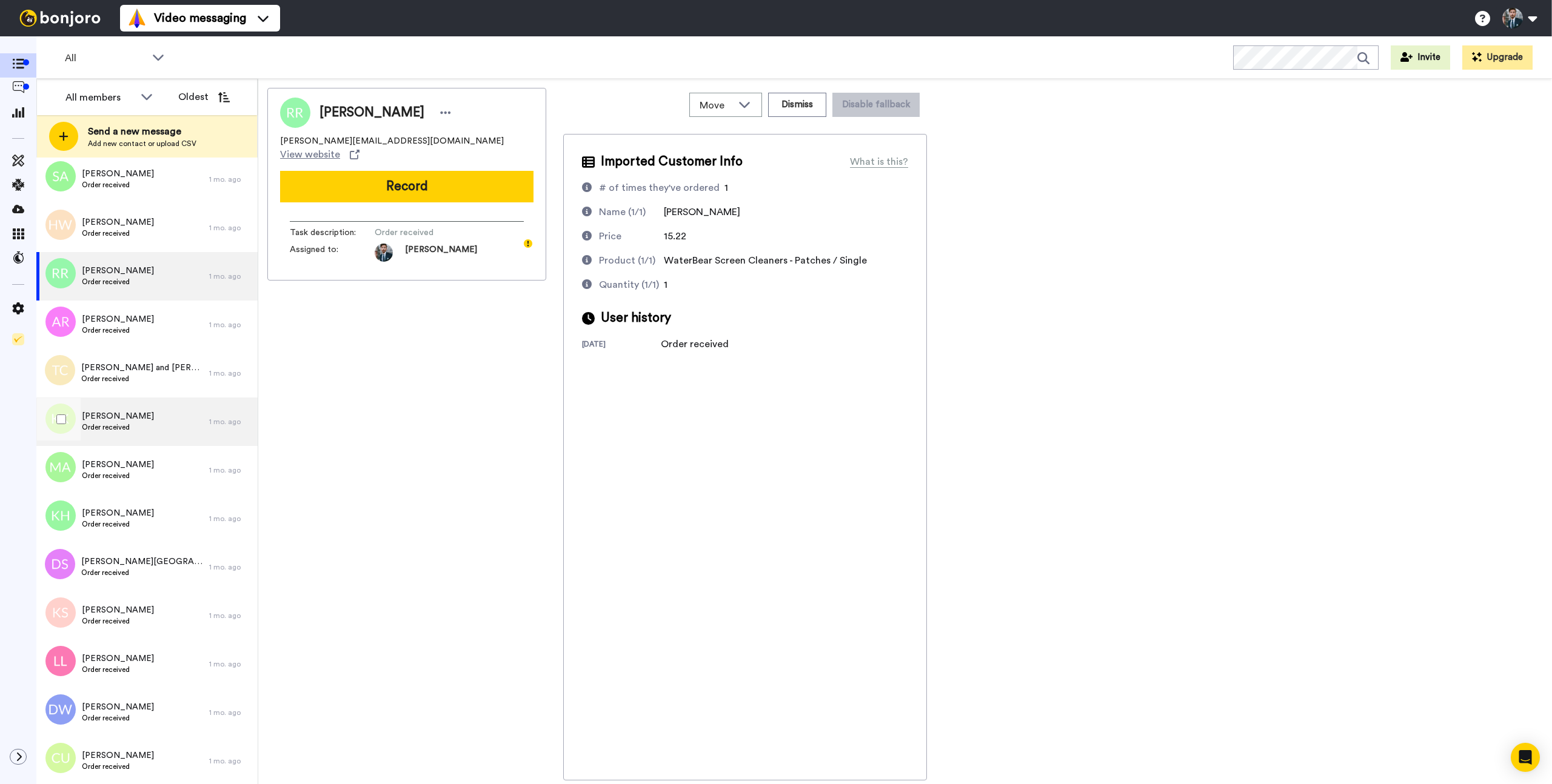
scroll to position [597, 0]
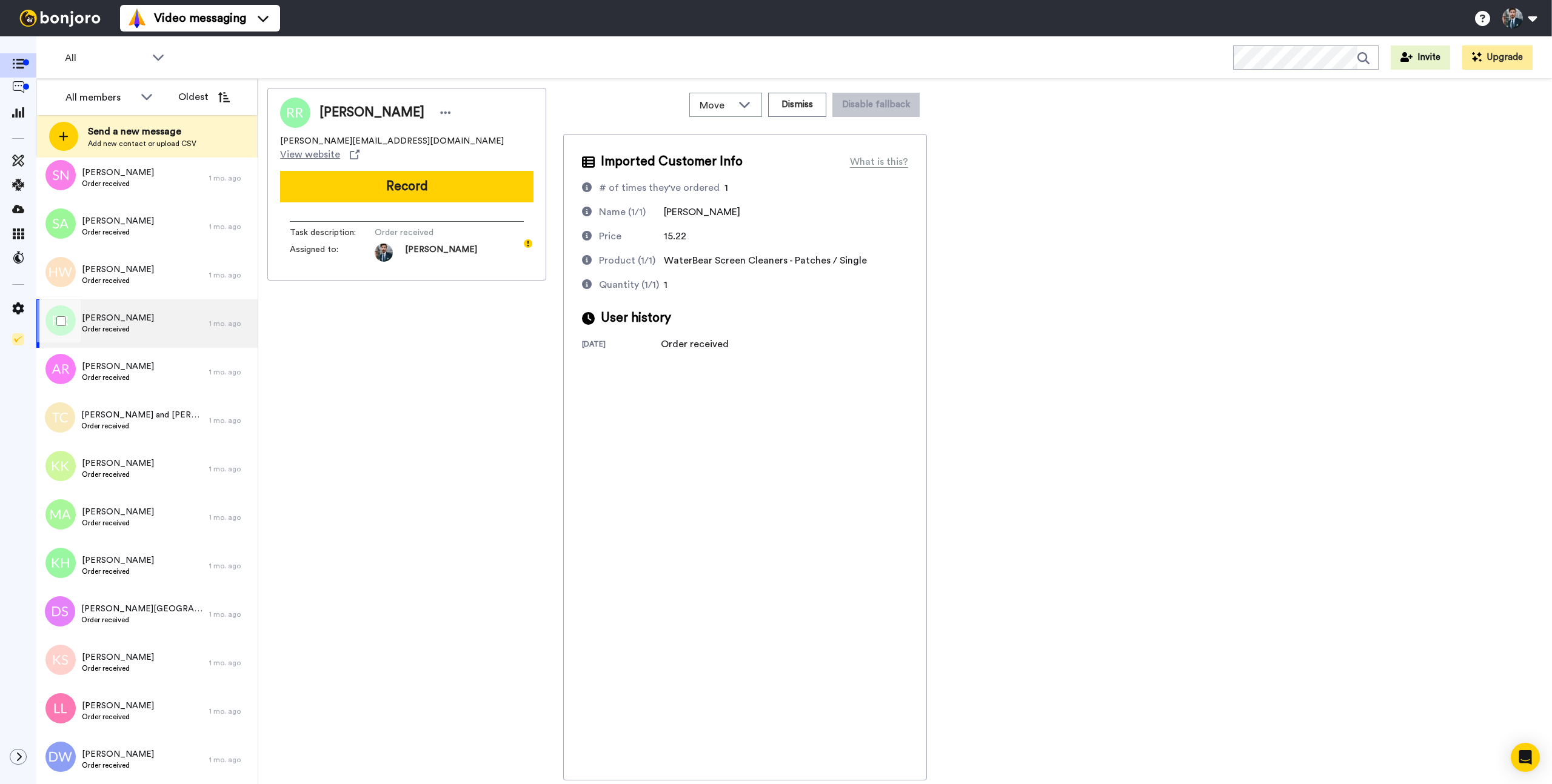
click at [164, 320] on div "[PERSON_NAME] Order received" at bounding box center [123, 323] width 172 height 48
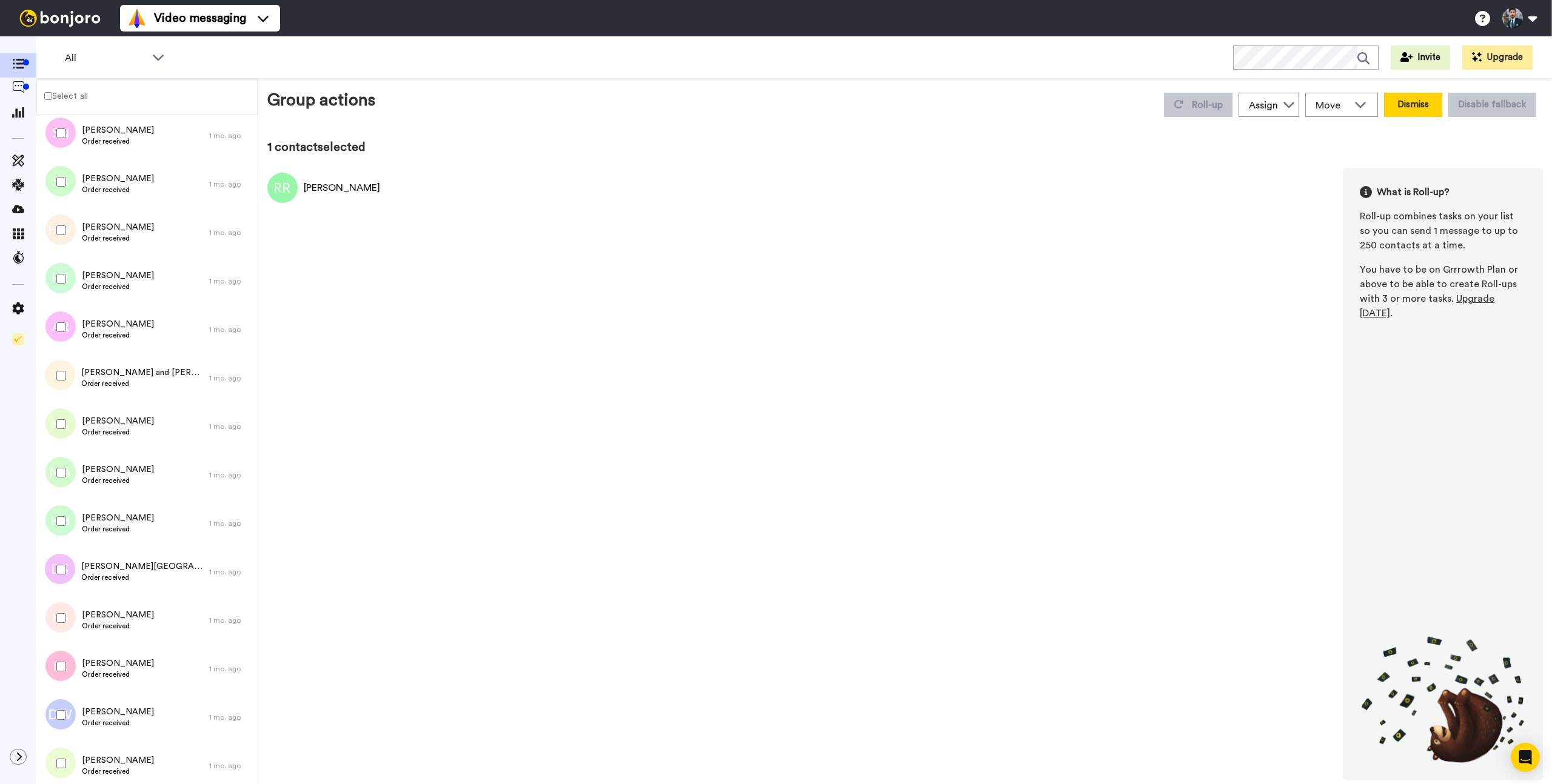
click at [1399, 105] on button "Dismiss" at bounding box center [1413, 105] width 58 height 24
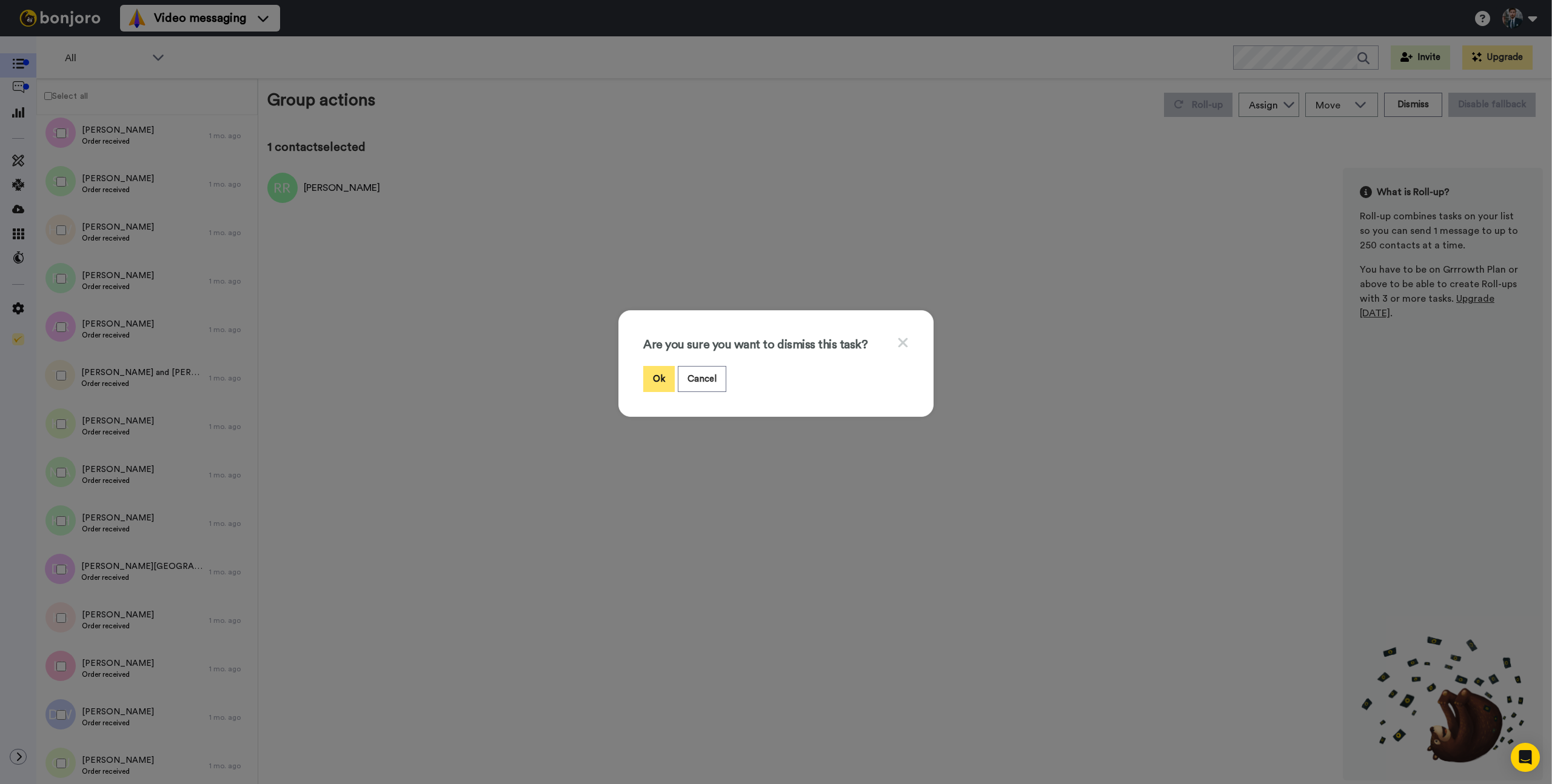
click at [663, 376] on button "Ok" at bounding box center [659, 379] width 31 height 26
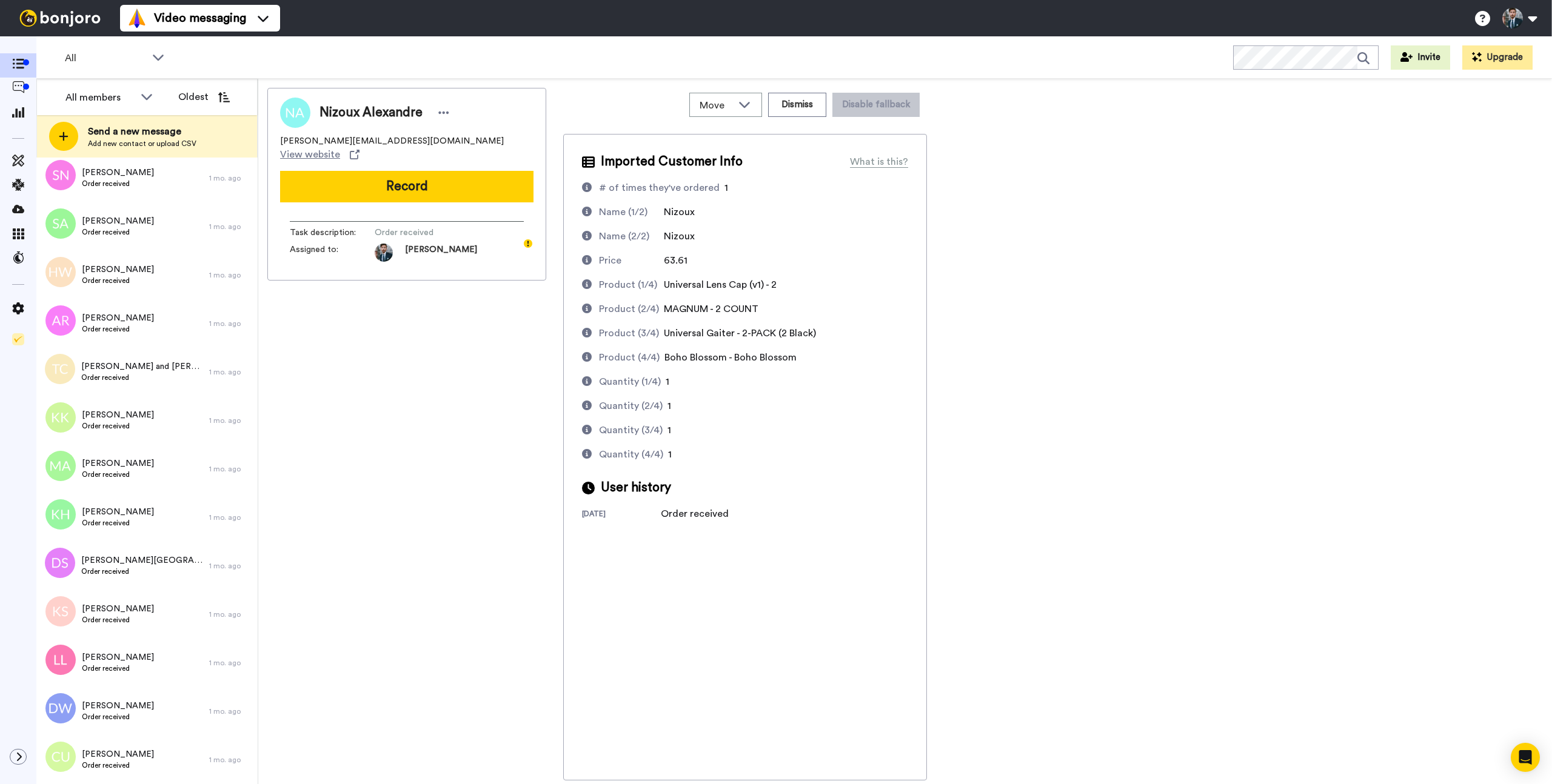
click at [1032, 205] on div "Nizoux Alexandre [EMAIL_ADDRESS][DOMAIN_NAME] View website Record Task descript…" at bounding box center [905, 434] width 1275 height 692
click at [554, 48] on div "All WORKSPACES View all All Default Task List Thanking VIPs + Add a new workspa…" at bounding box center [794, 58] width 1515 height 42
